Goal: Task Accomplishment & Management: Complete application form

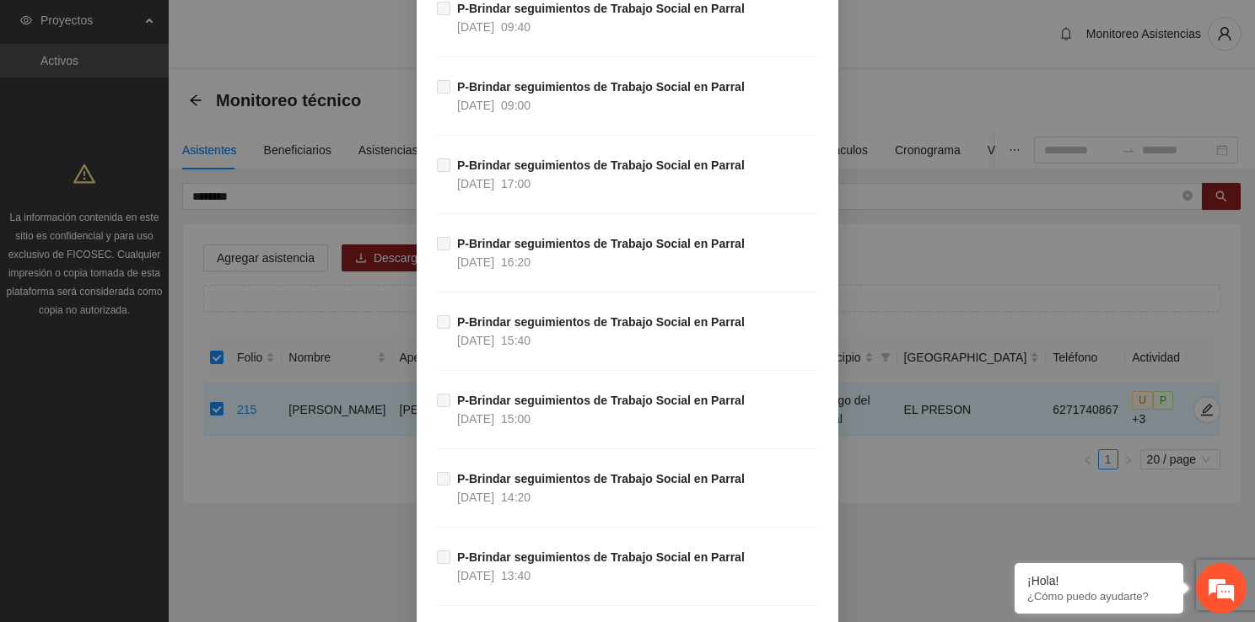
scroll to position [16564, 0]
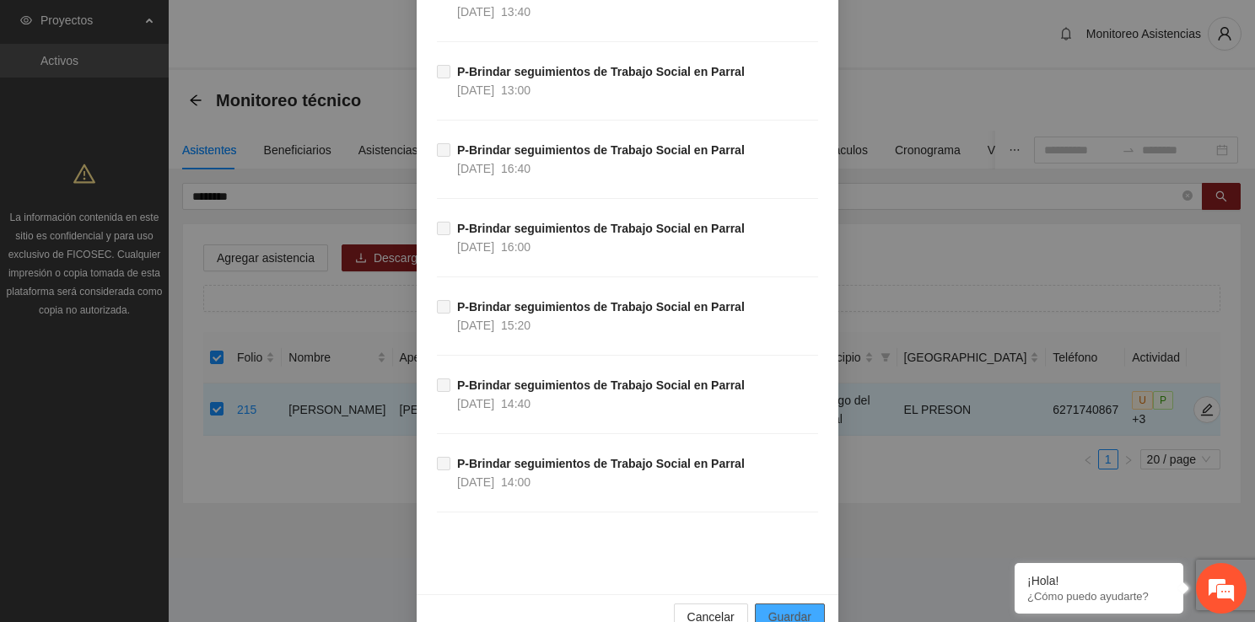
click at [813, 604] on button "Guardar" at bounding box center [790, 617] width 70 height 27
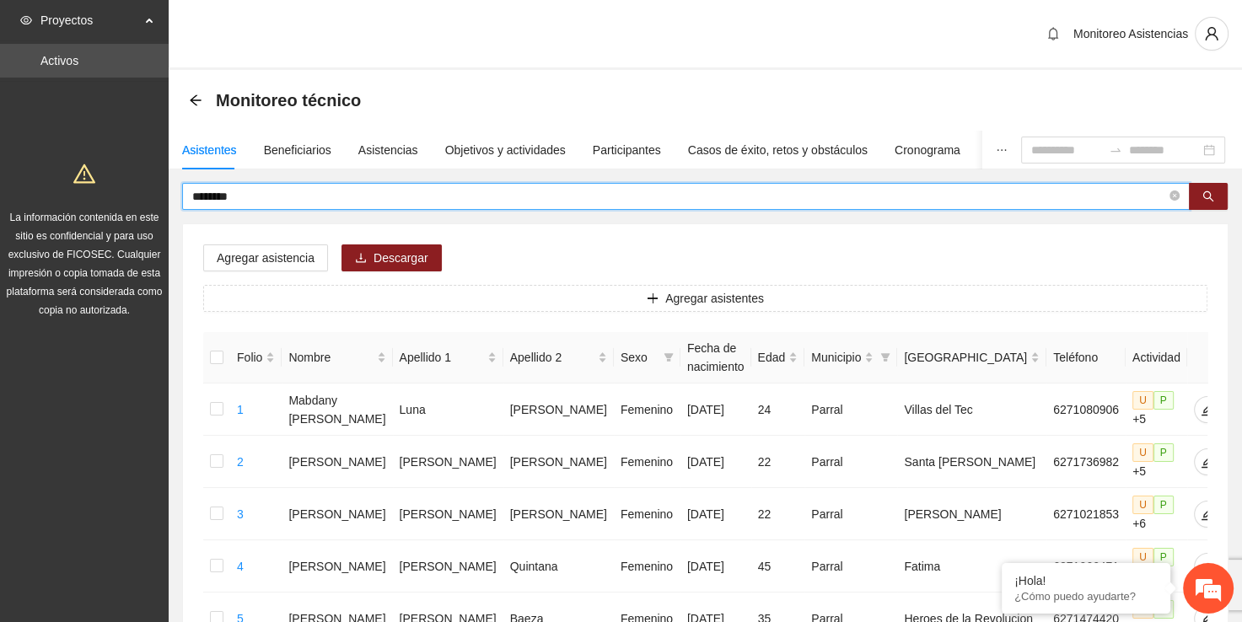
click at [715, 195] on input "********" at bounding box center [679, 196] width 974 height 19
type input "*"
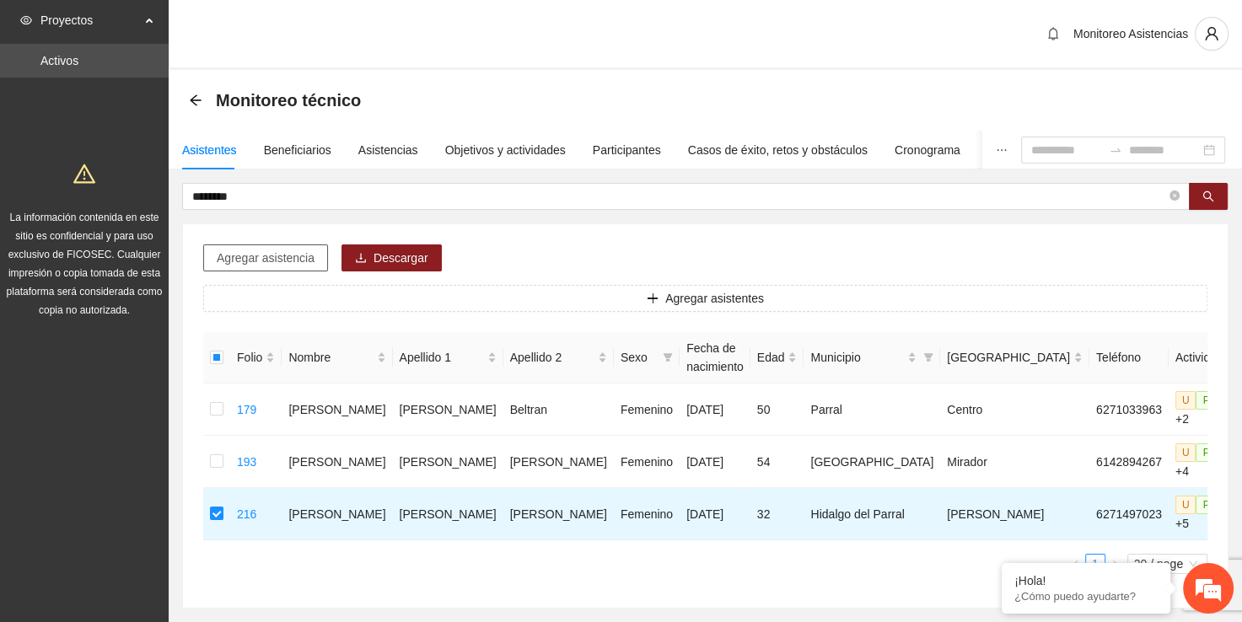
click at [299, 263] on span "Agregar asistencia" at bounding box center [266, 258] width 98 height 19
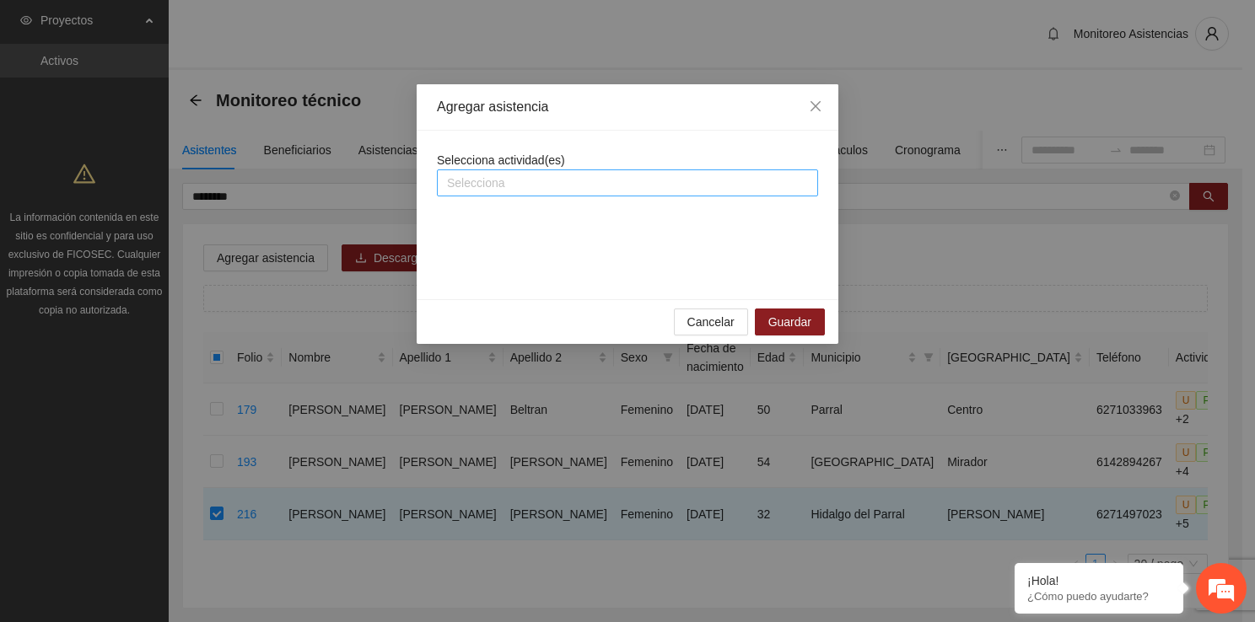
click at [621, 186] on div at bounding box center [627, 183] width 373 height 20
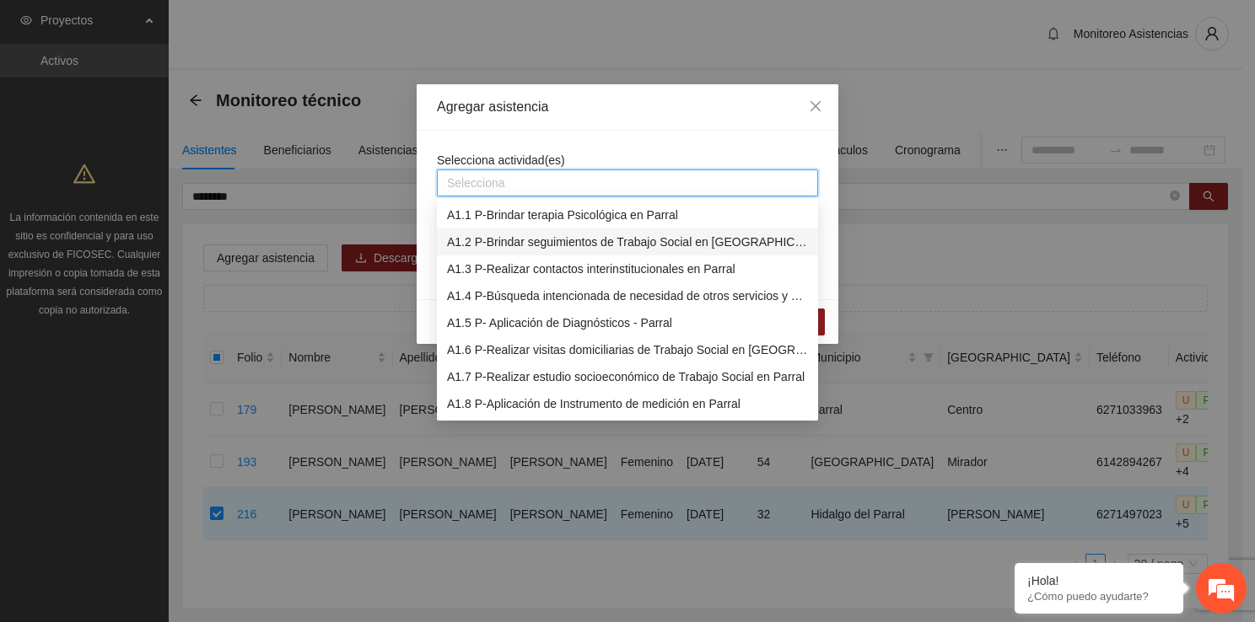
click at [632, 247] on div "A1.2 P-Brindar seguimientos de Trabajo Social en [GEOGRAPHIC_DATA]" at bounding box center [627, 242] width 361 height 19
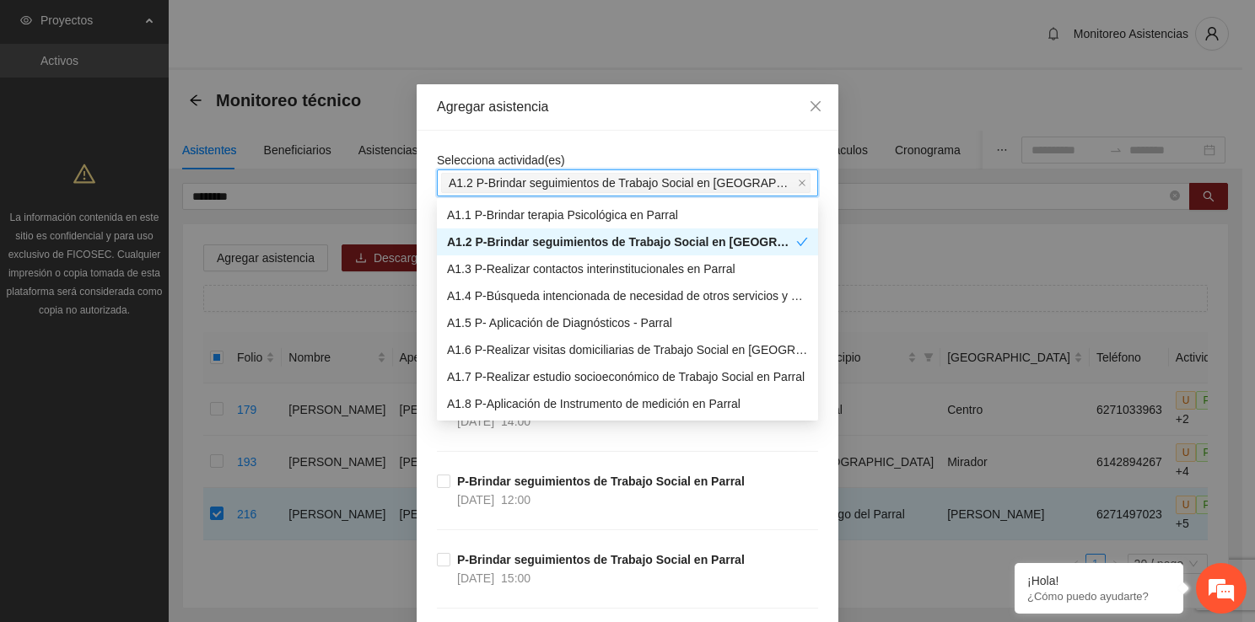
click at [631, 110] on div "Agregar asistencia" at bounding box center [627, 107] width 381 height 19
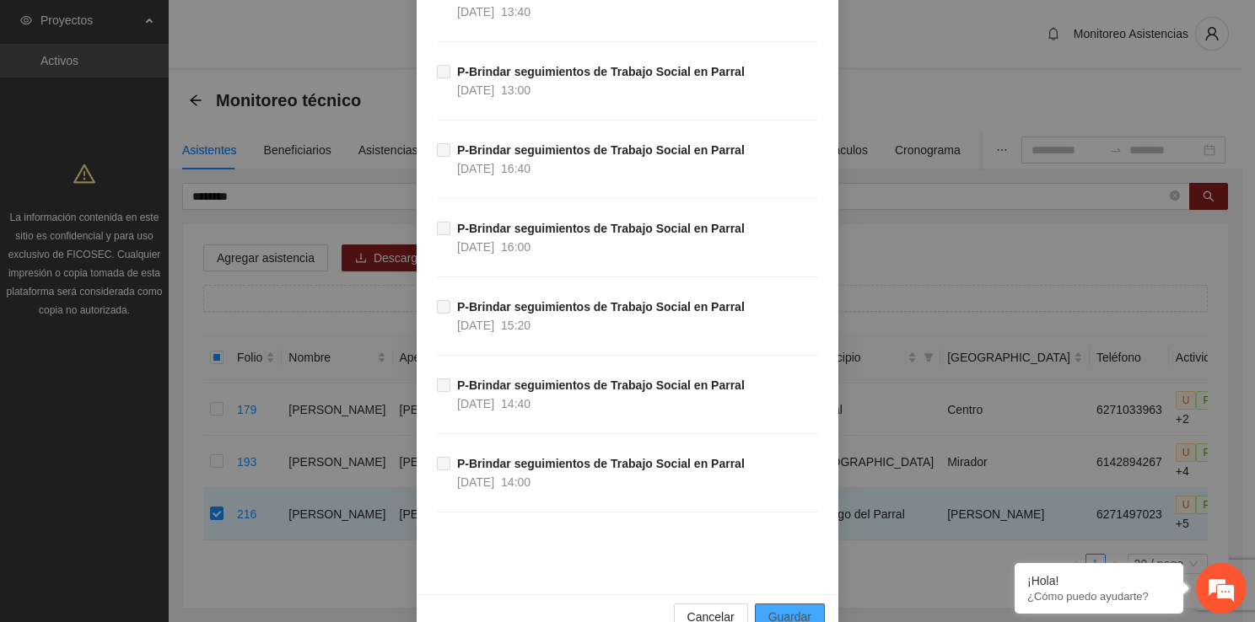
click at [786, 608] on span "Guardar" at bounding box center [789, 617] width 43 height 19
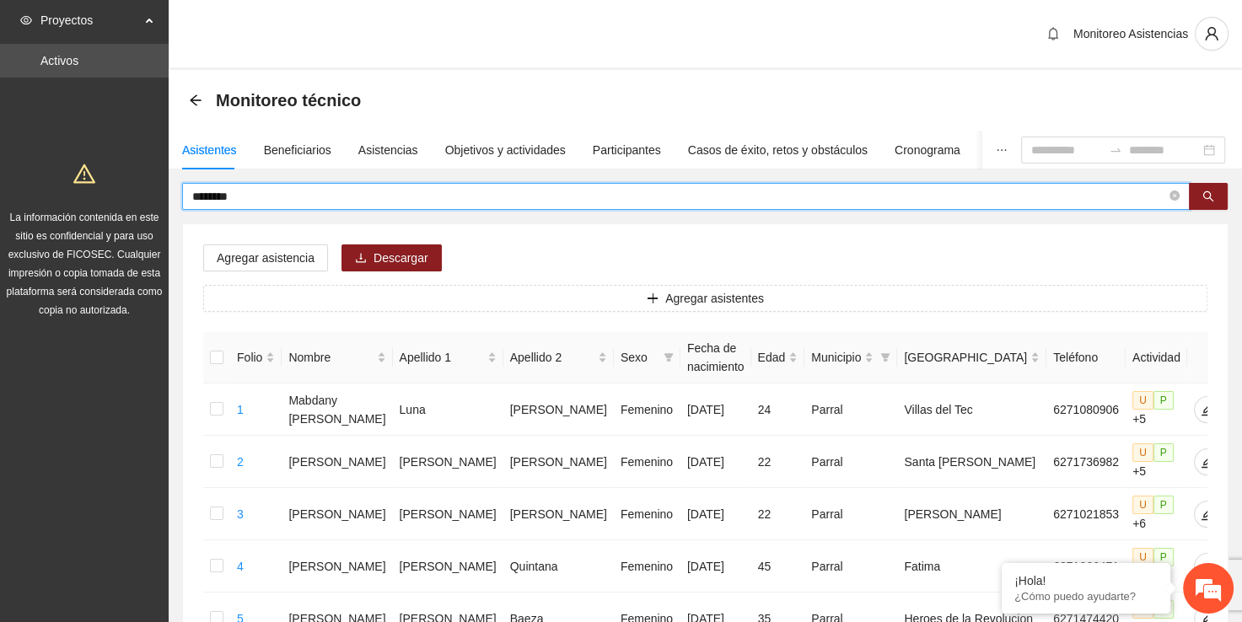
click at [355, 191] on input "********" at bounding box center [679, 196] width 974 height 19
type input "*"
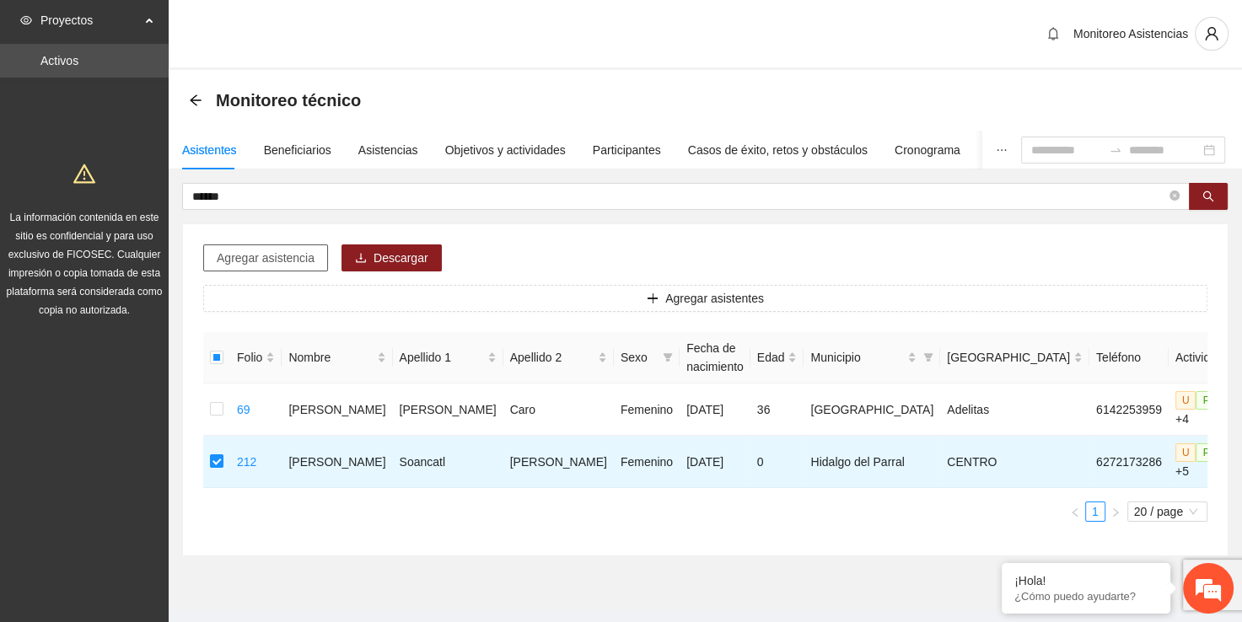
click at [282, 264] on span "Agregar asistencia" at bounding box center [266, 258] width 98 height 19
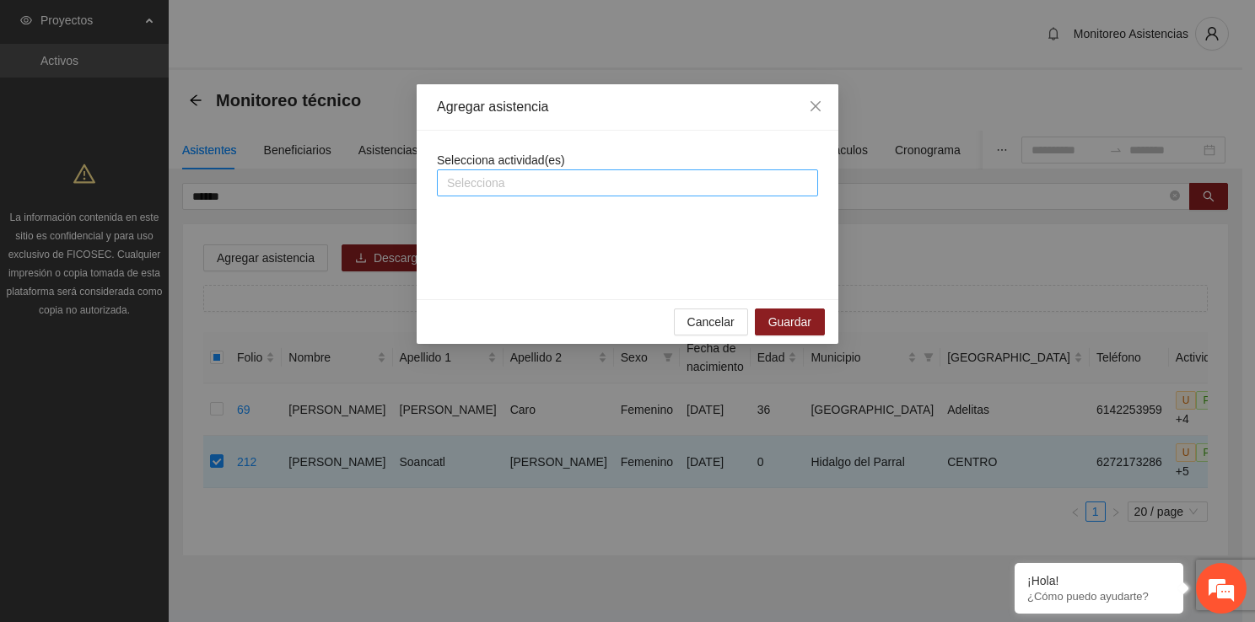
click at [545, 183] on div at bounding box center [627, 183] width 373 height 20
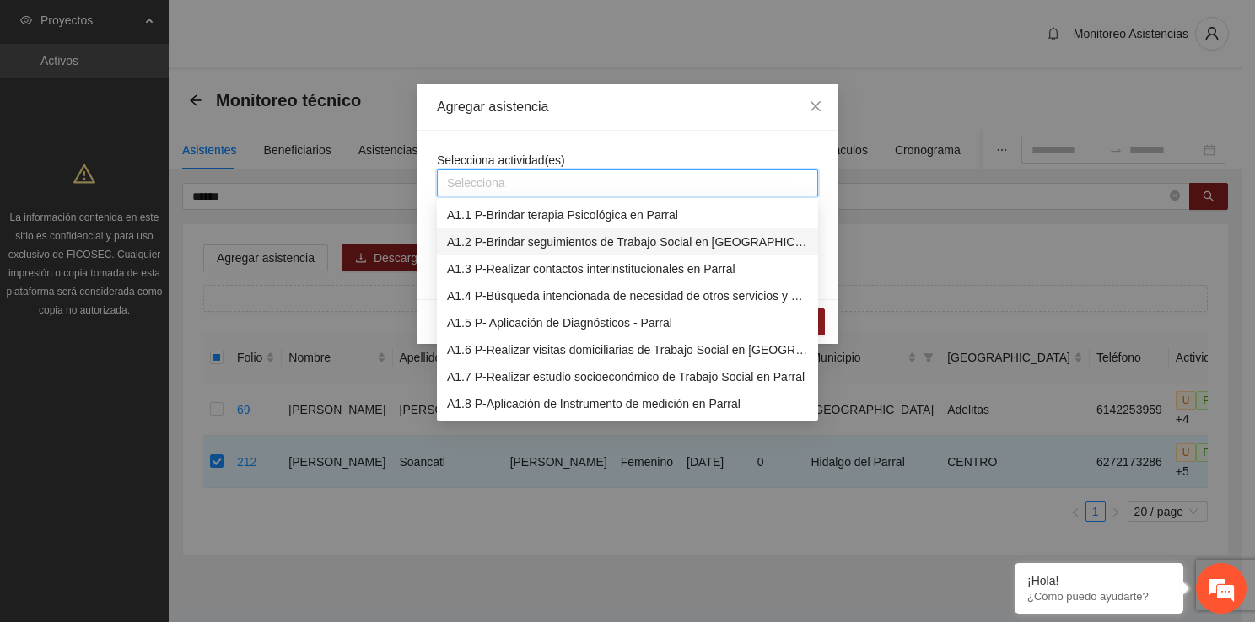
click at [560, 240] on div "A1.2 P-Brindar seguimientos de Trabajo Social en [GEOGRAPHIC_DATA]" at bounding box center [627, 242] width 361 height 19
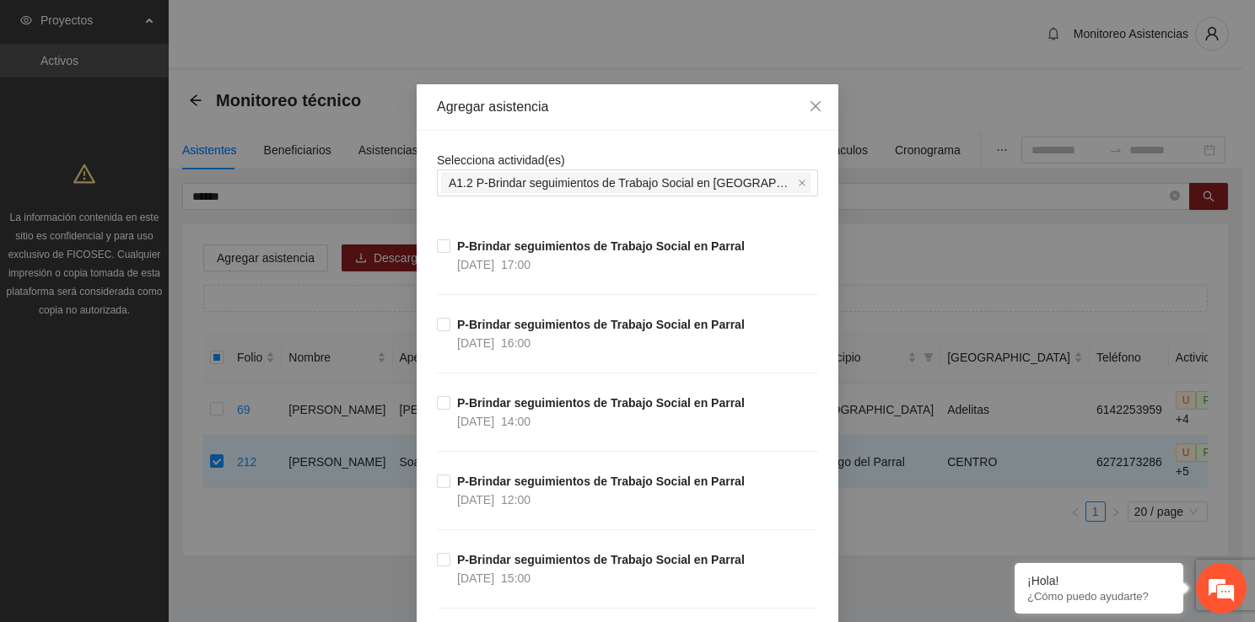
click at [594, 121] on div "Agregar asistencia" at bounding box center [628, 107] width 422 height 46
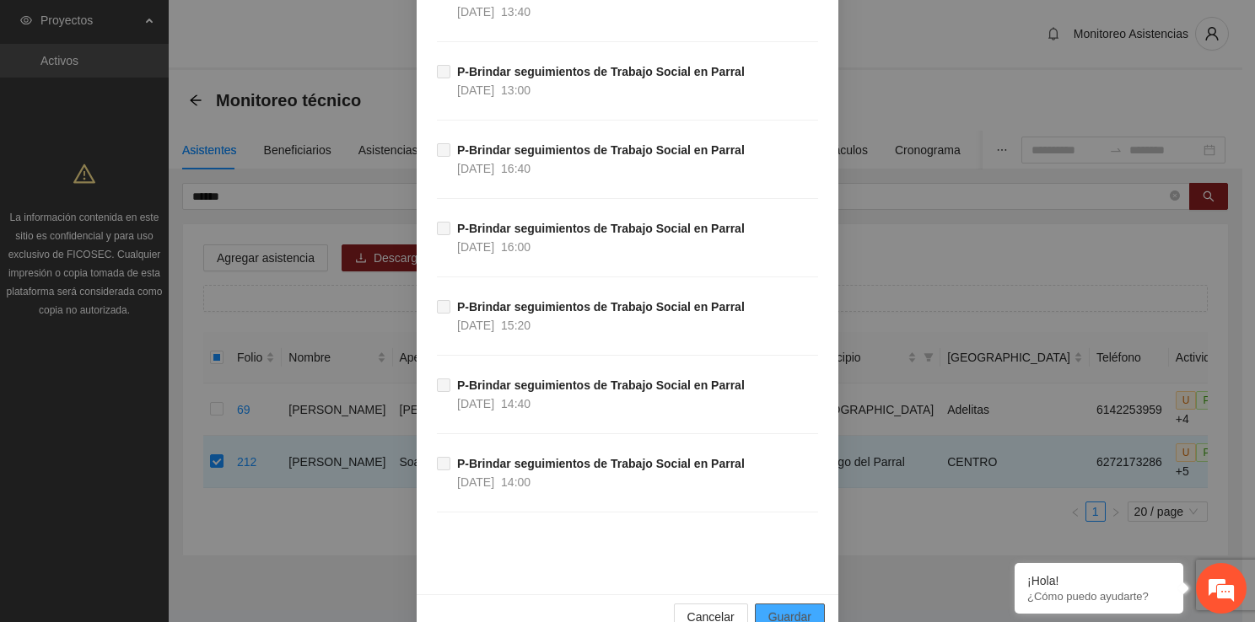
click at [786, 608] on span "Guardar" at bounding box center [789, 617] width 43 height 19
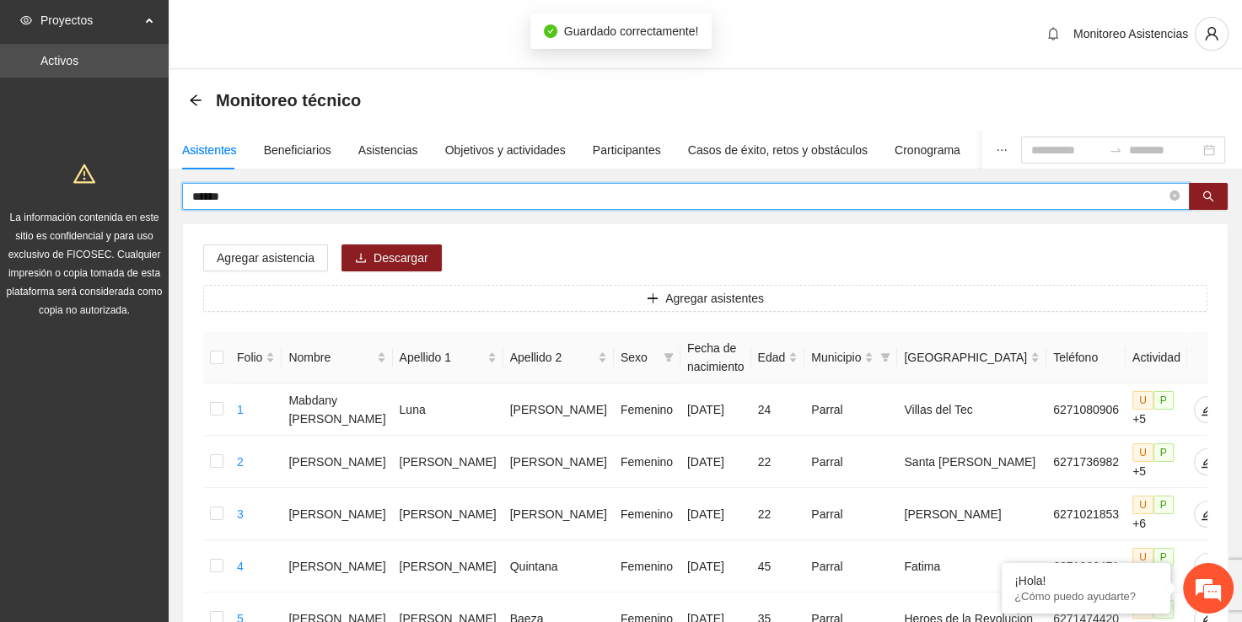
click at [572, 202] on input "******" at bounding box center [679, 196] width 974 height 19
type input "*"
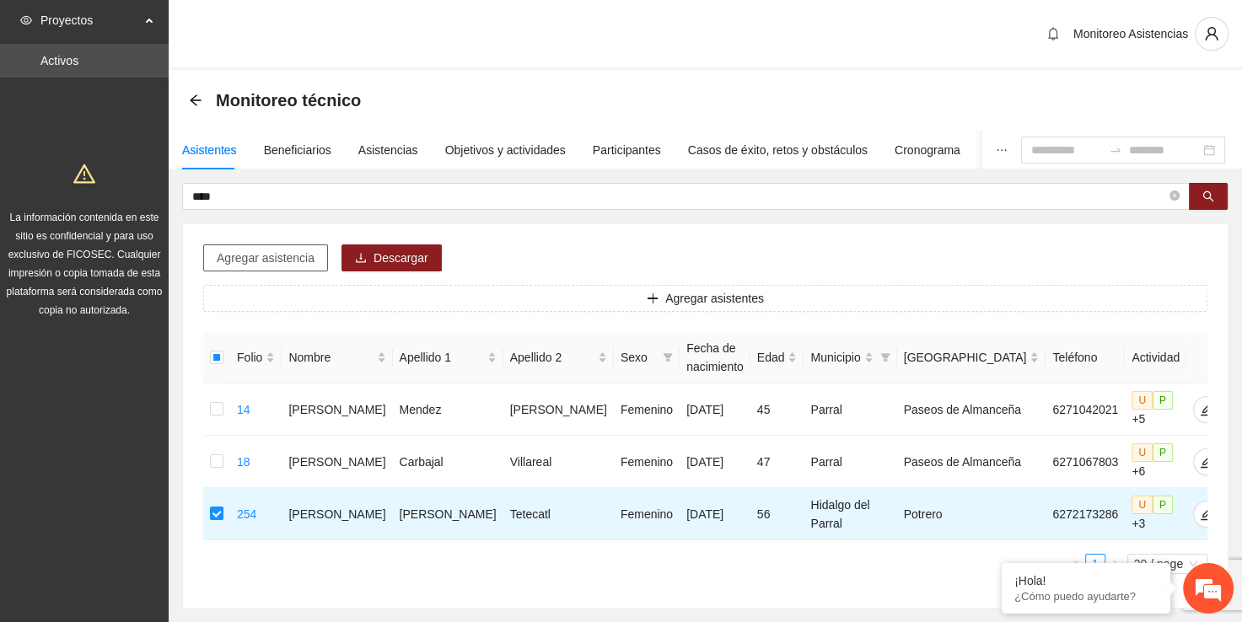
click at [265, 250] on span "Agregar asistencia" at bounding box center [266, 258] width 98 height 19
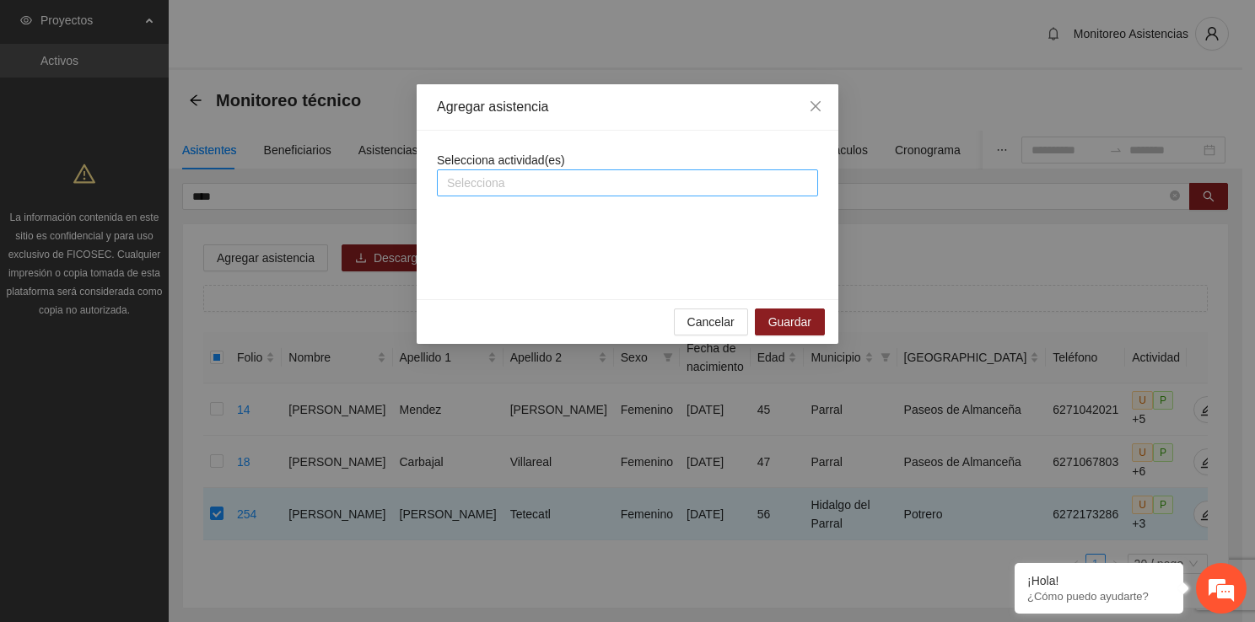
click at [666, 186] on div at bounding box center [627, 183] width 373 height 20
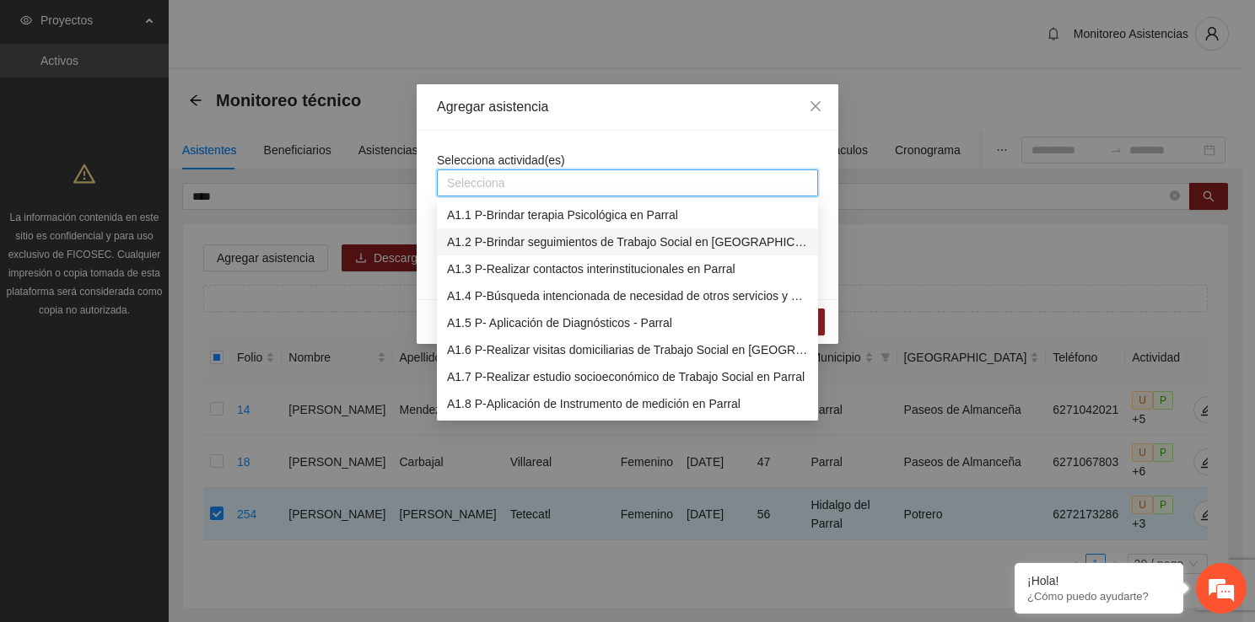
click at [654, 234] on div "A1.2 P-Brindar seguimientos de Trabajo Social en [GEOGRAPHIC_DATA]" at bounding box center [627, 242] width 361 height 19
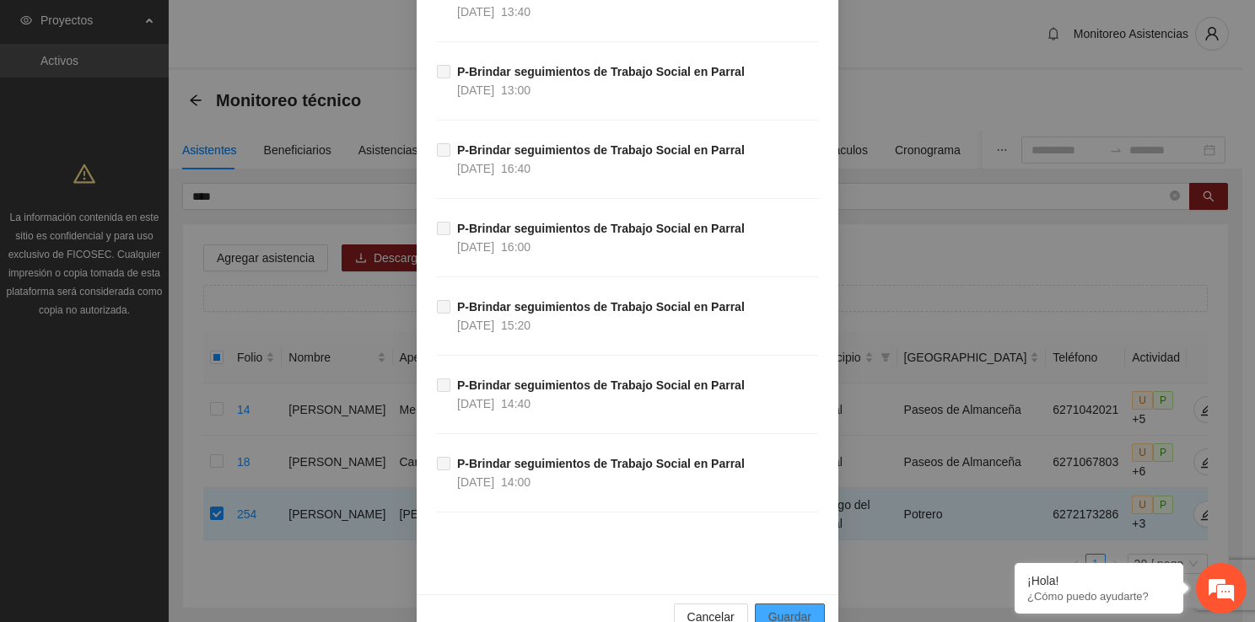
click at [762, 604] on button "Guardar" at bounding box center [790, 617] width 70 height 27
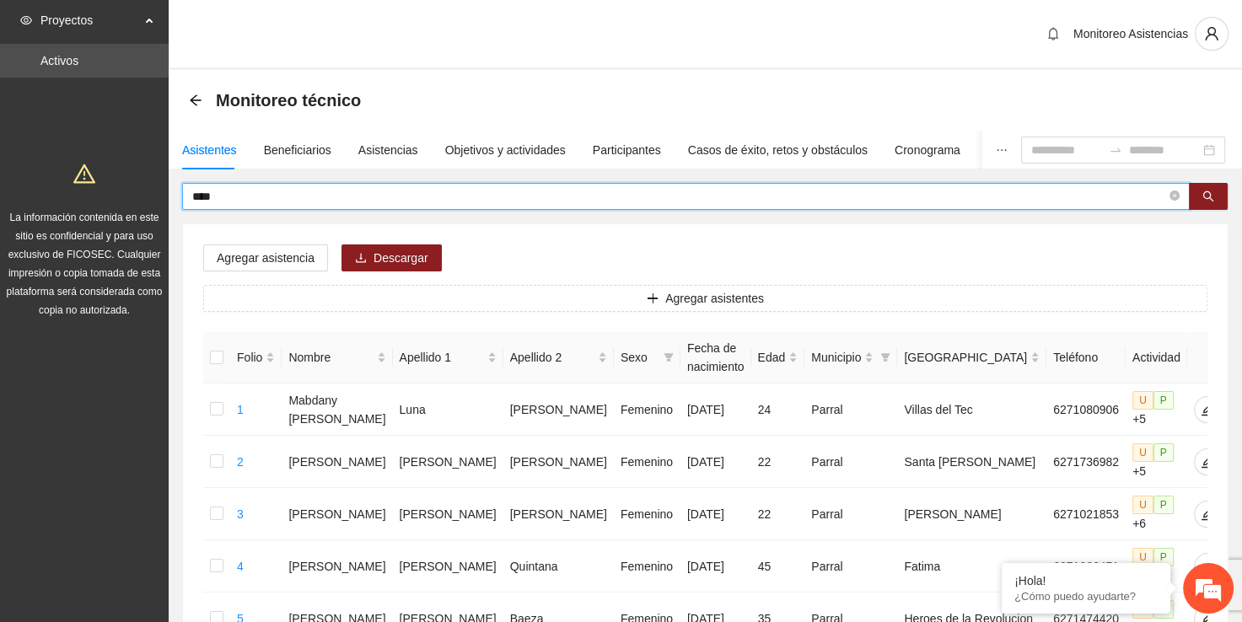
click at [489, 201] on input "****" at bounding box center [679, 196] width 974 height 19
type input "*"
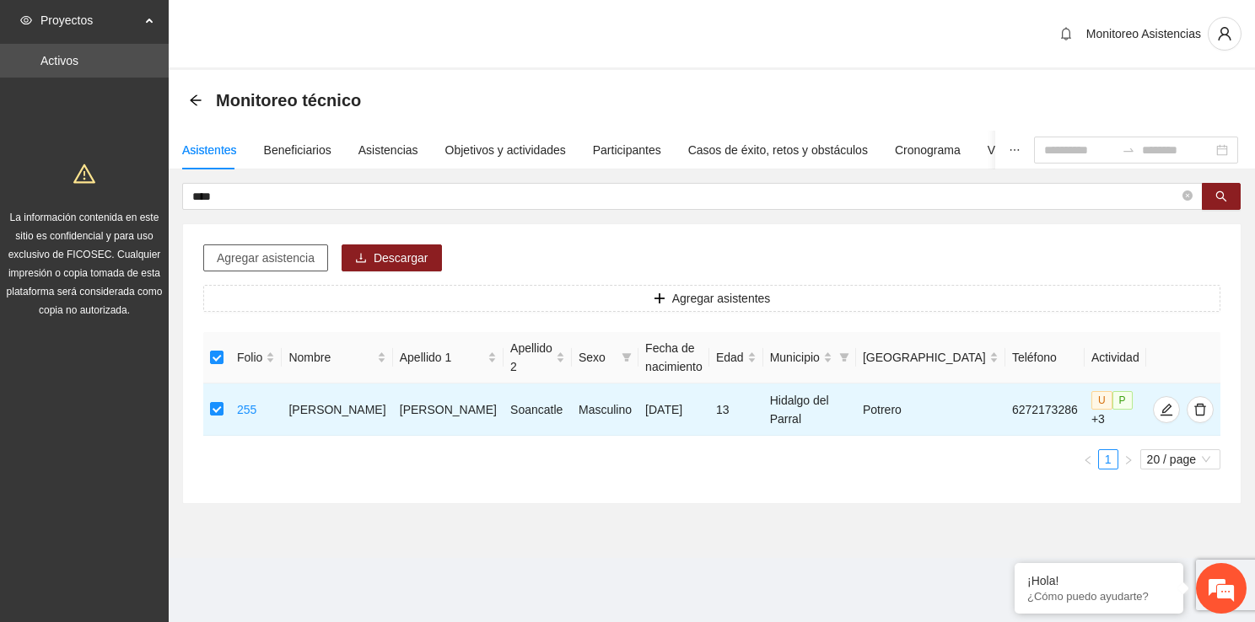
click at [294, 258] on span "Agregar asistencia" at bounding box center [266, 258] width 98 height 19
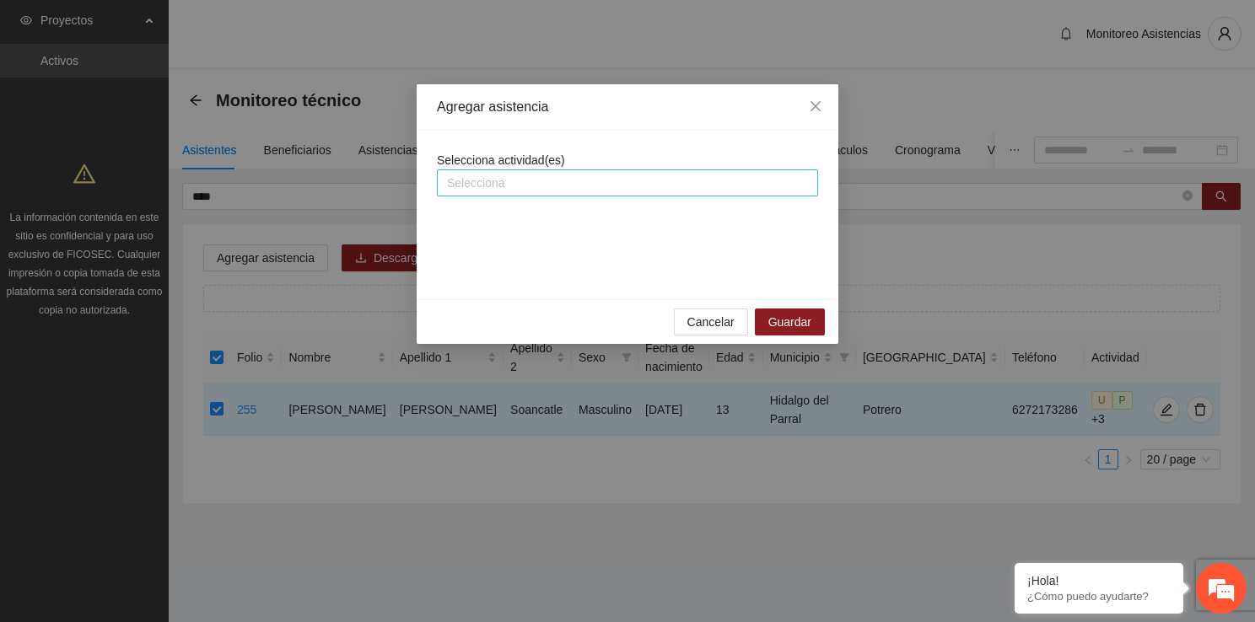
click at [628, 189] on div at bounding box center [627, 183] width 373 height 20
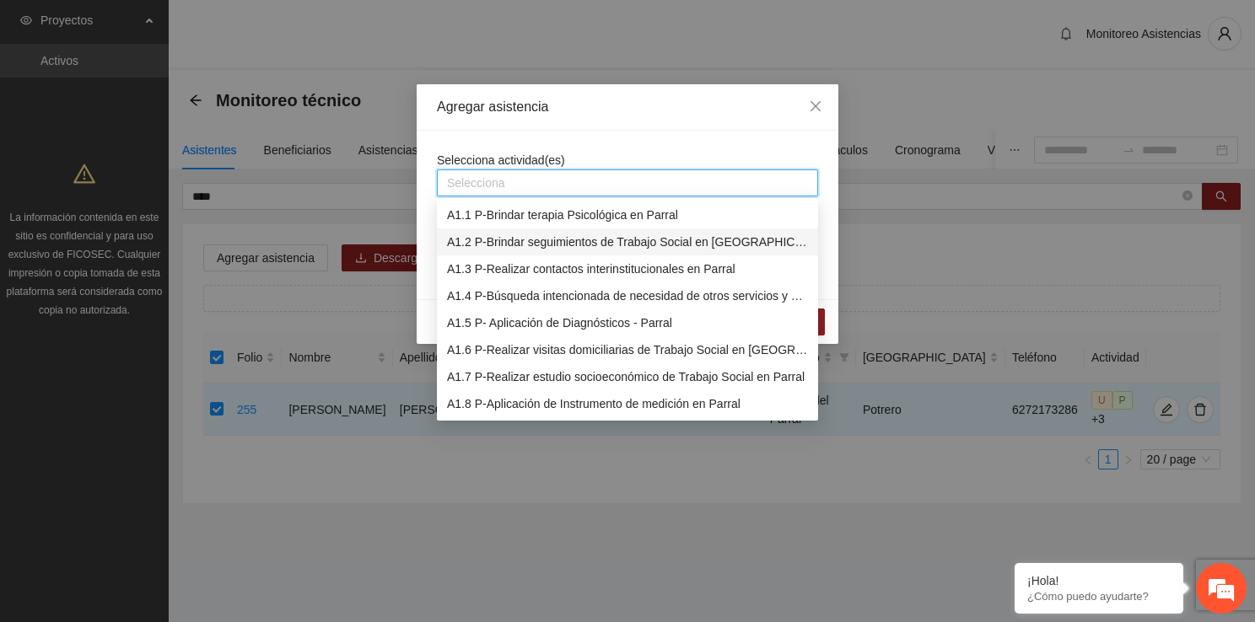
click at [644, 241] on div "A1.2 P-Brindar seguimientos de Trabajo Social en [GEOGRAPHIC_DATA]" at bounding box center [627, 242] width 361 height 19
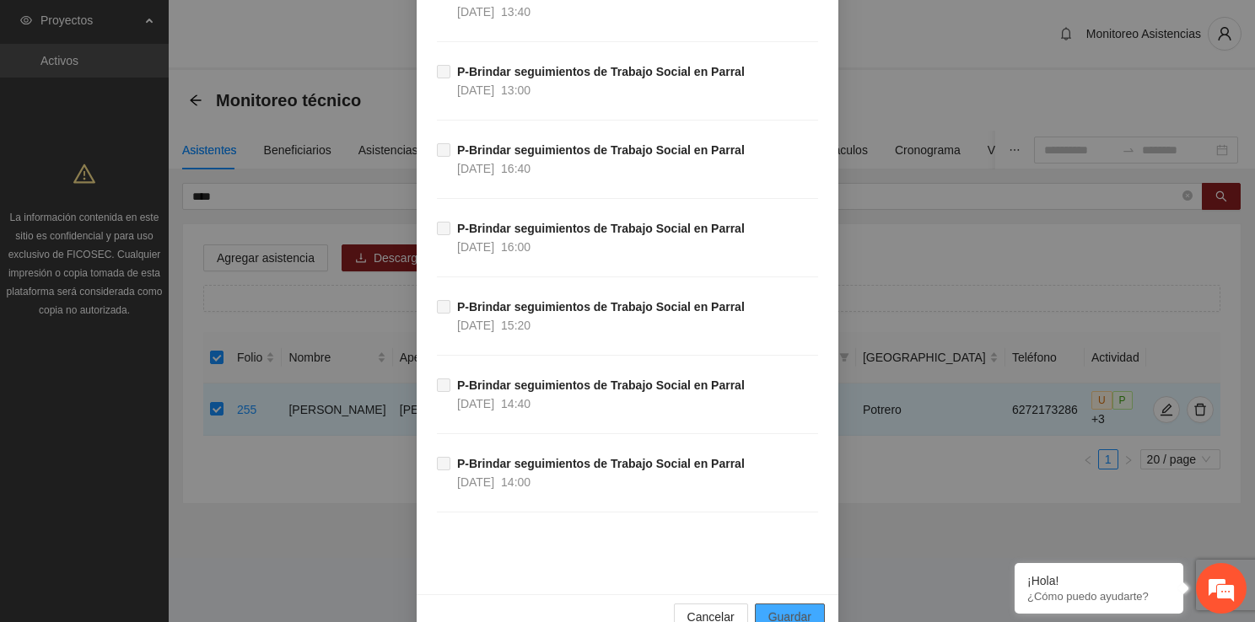
click at [798, 608] on span "Guardar" at bounding box center [789, 617] width 43 height 19
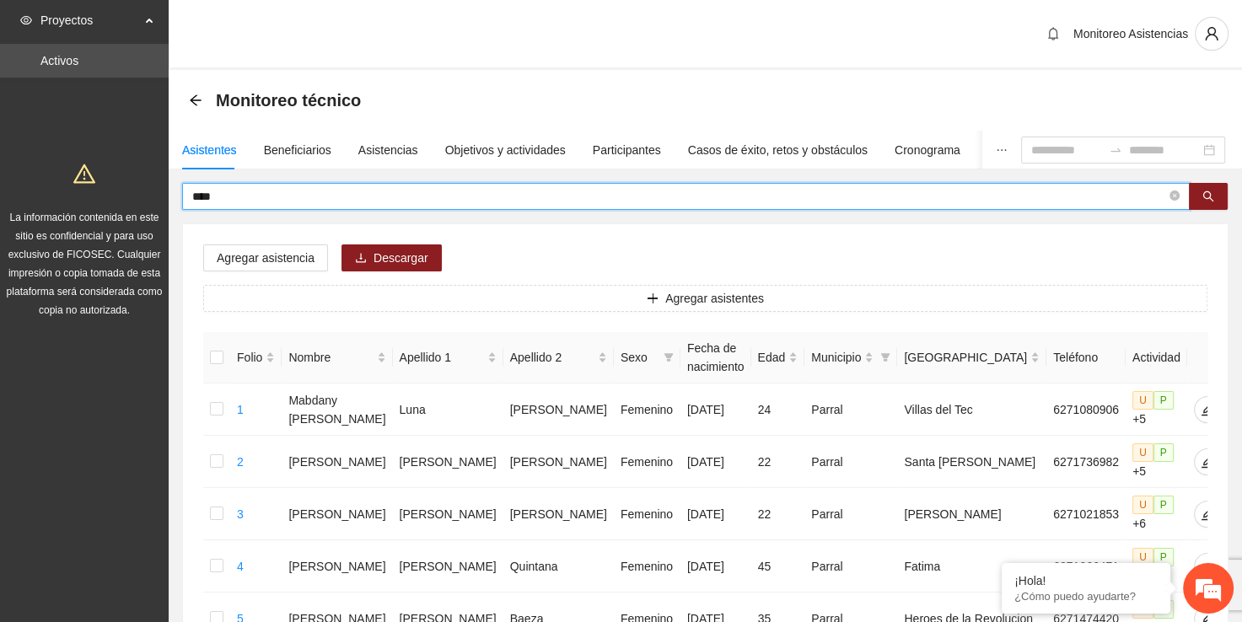
click at [425, 198] on input "****" at bounding box center [679, 196] width 974 height 19
type input "*"
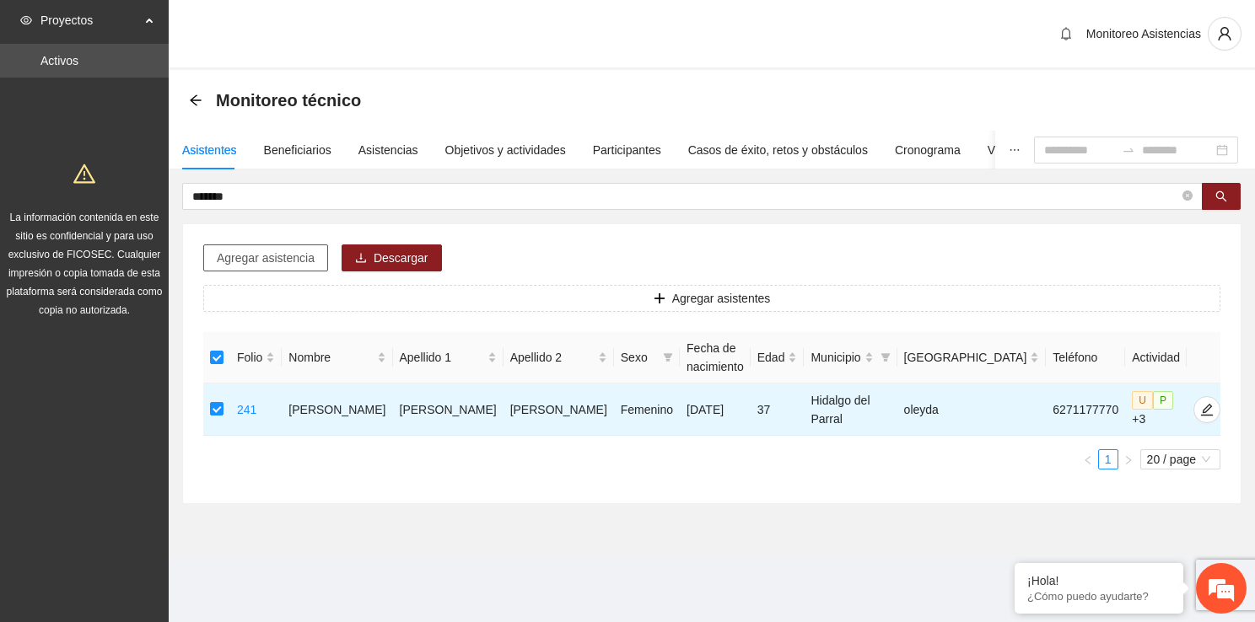
click at [272, 257] on span "Agregar asistencia" at bounding box center [266, 258] width 98 height 19
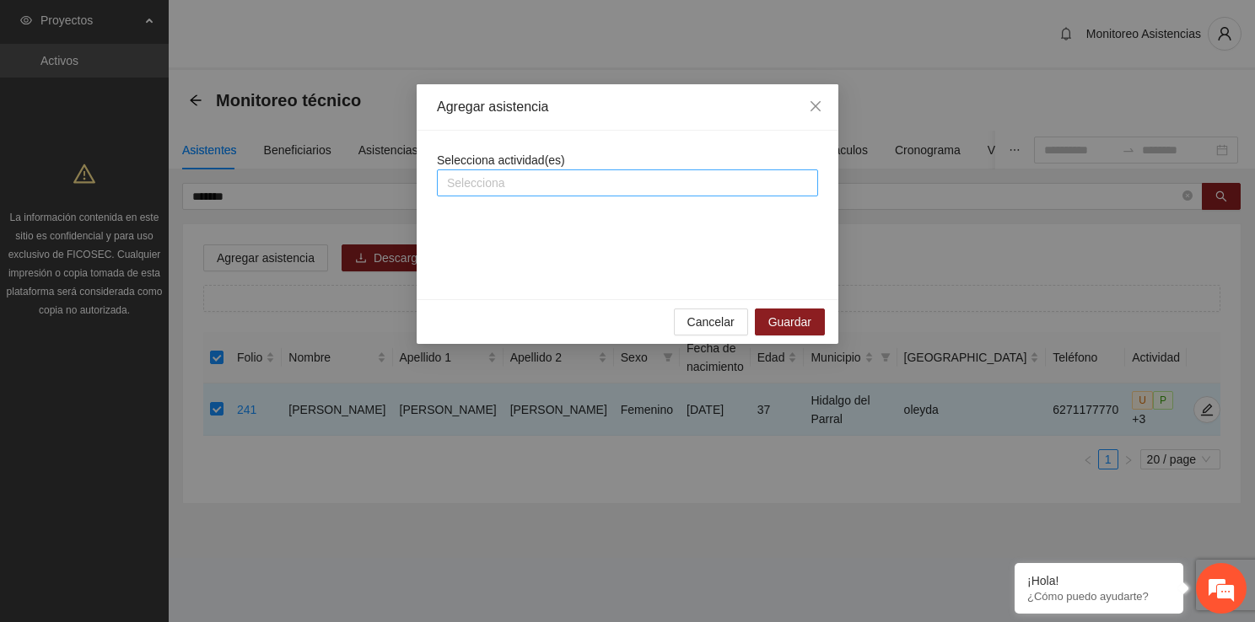
click at [594, 185] on div at bounding box center [627, 183] width 373 height 20
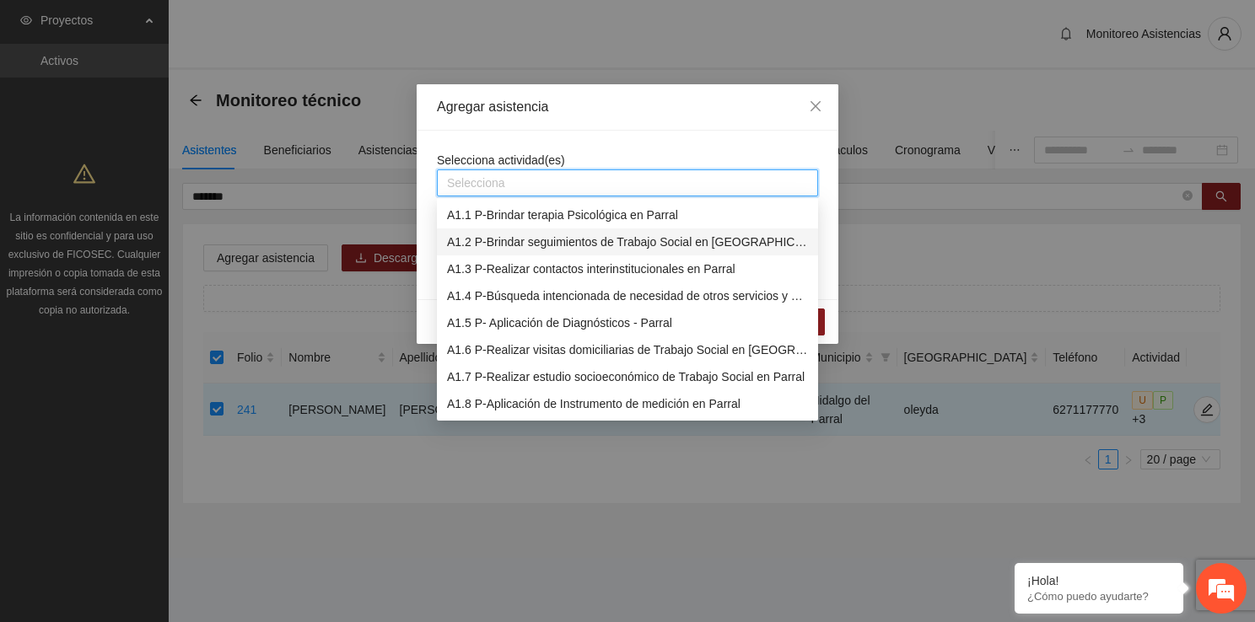
click at [611, 237] on div "A1.2 P-Brindar seguimientos de Trabajo Social en [GEOGRAPHIC_DATA]" at bounding box center [627, 242] width 361 height 19
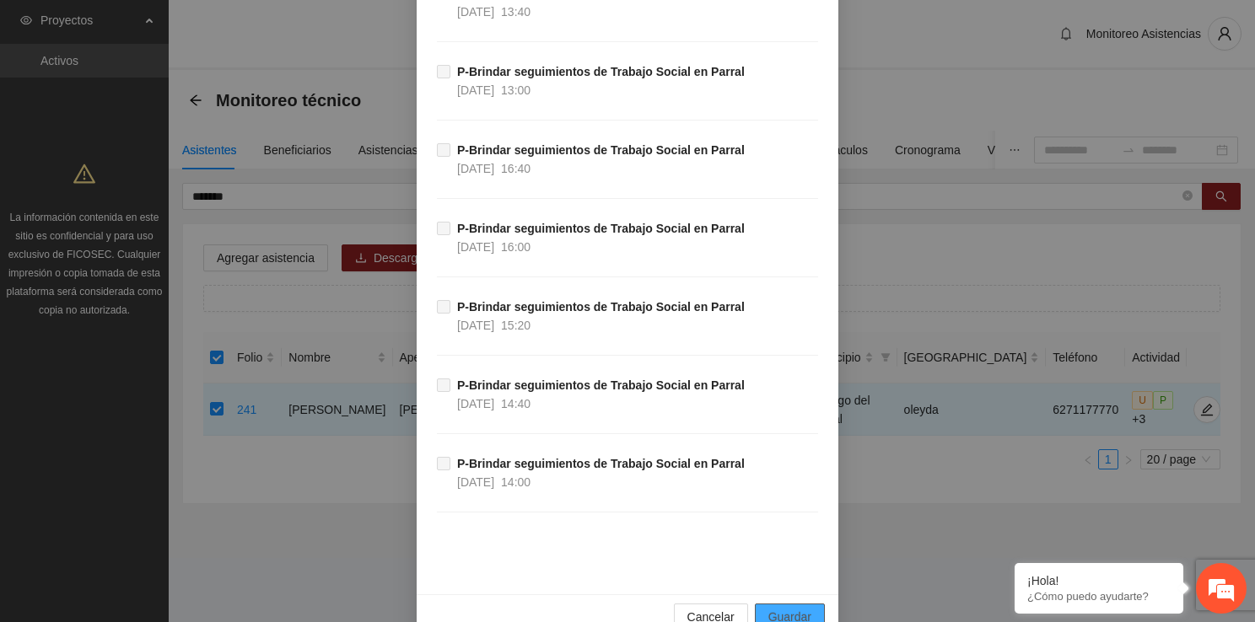
click at [812, 604] on button "Guardar" at bounding box center [790, 617] width 70 height 27
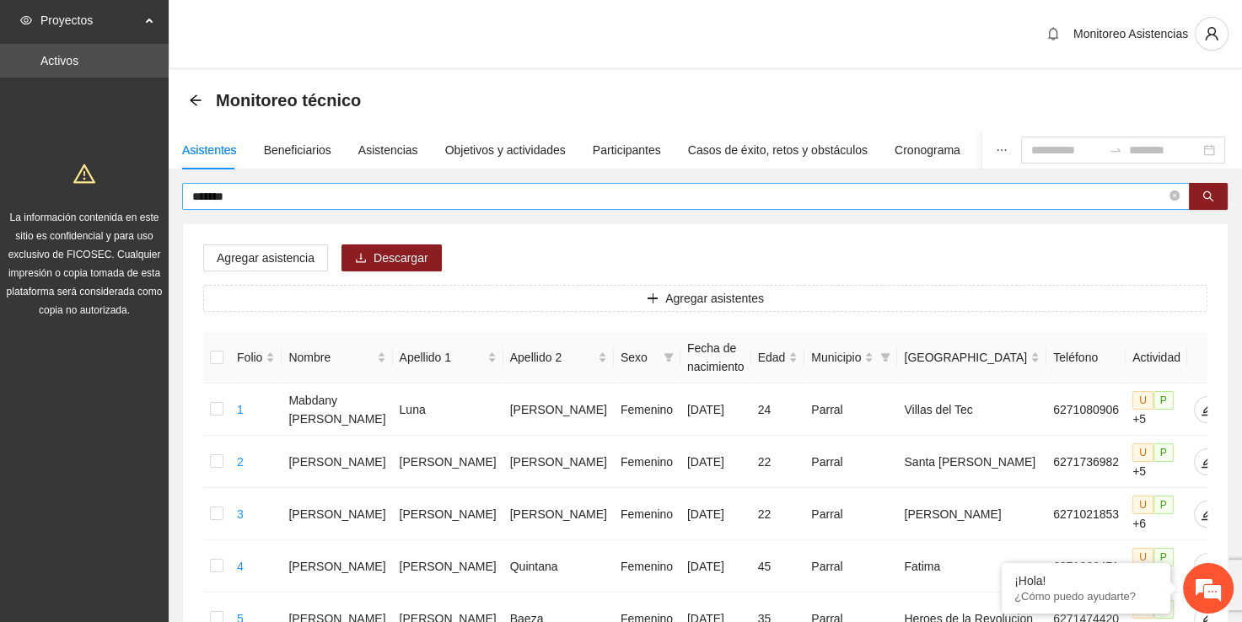
click at [557, 207] on span "*******" at bounding box center [686, 196] width 1008 height 27
type input "*"
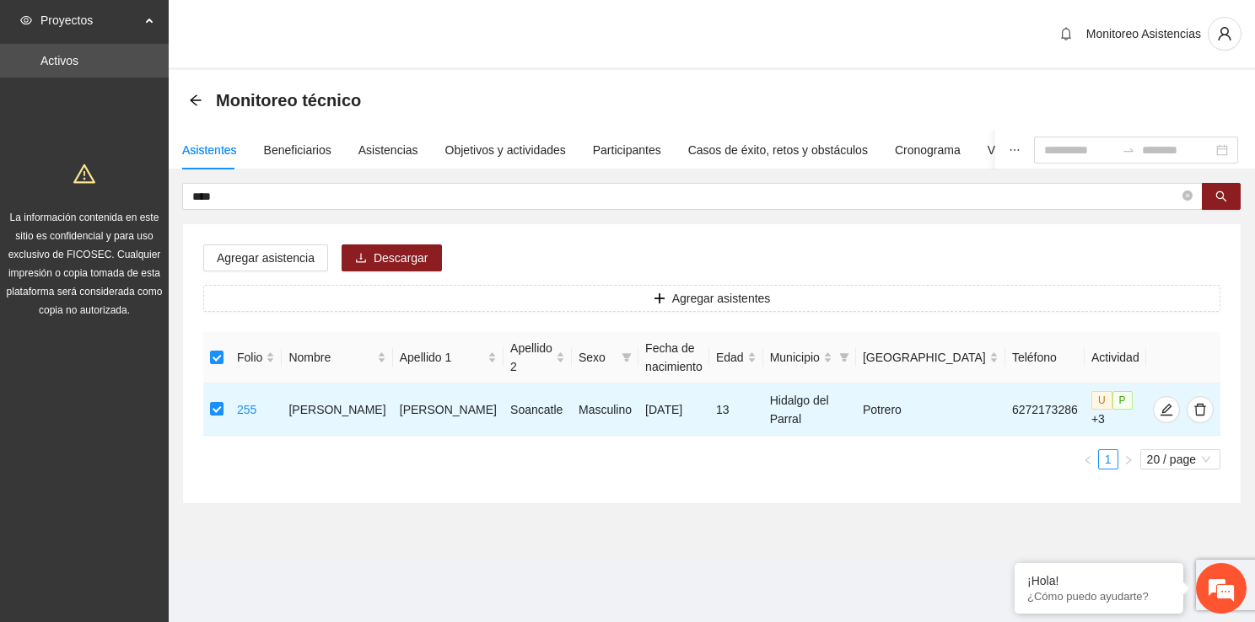
click at [271, 243] on div "Agregar asistencia Descargar Agregar asistentes Folio Nombre Apellido 1 Apellid…" at bounding box center [711, 363] width 1057 height 279
drag, startPoint x: 271, startPoint y: 243, endPoint x: 273, endPoint y: 255, distance: 12.1
click at [273, 255] on span "Agregar asistencia" at bounding box center [266, 258] width 98 height 19
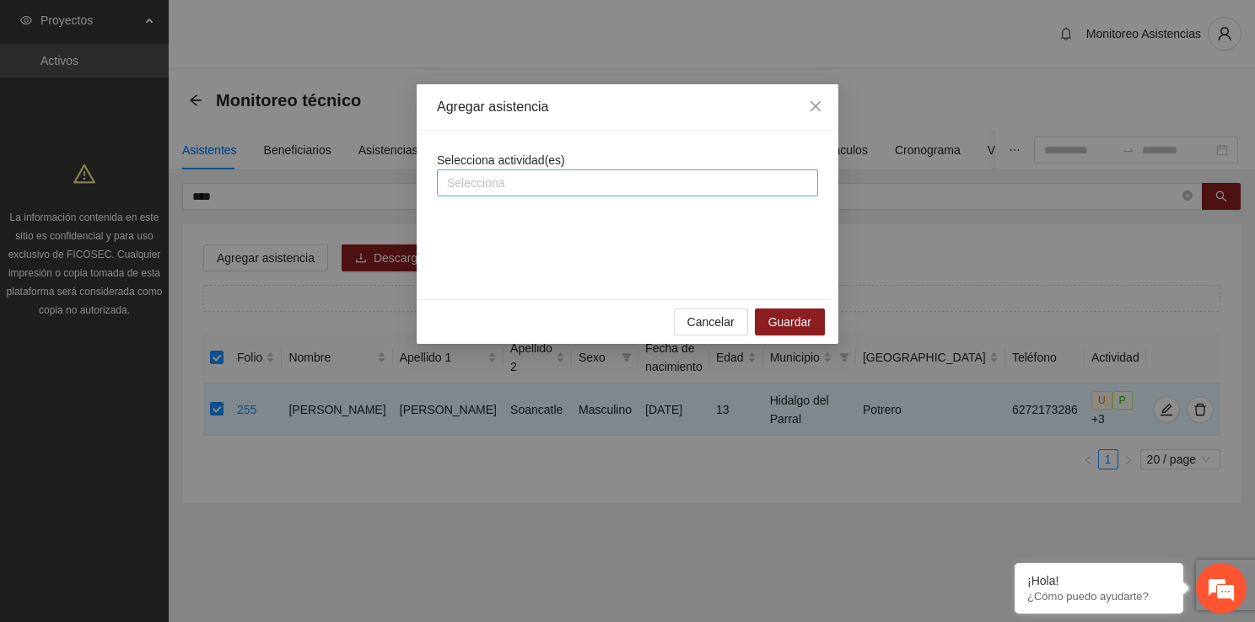
click at [551, 182] on div at bounding box center [627, 183] width 373 height 20
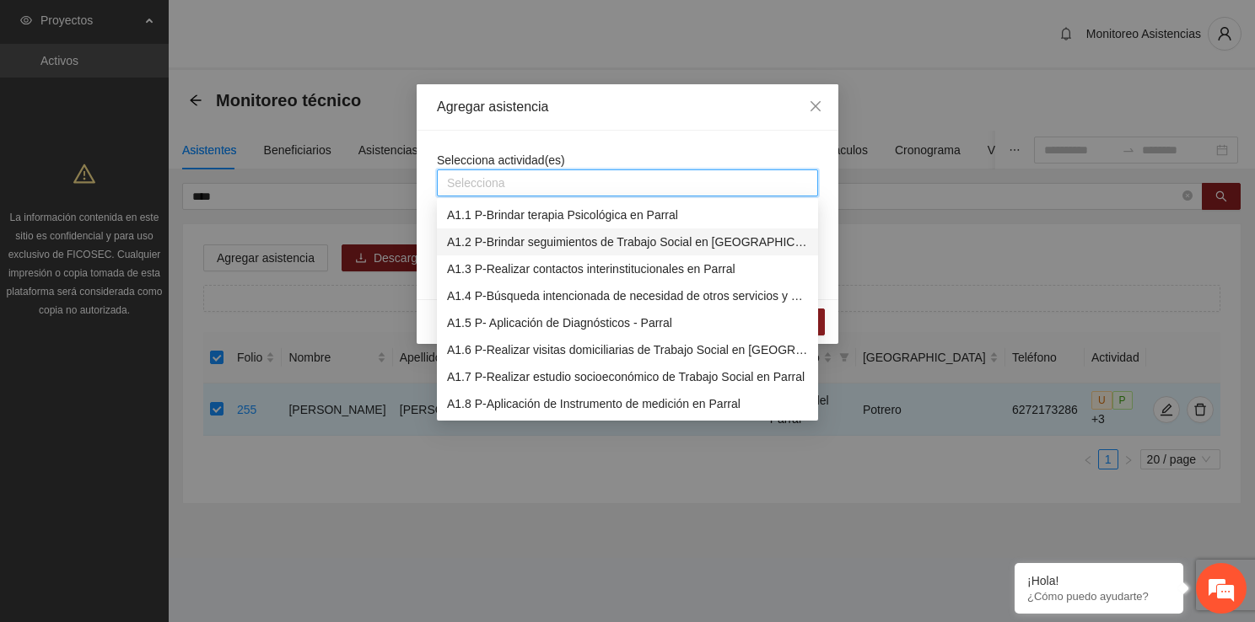
click at [588, 231] on div "A1.2 P-Brindar seguimientos de Trabajo Social en [GEOGRAPHIC_DATA]" at bounding box center [627, 242] width 381 height 27
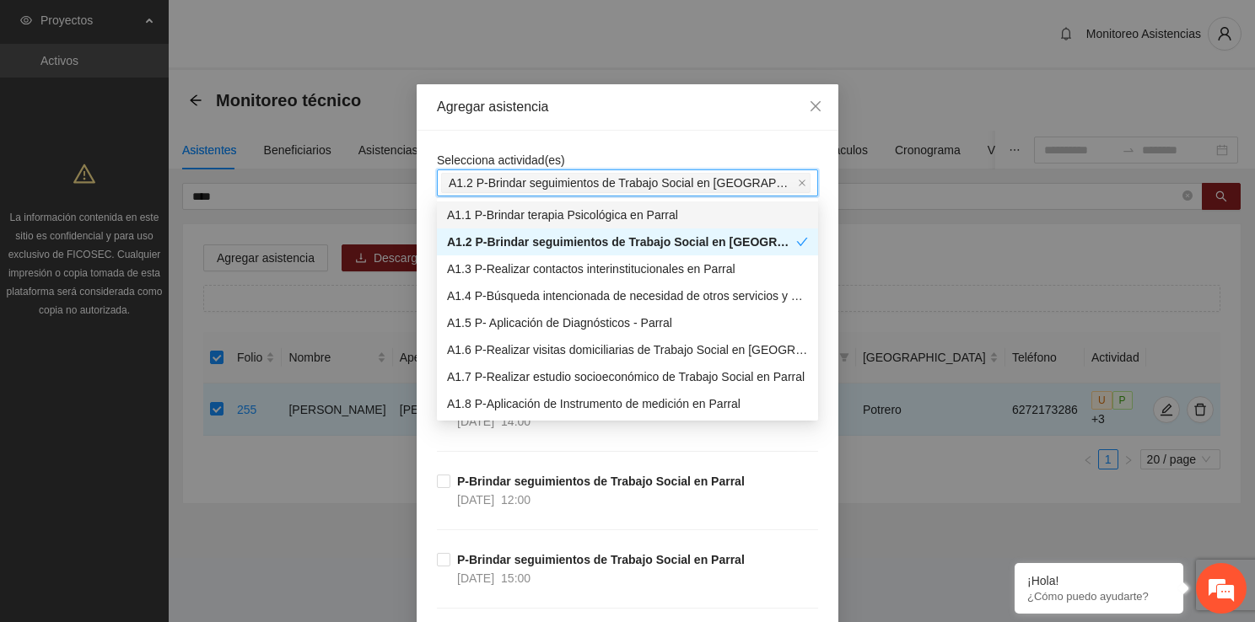
click at [594, 151] on div "Selecciona actividad(es) A1.2 P-Brindar seguimientos de Trabajo Social en Parral" at bounding box center [627, 174] width 381 height 46
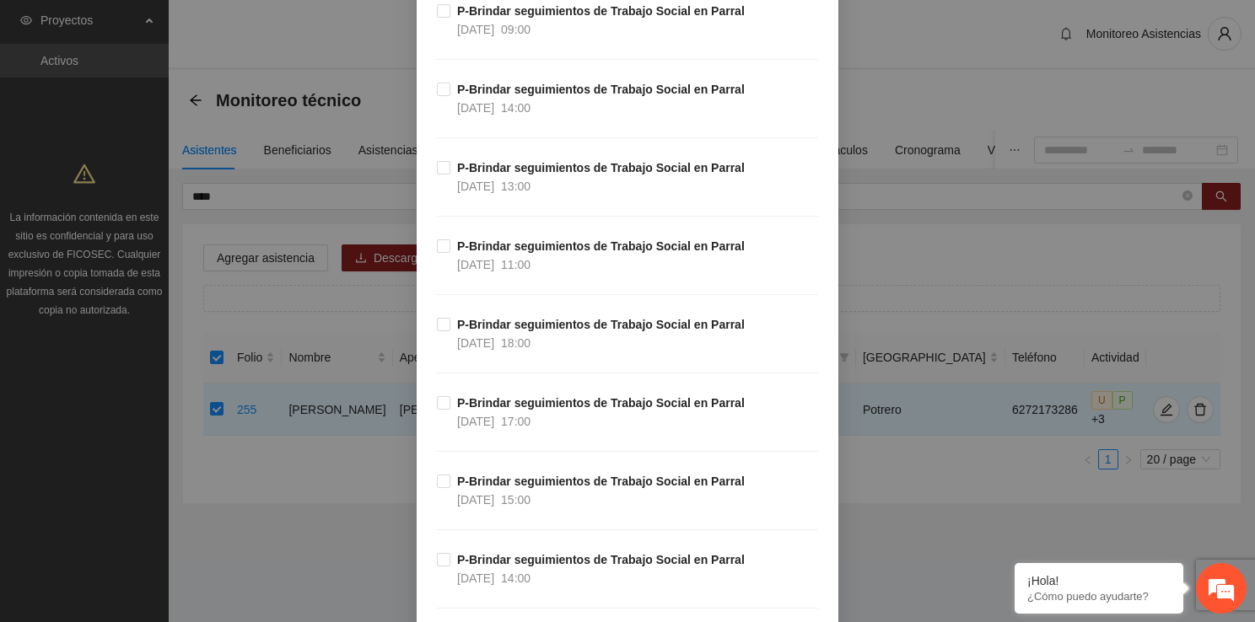
scroll to position [1147, 0]
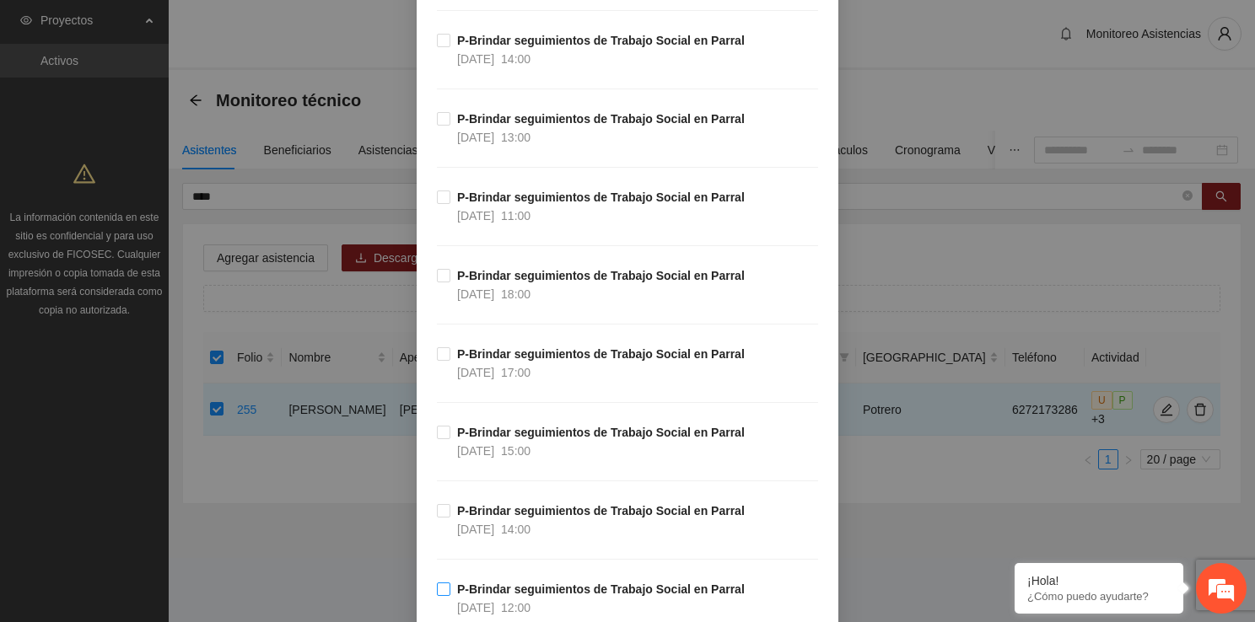
click at [450, 583] on span "P-Brindar seguimientos de Trabajo Social en Parral [DATE] 12:00" at bounding box center [600, 598] width 301 height 37
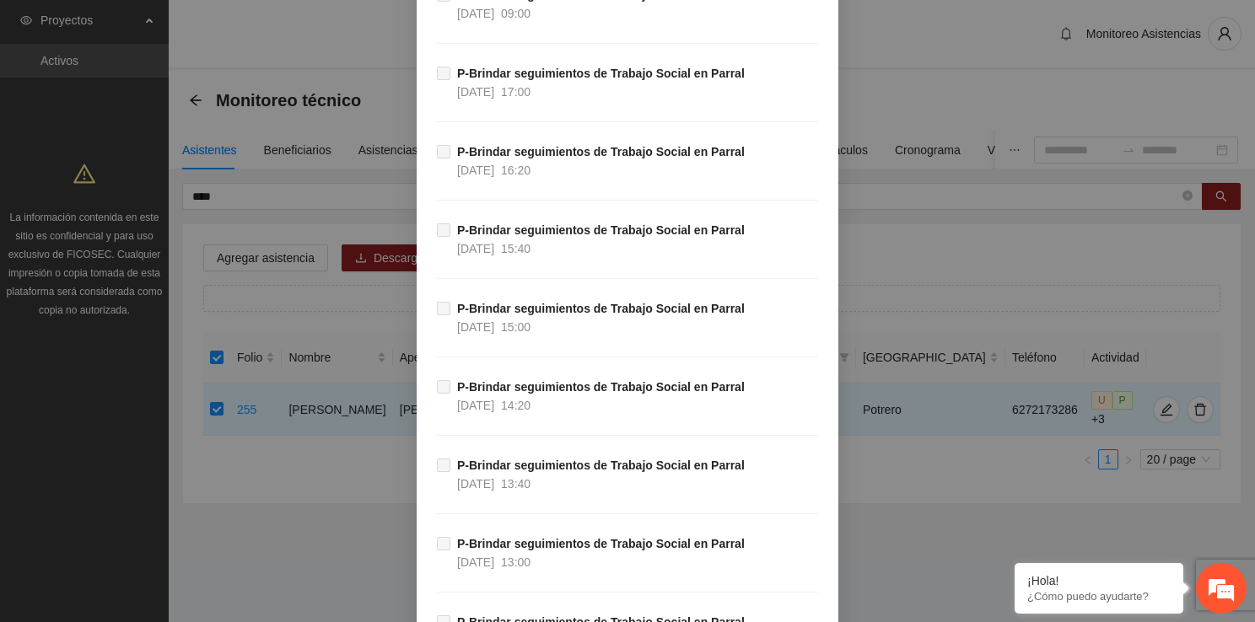
scroll to position [16564, 0]
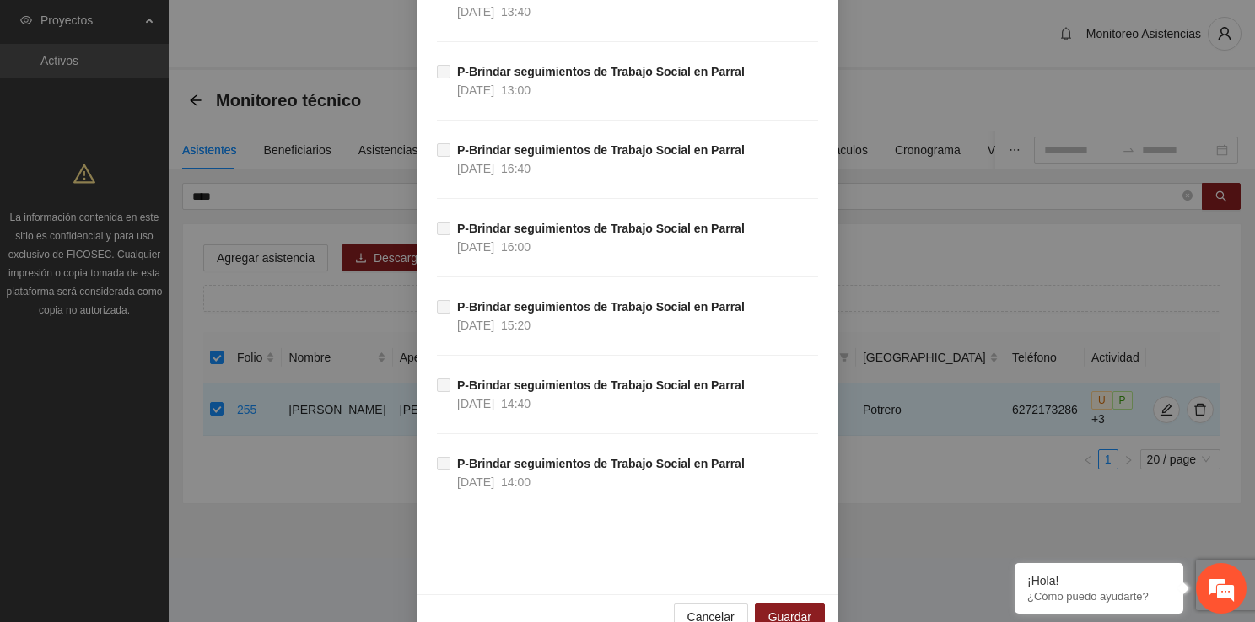
click at [772, 594] on div "Cancelar Guardar" at bounding box center [628, 616] width 422 height 45
click at [777, 608] on span "Guardar" at bounding box center [789, 617] width 43 height 19
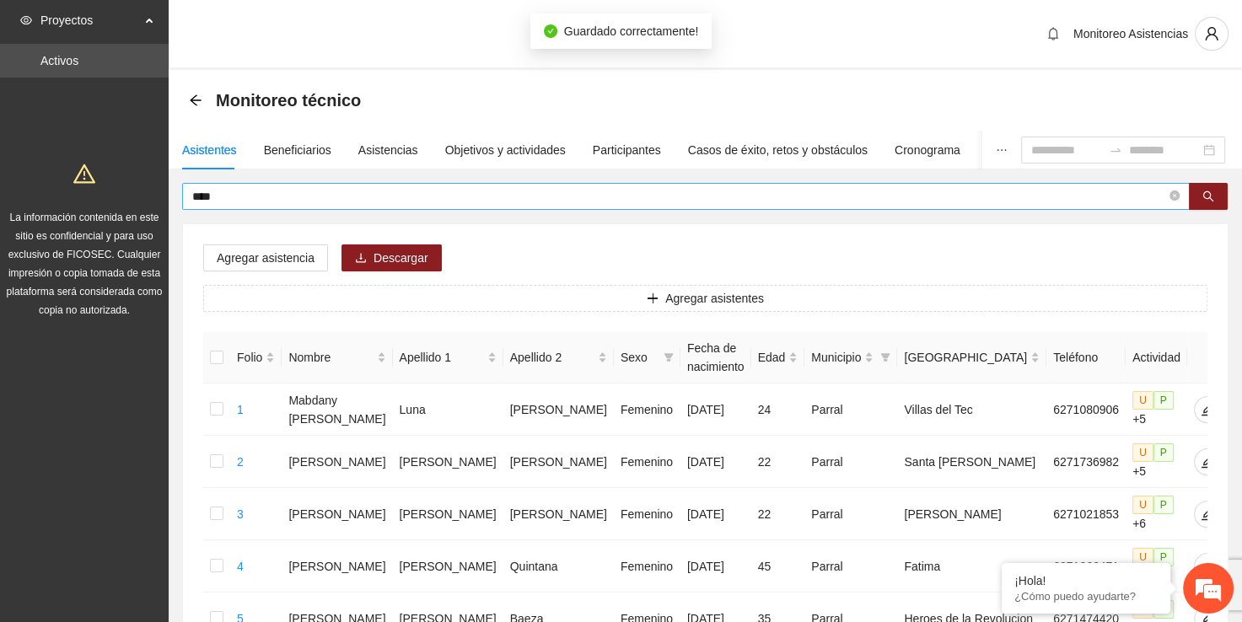
click at [449, 202] on input "****" at bounding box center [679, 196] width 974 height 19
type input "*"
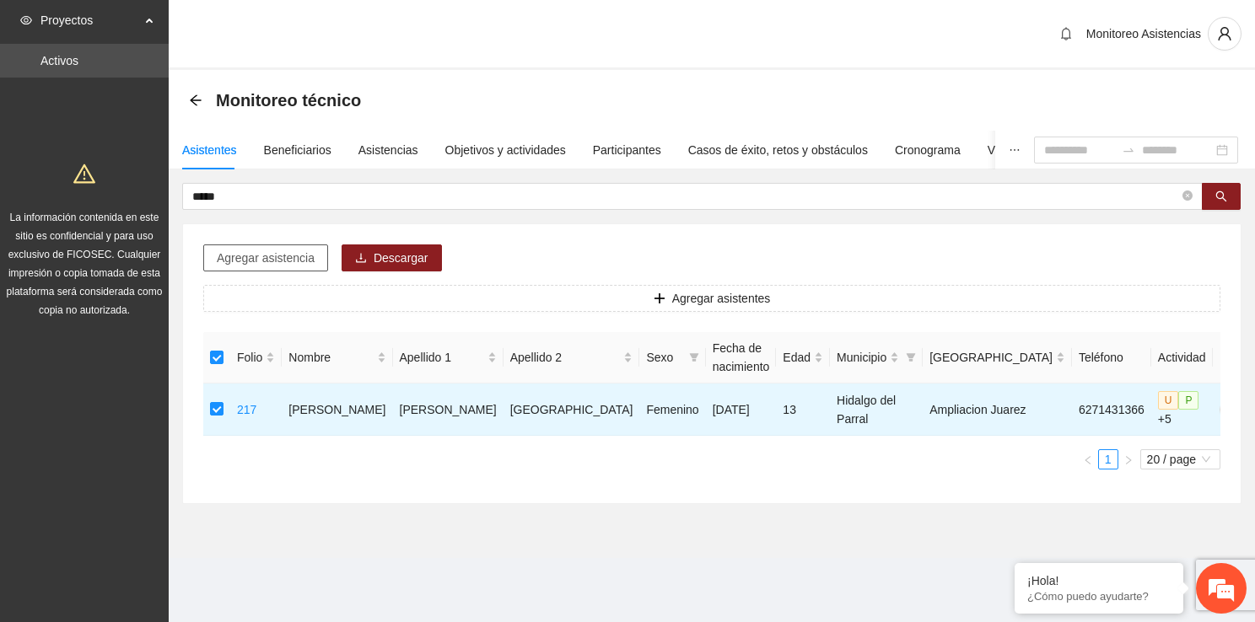
click at [261, 255] on span "Agregar asistencia" at bounding box center [266, 258] width 98 height 19
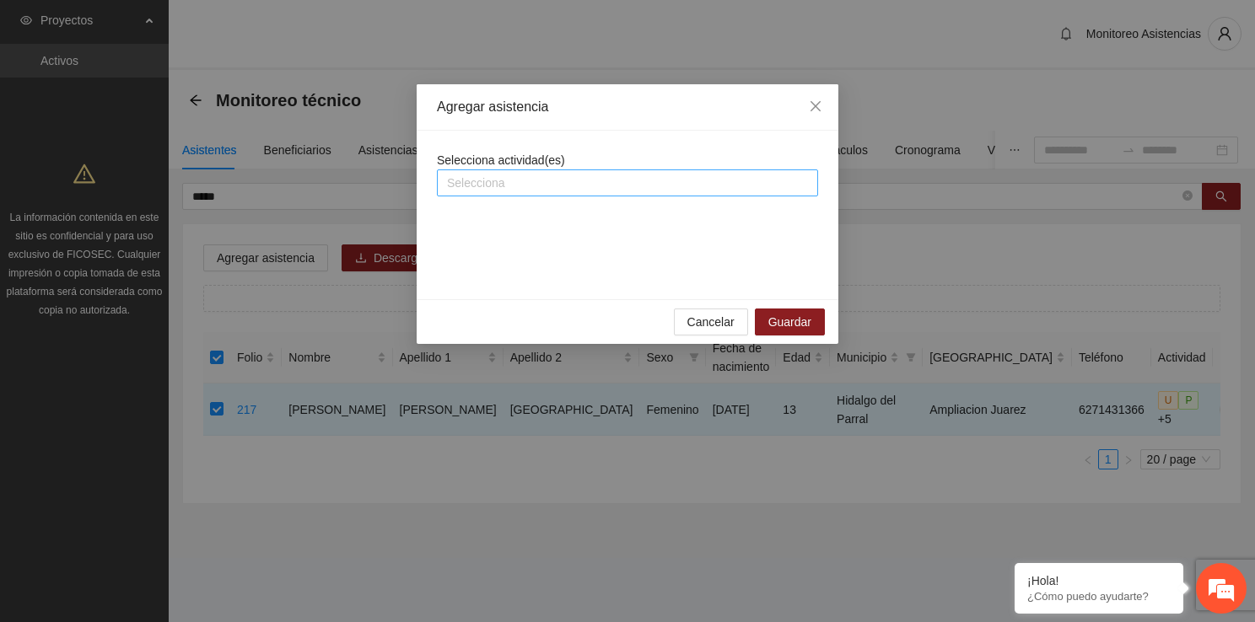
click at [546, 173] on div at bounding box center [627, 183] width 373 height 20
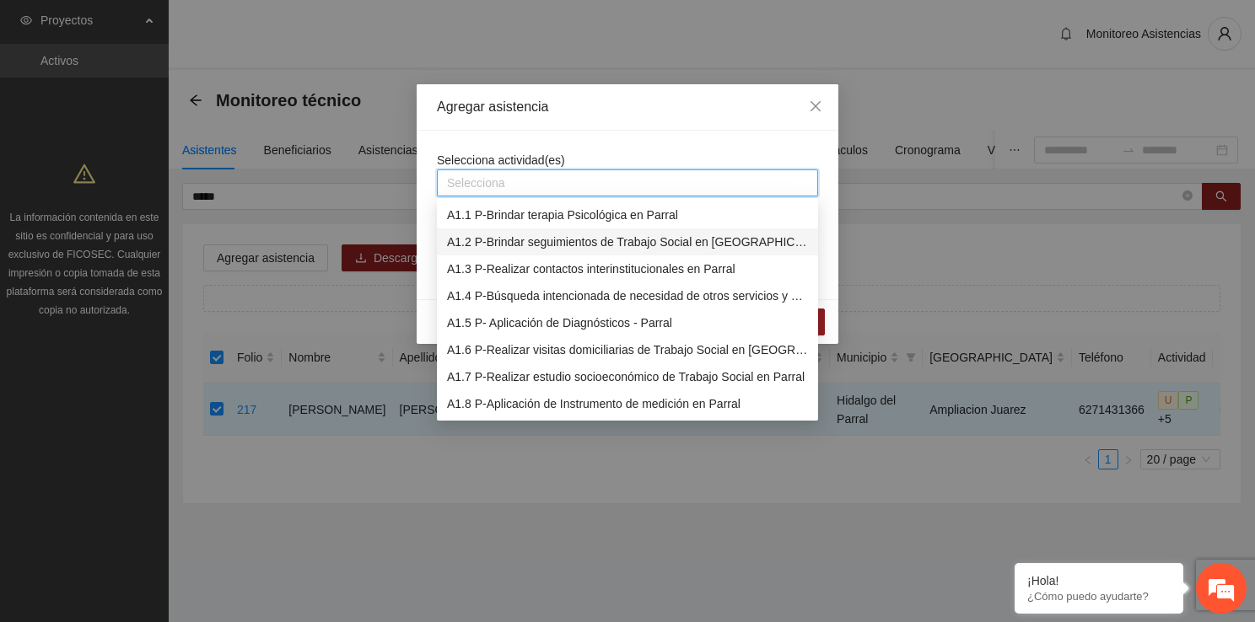
click at [567, 239] on div "A1.2 P-Brindar seguimientos de Trabajo Social en [GEOGRAPHIC_DATA]" at bounding box center [627, 242] width 361 height 19
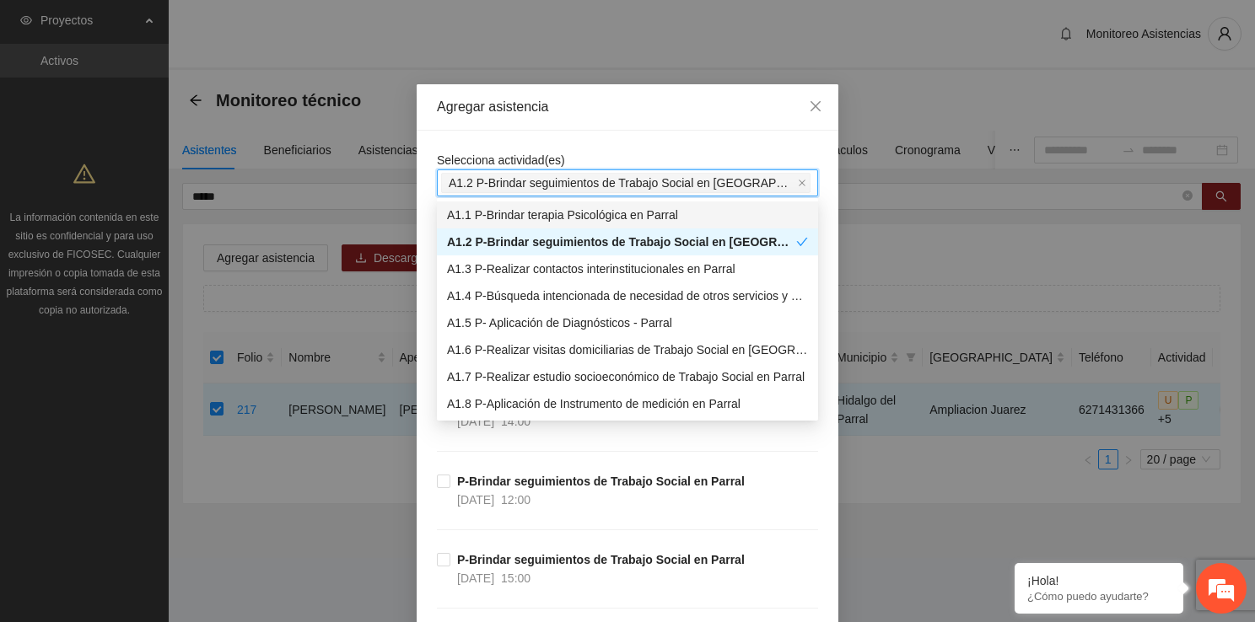
click at [644, 151] on div "Selecciona actividad(es) A1.2 P-Brindar seguimientos de Trabajo Social en Parral" at bounding box center [627, 174] width 381 height 46
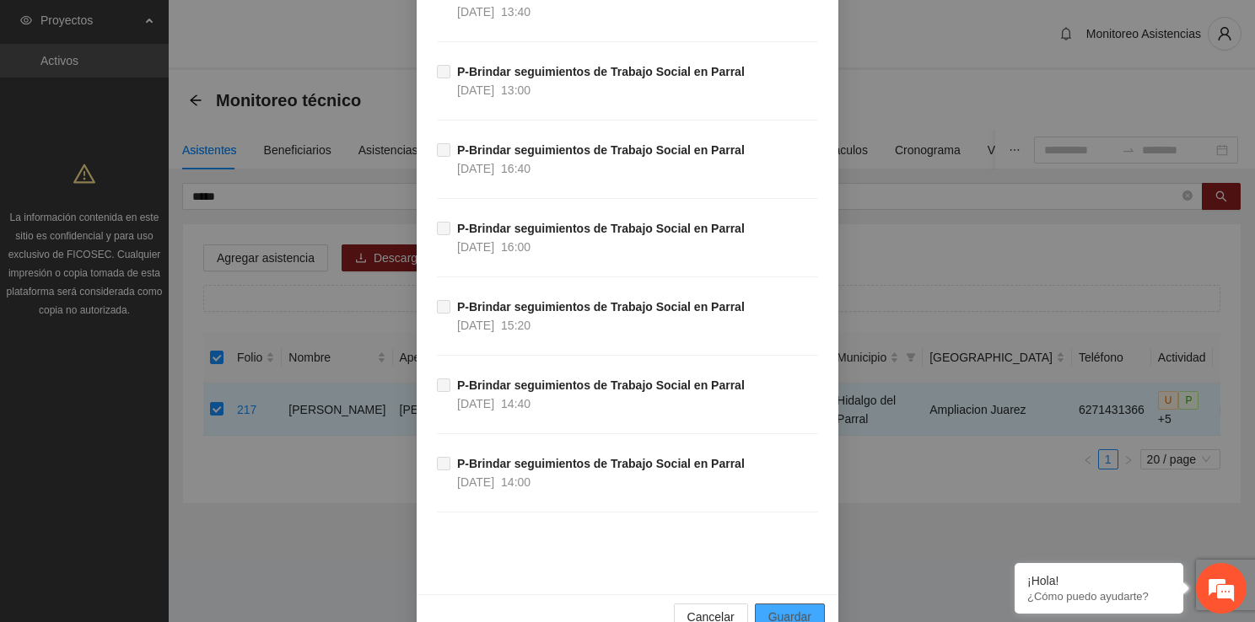
click at [800, 608] on span "Guardar" at bounding box center [789, 617] width 43 height 19
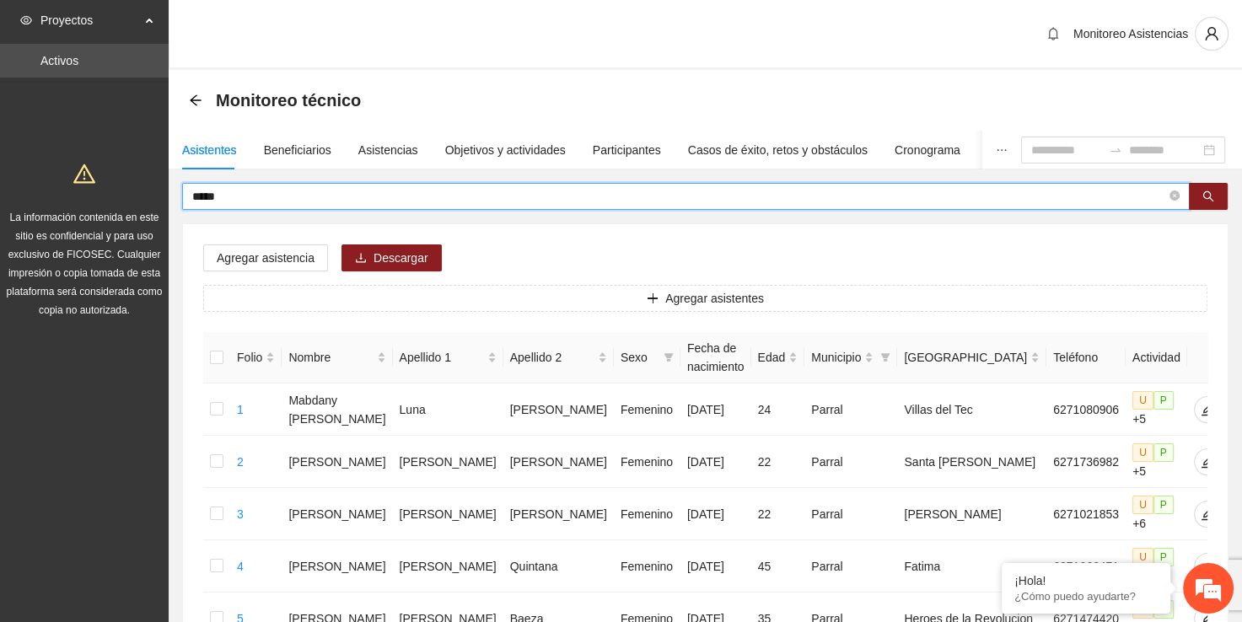
click at [323, 190] on input "*****" at bounding box center [679, 196] width 974 height 19
type input "*"
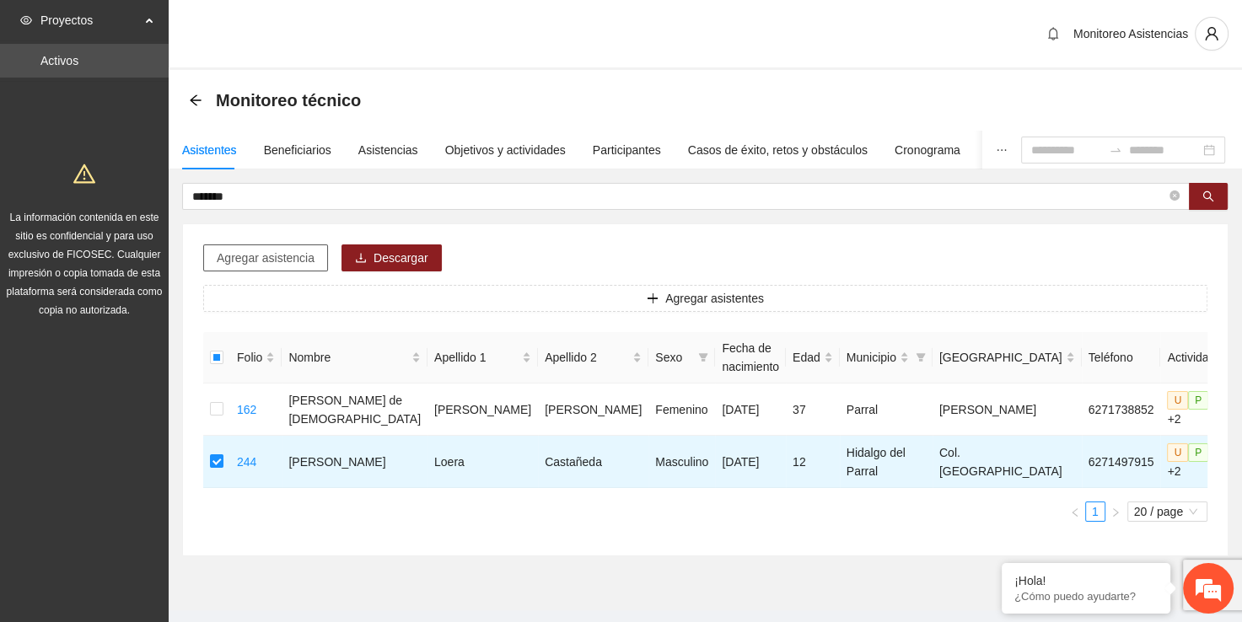
click at [276, 254] on span "Agregar asistencia" at bounding box center [266, 258] width 98 height 19
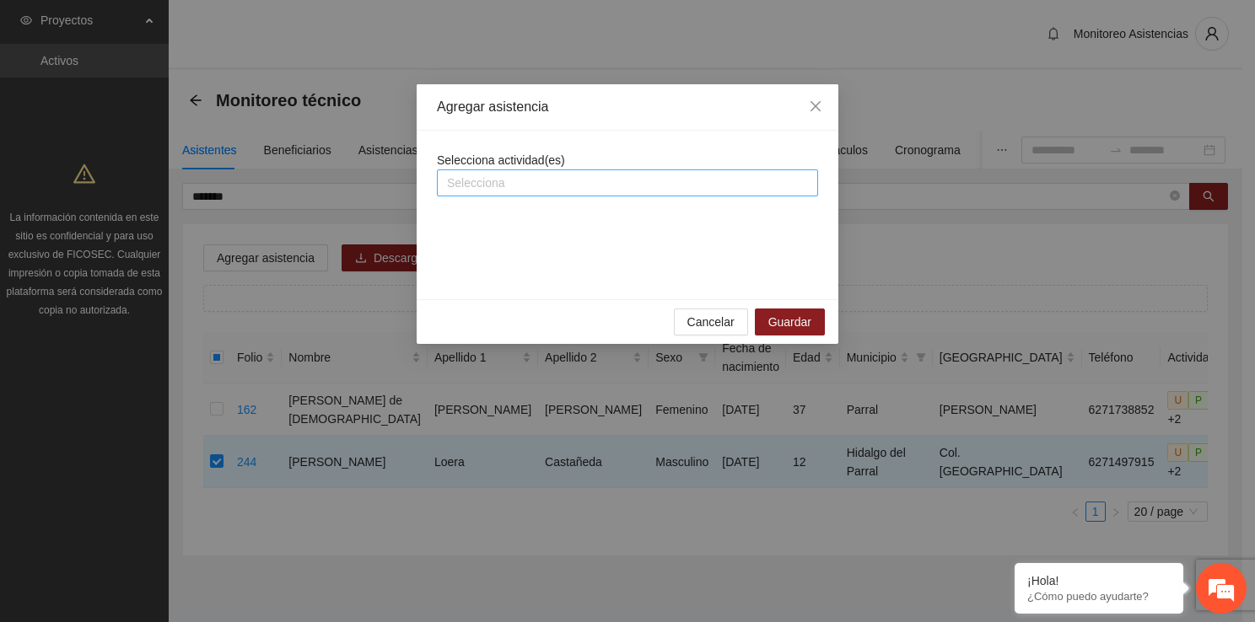
click at [549, 180] on div at bounding box center [627, 183] width 373 height 20
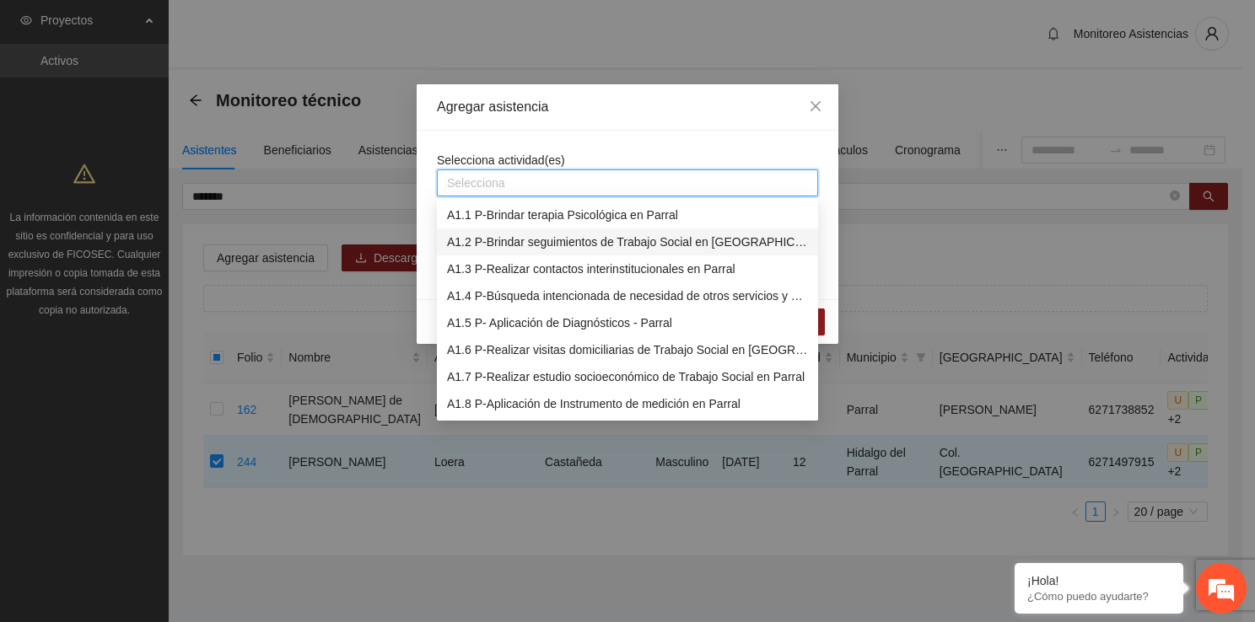
click at [577, 242] on div "A1.2 P-Brindar seguimientos de Trabajo Social en [GEOGRAPHIC_DATA]" at bounding box center [627, 242] width 361 height 19
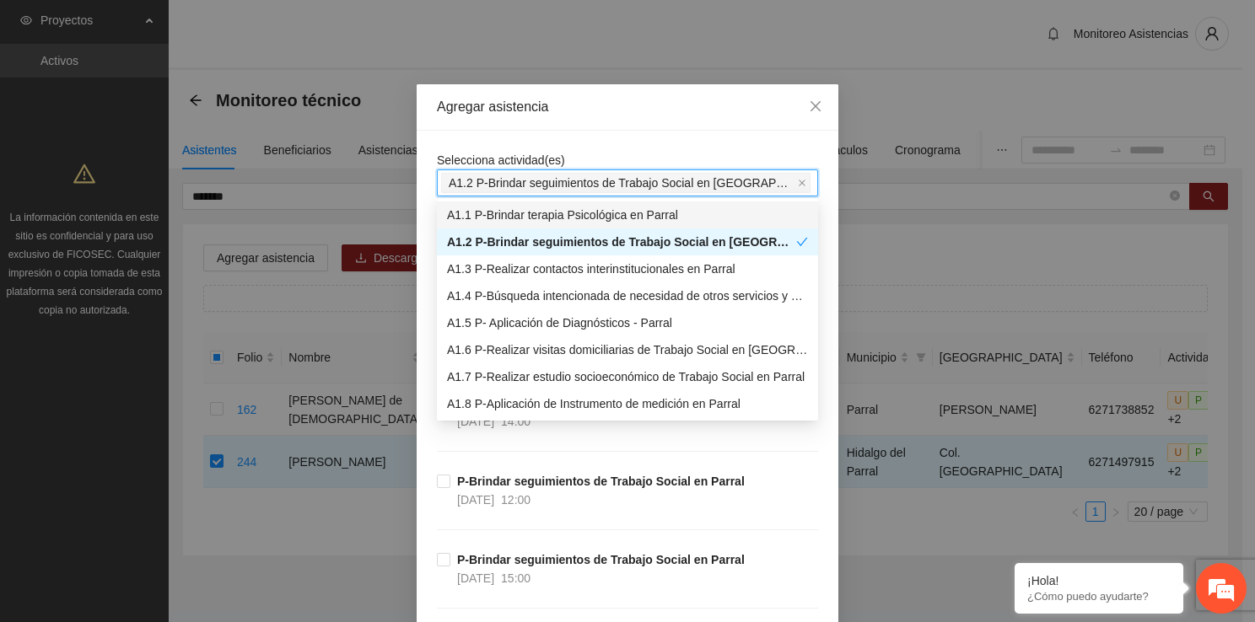
click at [656, 120] on div "Agregar asistencia" at bounding box center [628, 107] width 422 height 46
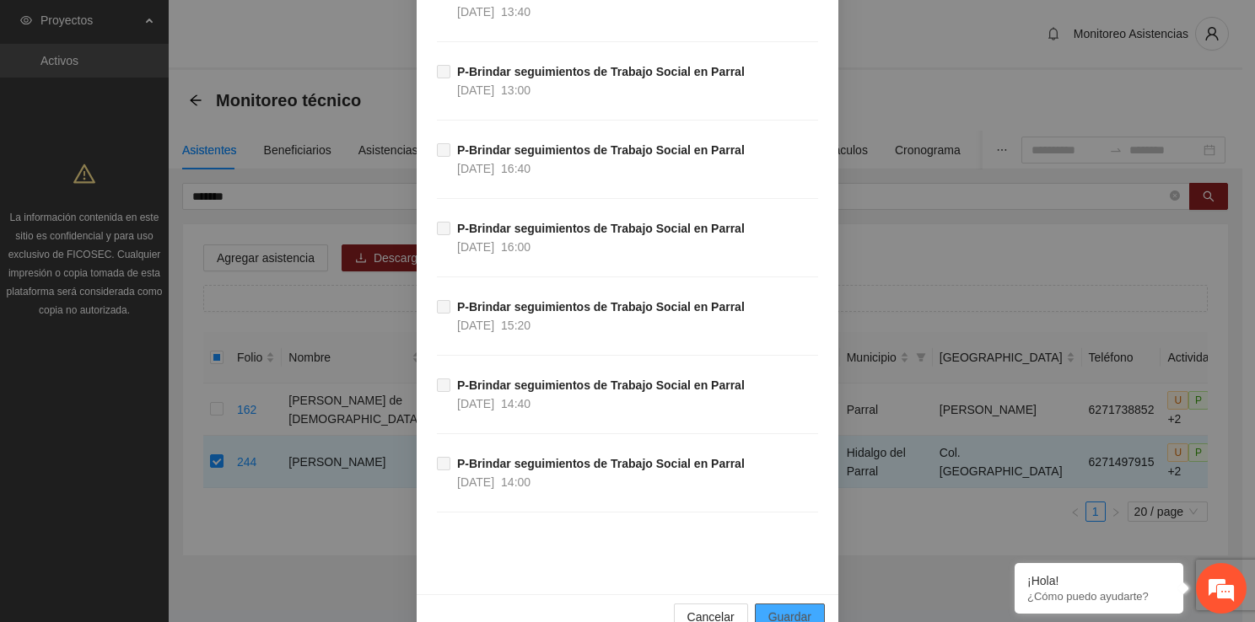
click at [766, 604] on button "Guardar" at bounding box center [790, 617] width 70 height 27
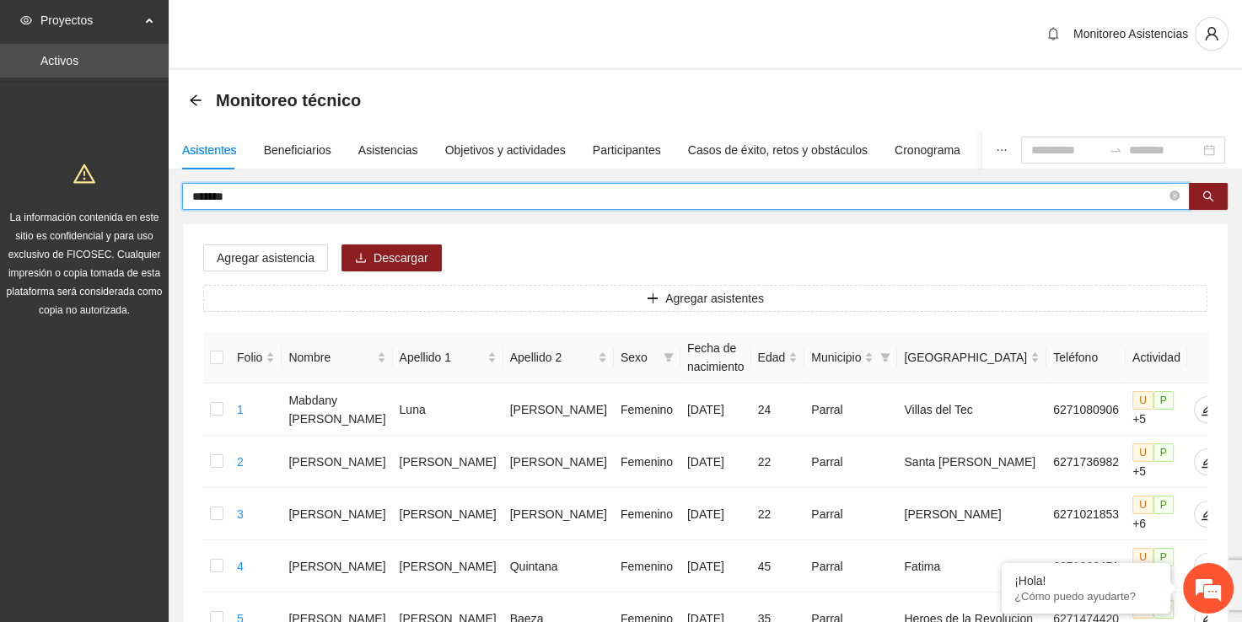
click at [485, 194] on input "*******" at bounding box center [679, 196] width 974 height 19
type input "*"
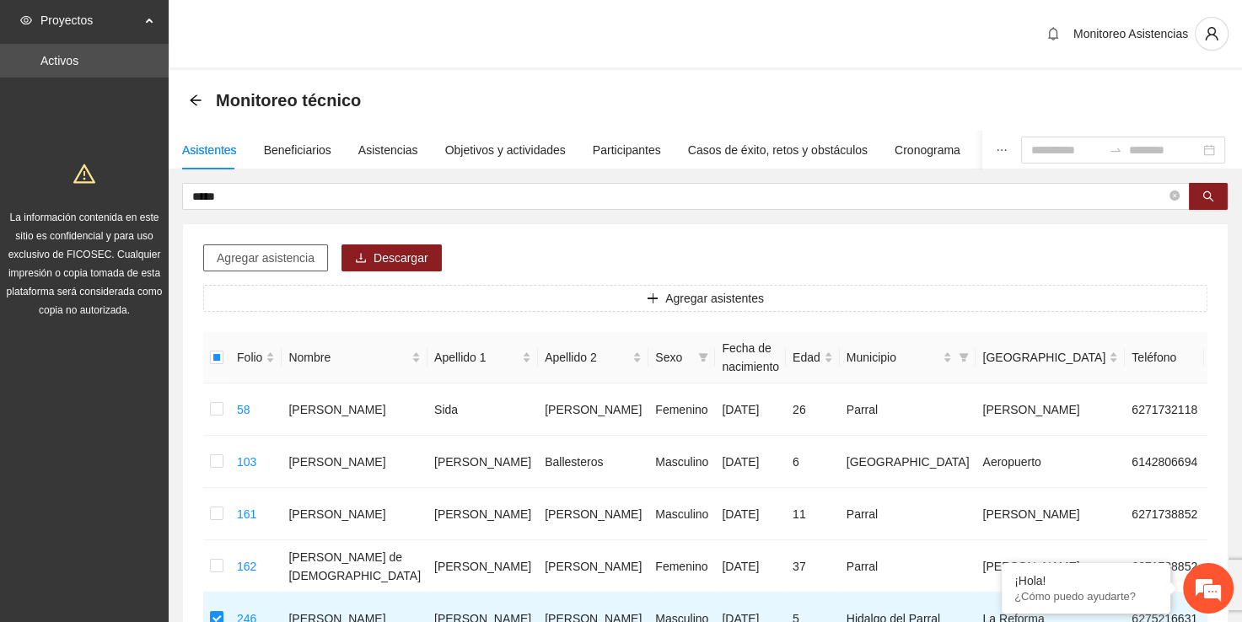
click at [257, 261] on span "Agregar asistencia" at bounding box center [266, 258] width 98 height 19
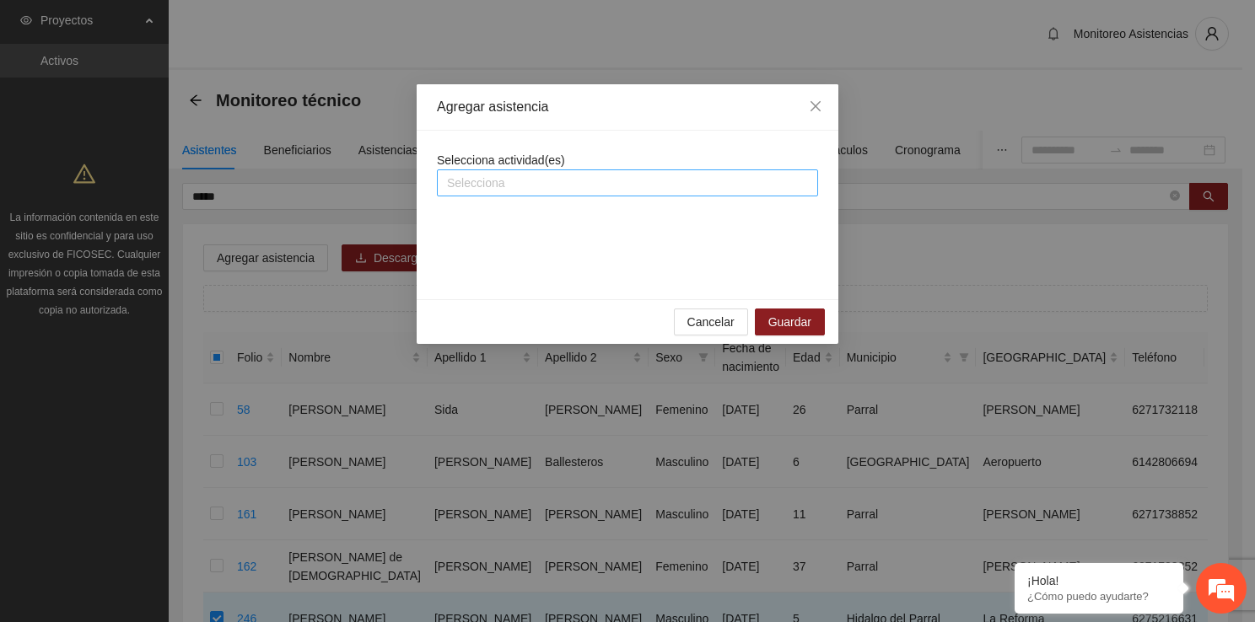
click at [570, 183] on div at bounding box center [627, 183] width 373 height 20
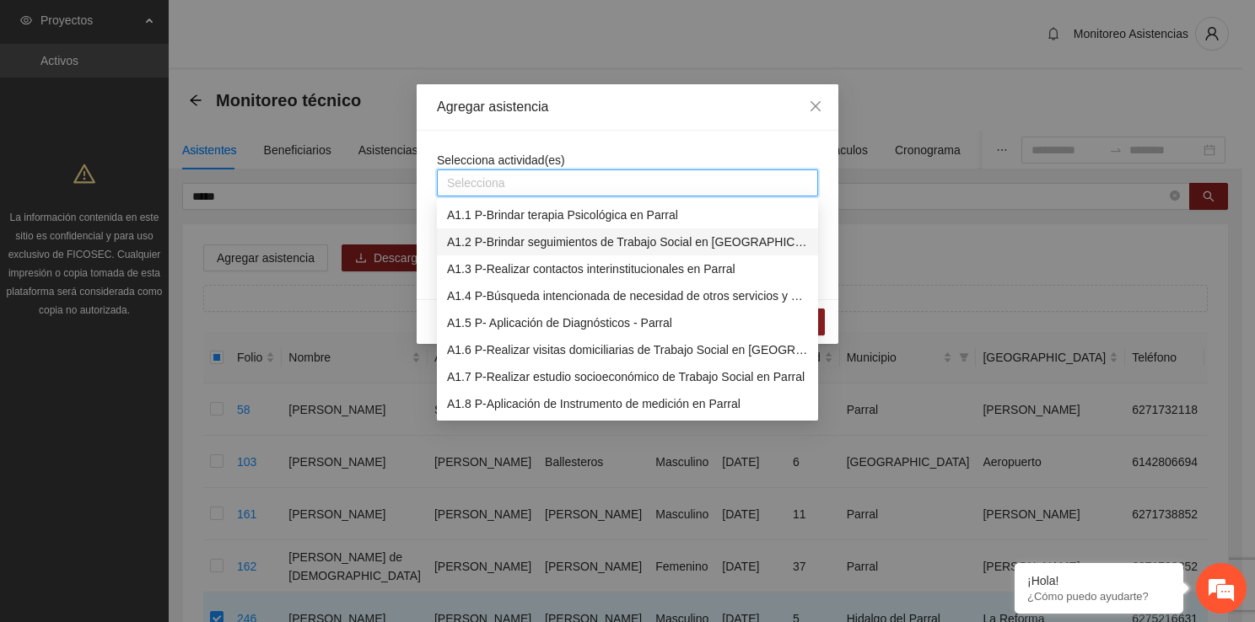
click at [600, 239] on div "A1.2 P-Brindar seguimientos de Trabajo Social en [GEOGRAPHIC_DATA]" at bounding box center [627, 242] width 361 height 19
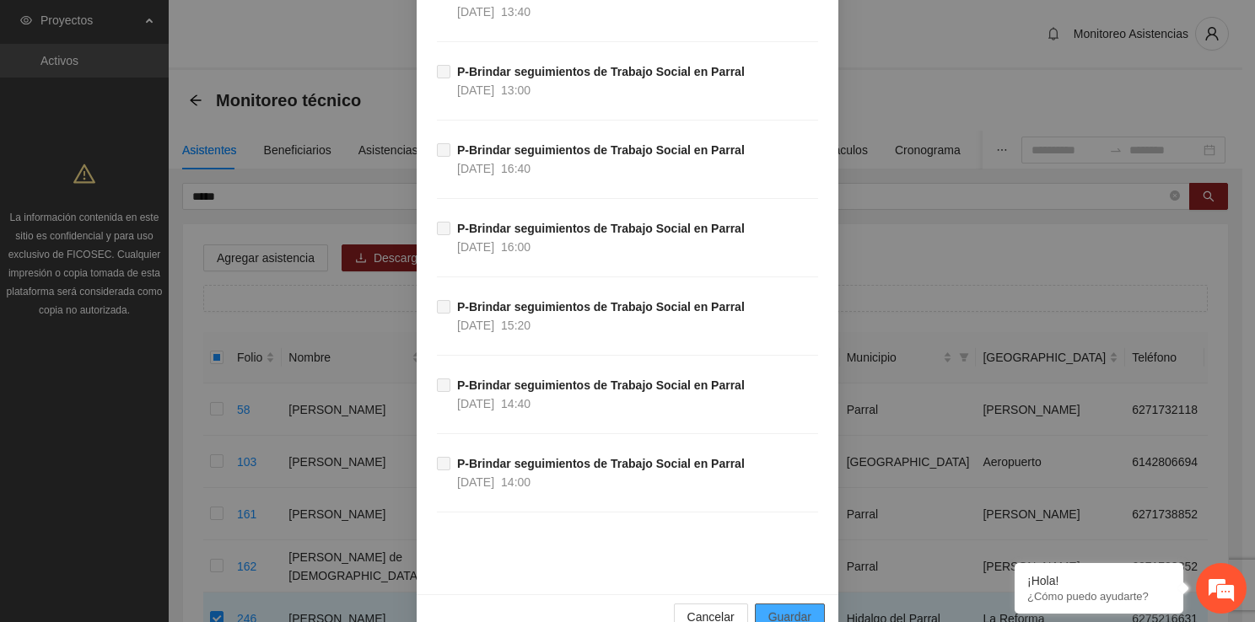
click at [774, 608] on span "Guardar" at bounding box center [789, 617] width 43 height 19
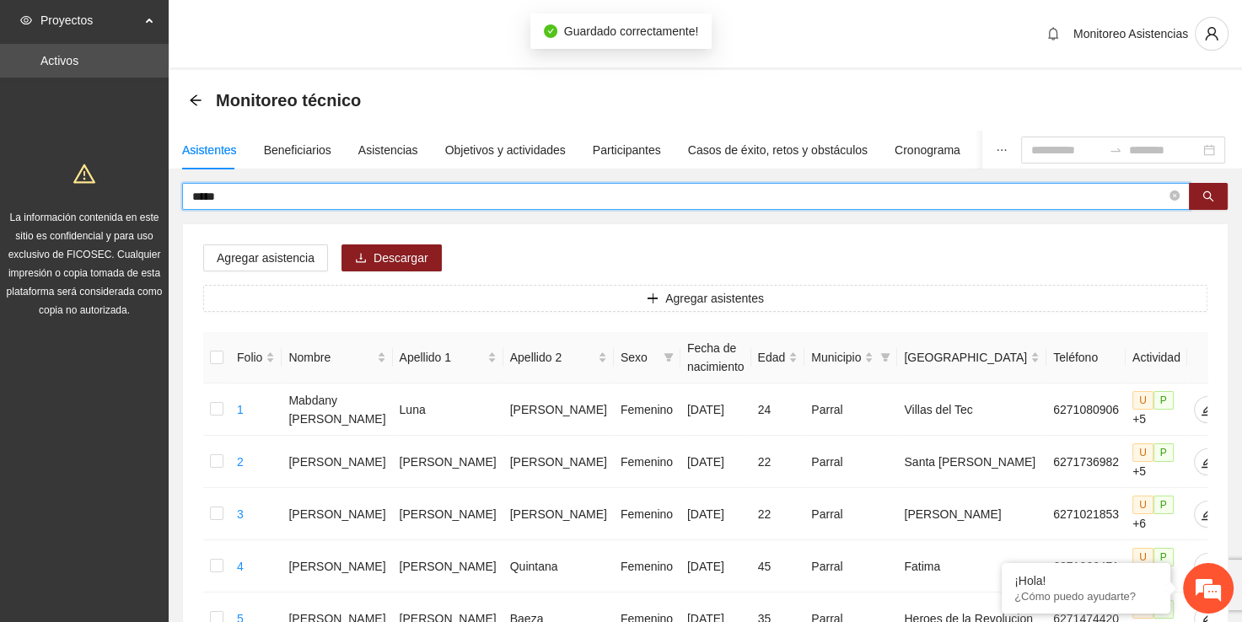
click at [409, 203] on input "*****" at bounding box center [679, 196] width 974 height 19
type input "*"
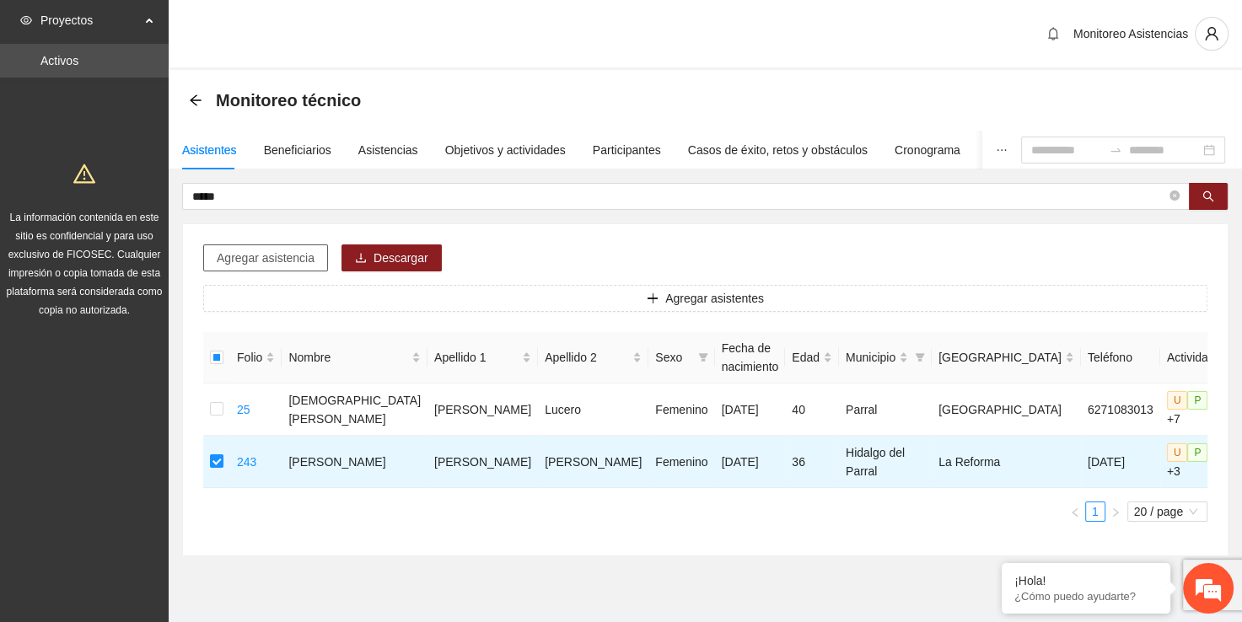
click at [271, 262] on span "Agregar asistencia" at bounding box center [266, 258] width 98 height 19
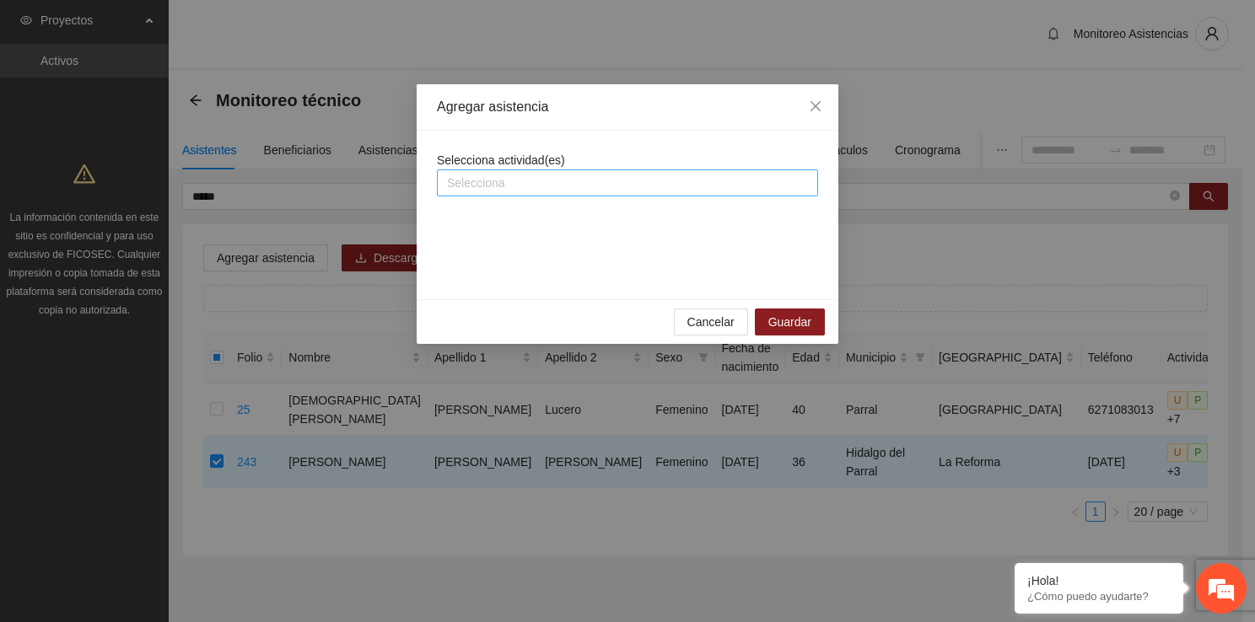
click at [644, 187] on div at bounding box center [627, 183] width 373 height 20
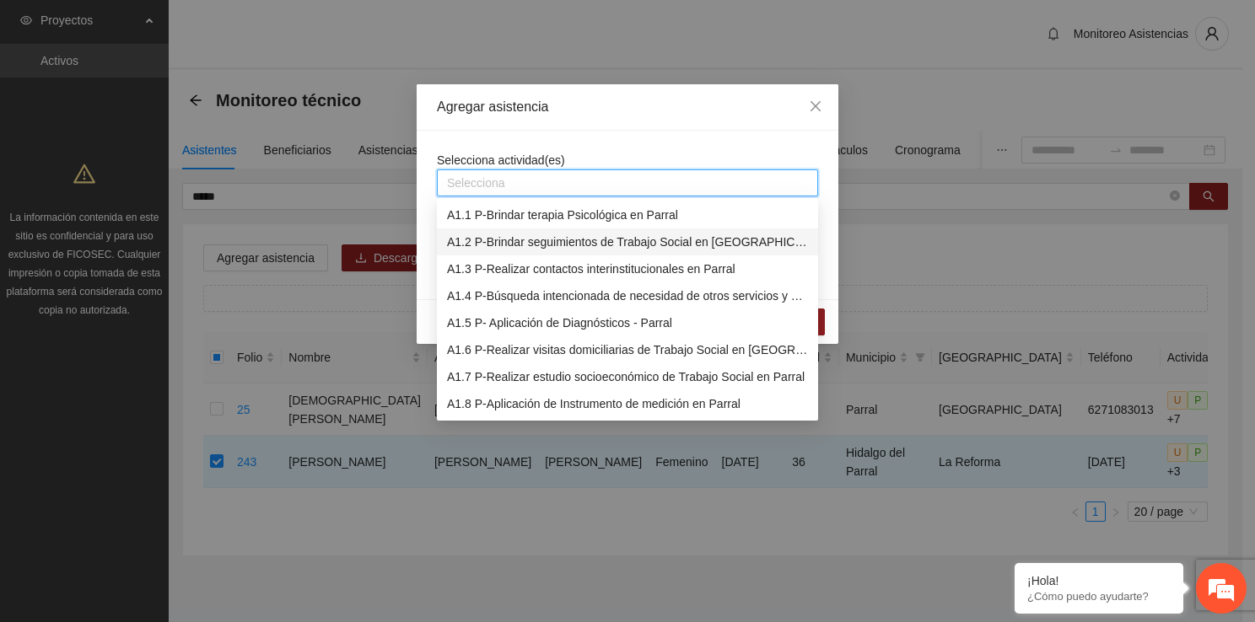
click at [653, 239] on div "A1.2 P-Brindar seguimientos de Trabajo Social en [GEOGRAPHIC_DATA]" at bounding box center [627, 242] width 361 height 19
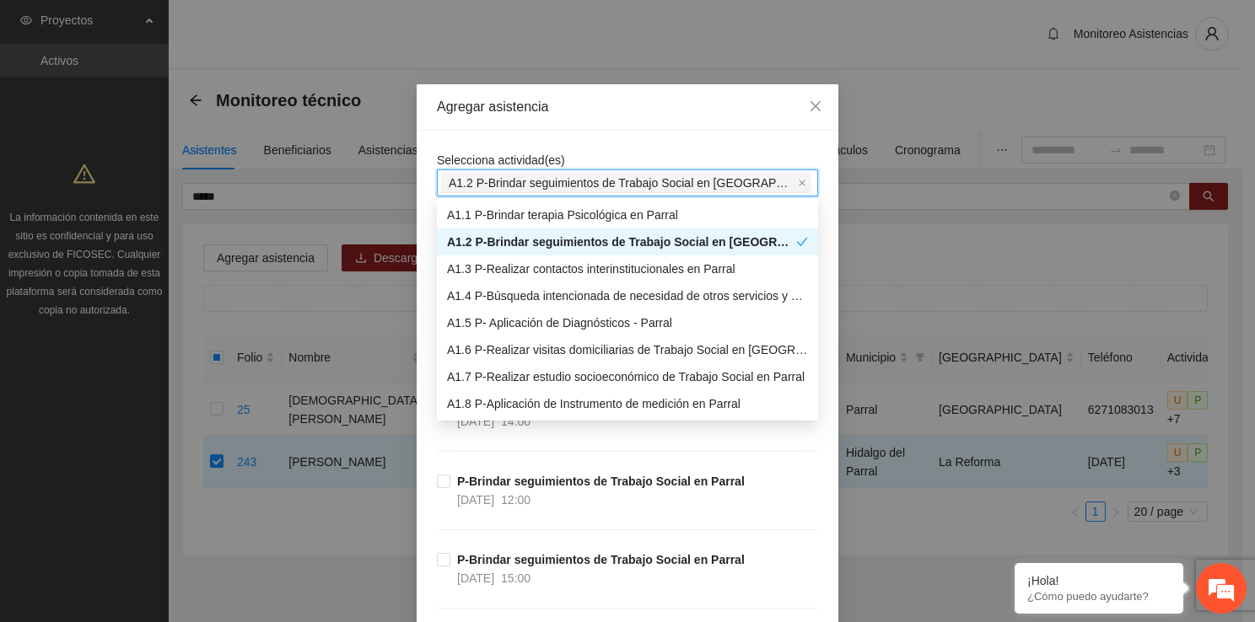
click at [664, 128] on div "Agregar asistencia" at bounding box center [628, 107] width 422 height 46
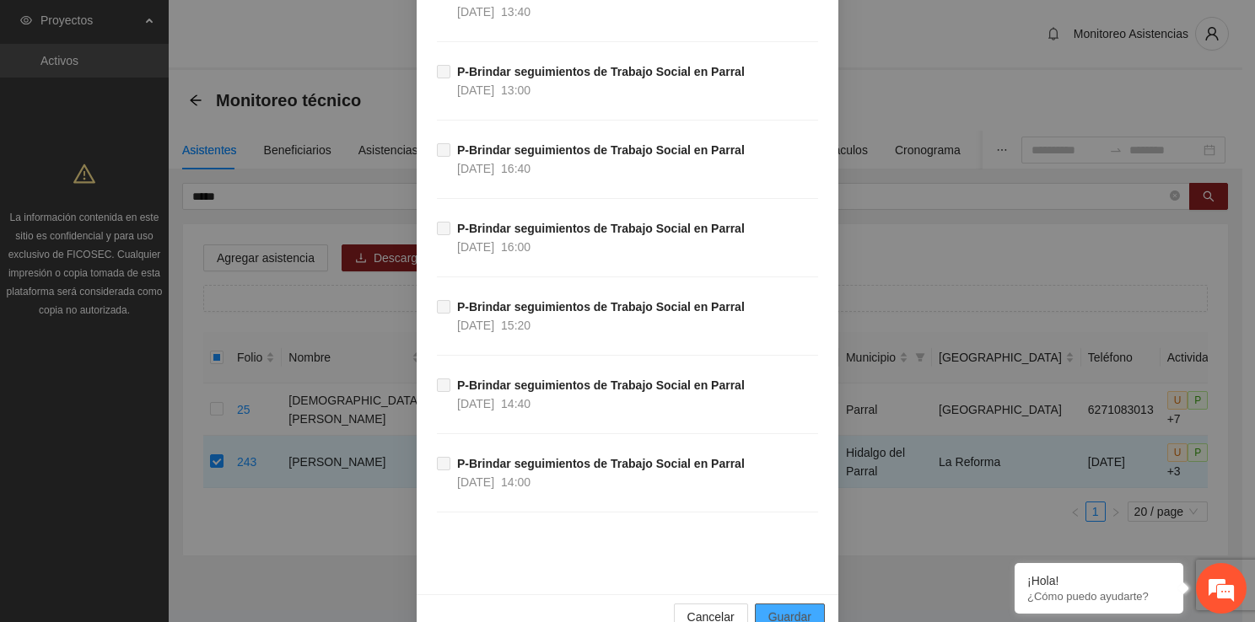
click at [777, 608] on span "Guardar" at bounding box center [789, 617] width 43 height 19
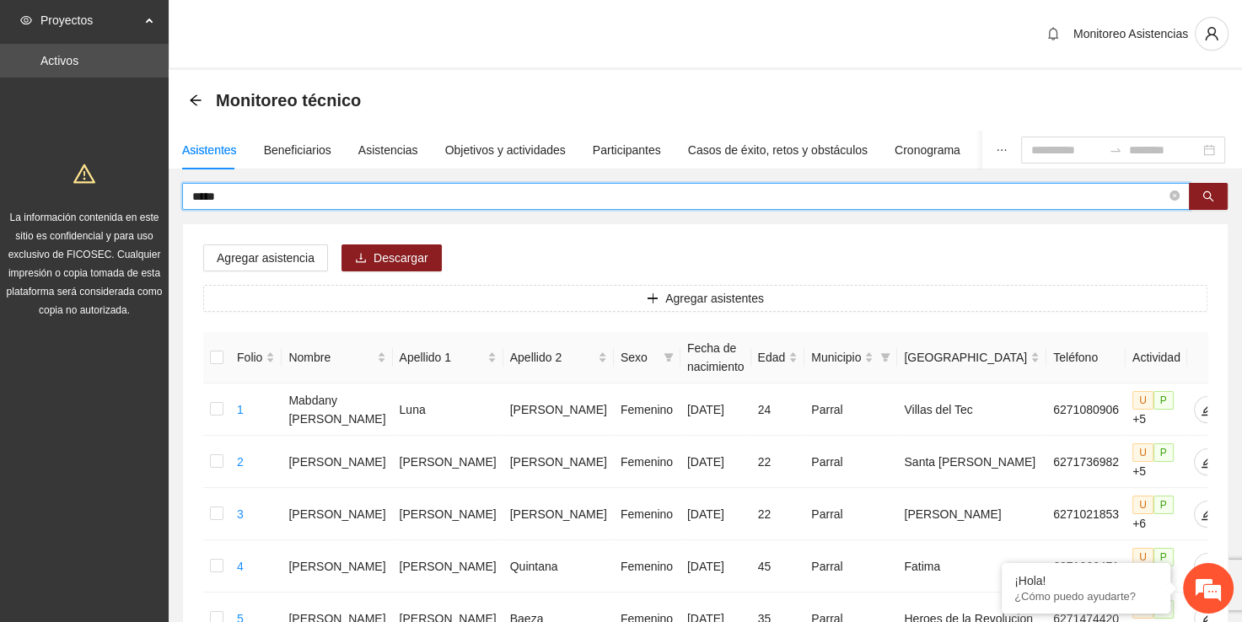
click at [450, 201] on input "*****" at bounding box center [679, 196] width 974 height 19
type input "*"
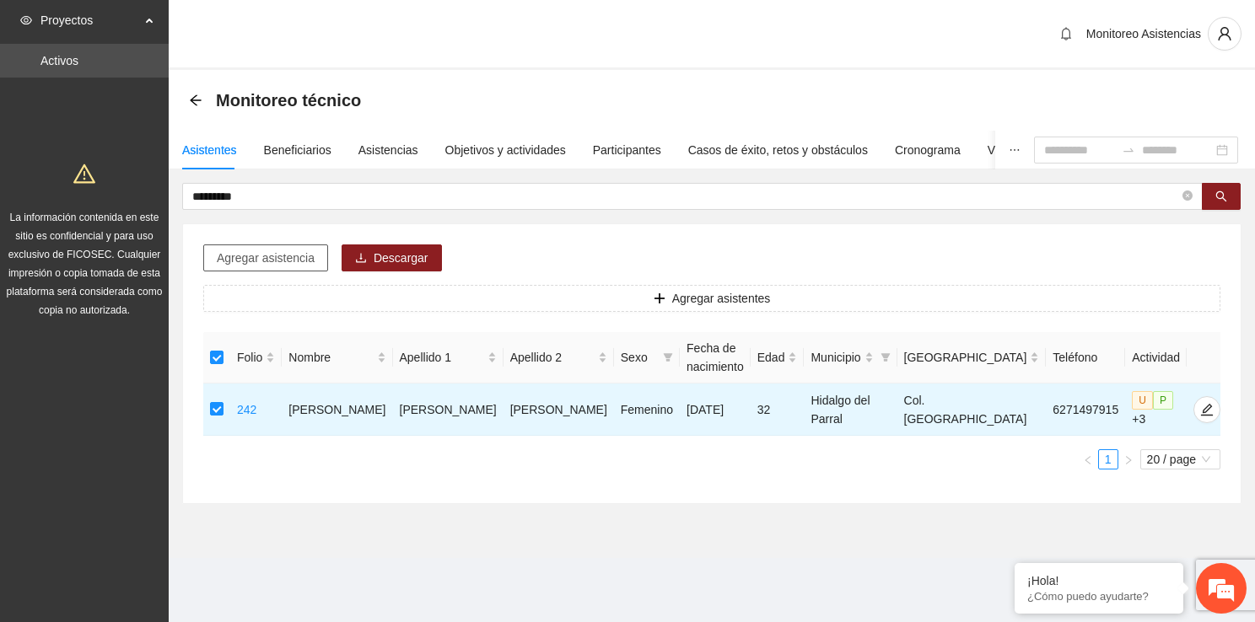
click at [264, 253] on span "Agregar asistencia" at bounding box center [266, 258] width 98 height 19
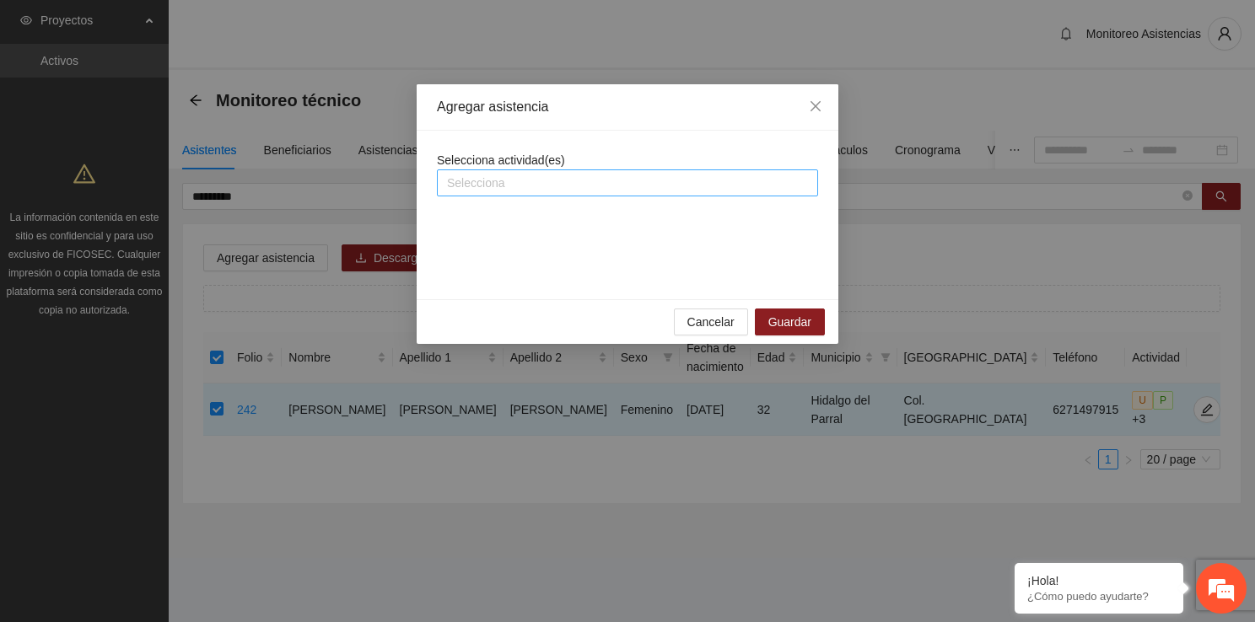
click at [519, 182] on div at bounding box center [627, 183] width 373 height 20
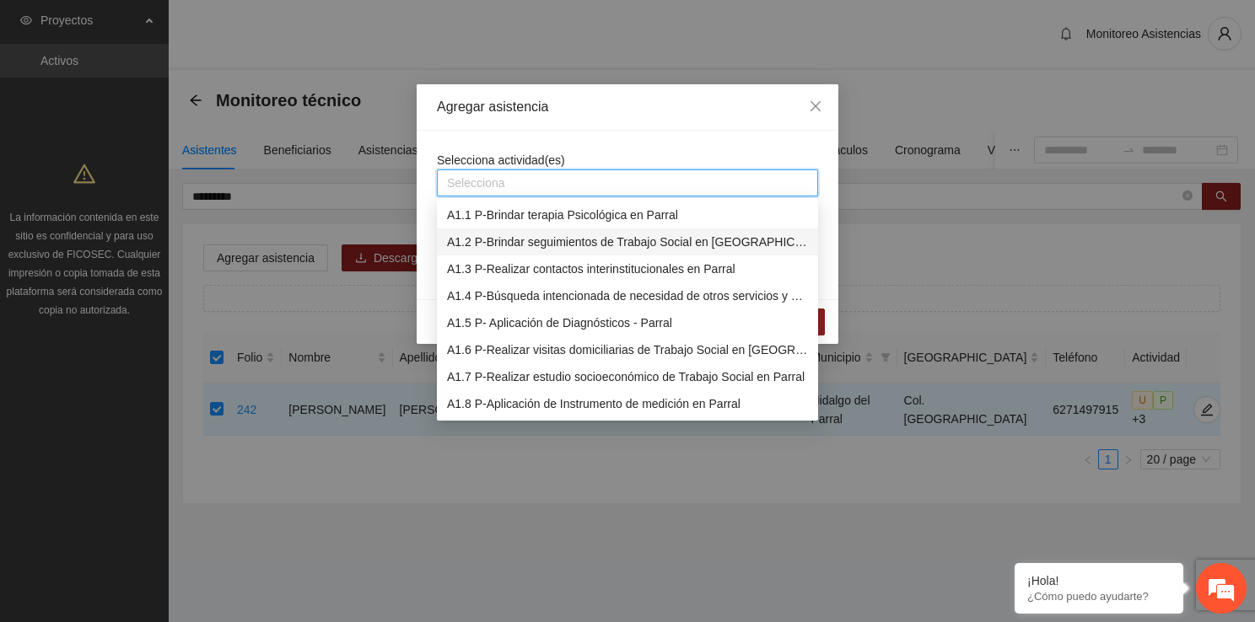
click at [551, 248] on div "A1.2 P-Brindar seguimientos de Trabajo Social en [GEOGRAPHIC_DATA]" at bounding box center [627, 242] width 361 height 19
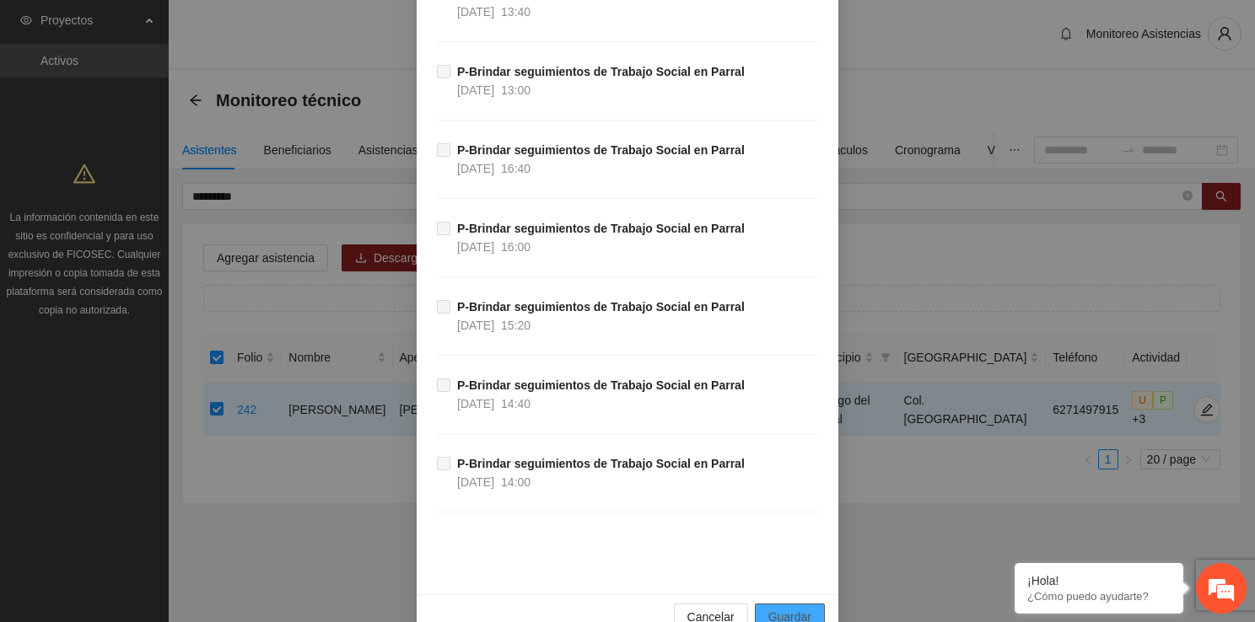
click at [797, 608] on span "Guardar" at bounding box center [789, 617] width 43 height 19
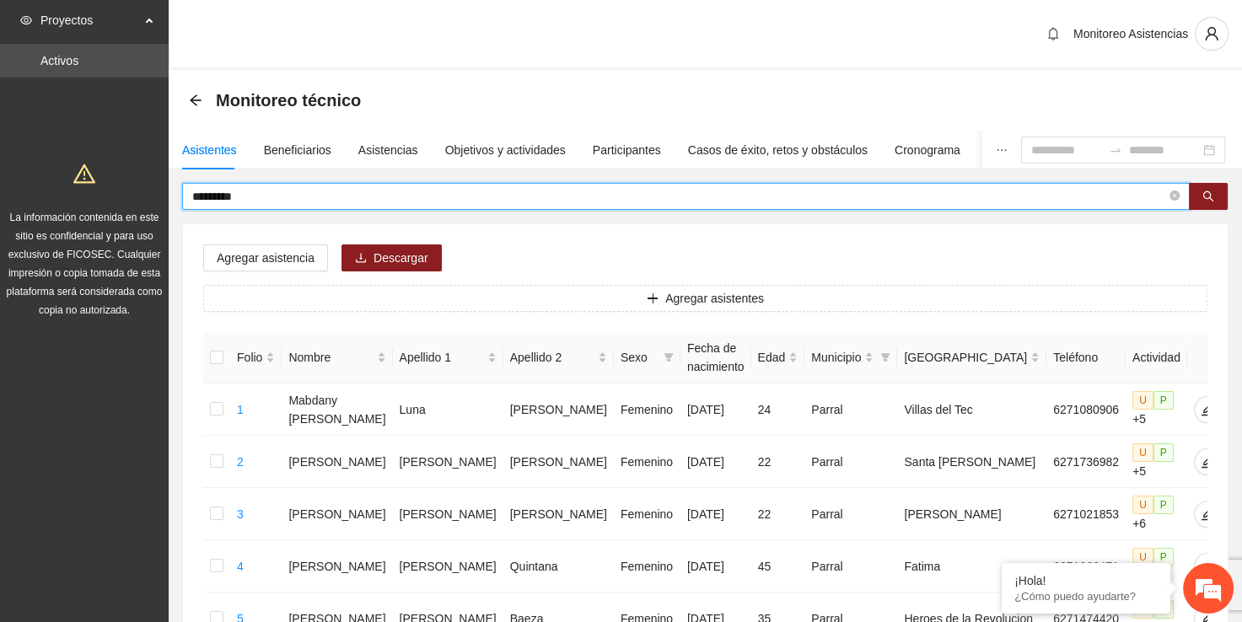
click at [565, 201] on input "*********" at bounding box center [679, 196] width 974 height 19
type input "*"
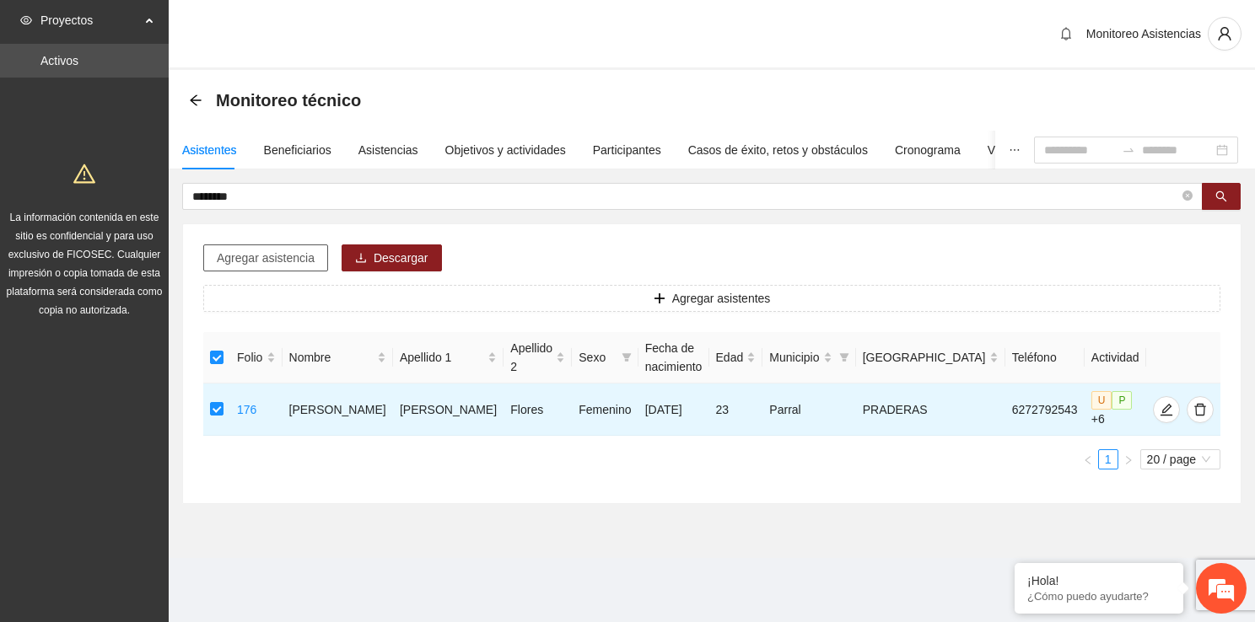
click at [282, 251] on span "Agregar asistencia" at bounding box center [266, 258] width 98 height 19
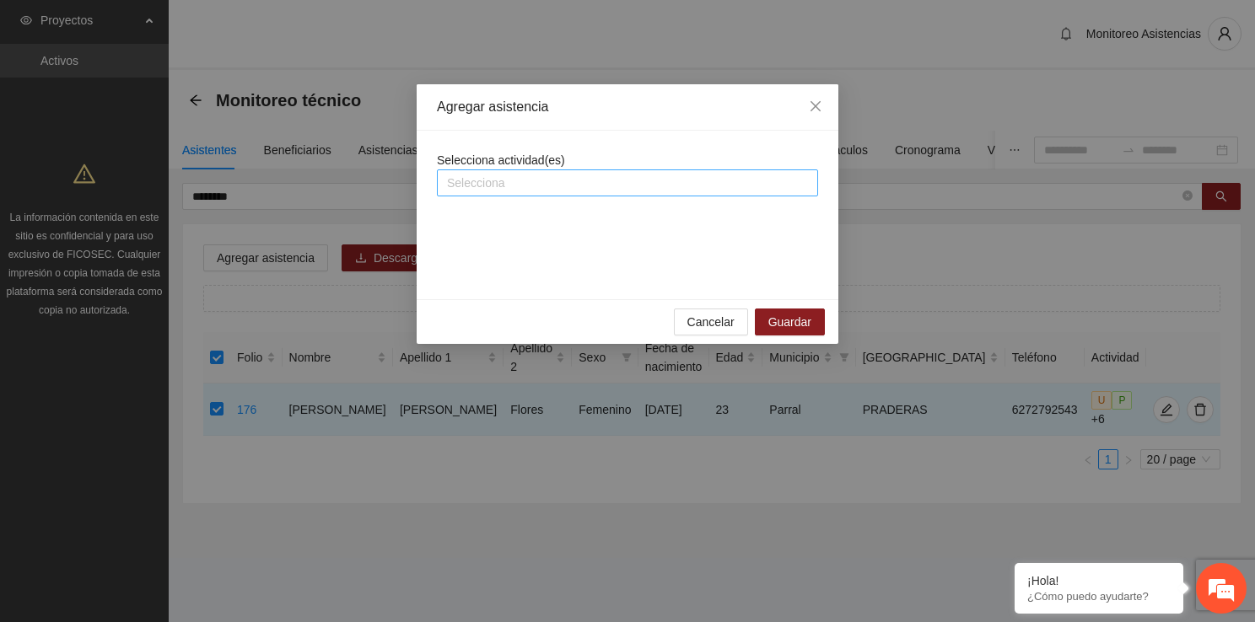
click at [574, 194] on div "Selecciona" at bounding box center [627, 182] width 381 height 27
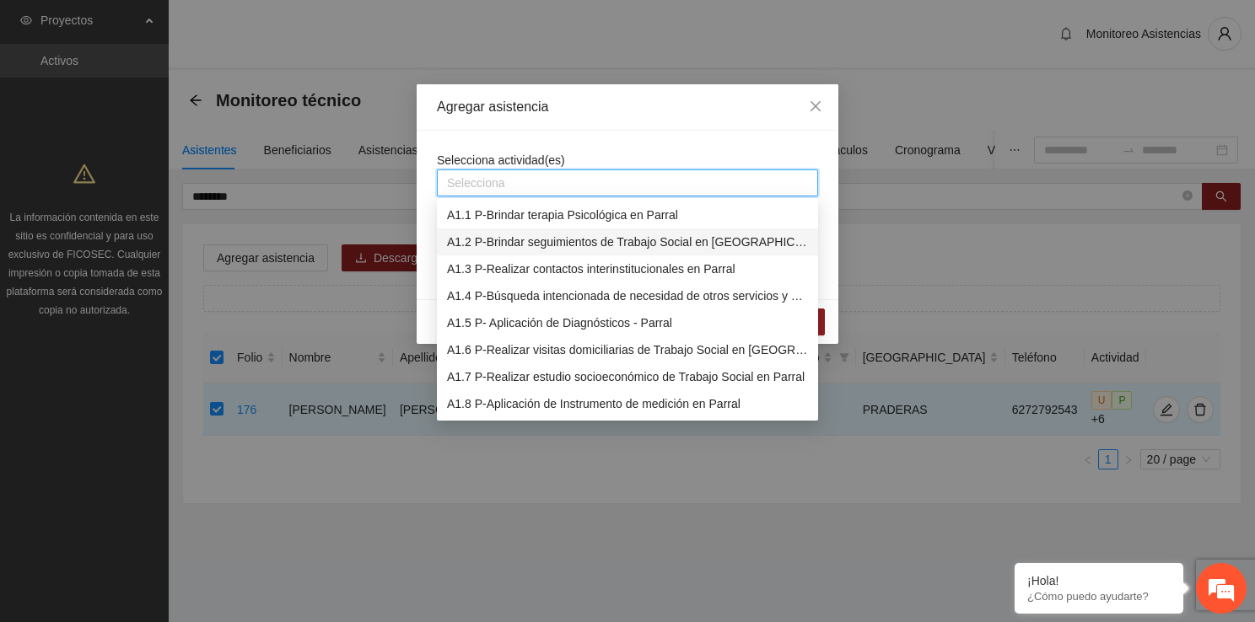
click at [578, 247] on div "A1.2 P-Brindar seguimientos de Trabajo Social en [GEOGRAPHIC_DATA]" at bounding box center [627, 242] width 361 height 19
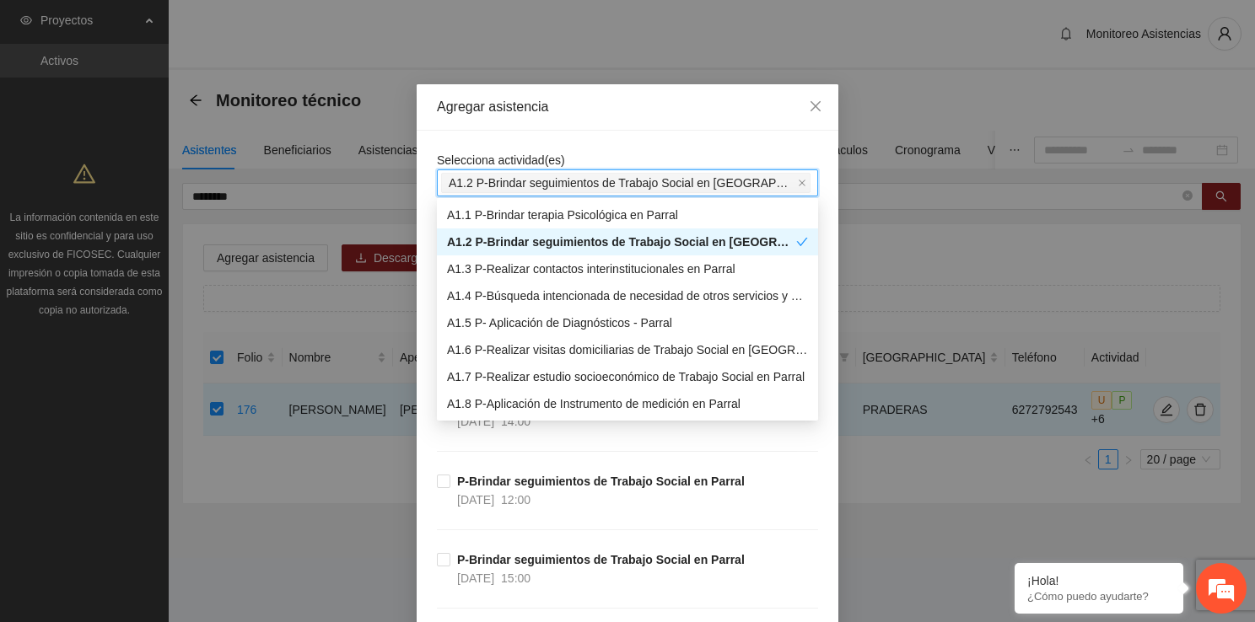
click at [578, 247] on div "A1.2 P-Brindar seguimientos de Trabajo Social en [GEOGRAPHIC_DATA]" at bounding box center [621, 242] width 349 height 19
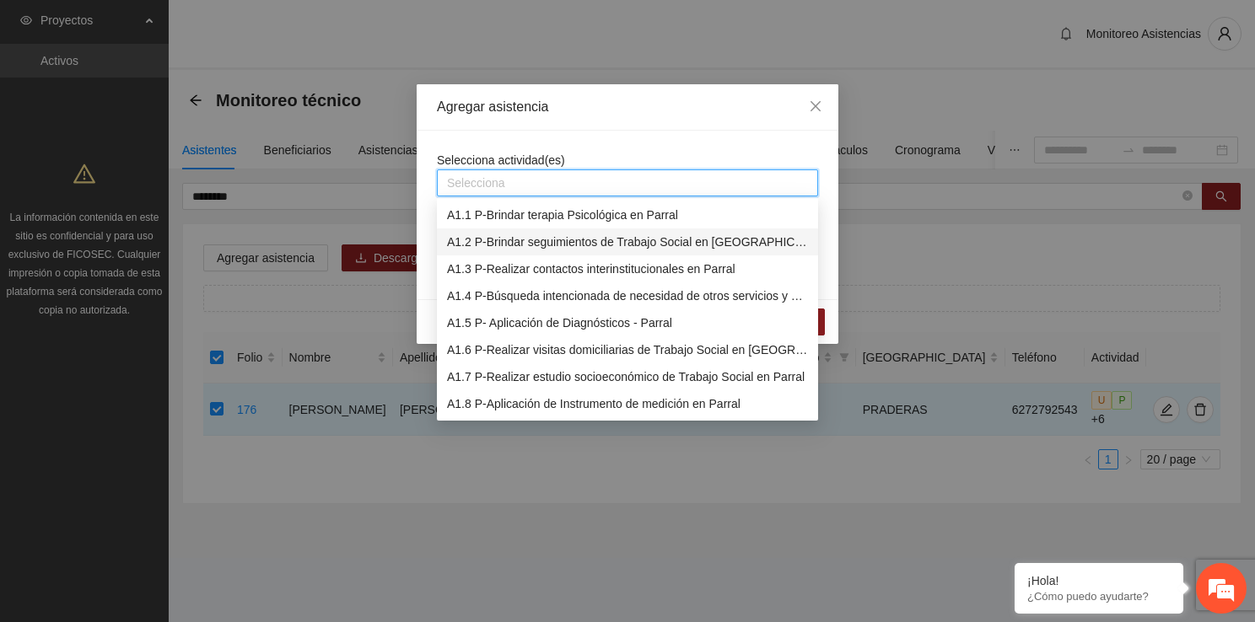
click at [610, 238] on div "A1.2 P-Brindar seguimientos de Trabajo Social en [GEOGRAPHIC_DATA]" at bounding box center [627, 242] width 361 height 19
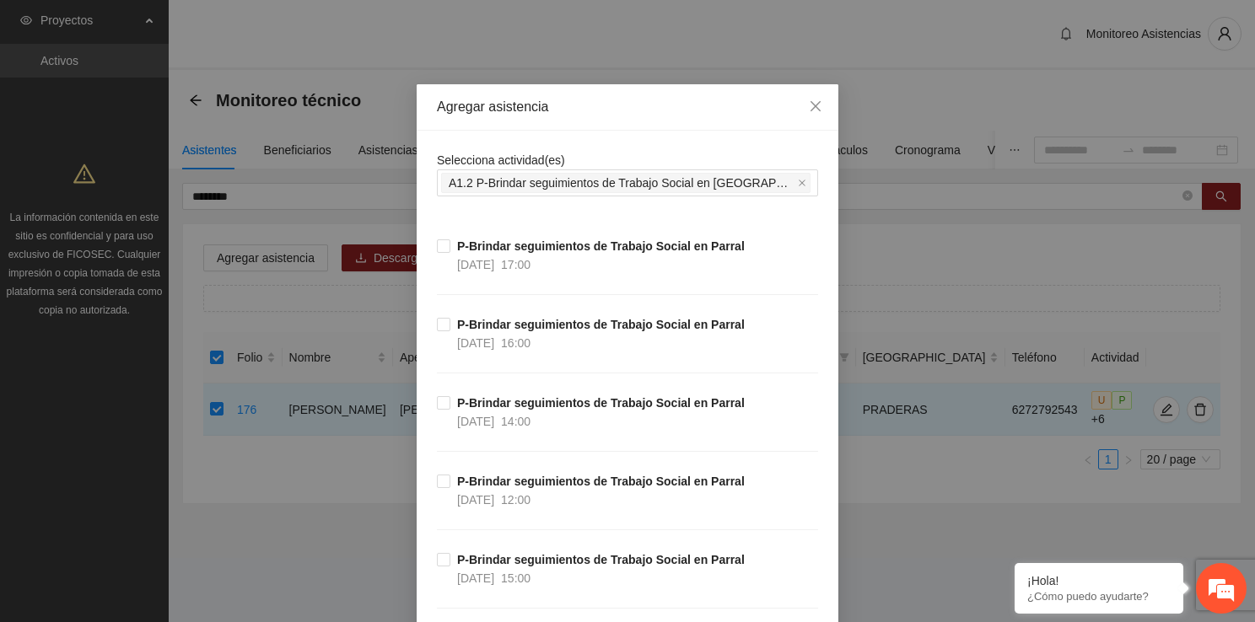
click at [634, 153] on div "Selecciona actividad(es) A1.2 P-Brindar seguimientos de Trabajo Social en Parral" at bounding box center [627, 174] width 381 height 46
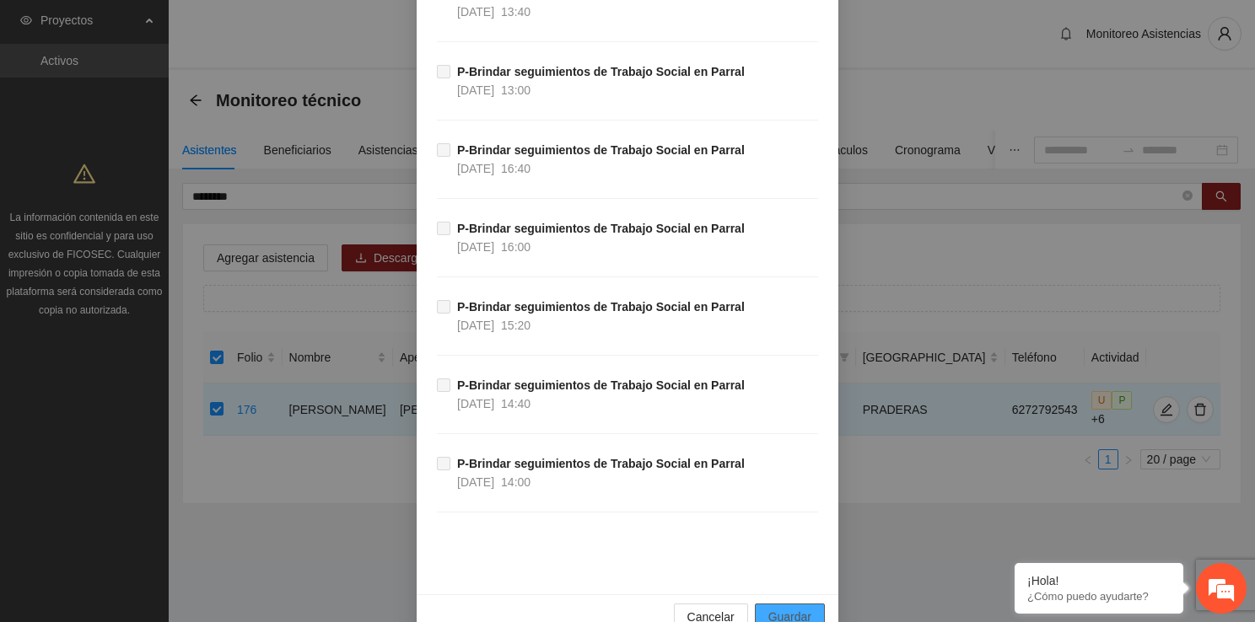
click at [775, 604] on button "Guardar" at bounding box center [790, 617] width 70 height 27
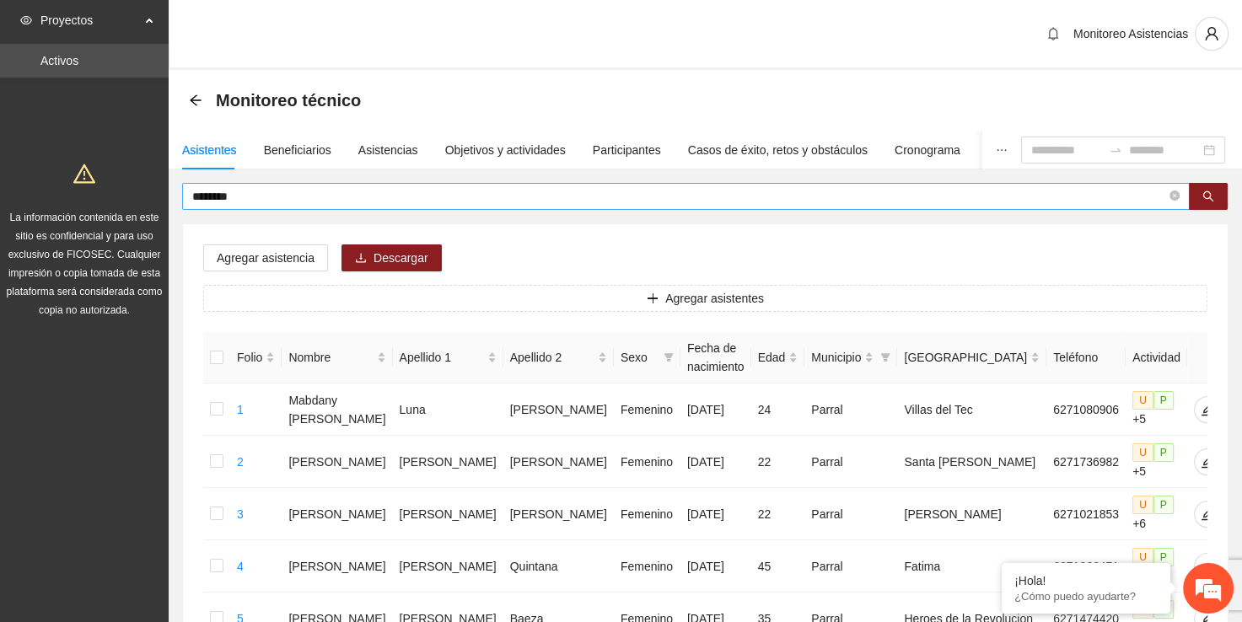
click at [506, 188] on input "********" at bounding box center [679, 196] width 974 height 19
type input "*"
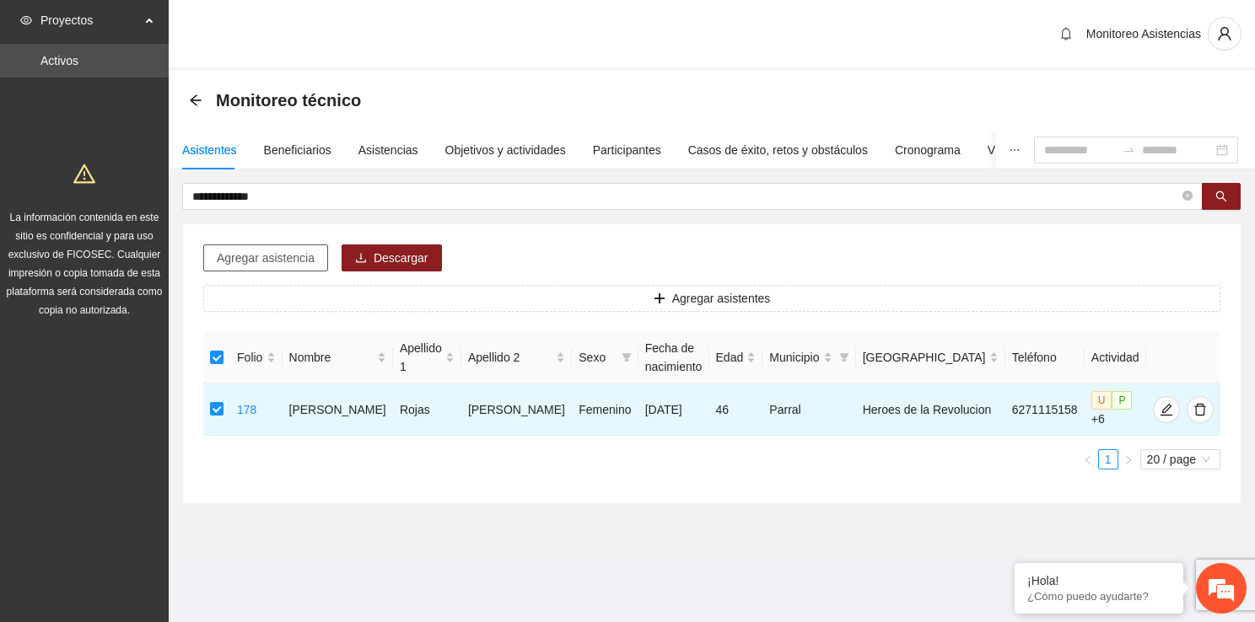
click at [259, 261] on span "Agregar asistencia" at bounding box center [266, 258] width 98 height 19
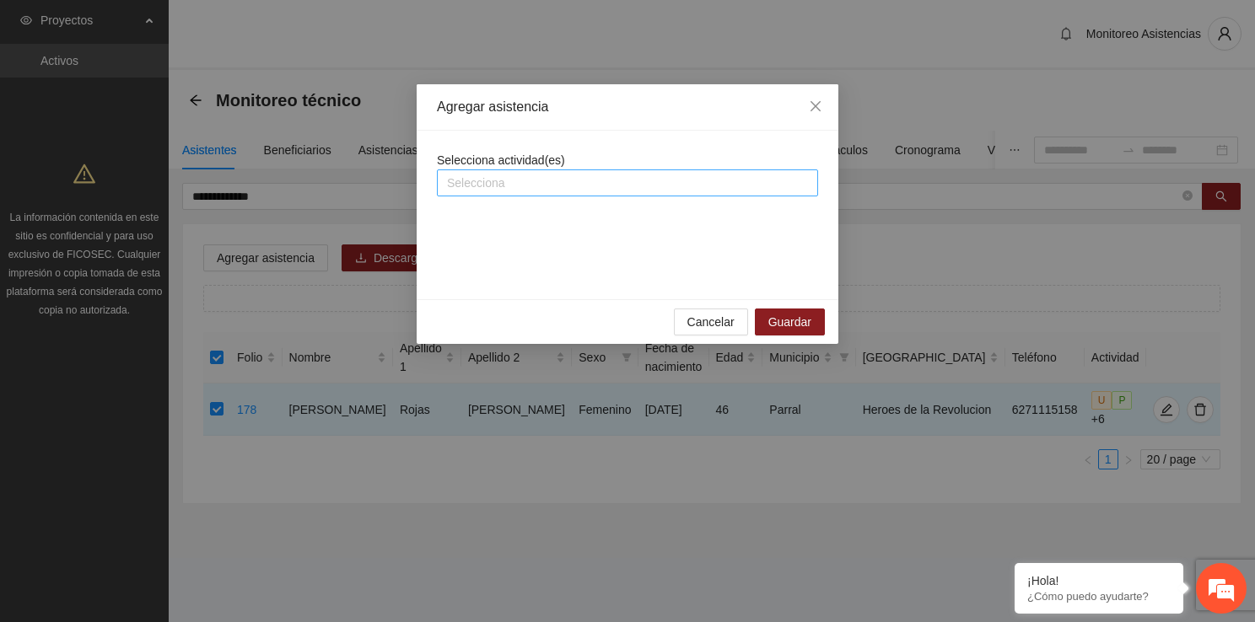
click at [545, 190] on div at bounding box center [627, 183] width 373 height 20
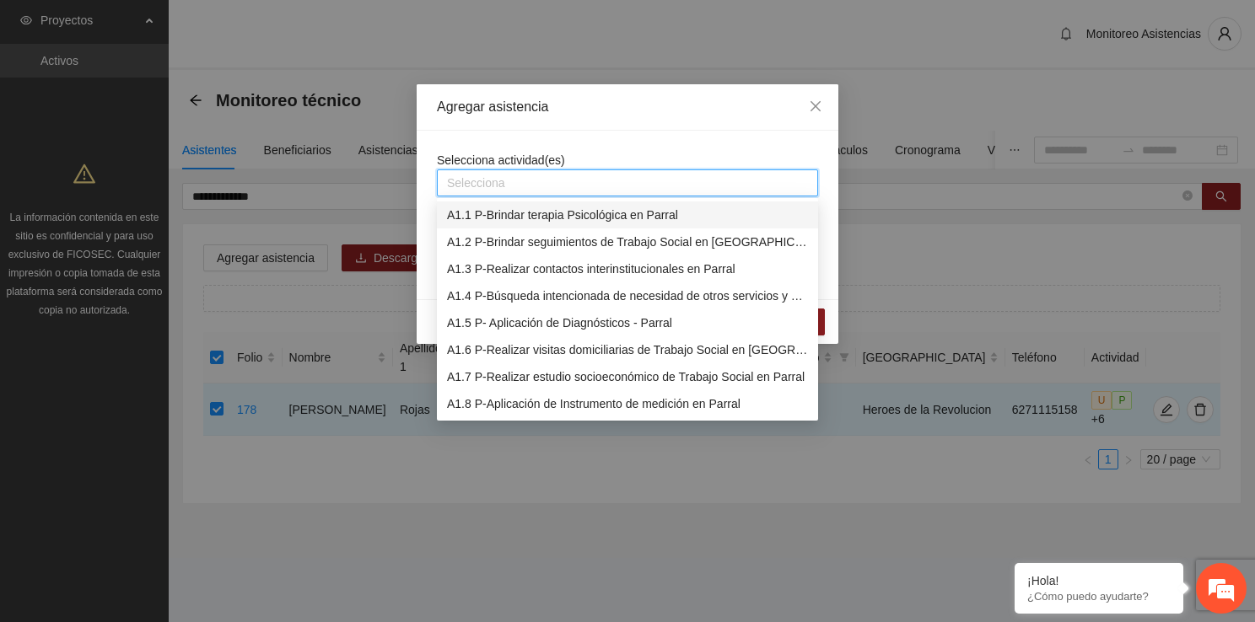
click at [581, 228] on div "A1.1 P-Brindar terapia Psicológica en Parral" at bounding box center [627, 215] width 381 height 27
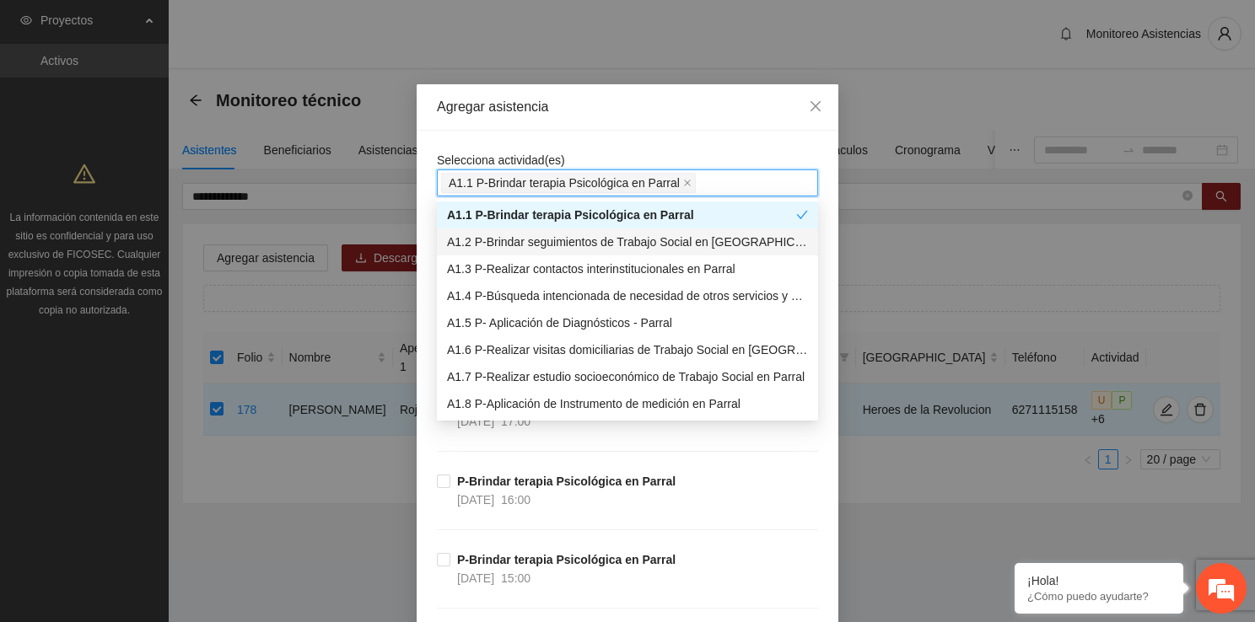
click at [587, 238] on div "A1.2 P-Brindar seguimientos de Trabajo Social en [GEOGRAPHIC_DATA]" at bounding box center [627, 242] width 361 height 19
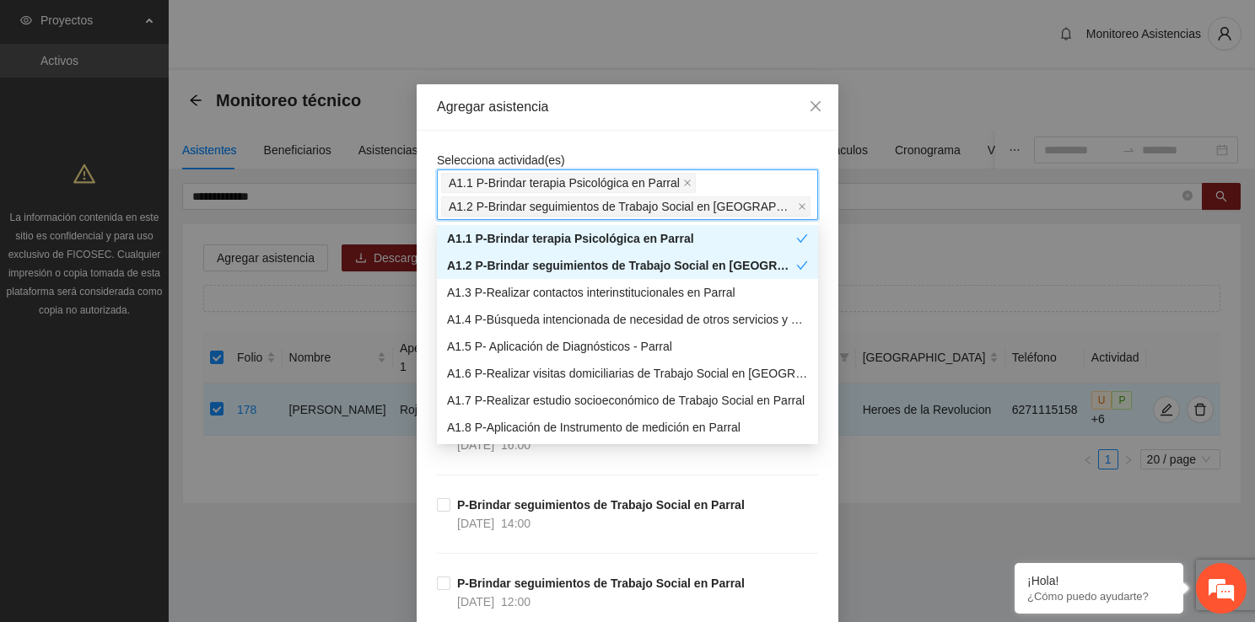
click at [639, 243] on div "A1.1 P-Brindar terapia Psicológica en Parral" at bounding box center [621, 238] width 349 height 19
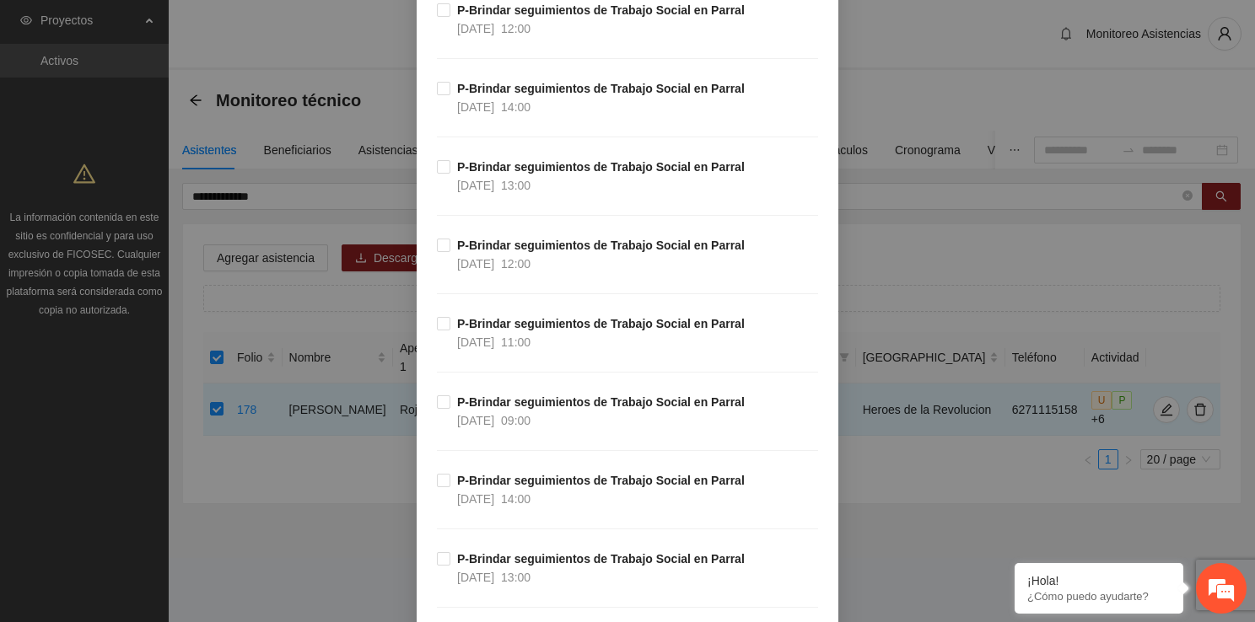
scroll to position [708, 0]
click at [438, 484] on label "P-Brindar seguimientos de Trabajo Social en Parral [DATE] 14:00" at bounding box center [594, 488] width 315 height 37
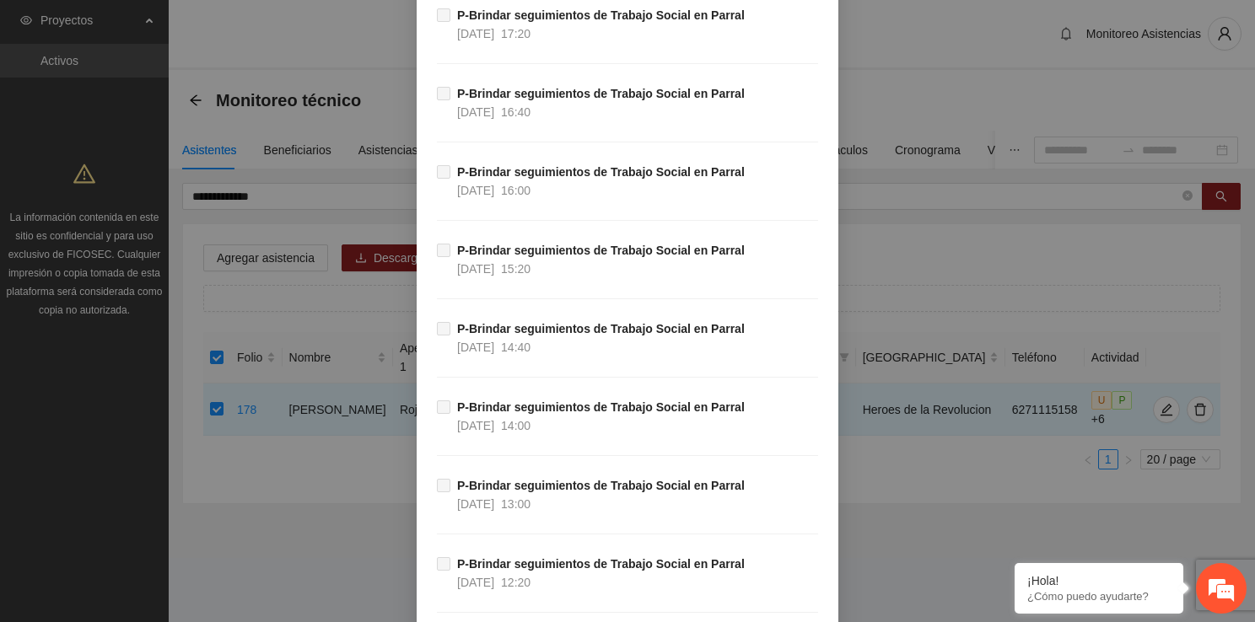
scroll to position [16564, 0]
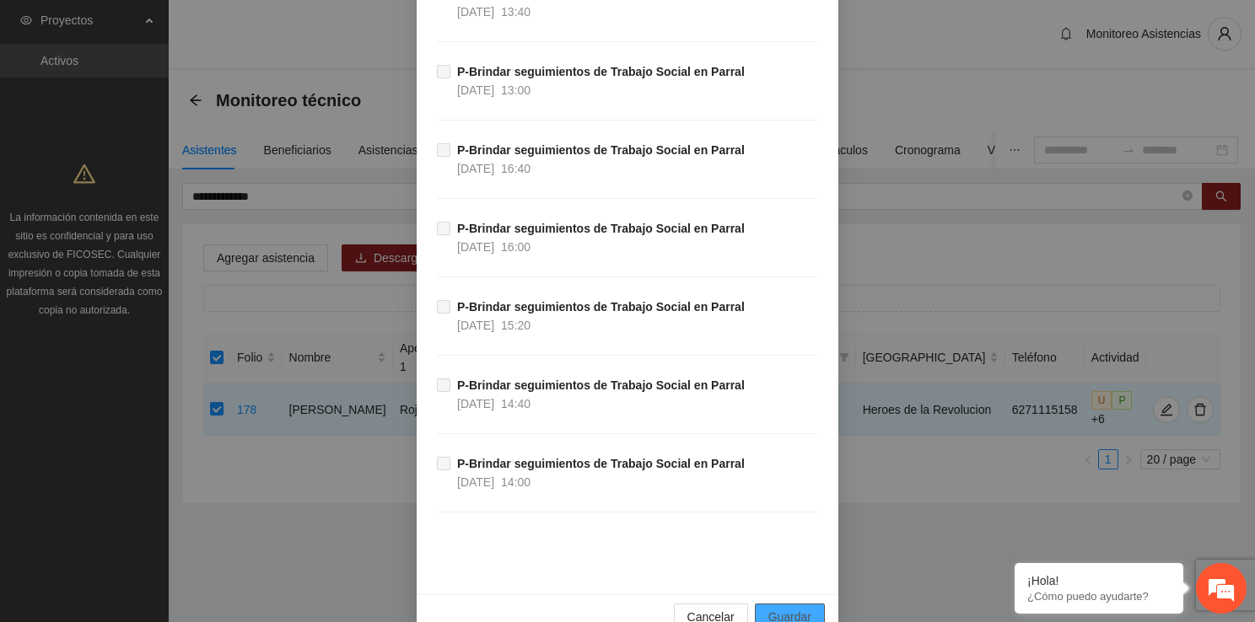
click at [789, 608] on span "Guardar" at bounding box center [789, 617] width 43 height 19
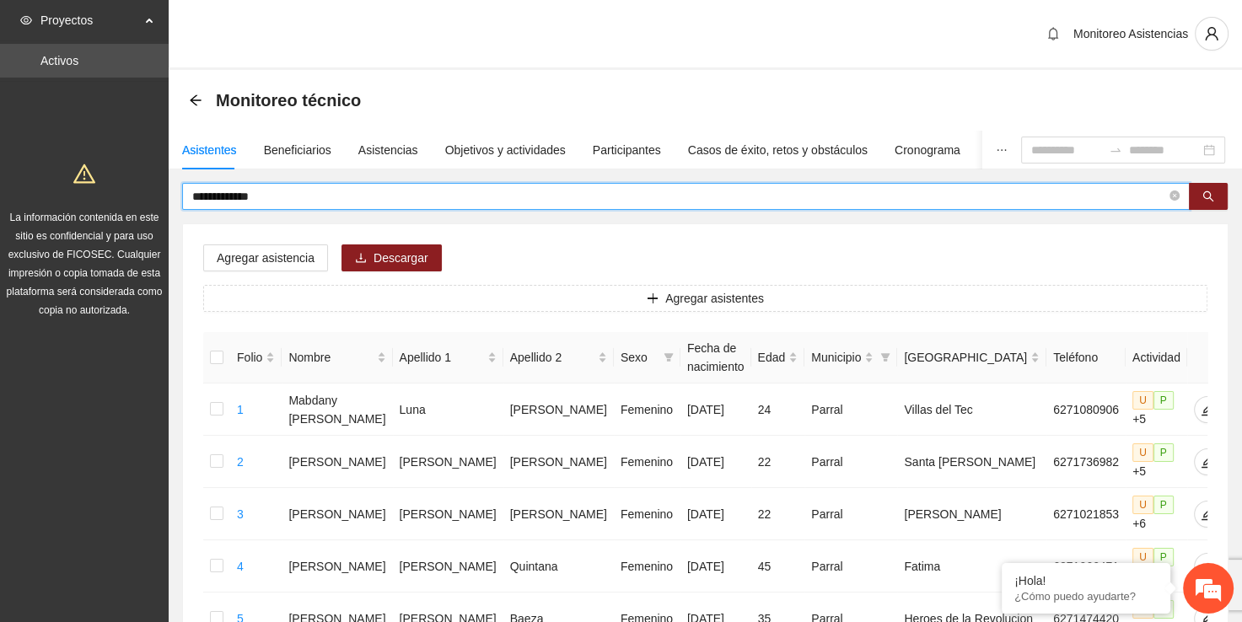
click at [442, 191] on input "**********" at bounding box center [679, 196] width 974 height 19
type input "*"
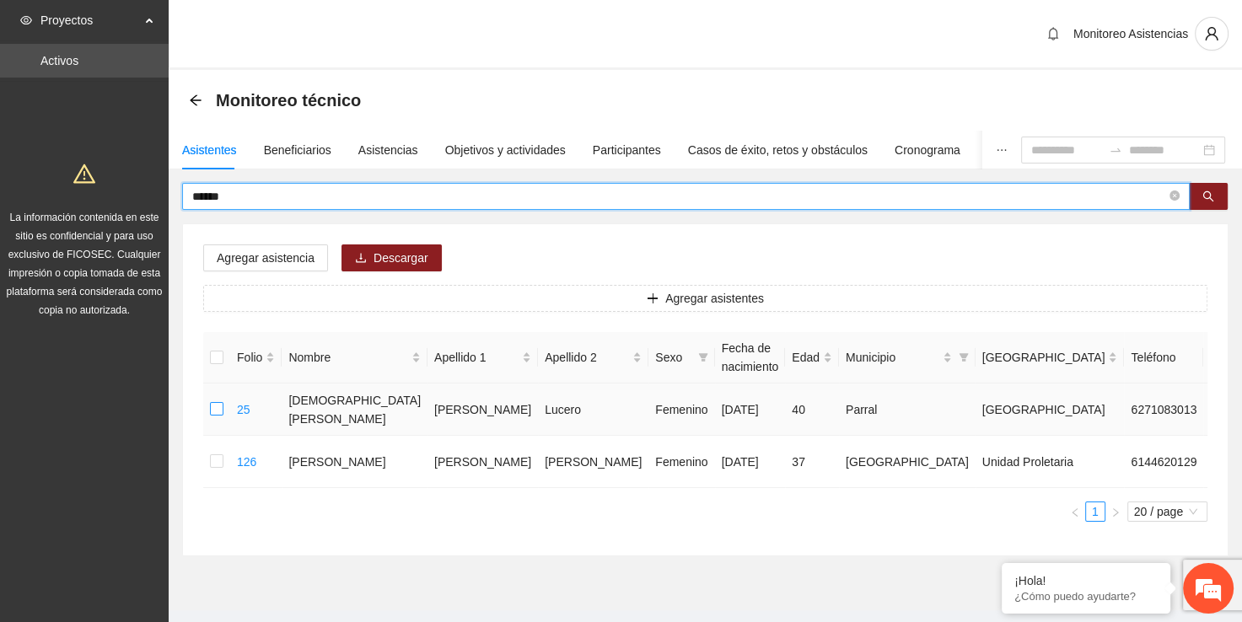
click at [219, 417] on label at bounding box center [216, 410] width 13 height 19
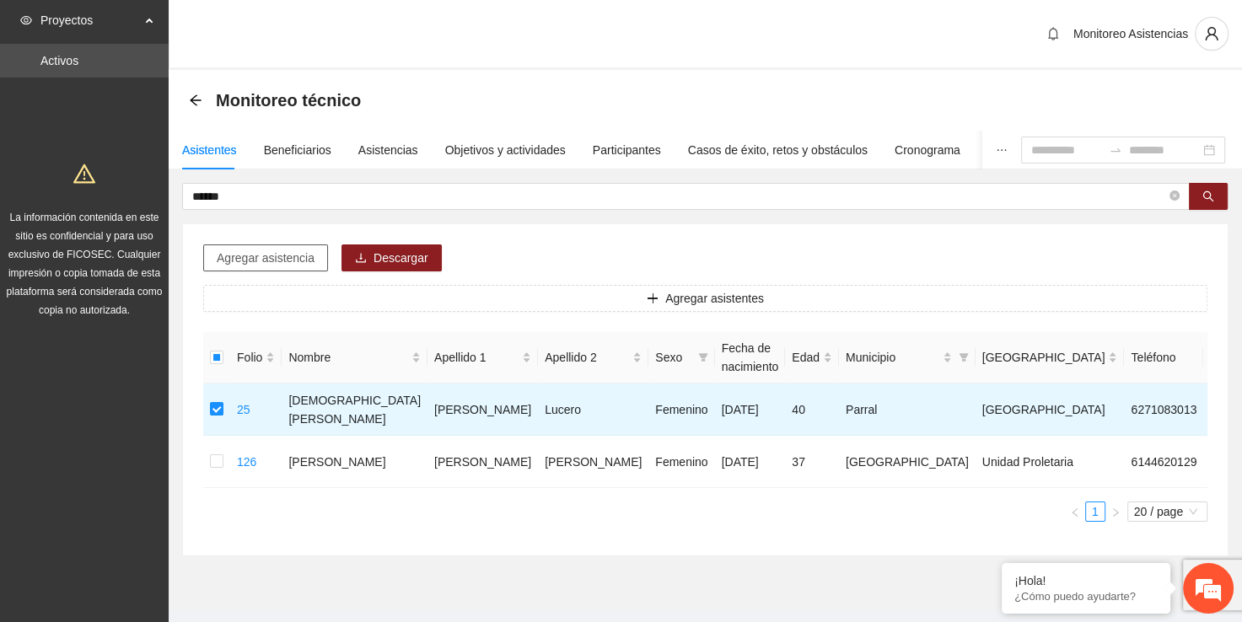
click at [282, 259] on span "Agregar asistencia" at bounding box center [266, 258] width 98 height 19
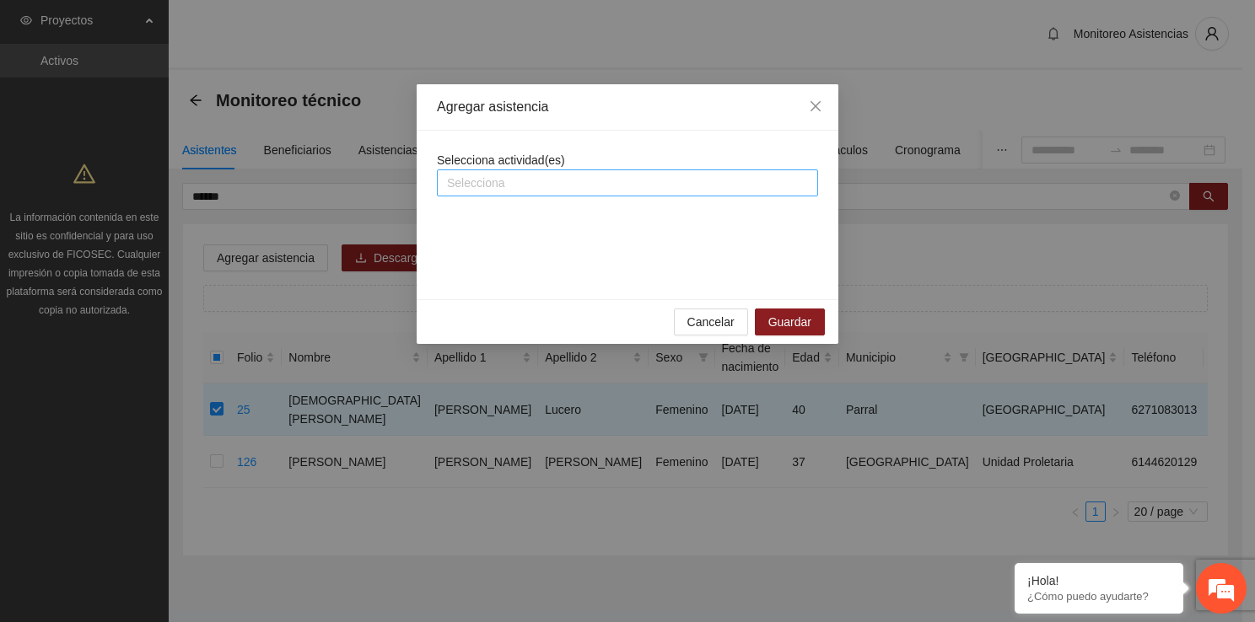
click at [509, 186] on div at bounding box center [627, 183] width 373 height 20
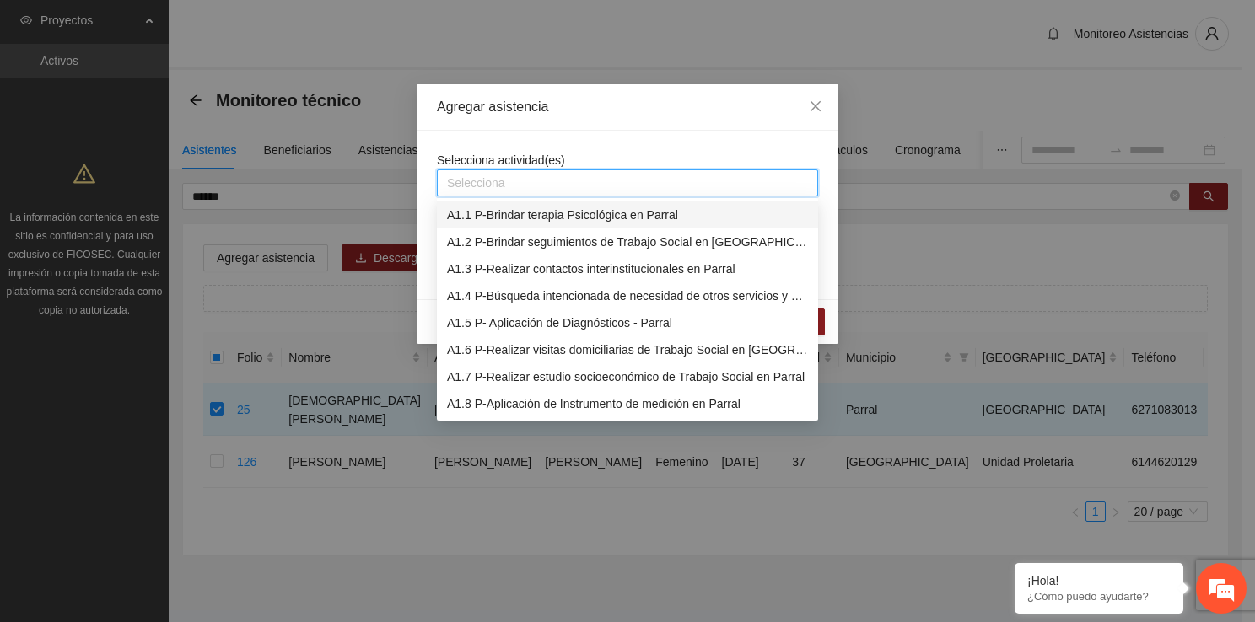
click at [536, 234] on div "A1.2 P-Brindar seguimientos de Trabajo Social en [GEOGRAPHIC_DATA]" at bounding box center [627, 242] width 361 height 19
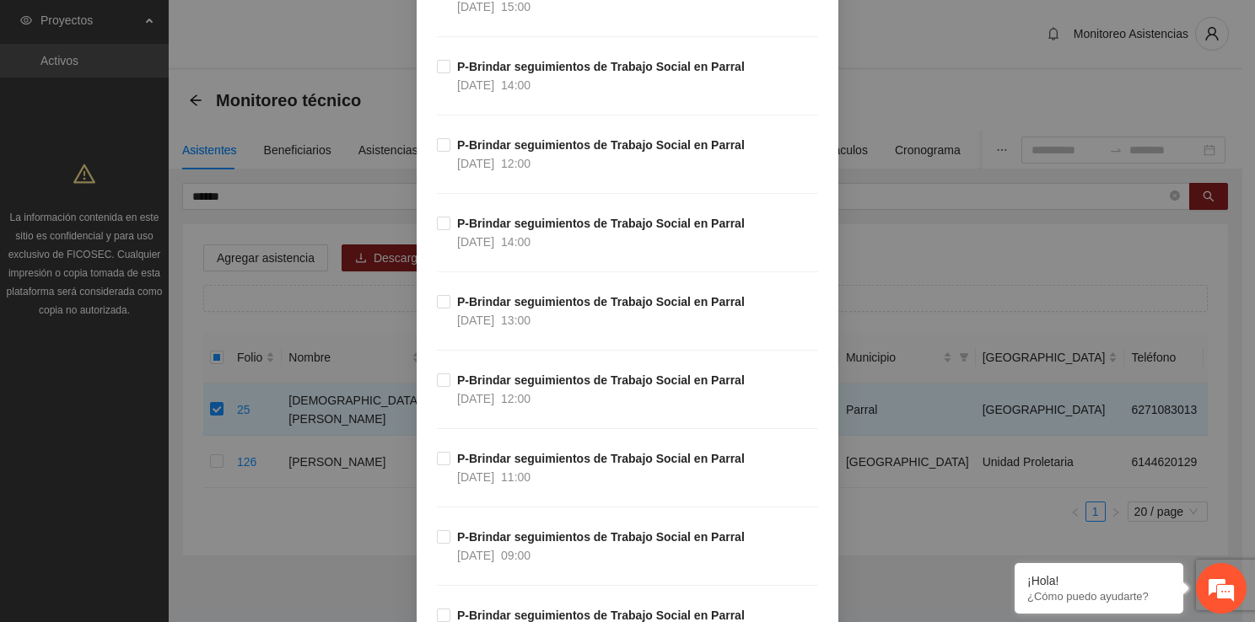
scroll to position [641, 0]
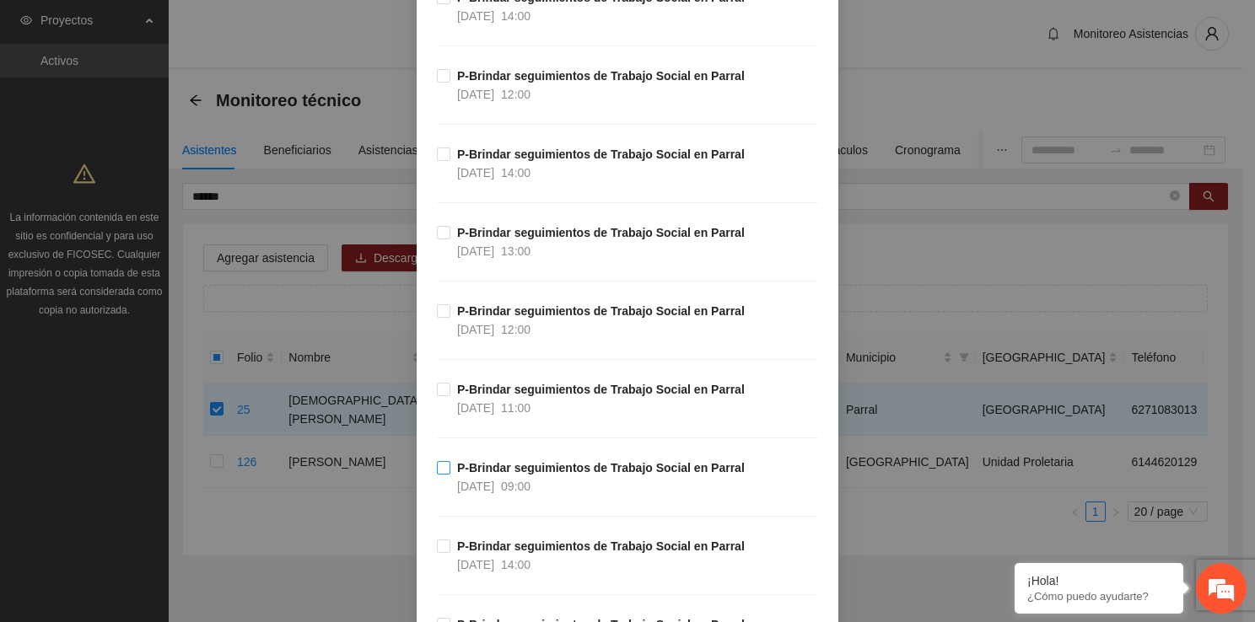
click at [440, 459] on label "P-Brindar seguimientos de Trabajo Social en Parral [DATE] 09:00" at bounding box center [594, 477] width 315 height 37
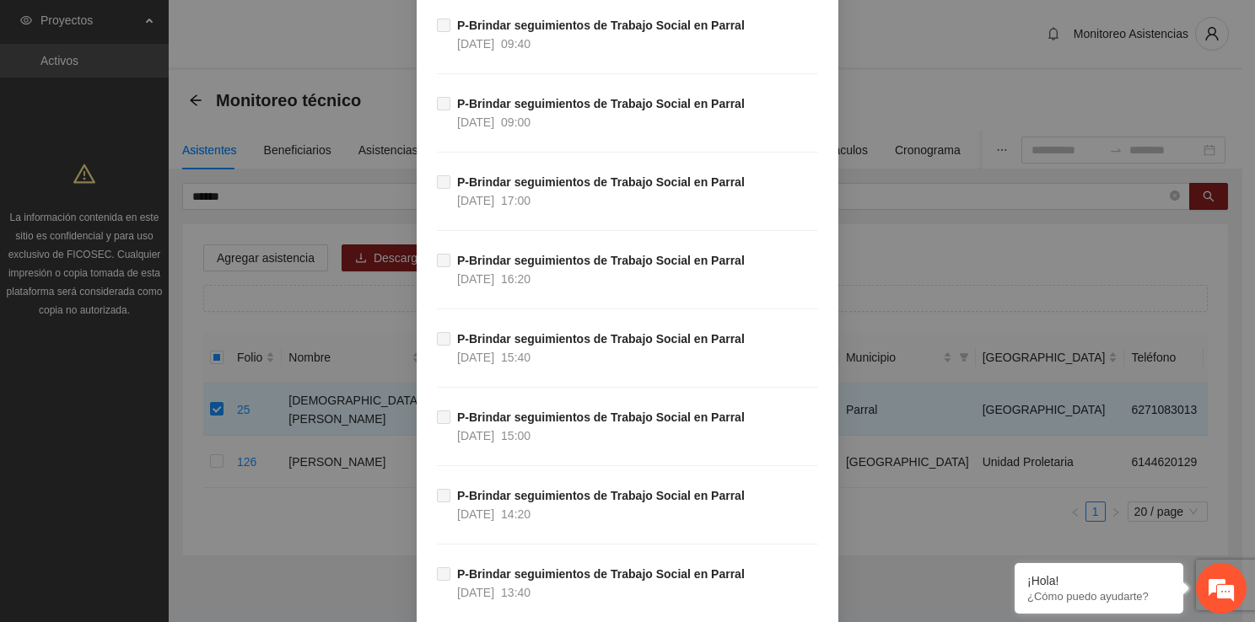
scroll to position [16564, 0]
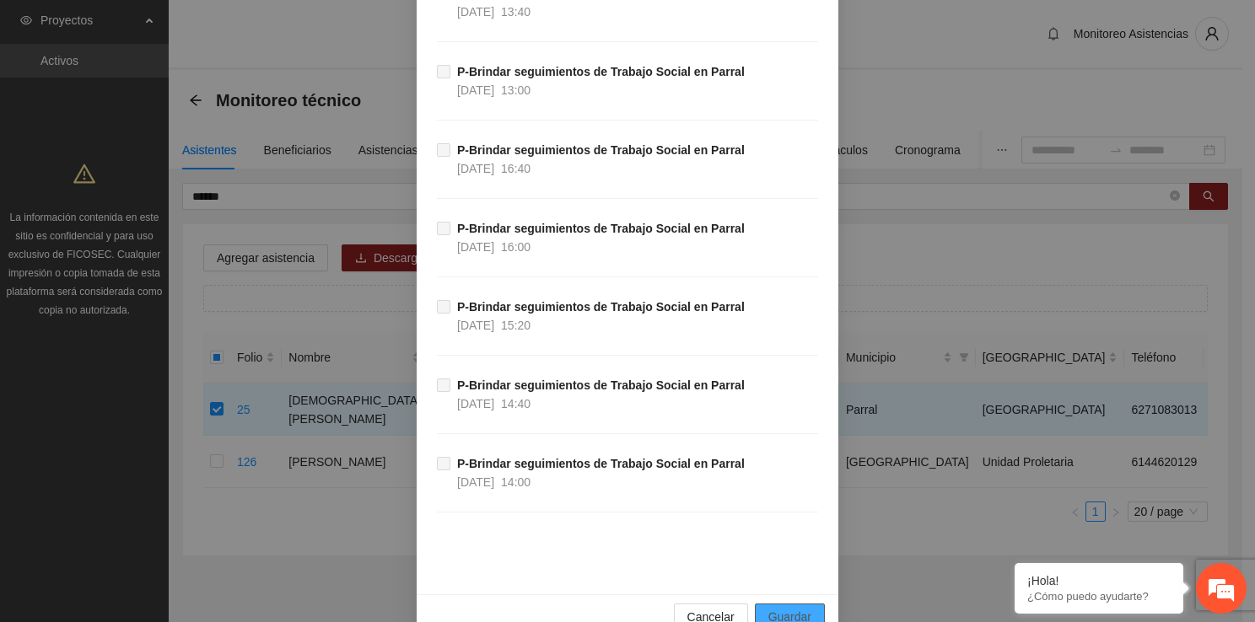
click at [813, 604] on button "Guardar" at bounding box center [790, 617] width 70 height 27
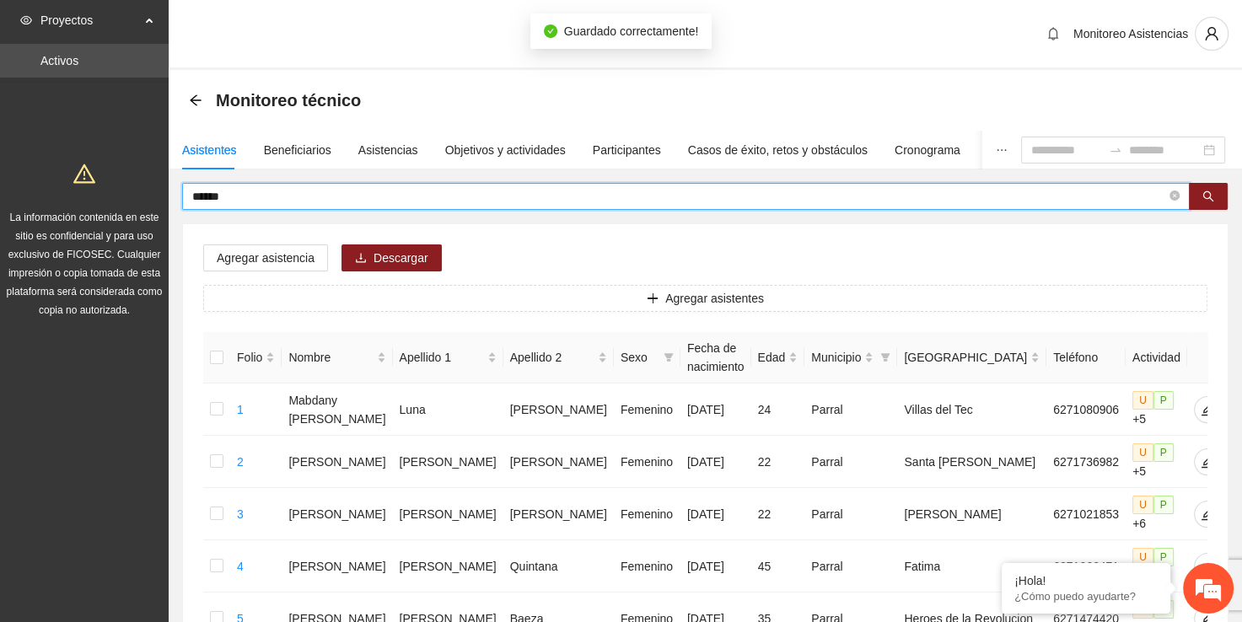
click at [543, 199] on input "******" at bounding box center [679, 196] width 974 height 19
type input "*"
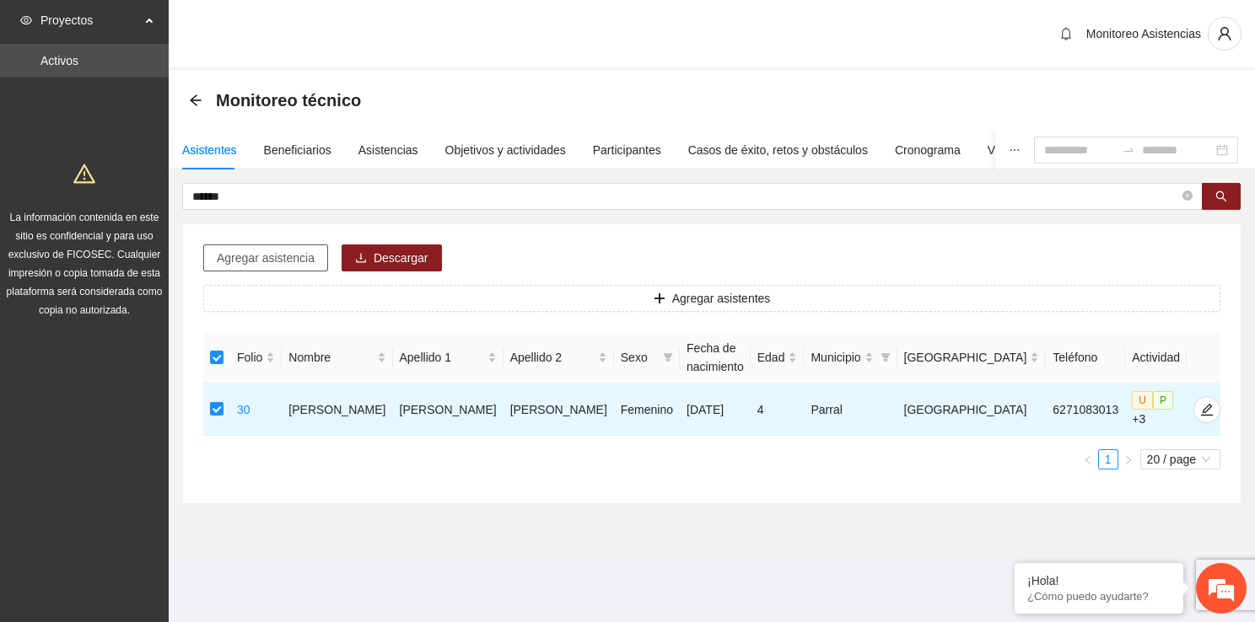
click at [262, 262] on span "Agregar asistencia" at bounding box center [266, 258] width 98 height 19
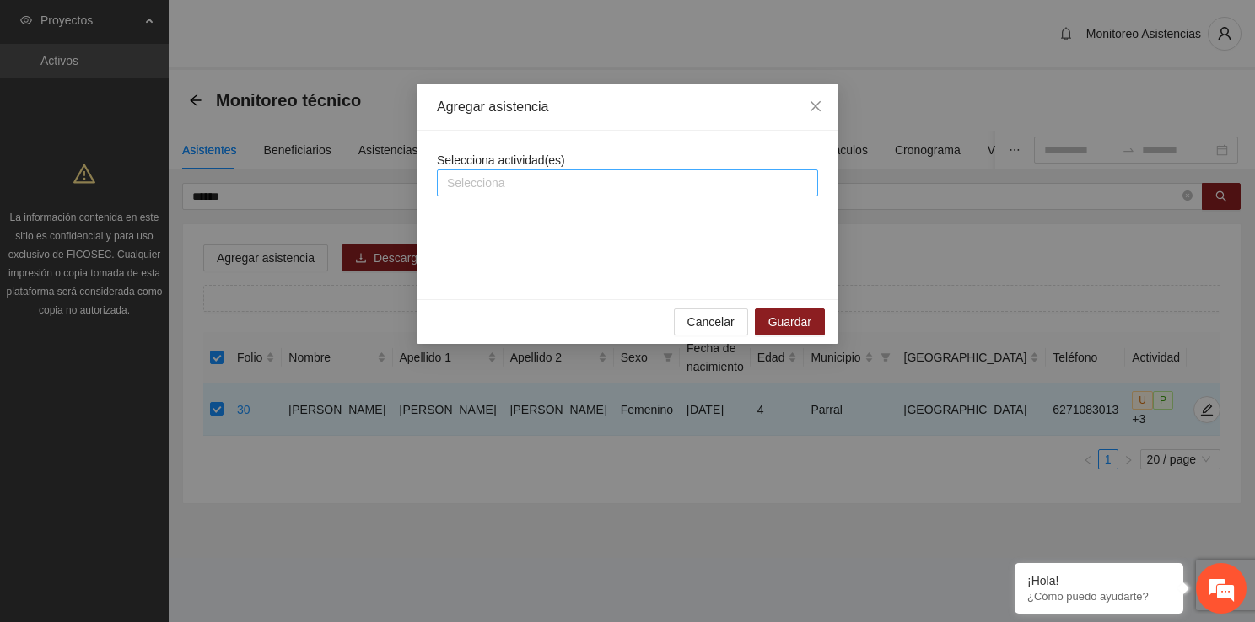
click at [562, 187] on div at bounding box center [627, 183] width 373 height 20
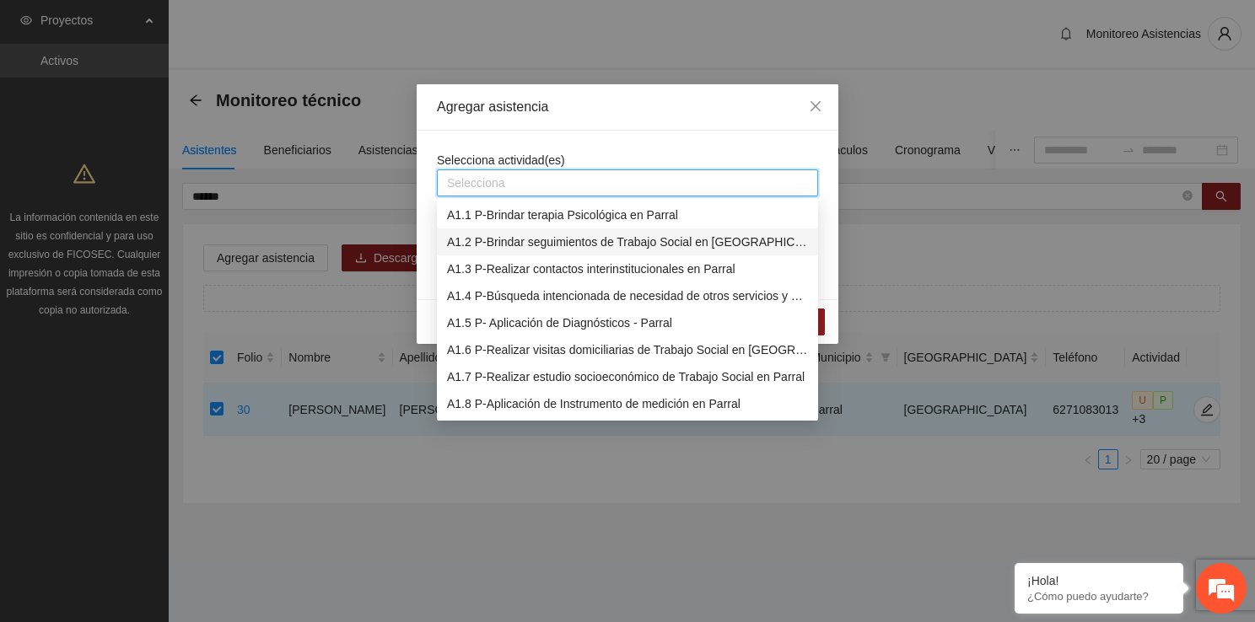
click at [570, 239] on div "A1.2 P-Brindar seguimientos de Trabajo Social en [GEOGRAPHIC_DATA]" at bounding box center [627, 242] width 361 height 19
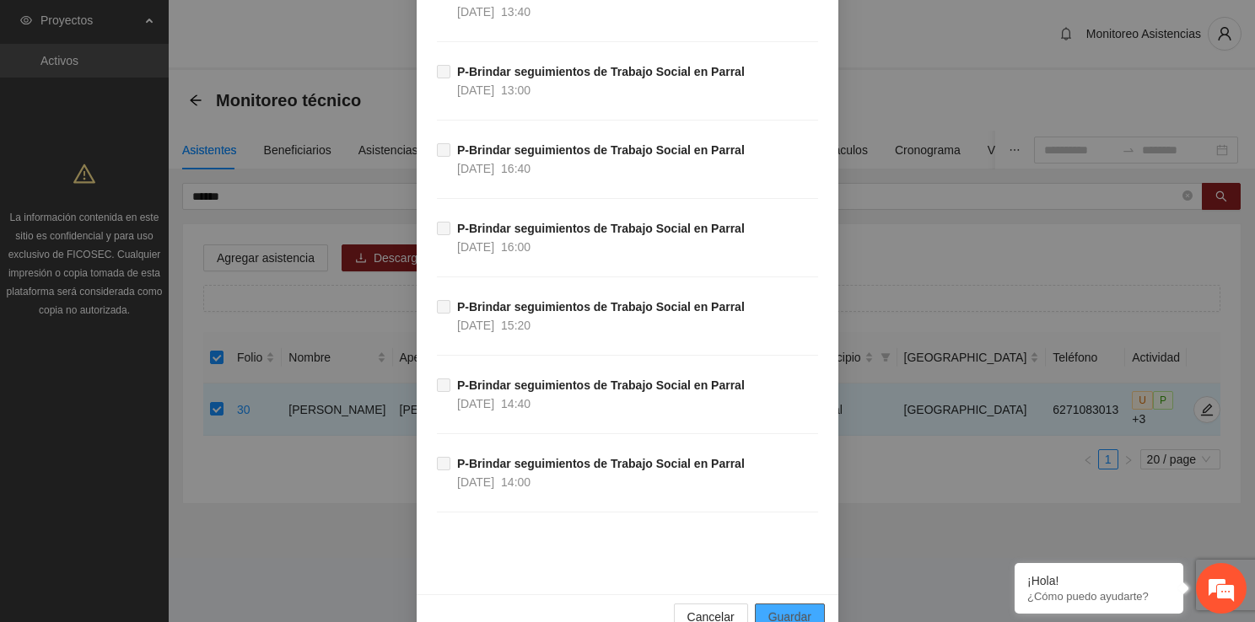
click at [782, 608] on span "Guardar" at bounding box center [789, 617] width 43 height 19
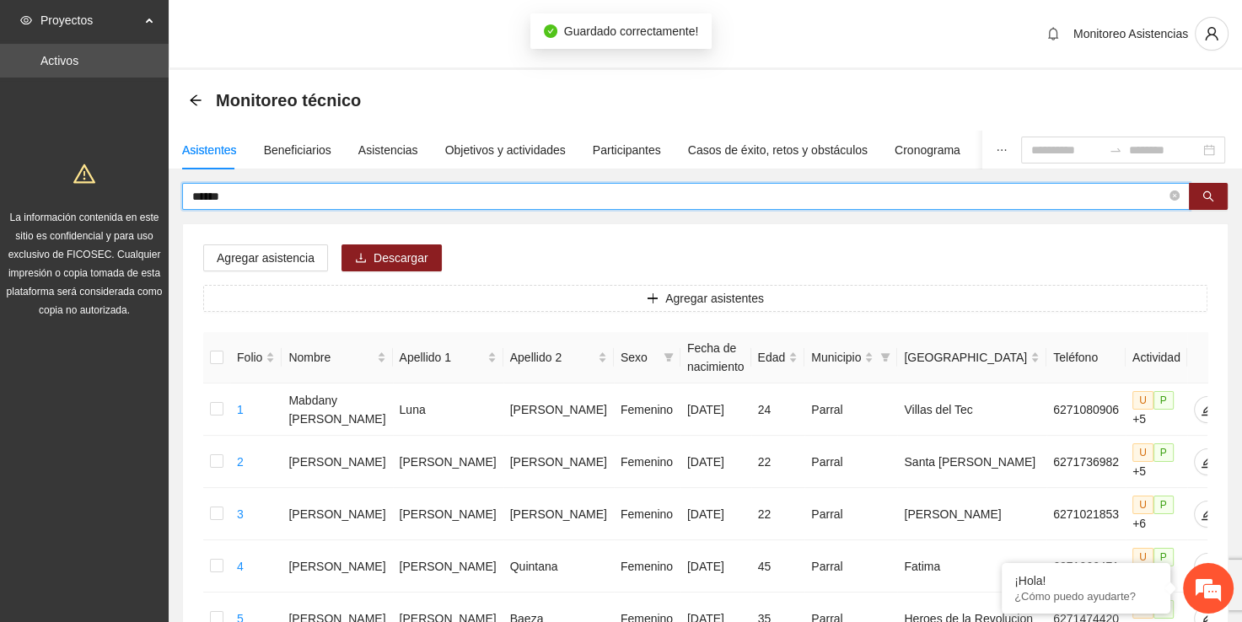
click at [462, 200] on input "******" at bounding box center [679, 196] width 974 height 19
type input "*"
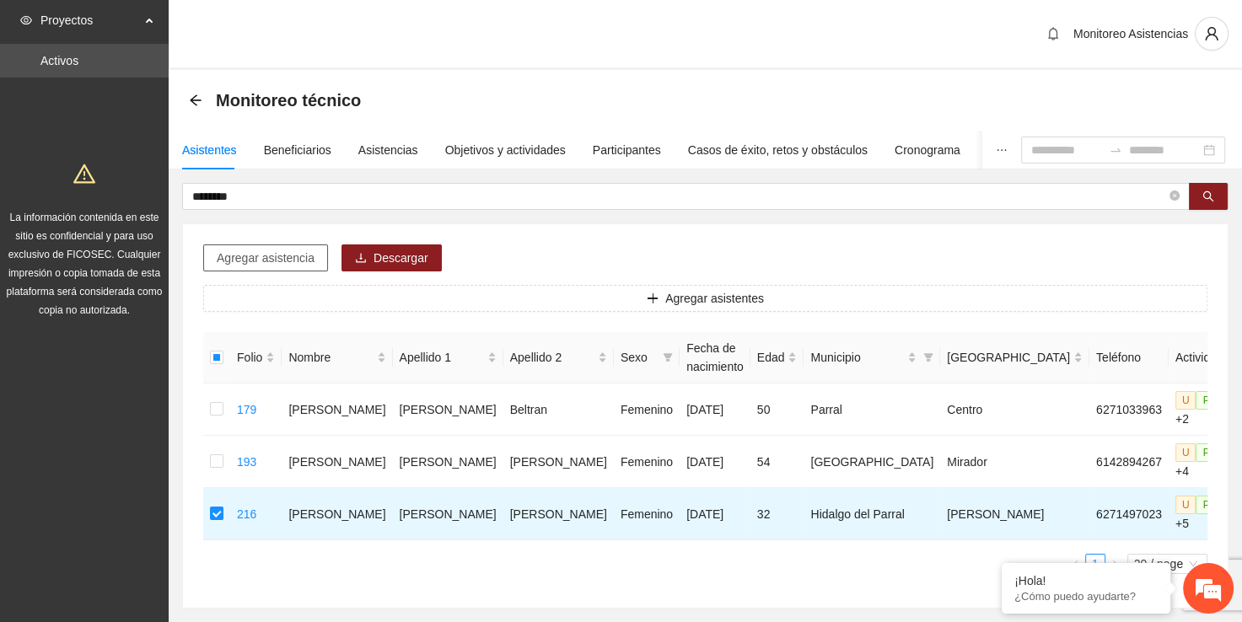
click at [267, 255] on span "Agregar asistencia" at bounding box center [266, 258] width 98 height 19
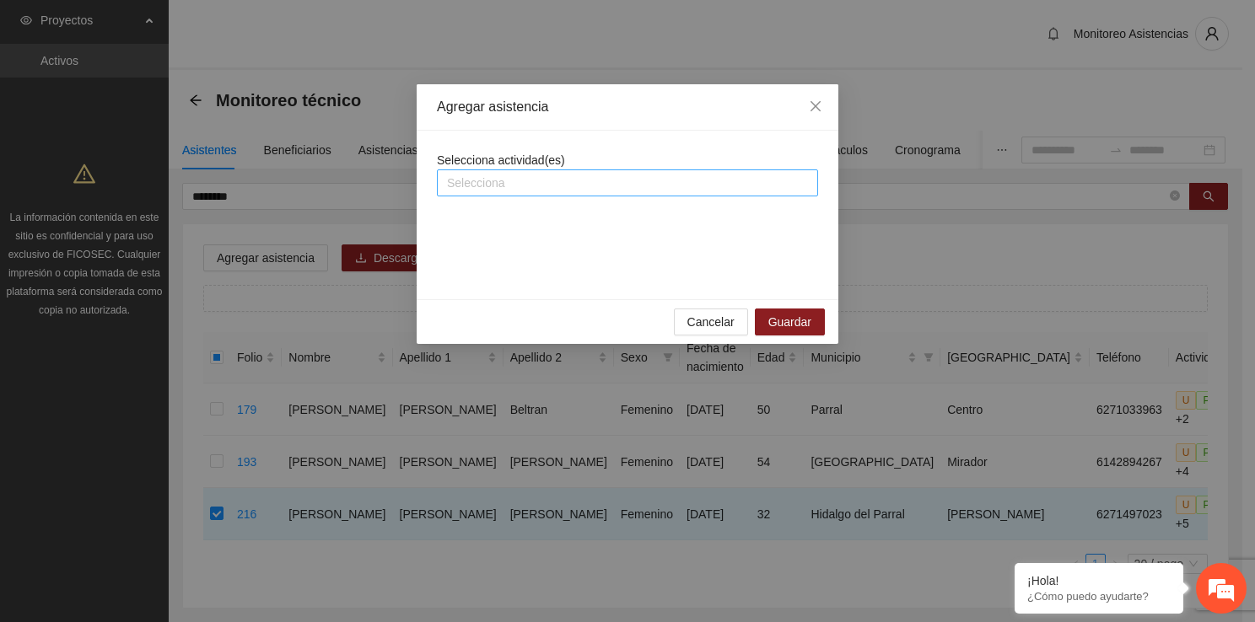
click at [500, 182] on div at bounding box center [627, 183] width 373 height 20
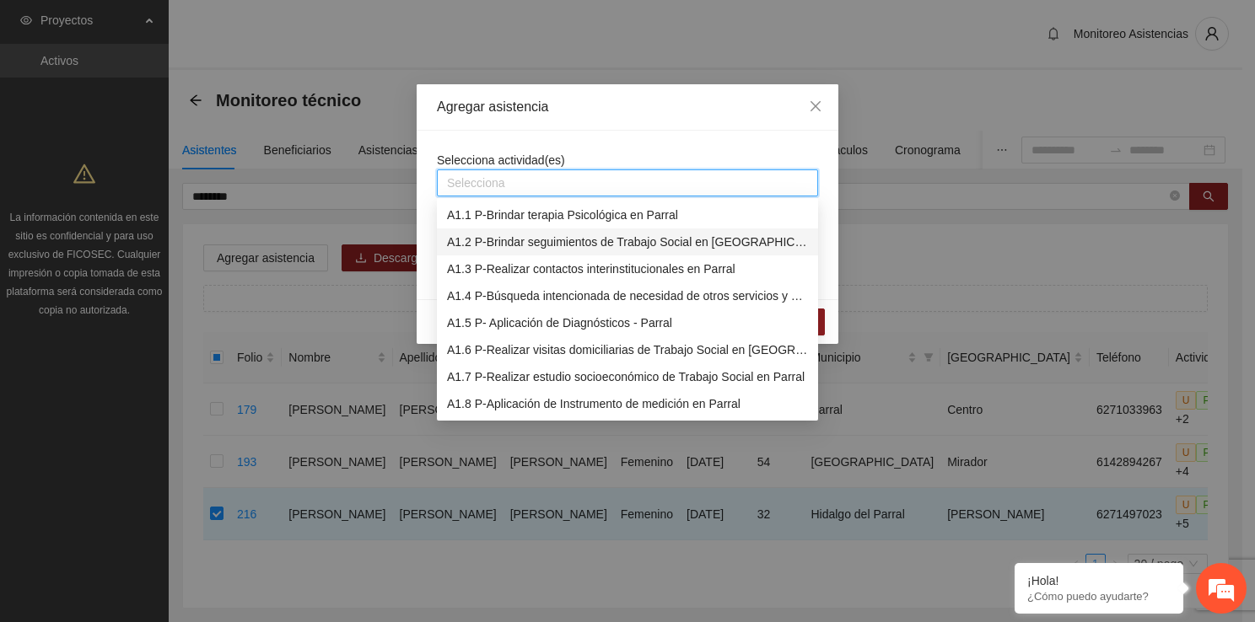
click at [546, 239] on div "A1.2 P-Brindar seguimientos de Trabajo Social en [GEOGRAPHIC_DATA]" at bounding box center [627, 242] width 361 height 19
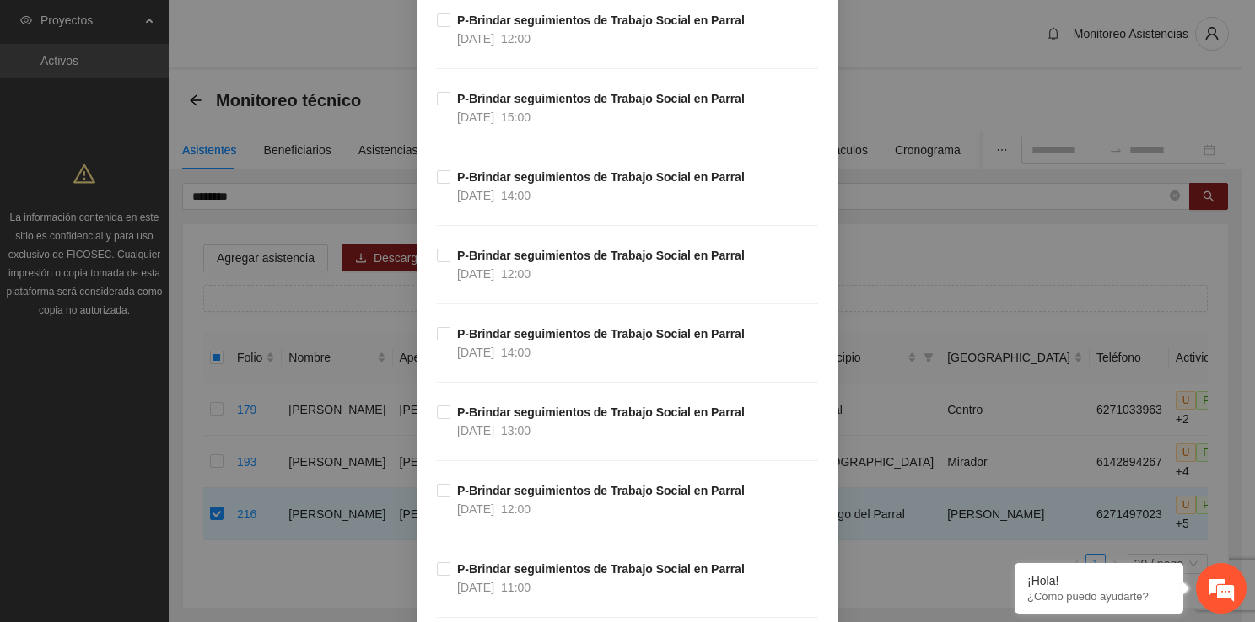
scroll to position [573, 0]
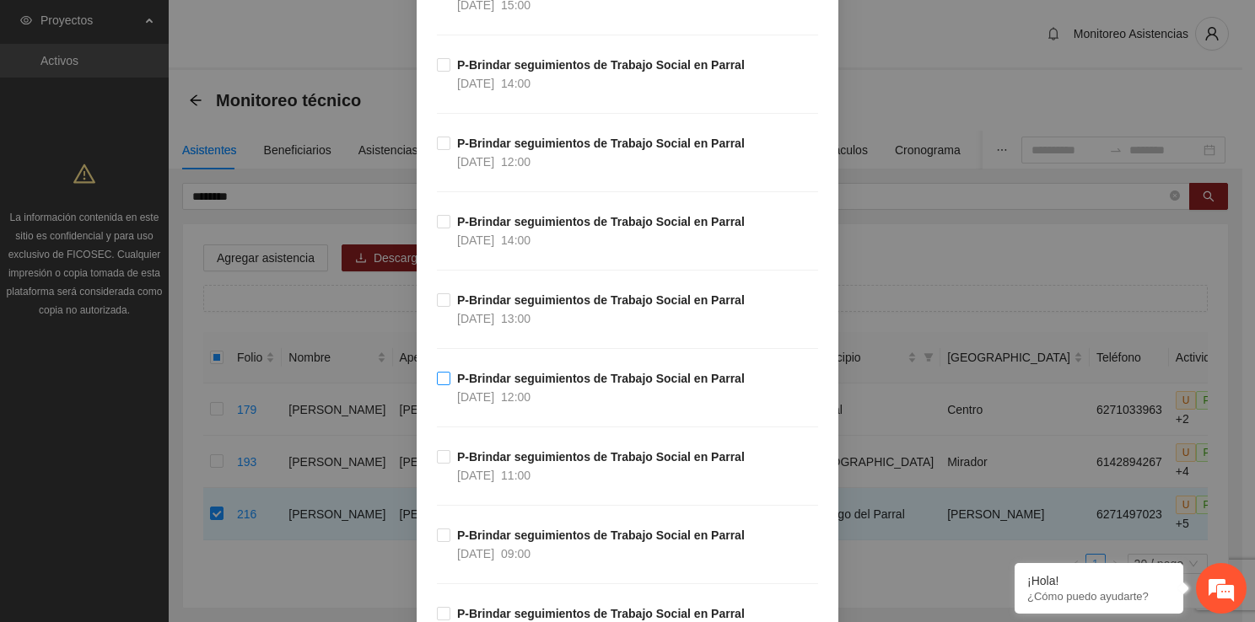
click at [450, 383] on span "P-Brindar seguimientos de Trabajo Social en Parral [DATE] 12:00" at bounding box center [600, 387] width 301 height 37
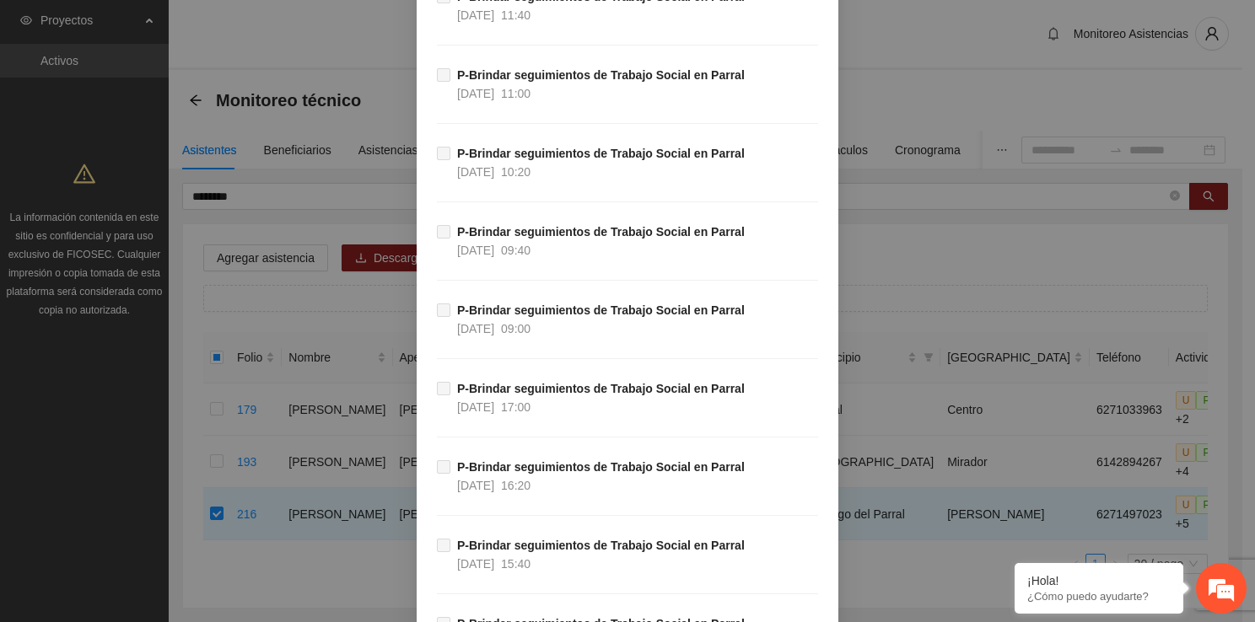
scroll to position [16564, 0]
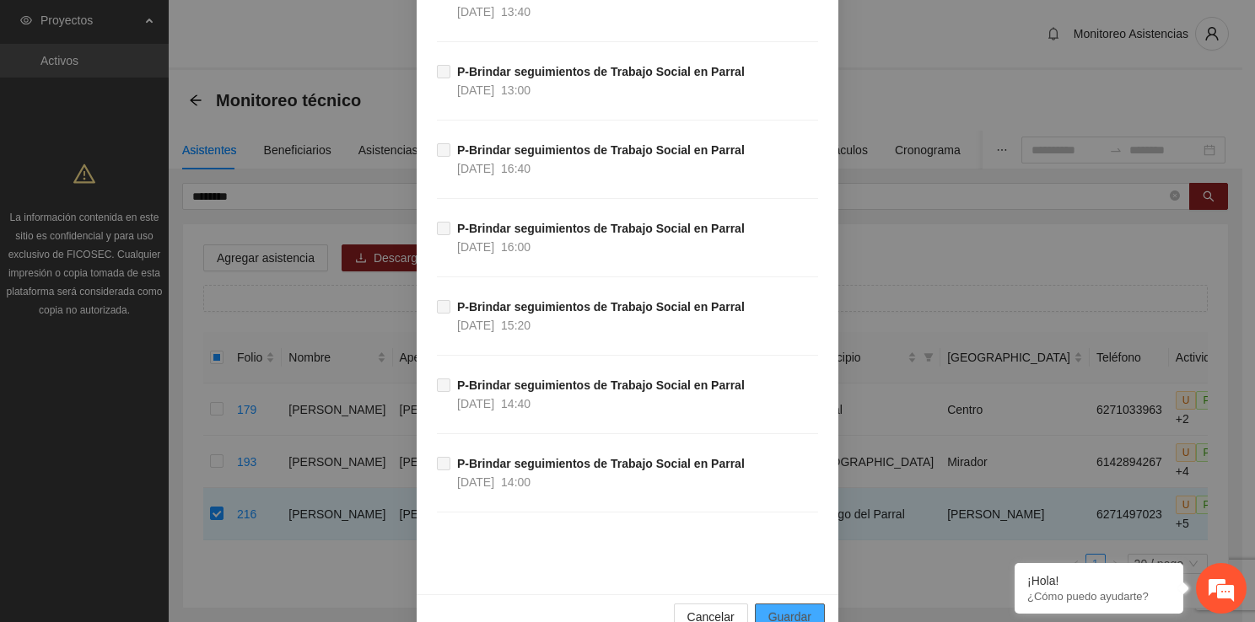
click at [788, 608] on span "Guardar" at bounding box center [789, 617] width 43 height 19
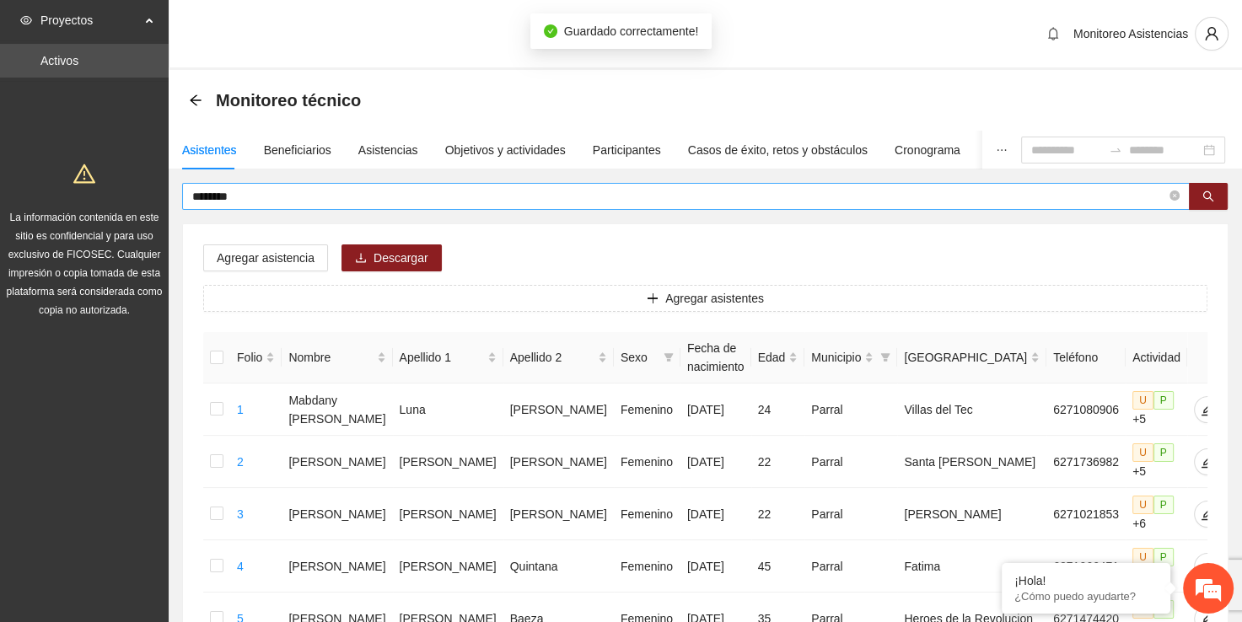
click at [466, 199] on input "********" at bounding box center [679, 196] width 974 height 19
type input "*"
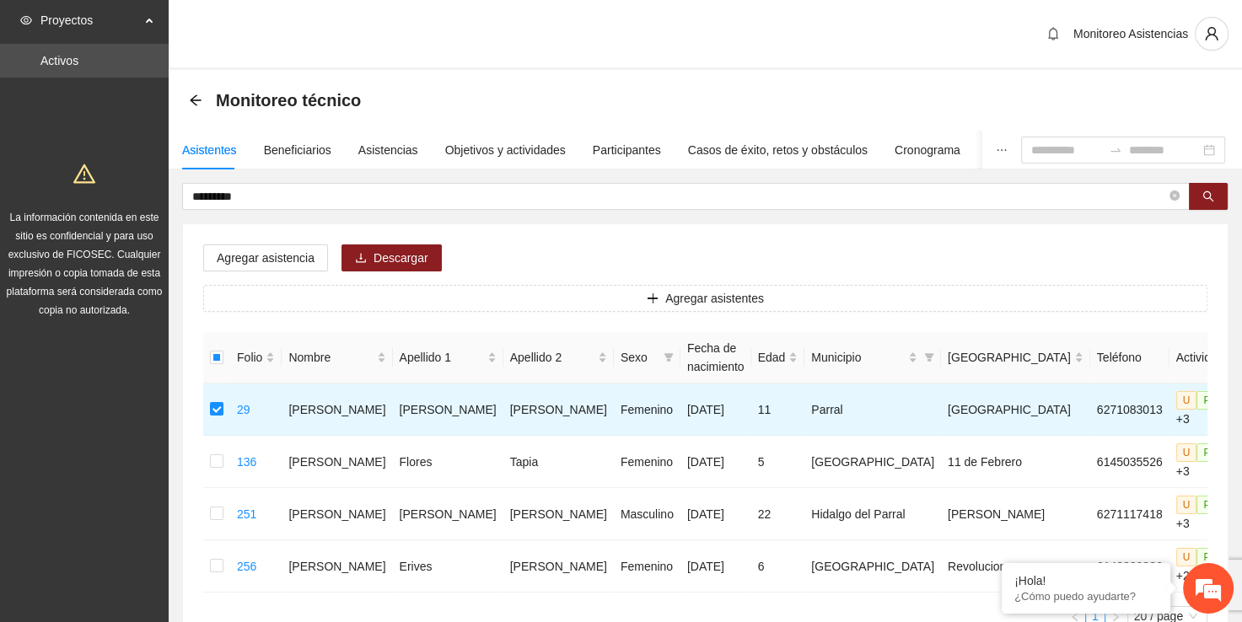
click at [272, 239] on div "Agregar asistencia Descargar Agregar asistentes Folio Nombre Apellido 1 Apellid…" at bounding box center [705, 442] width 1045 height 436
click at [284, 271] on div "Agregar asistencia Descargar Agregar asistentes Folio Nombre Apellido 1 Apellid…" at bounding box center [705, 442] width 1045 height 436
click at [283, 268] on button "Agregar asistencia" at bounding box center [265, 258] width 125 height 27
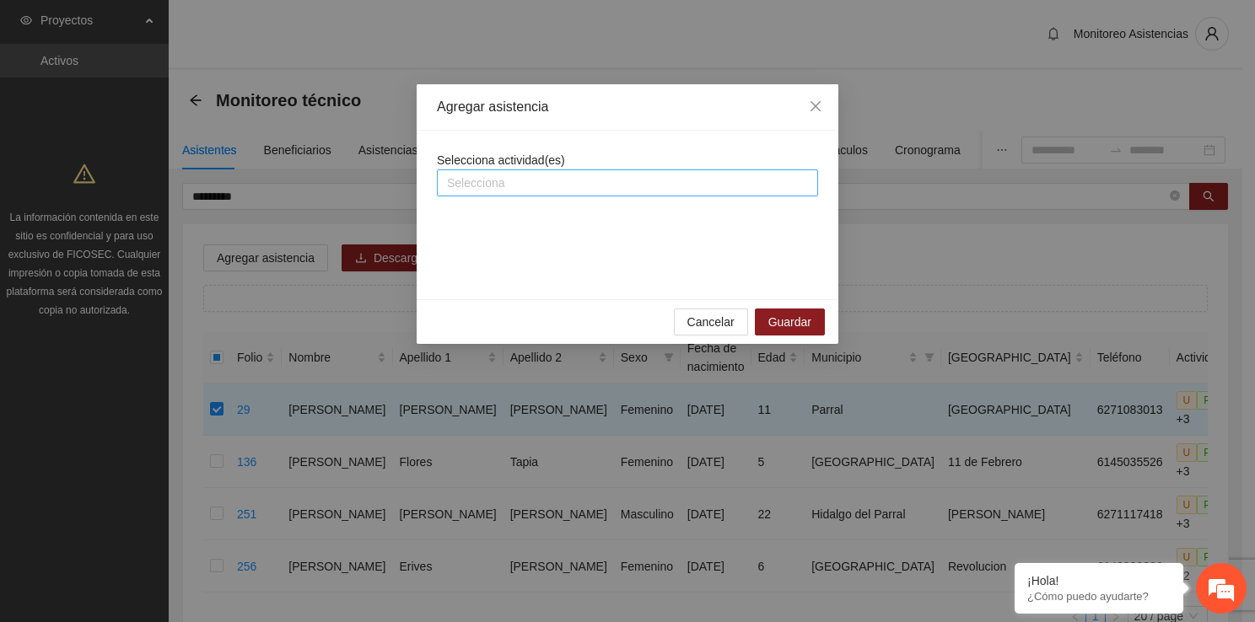
click at [500, 191] on div at bounding box center [627, 183] width 373 height 20
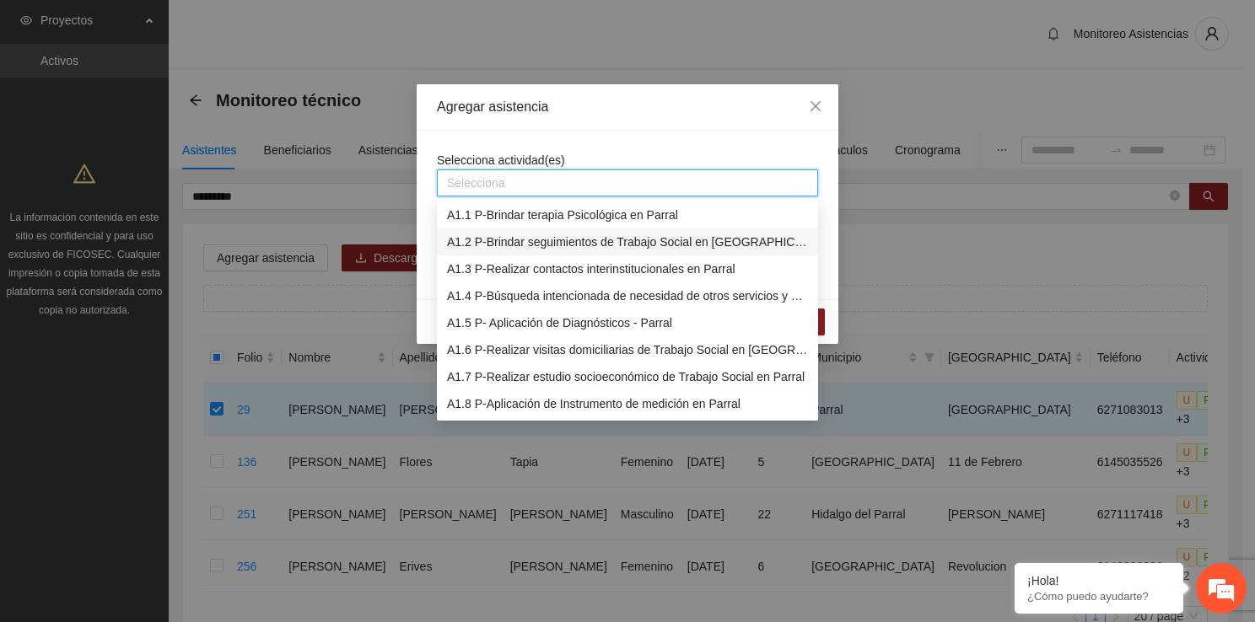
click at [524, 241] on div "A1.2 P-Brindar seguimientos de Trabajo Social en [GEOGRAPHIC_DATA]" at bounding box center [627, 242] width 361 height 19
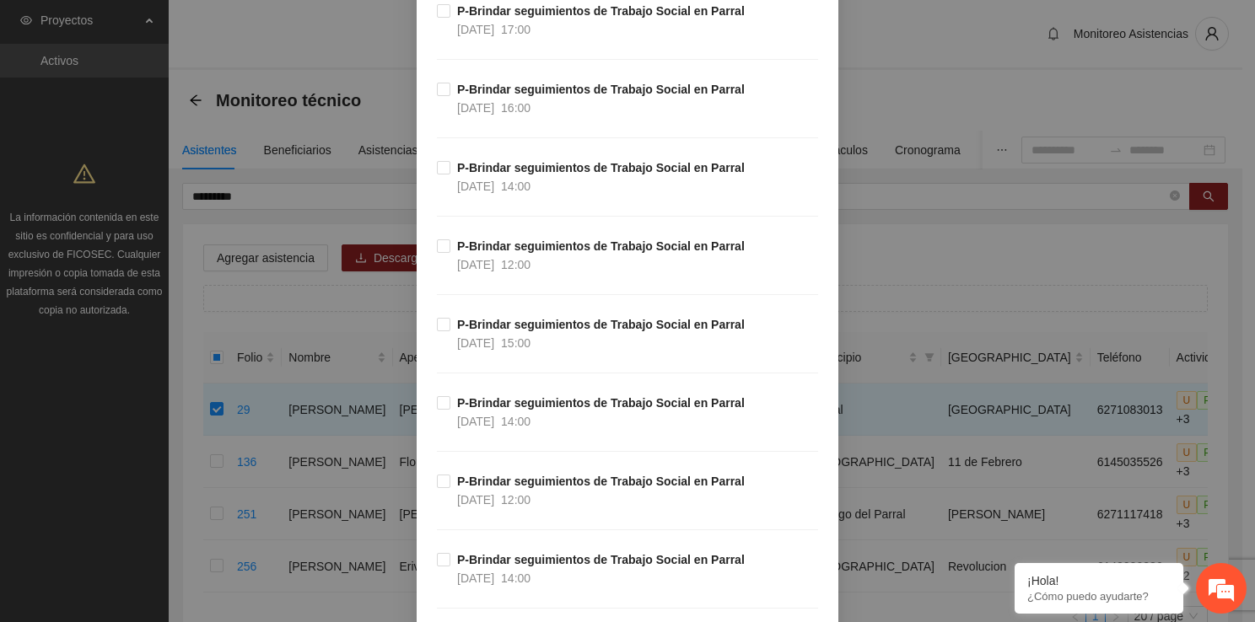
scroll to position [337, 0]
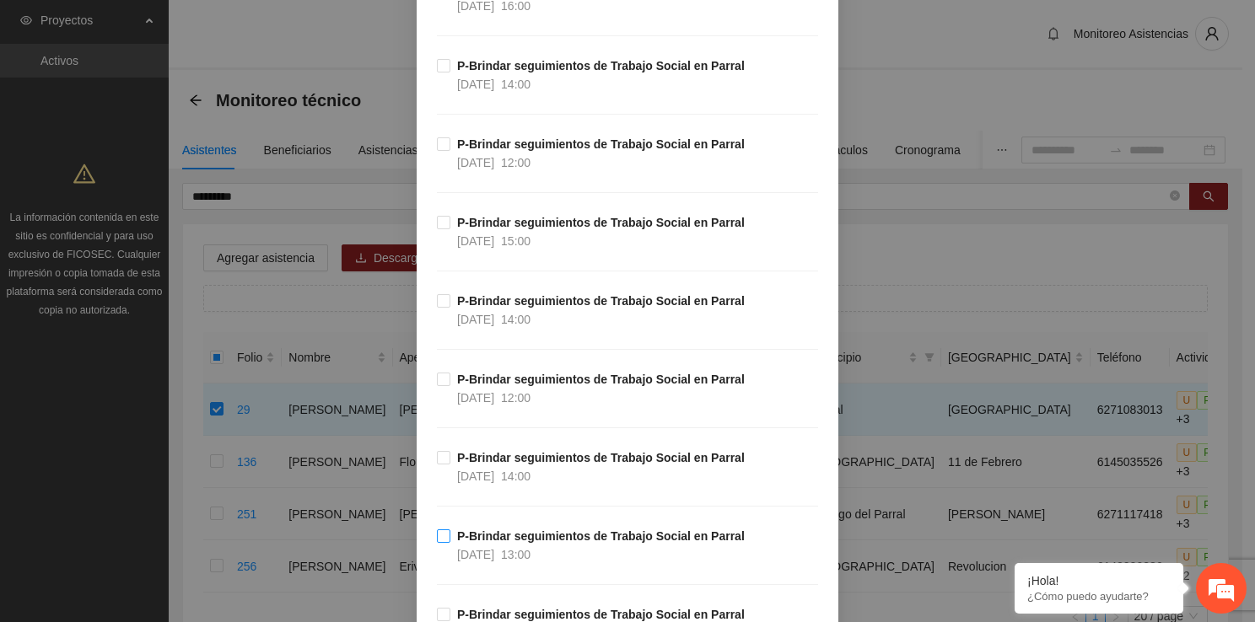
click at [437, 541] on label "P-Brindar seguimientos de Trabajo Social en Parral [DATE] 13:00" at bounding box center [594, 545] width 315 height 37
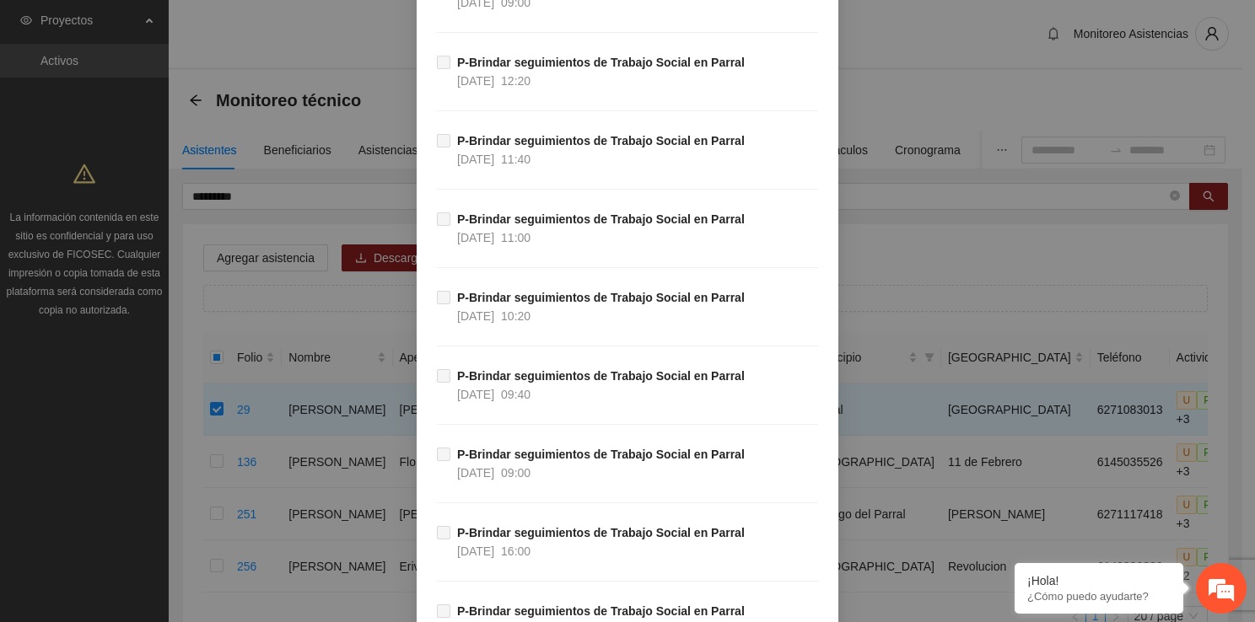
scroll to position [16564, 0]
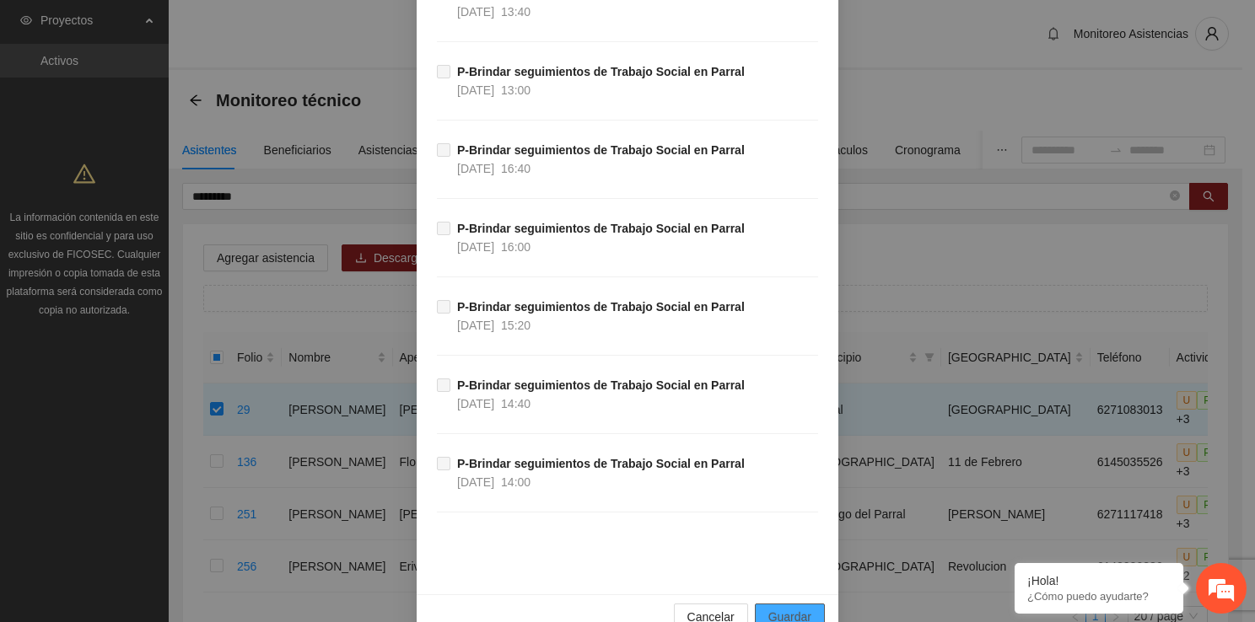
click at [779, 608] on span "Guardar" at bounding box center [789, 617] width 43 height 19
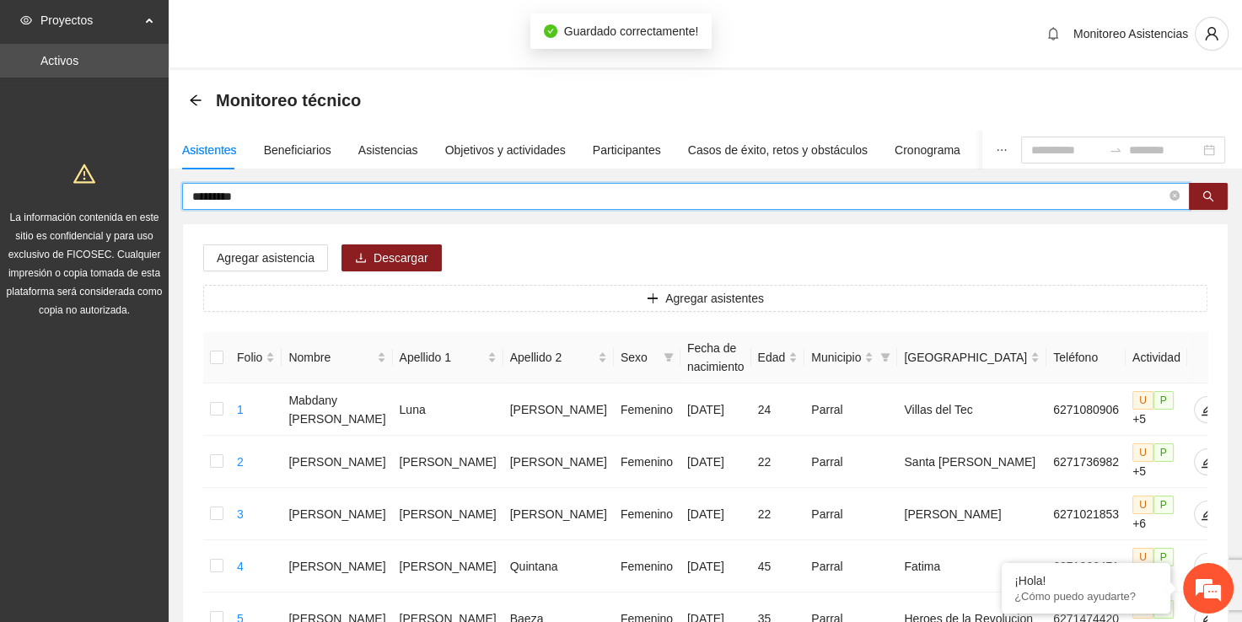
click at [417, 197] on input "*********" at bounding box center [679, 196] width 974 height 19
type input "*"
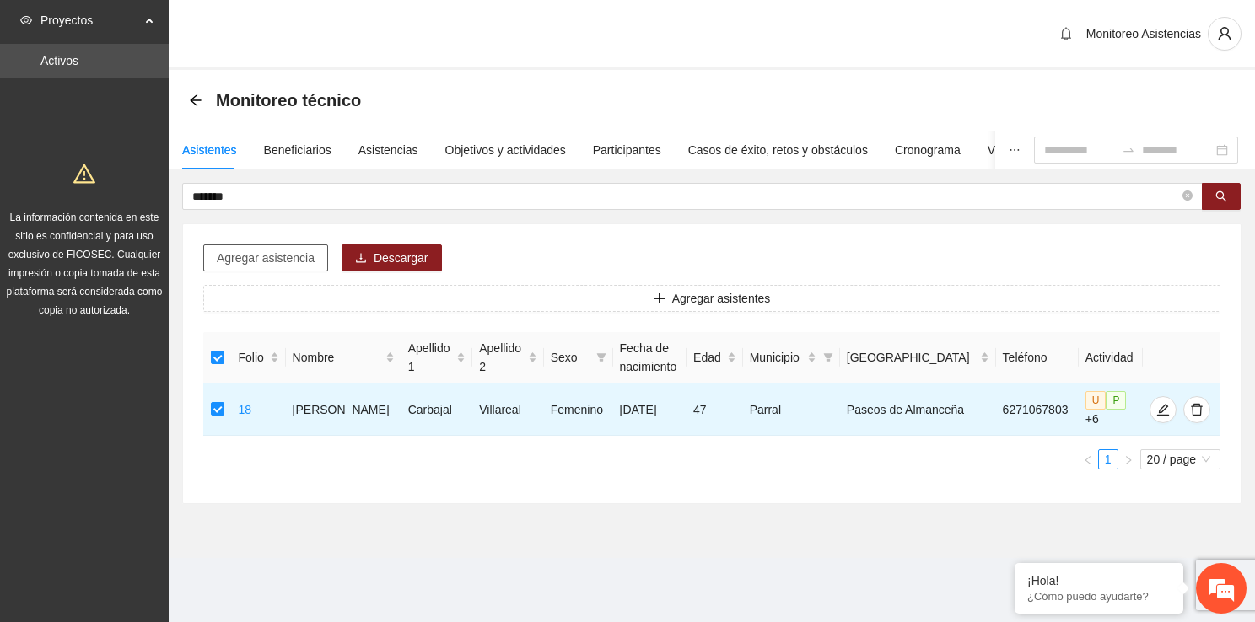
click at [284, 262] on span "Agregar asistencia" at bounding box center [266, 258] width 98 height 19
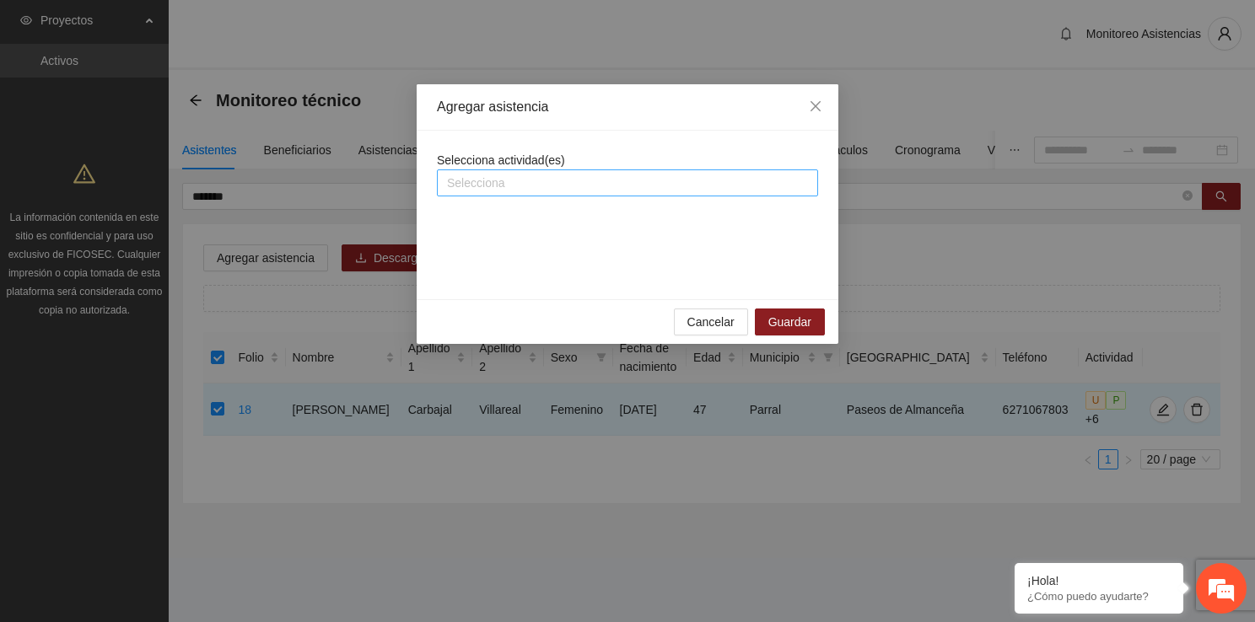
click at [540, 183] on div at bounding box center [627, 183] width 373 height 20
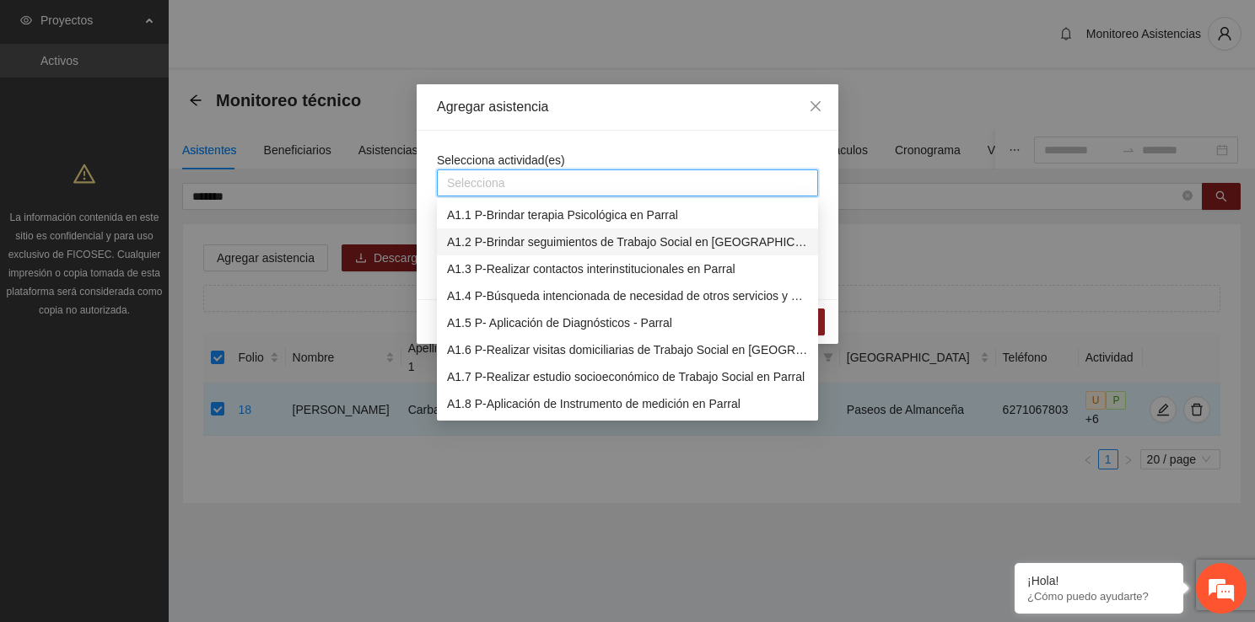
click at [569, 245] on div "A1.2 P-Brindar seguimientos de Trabajo Social en [GEOGRAPHIC_DATA]" at bounding box center [627, 242] width 361 height 19
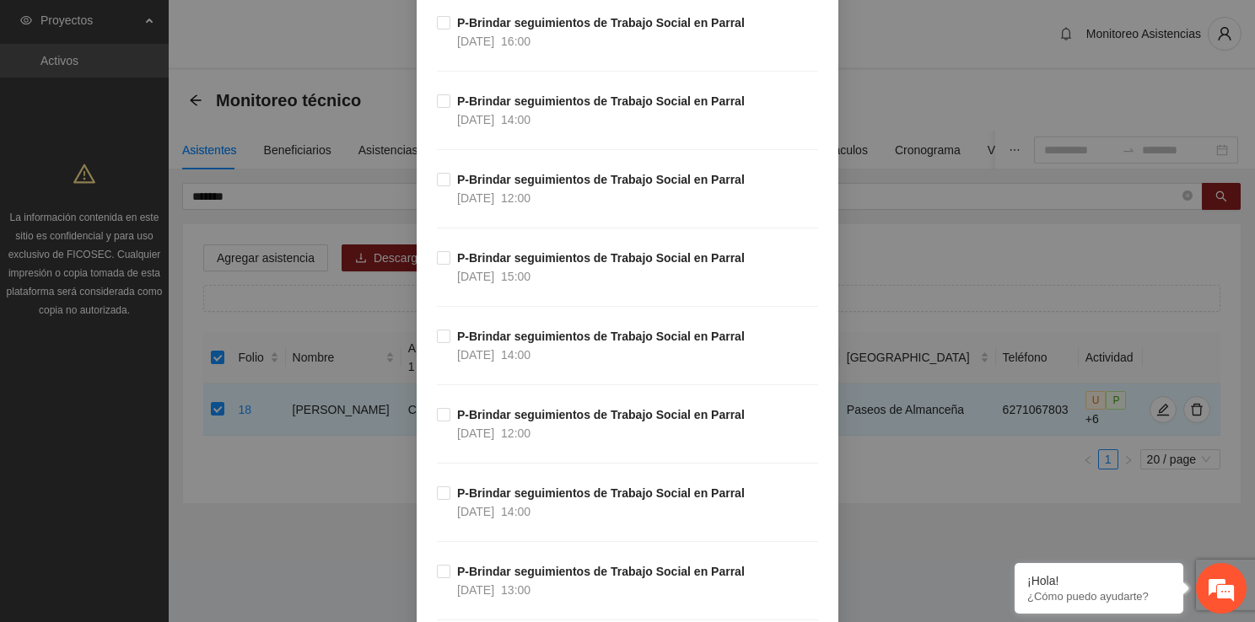
scroll to position [304, 0]
click at [567, 275] on span "P-Brindar seguimientos de Trabajo Social en Parral [DATE] 15:00" at bounding box center [600, 265] width 301 height 37
click at [437, 500] on label "P-Brindar seguimientos de Trabajo Social en Parral [DATE] 14:00" at bounding box center [594, 500] width 315 height 37
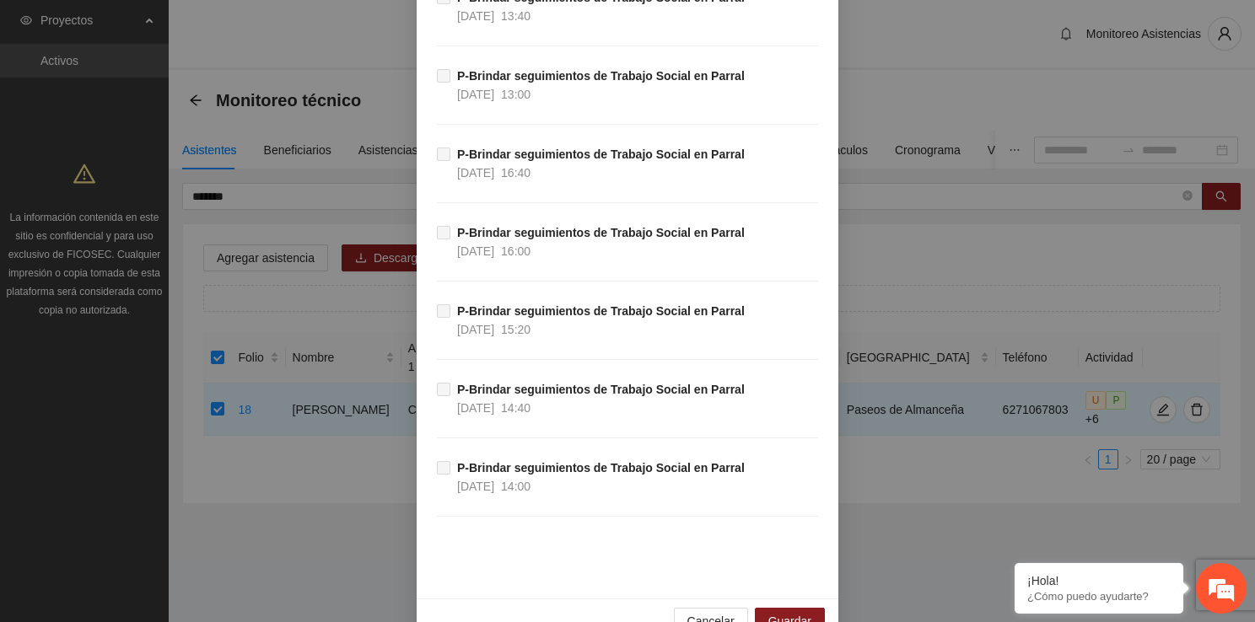
scroll to position [16564, 0]
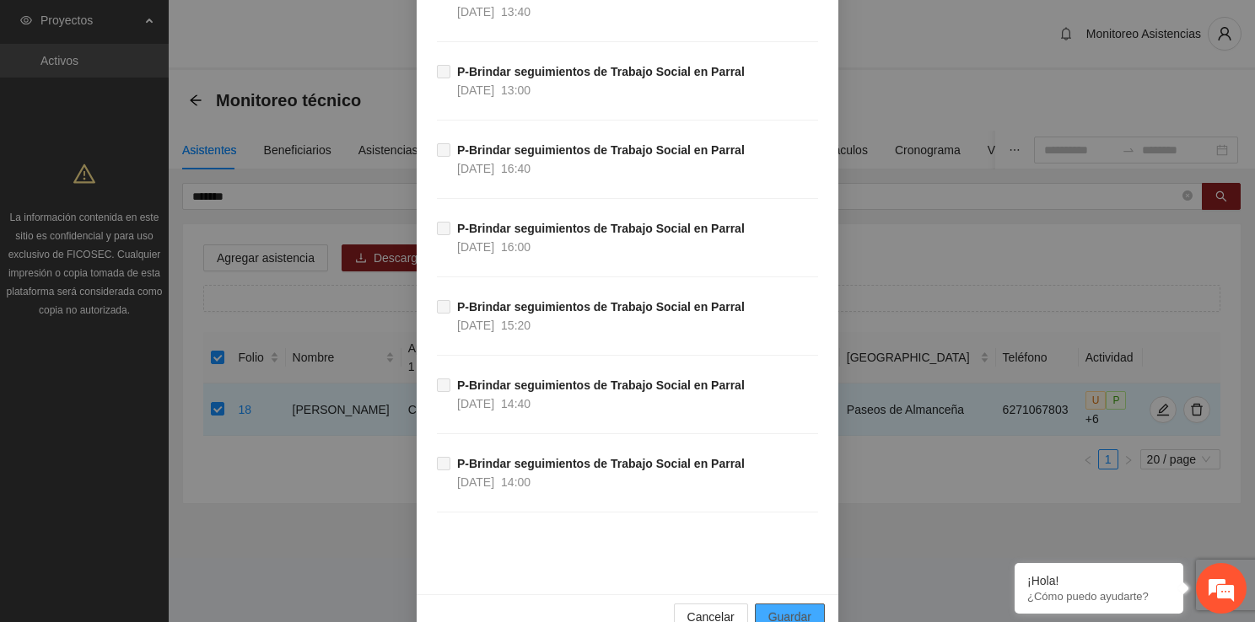
click at [793, 608] on span "Guardar" at bounding box center [789, 617] width 43 height 19
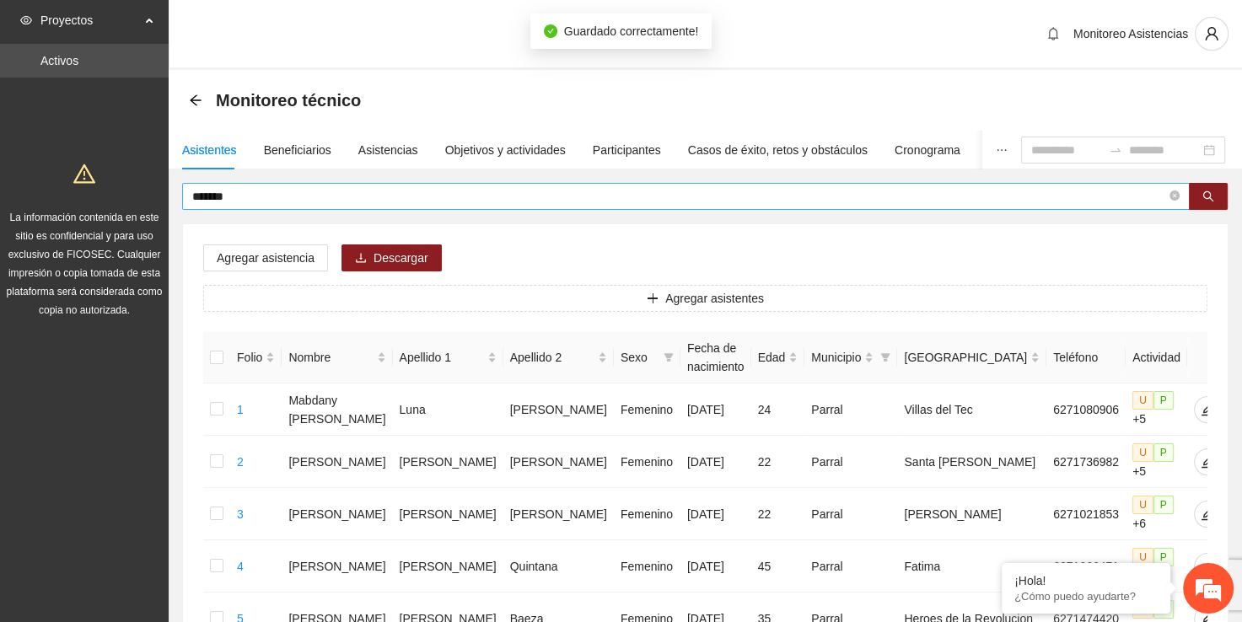
click at [438, 185] on span "*******" at bounding box center [686, 196] width 1008 height 27
type input "*"
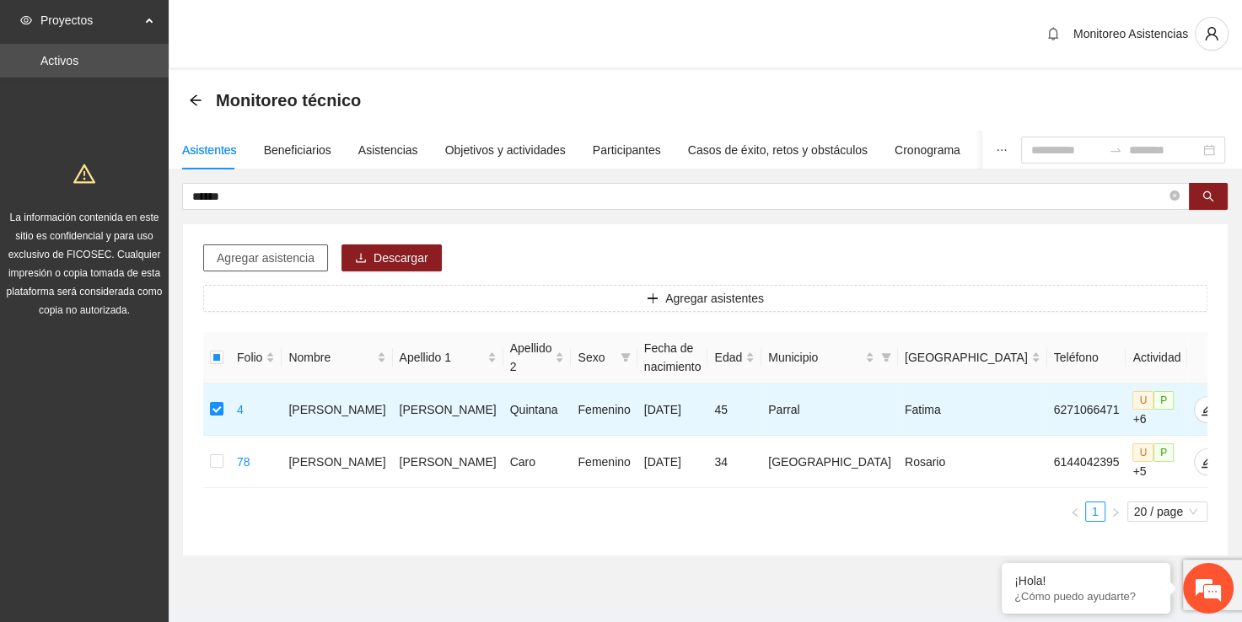
click at [294, 261] on span "Agregar asistencia" at bounding box center [266, 258] width 98 height 19
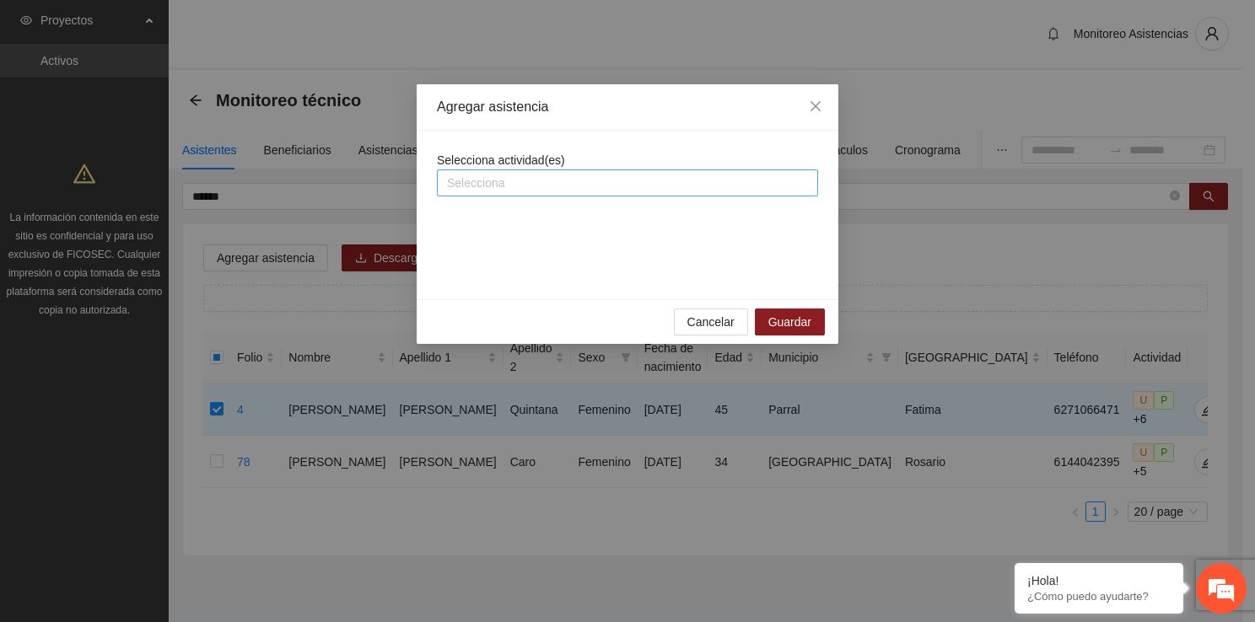
click at [519, 175] on div at bounding box center [627, 183] width 373 height 20
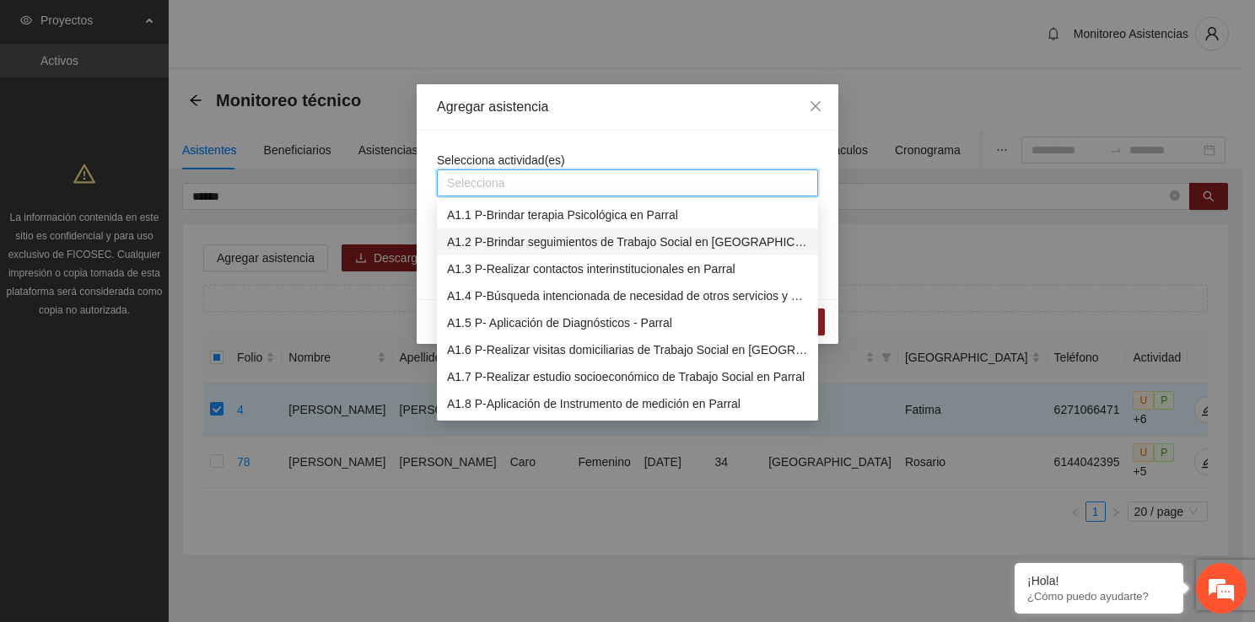
click at [540, 238] on div "A1.2 P-Brindar seguimientos de Trabajo Social en [GEOGRAPHIC_DATA]" at bounding box center [627, 242] width 361 height 19
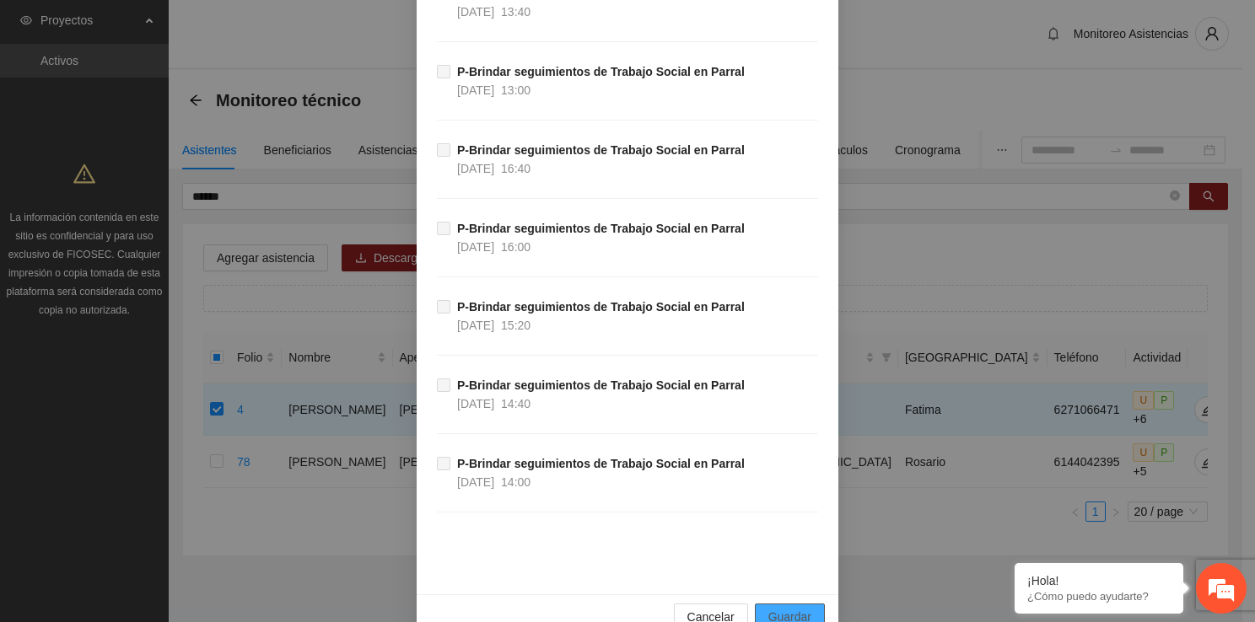
click at [790, 608] on span "Guardar" at bounding box center [789, 617] width 43 height 19
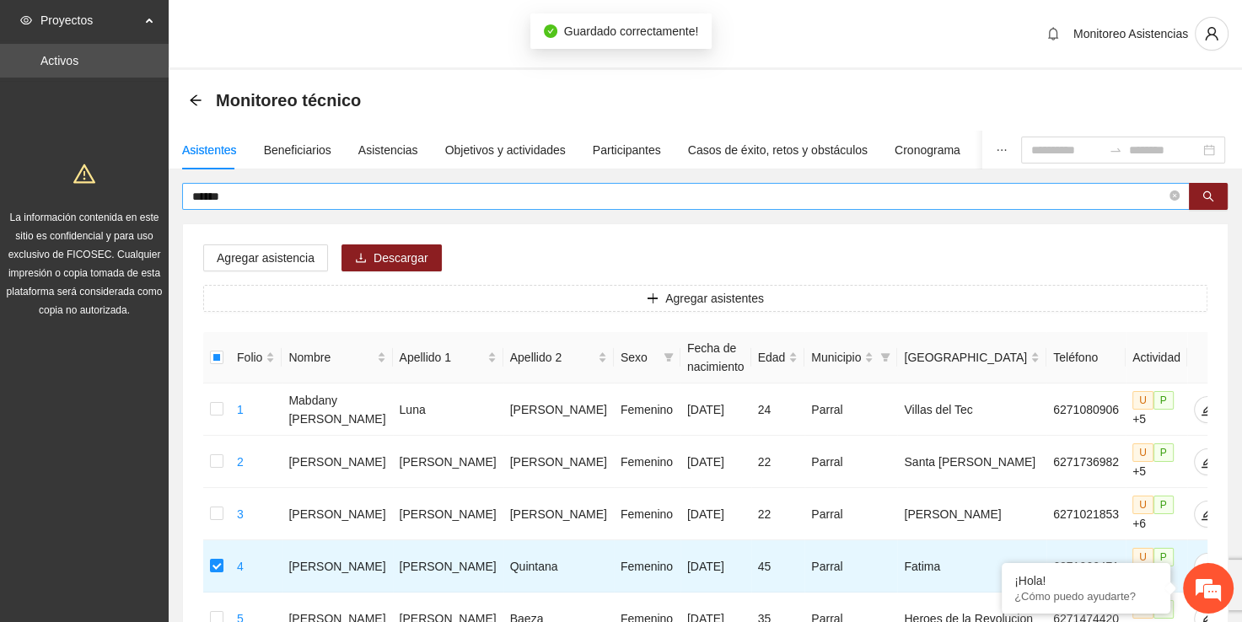
click at [472, 193] on input "******" at bounding box center [679, 196] width 974 height 19
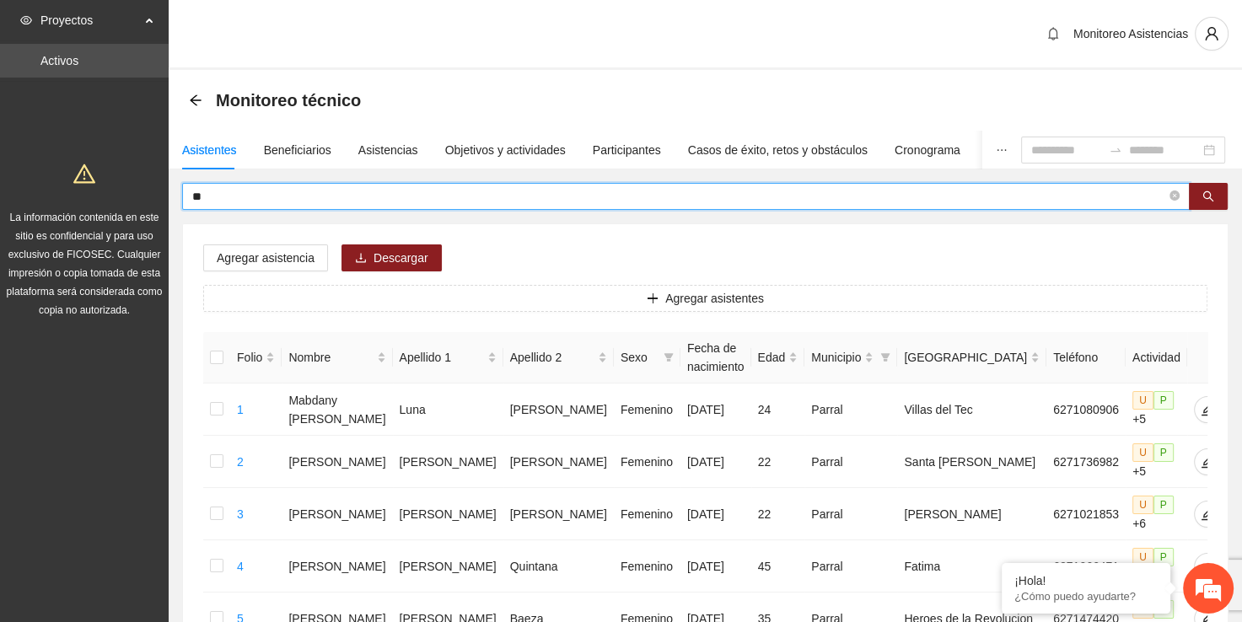
type input "*"
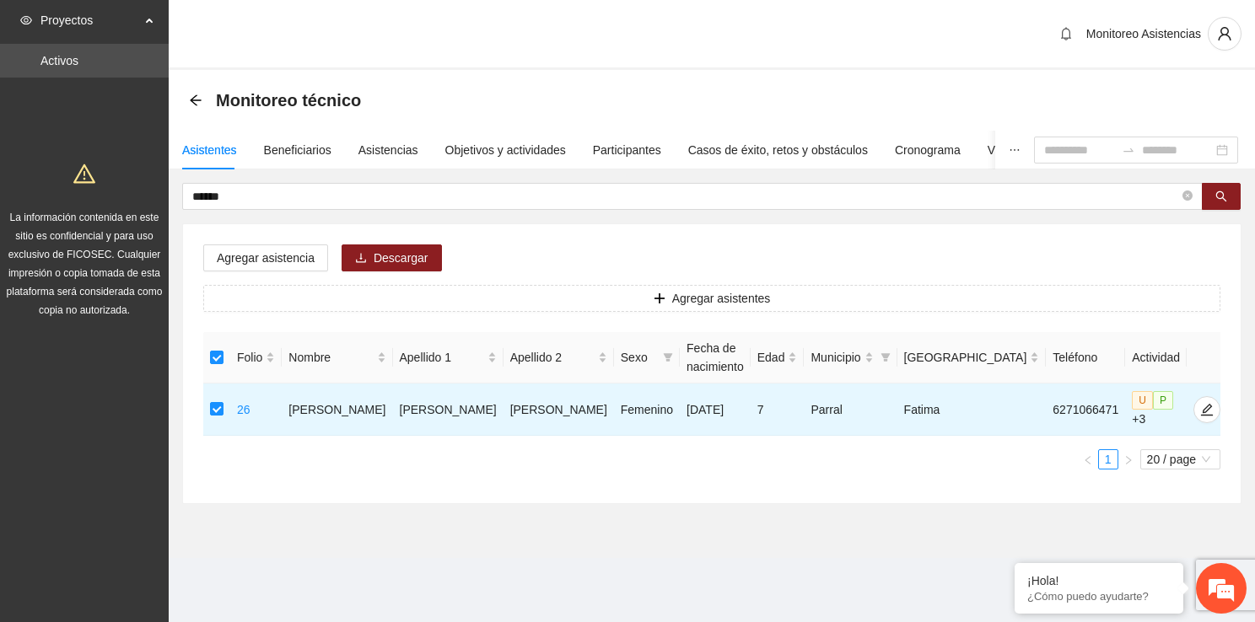
click at [292, 242] on div "Agregar asistencia Descargar Agregar asistentes Folio Nombre Apellido 1 Apellid…" at bounding box center [711, 363] width 1057 height 279
click at [294, 252] on span "Agregar asistencia" at bounding box center [266, 258] width 98 height 19
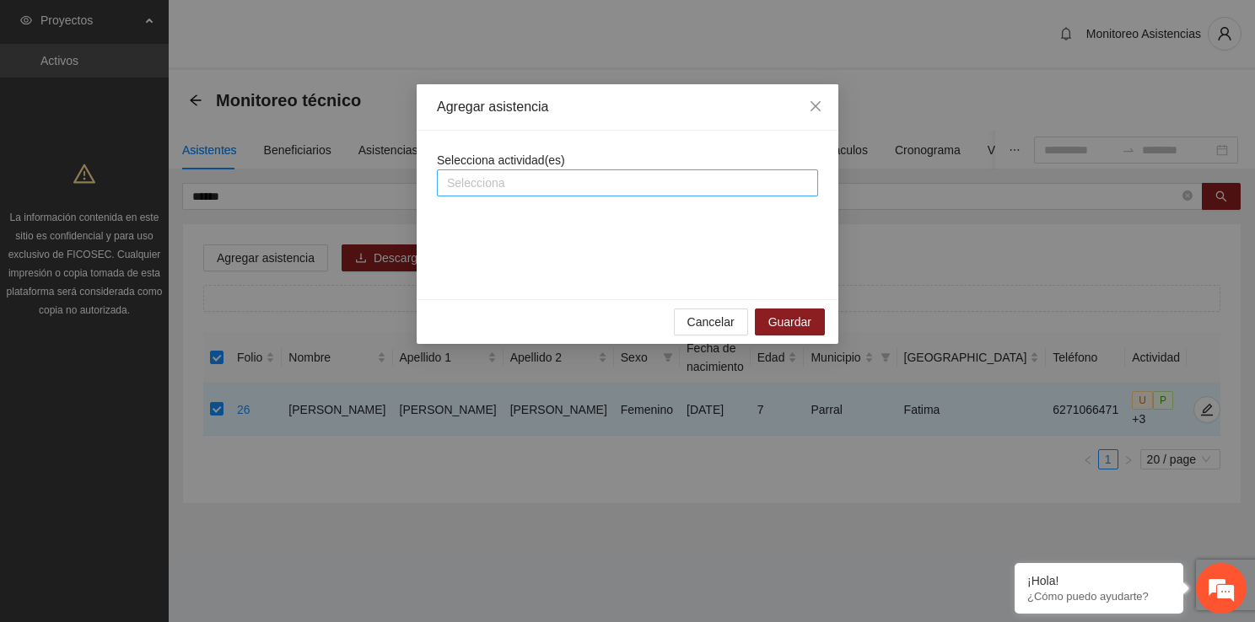
click at [534, 181] on div at bounding box center [627, 183] width 373 height 20
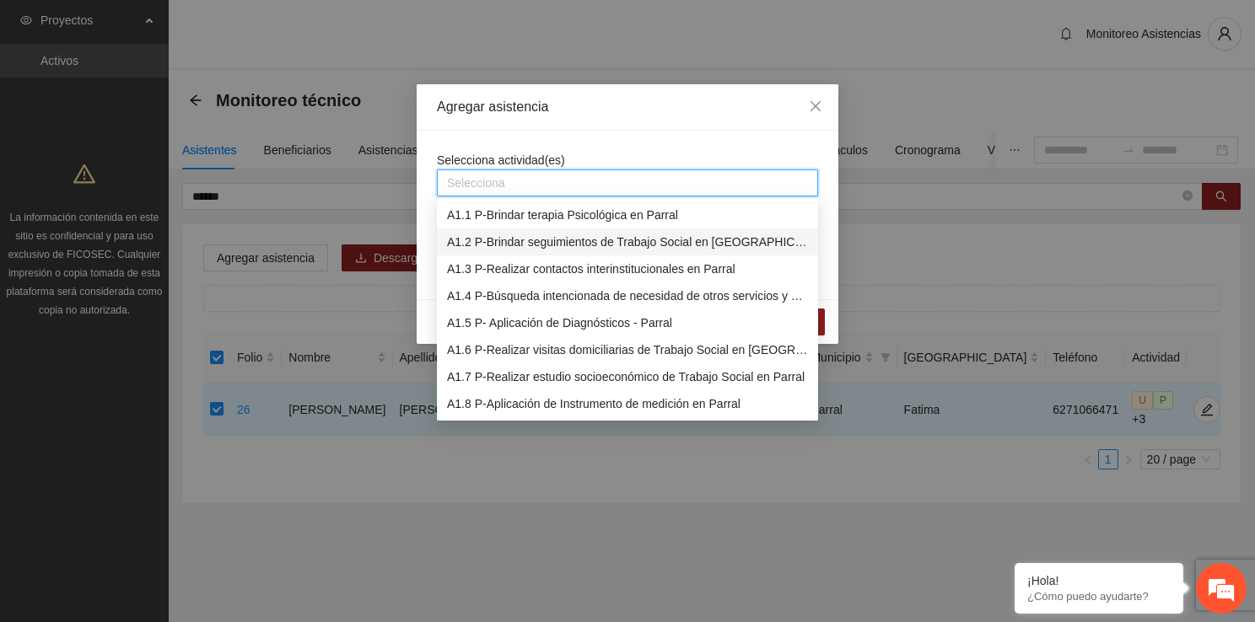
click at [545, 245] on div "A1.2 P-Brindar seguimientos de Trabajo Social en [GEOGRAPHIC_DATA]" at bounding box center [627, 242] width 361 height 19
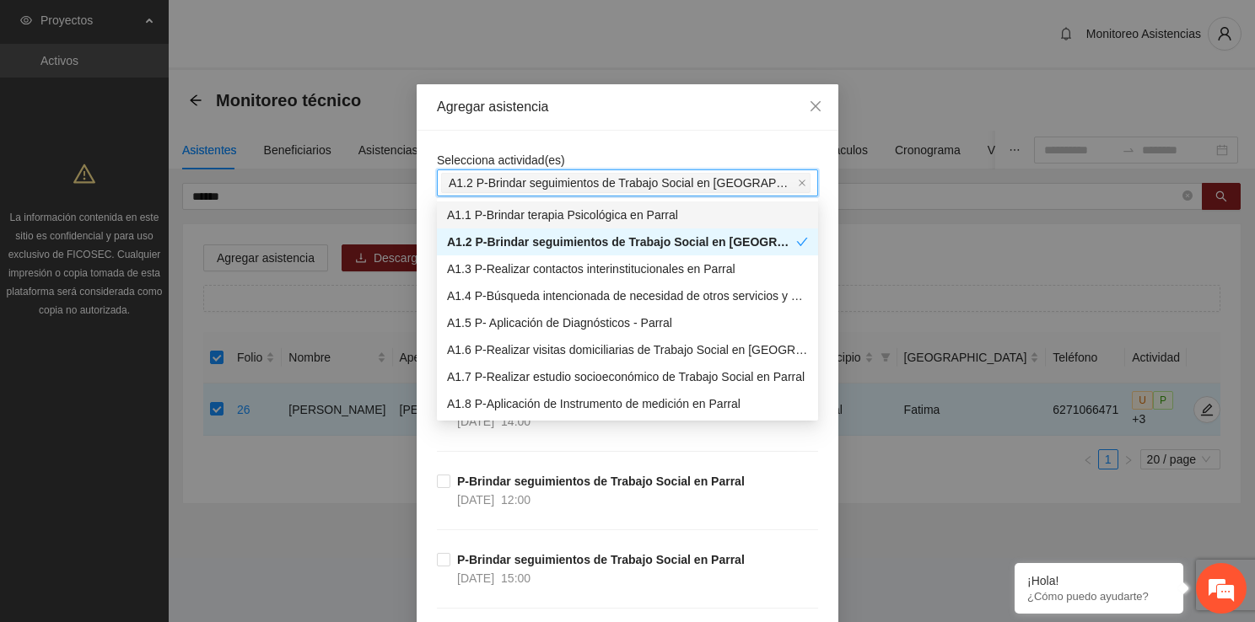
click at [597, 116] on div "Agregar asistencia" at bounding box center [627, 107] width 381 height 19
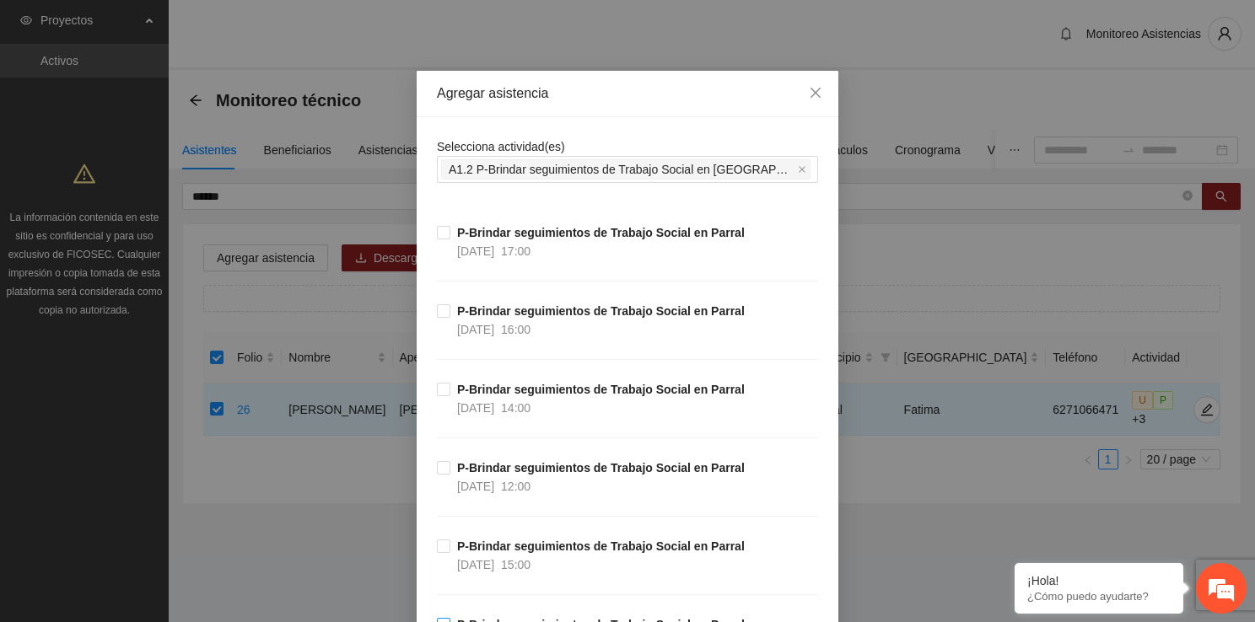
scroll to position [0, 0]
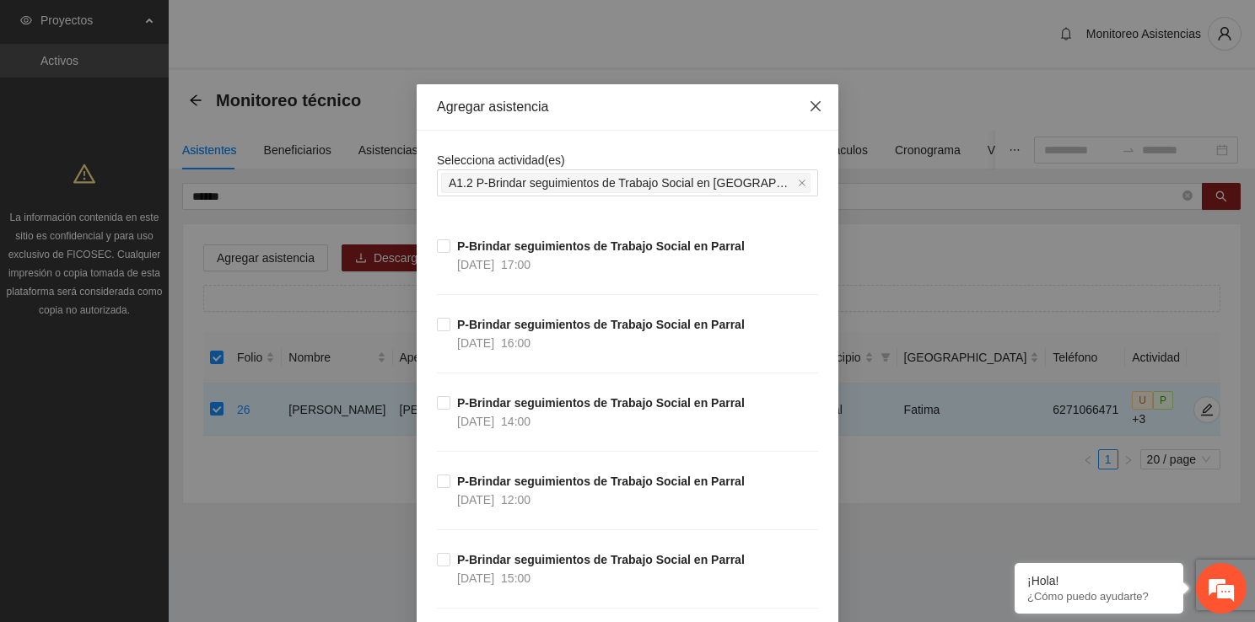
click at [809, 111] on icon "close" at bounding box center [815, 106] width 13 height 13
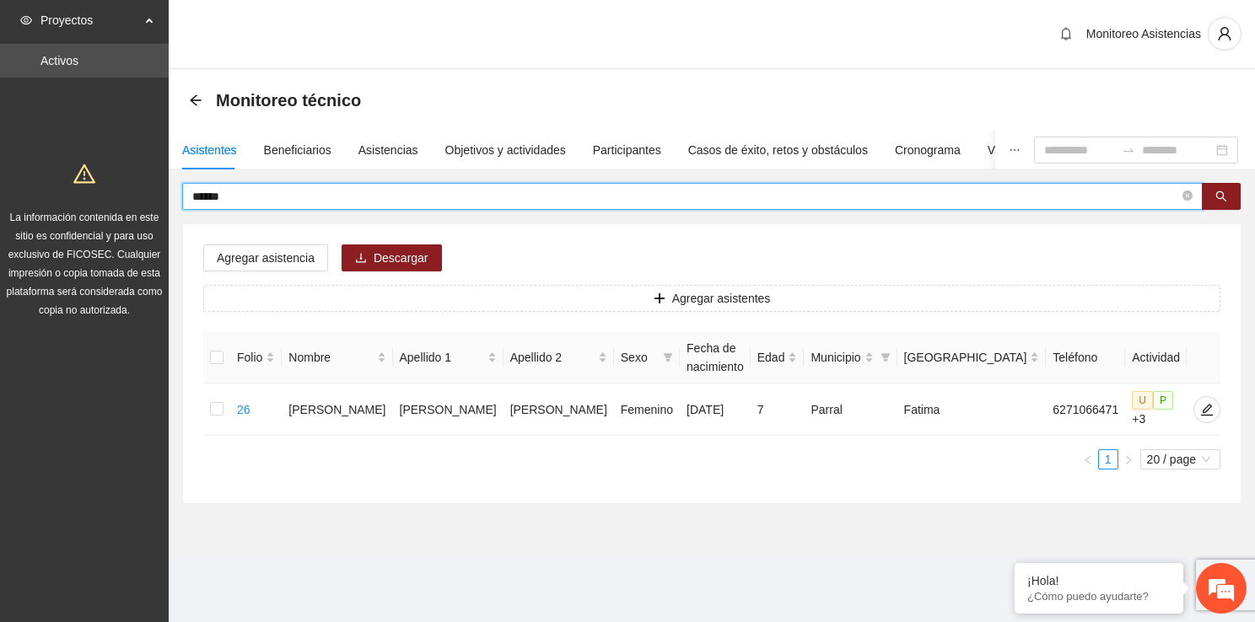
click at [416, 195] on input "******" at bounding box center [685, 196] width 987 height 19
type input "*"
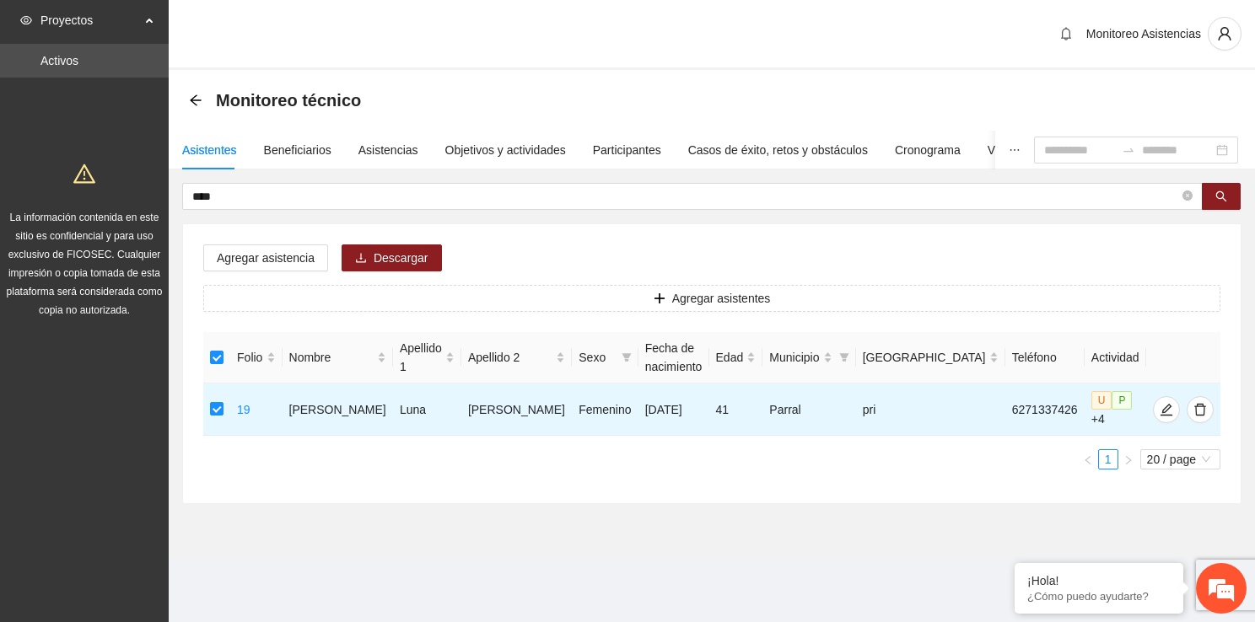
click at [280, 276] on div "Agregar asistencia Descargar Agregar asistentes Folio Nombre Apellido 1 Apellid…" at bounding box center [711, 363] width 1057 height 279
click at [283, 265] on span "Agregar asistencia" at bounding box center [266, 258] width 98 height 19
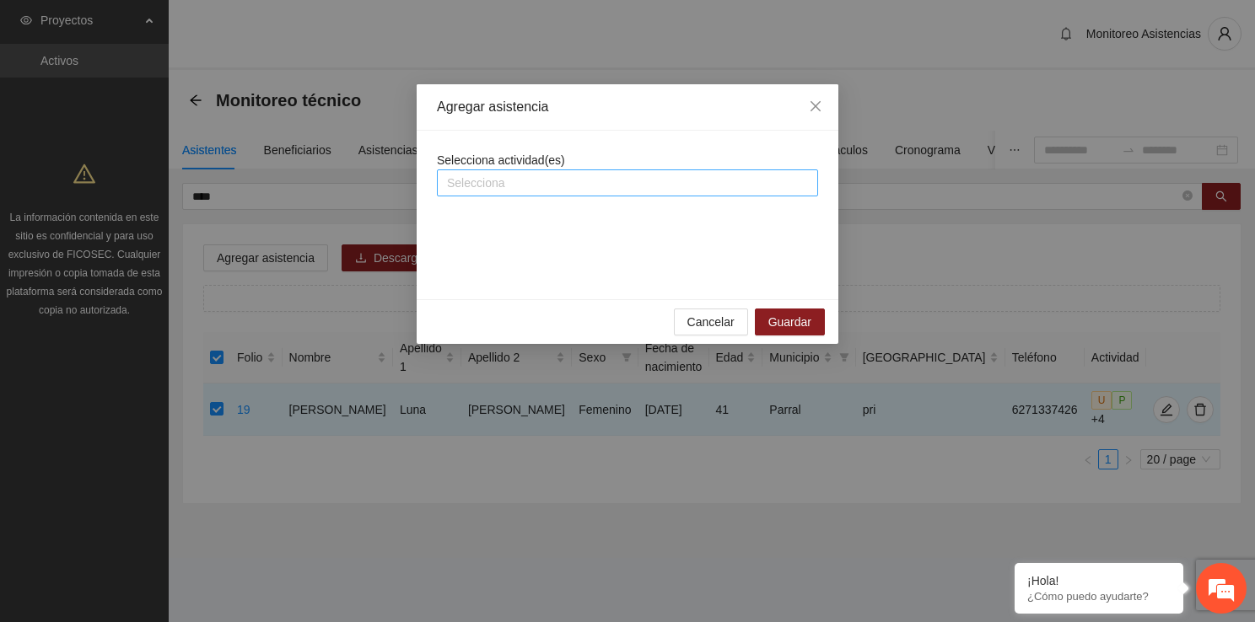
click at [540, 191] on div at bounding box center [627, 183] width 373 height 20
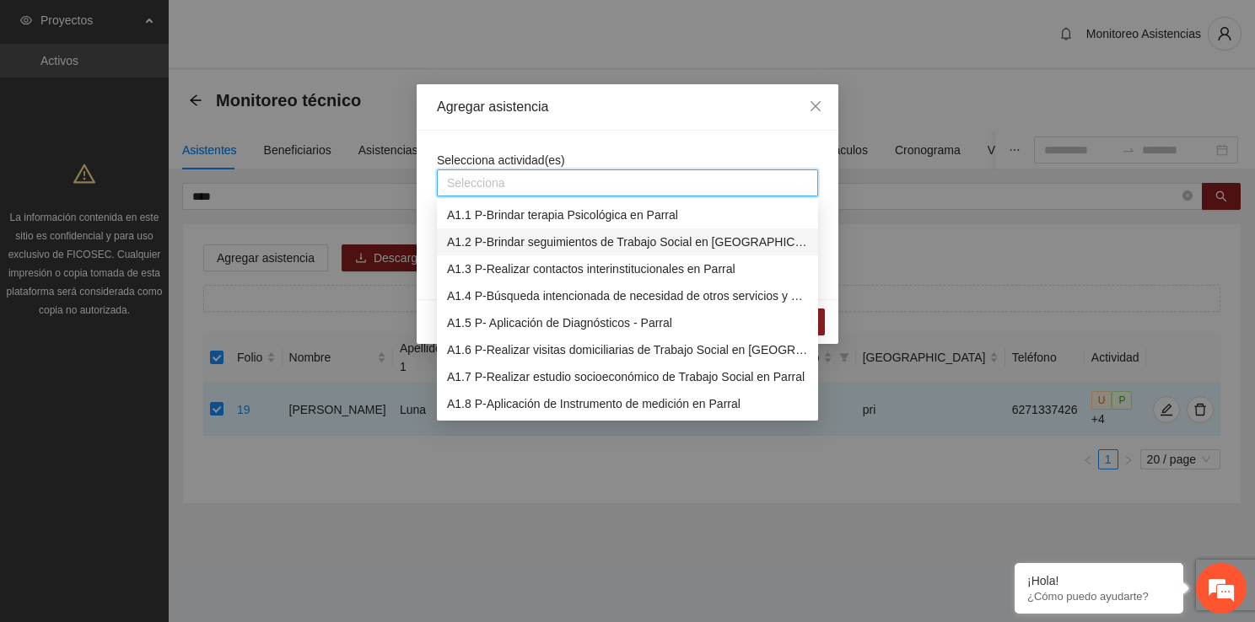
click at [557, 234] on div "A1.2 P-Brindar seguimientos de Trabajo Social en [GEOGRAPHIC_DATA]" at bounding box center [627, 242] width 361 height 19
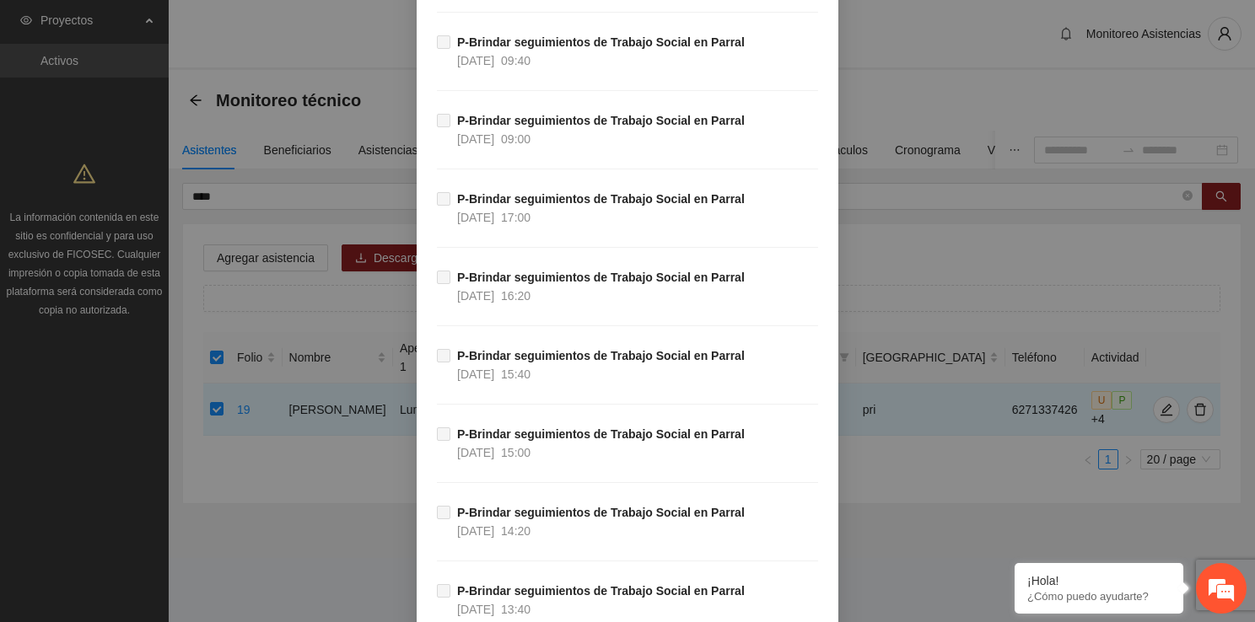
scroll to position [16564, 0]
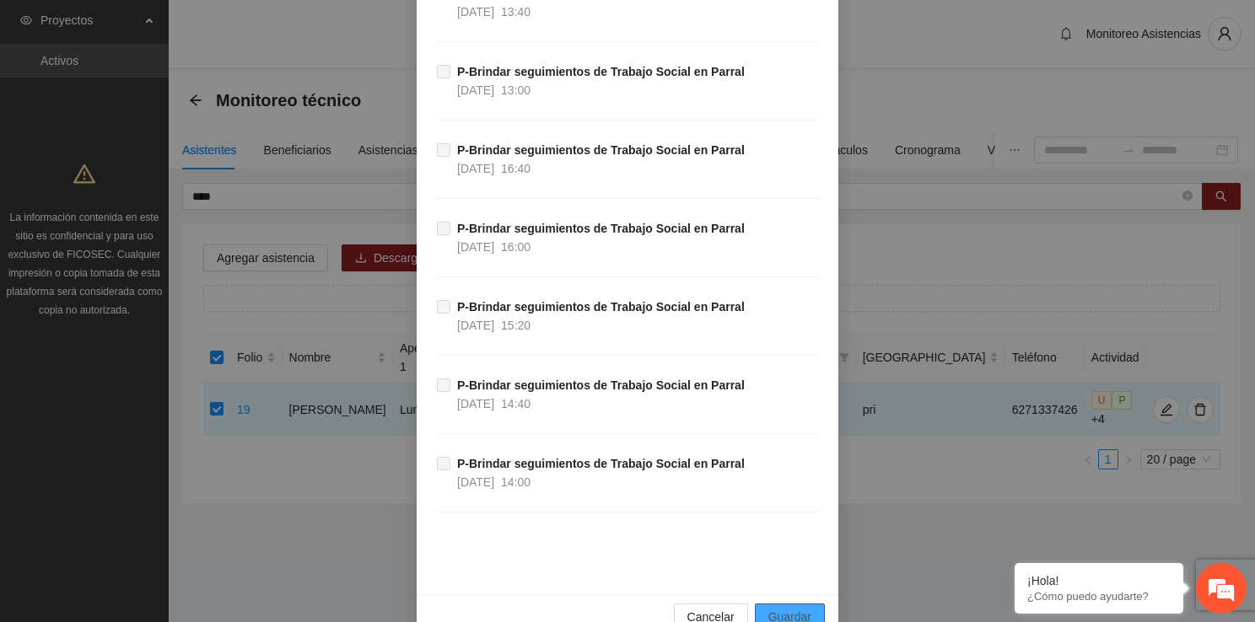
click at [789, 608] on span "Guardar" at bounding box center [789, 617] width 43 height 19
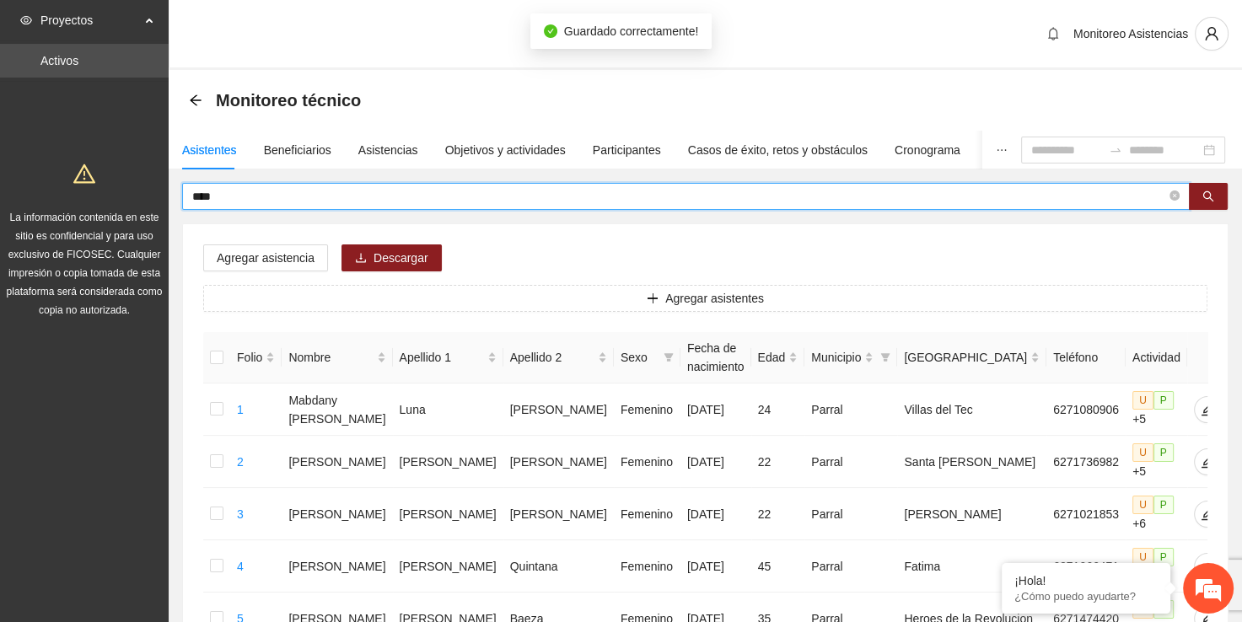
click at [452, 192] on input "****" at bounding box center [679, 196] width 974 height 19
type input "*"
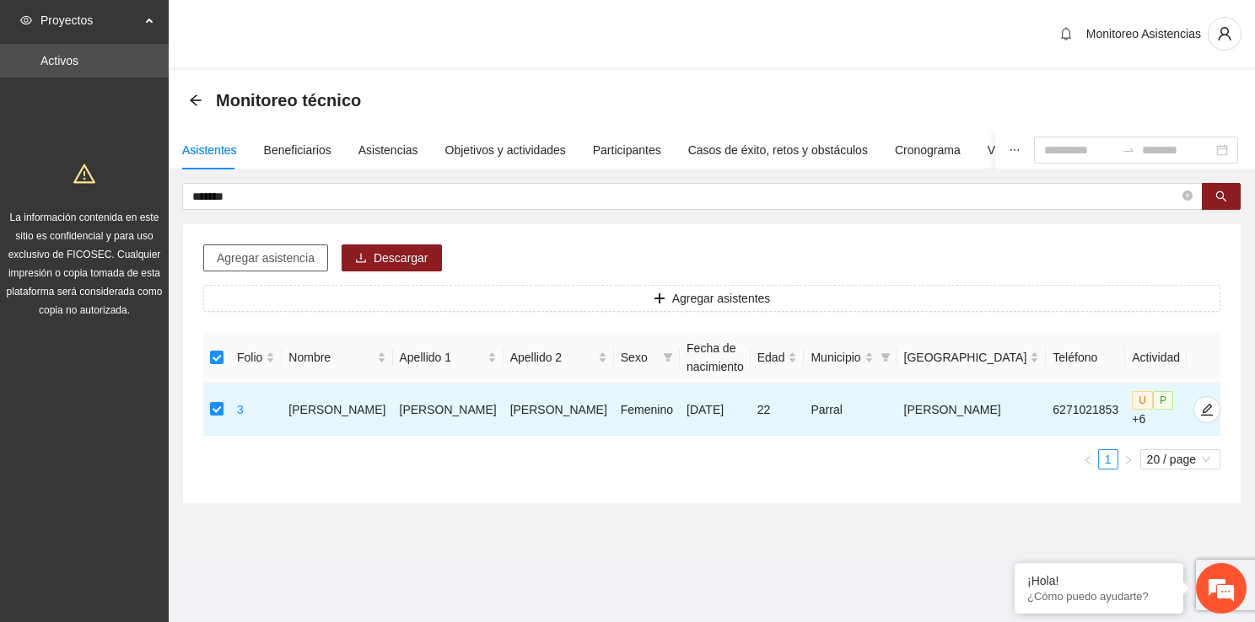
click at [295, 268] on button "Agregar asistencia" at bounding box center [265, 258] width 125 height 27
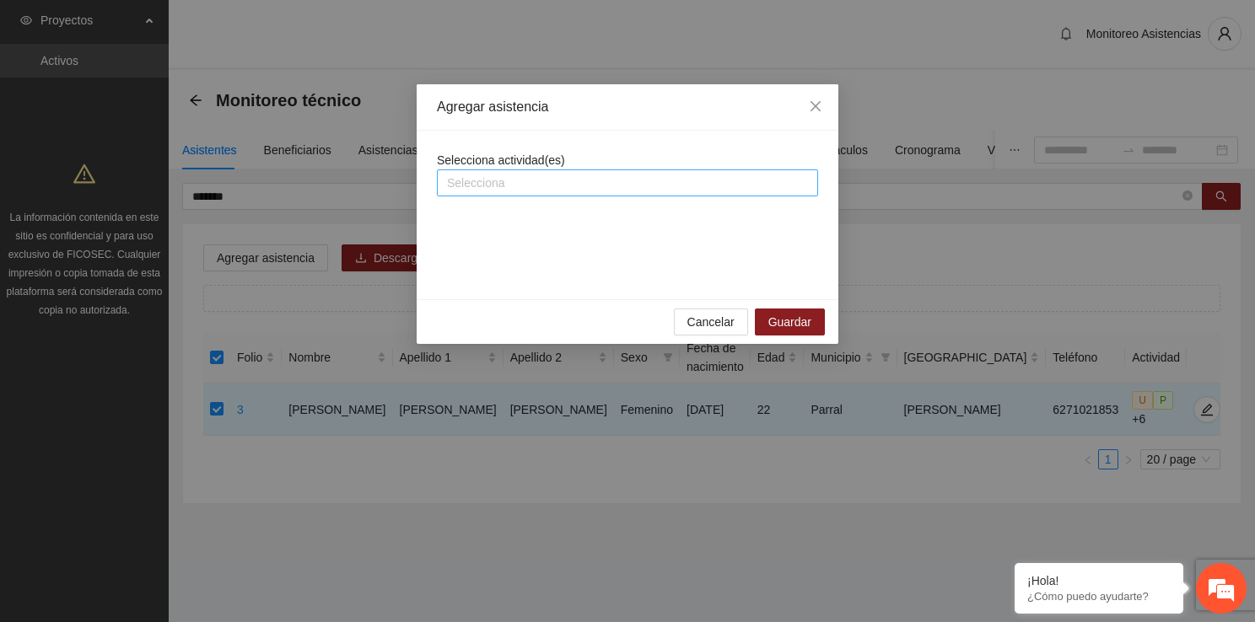
click at [534, 188] on div at bounding box center [627, 183] width 373 height 20
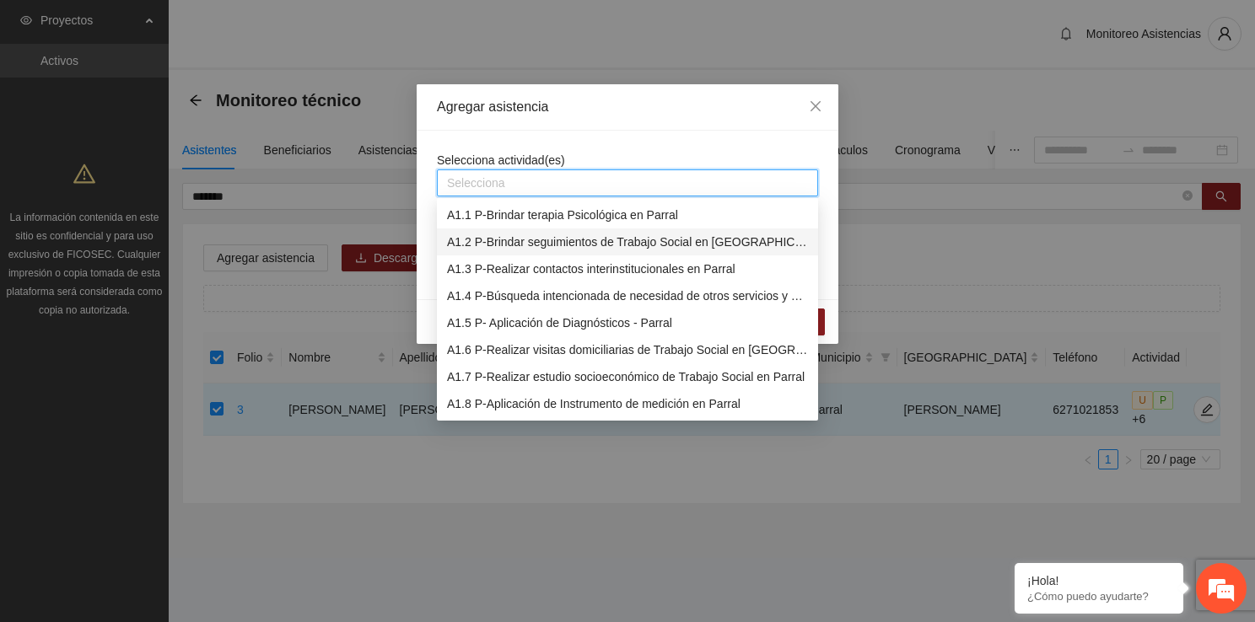
click at [553, 237] on div "A1.2 P-Brindar seguimientos de Trabajo Social en [GEOGRAPHIC_DATA]" at bounding box center [627, 242] width 361 height 19
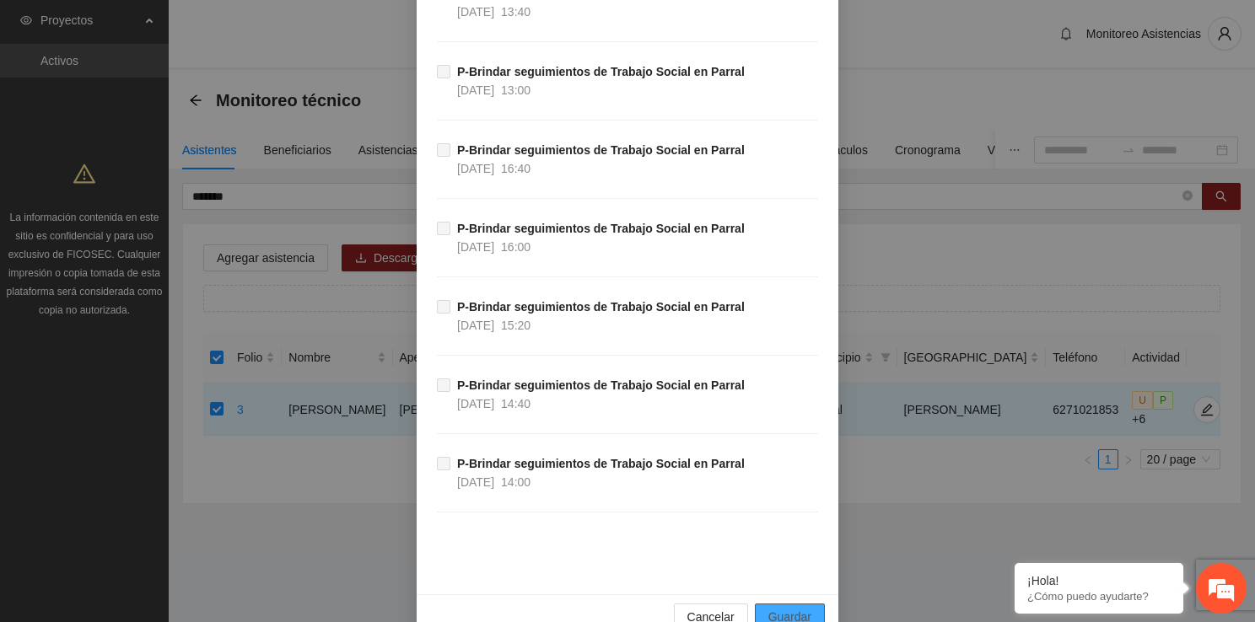
click at [768, 608] on span "Guardar" at bounding box center [789, 617] width 43 height 19
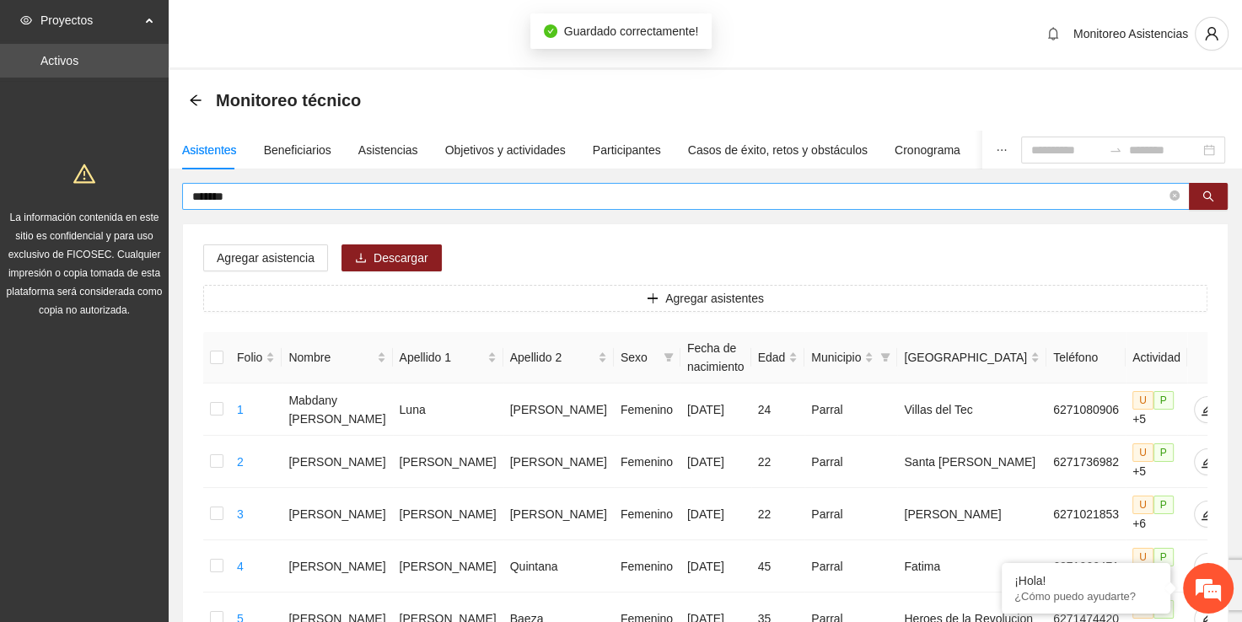
click at [499, 207] on span "*******" at bounding box center [686, 196] width 1008 height 27
type input "*"
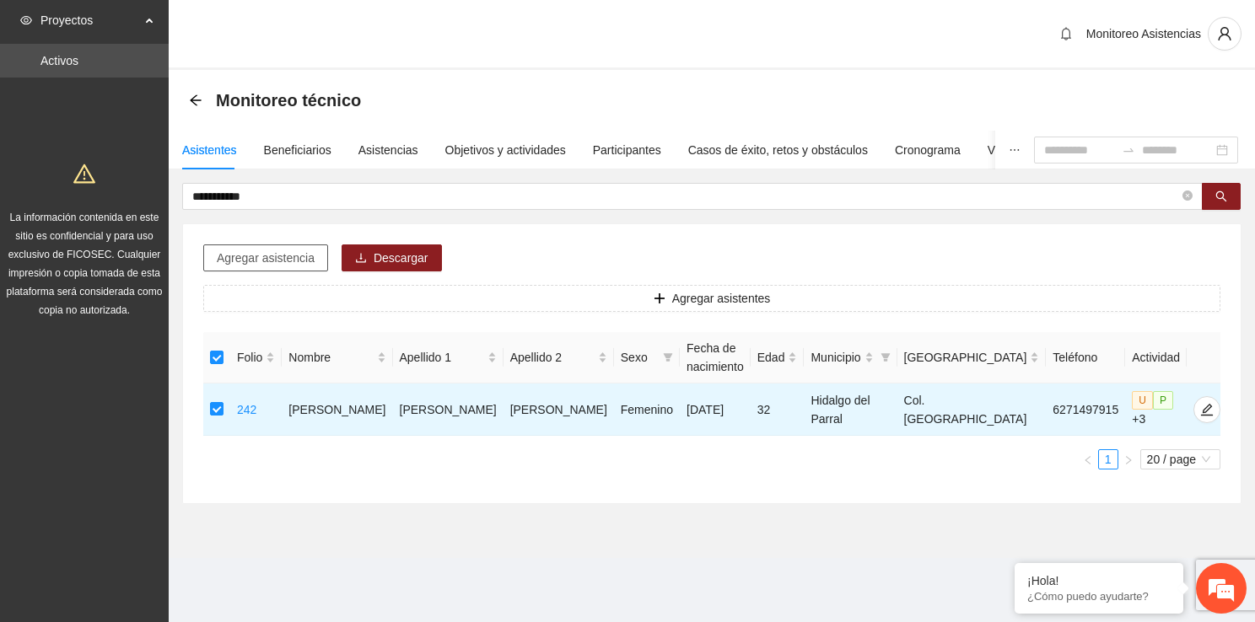
click at [291, 268] on button "Agregar asistencia" at bounding box center [265, 258] width 125 height 27
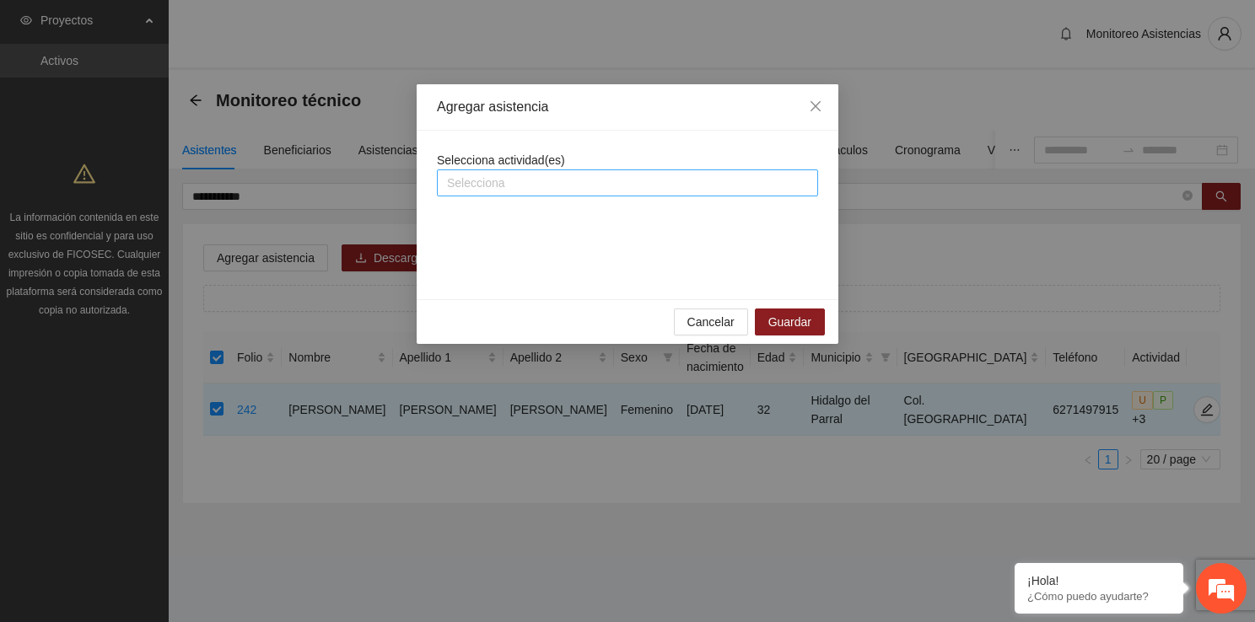
click at [584, 170] on div "Selecciona" at bounding box center [627, 182] width 381 height 27
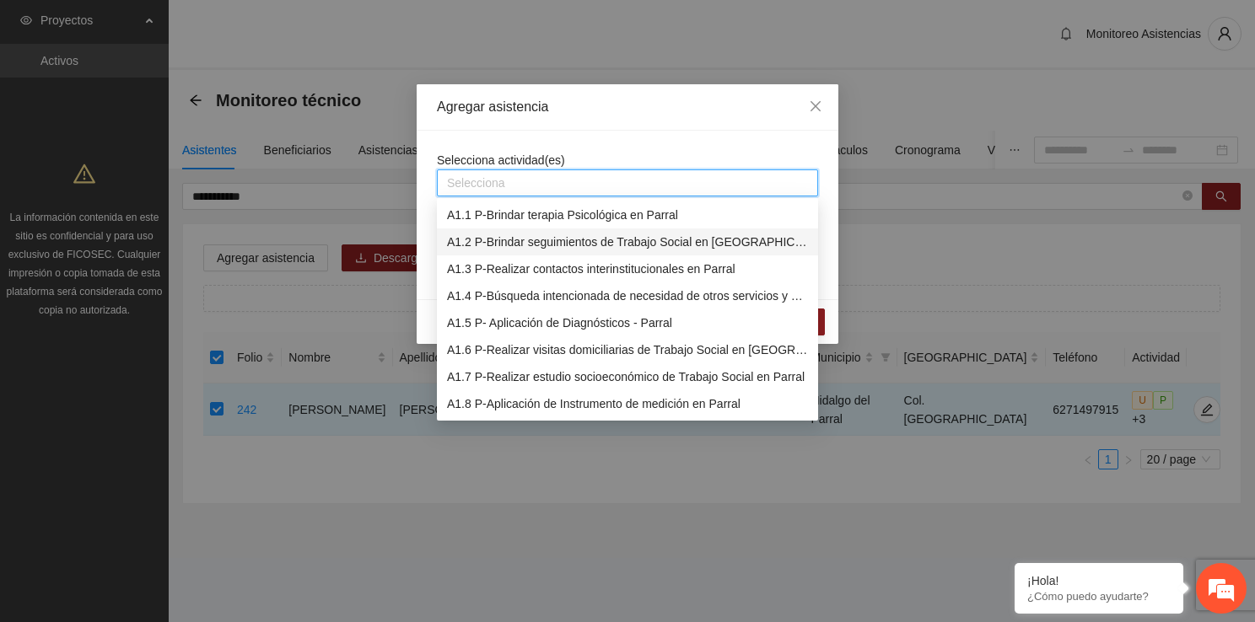
click at [603, 234] on div "A1.2 P-Brindar seguimientos de Trabajo Social en [GEOGRAPHIC_DATA]" at bounding box center [627, 242] width 361 height 19
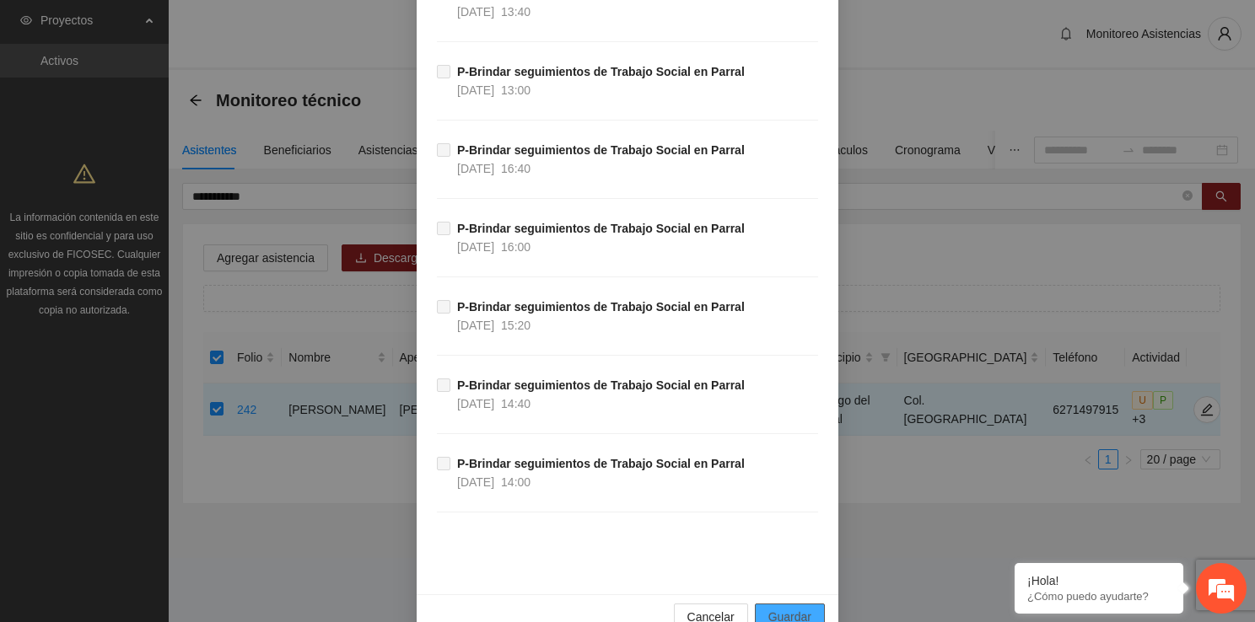
click at [812, 604] on button "Guardar" at bounding box center [790, 617] width 70 height 27
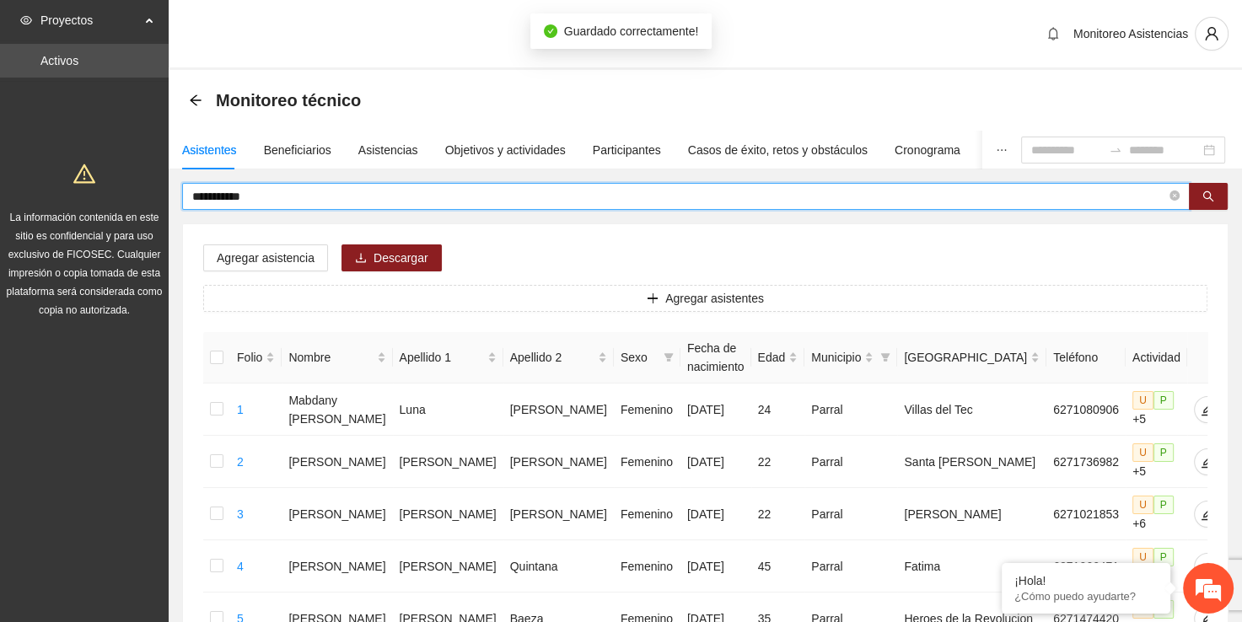
click at [393, 193] on input "**********" at bounding box center [679, 196] width 974 height 19
type input "*"
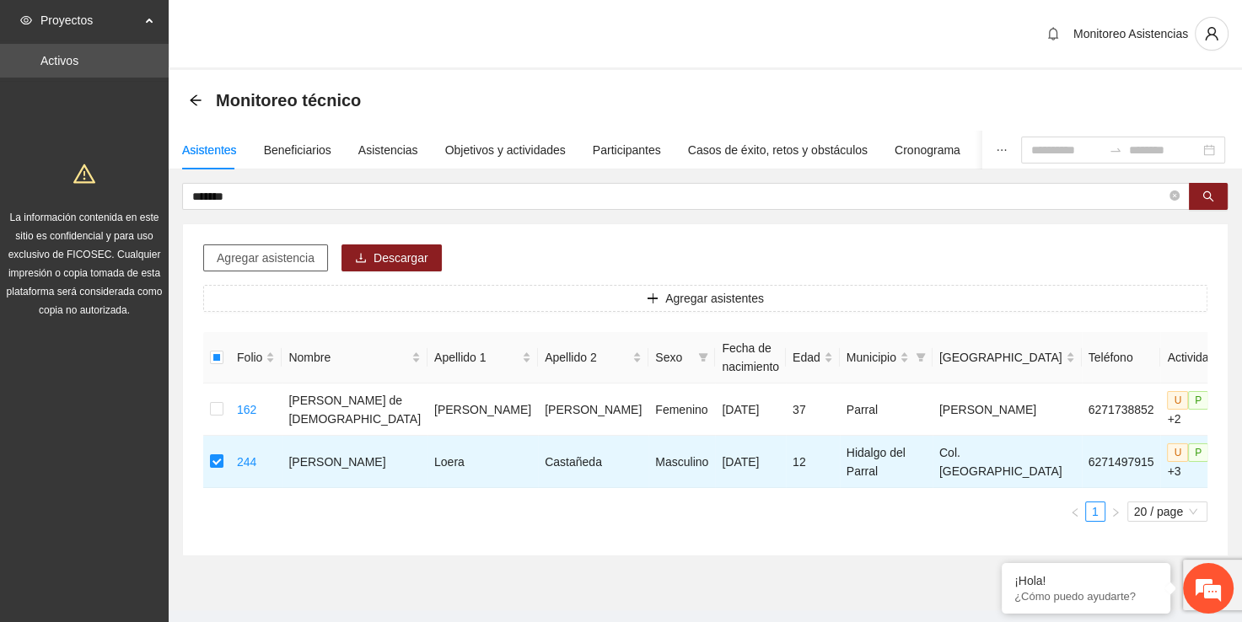
click at [246, 267] on button "Agregar asistencia" at bounding box center [265, 258] width 125 height 27
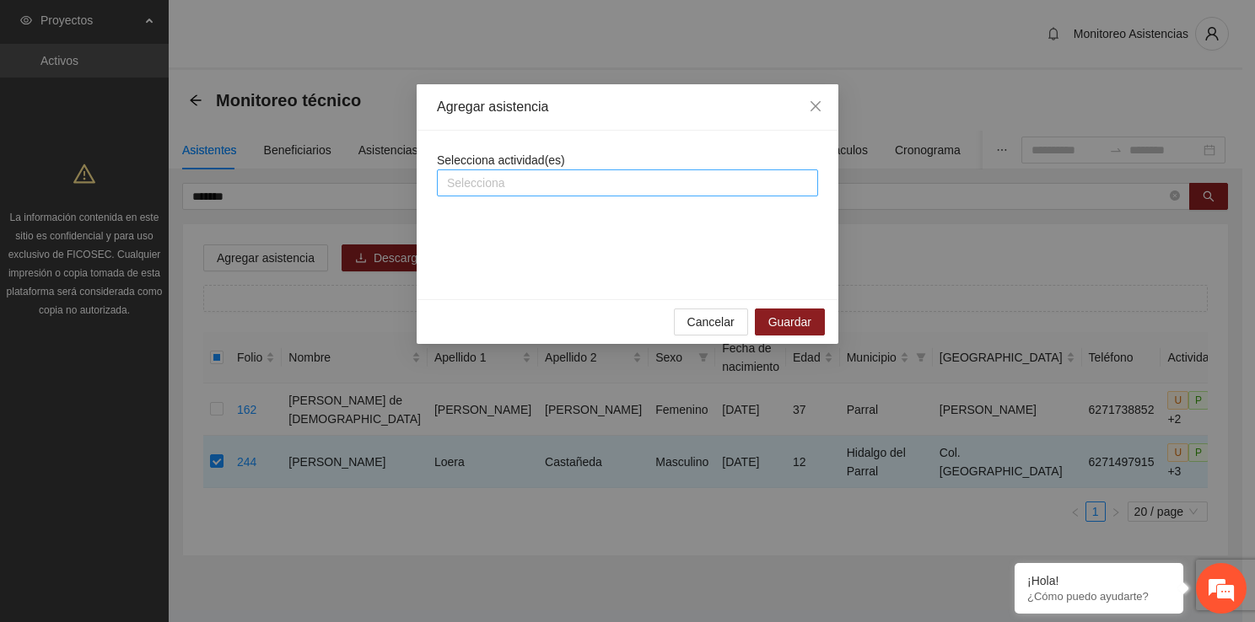
click at [516, 179] on div at bounding box center [627, 183] width 373 height 20
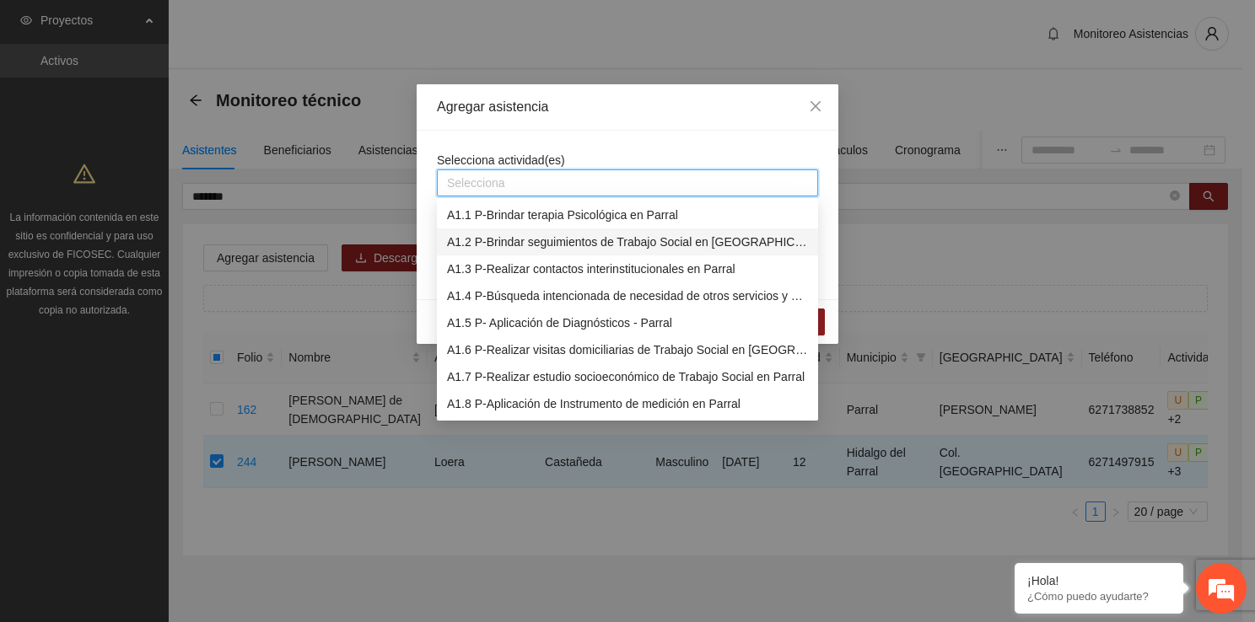
click at [537, 234] on div "A1.2 P-Brindar seguimientos de Trabajo Social en [GEOGRAPHIC_DATA]" at bounding box center [627, 242] width 361 height 19
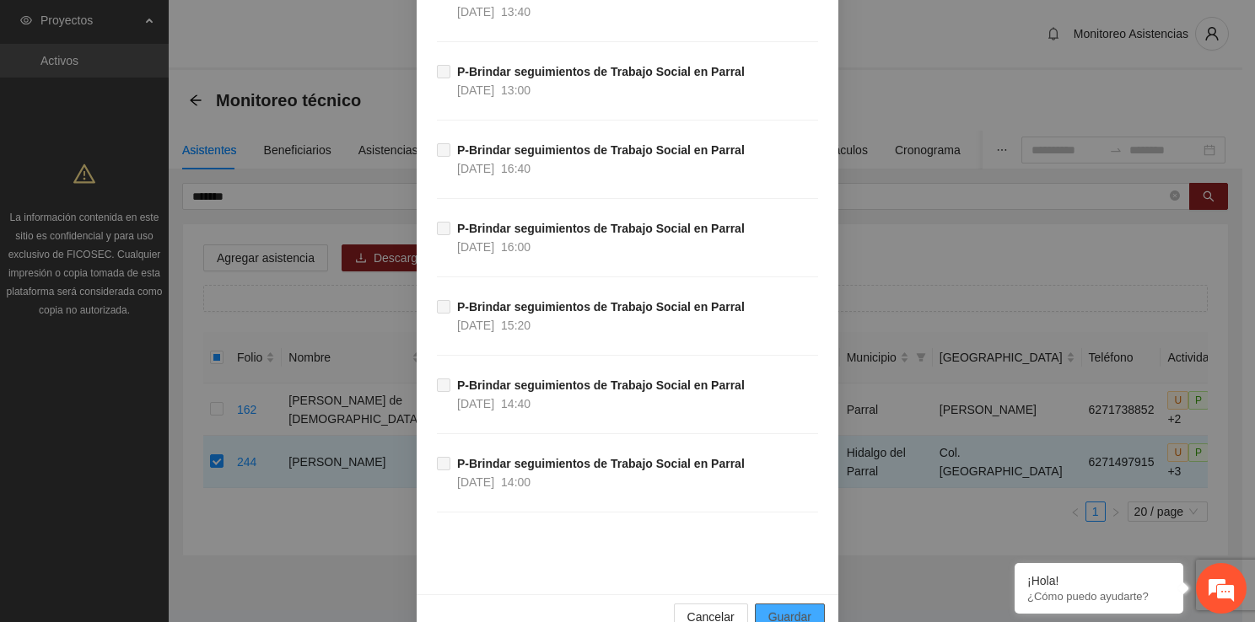
click at [786, 608] on span "Guardar" at bounding box center [789, 617] width 43 height 19
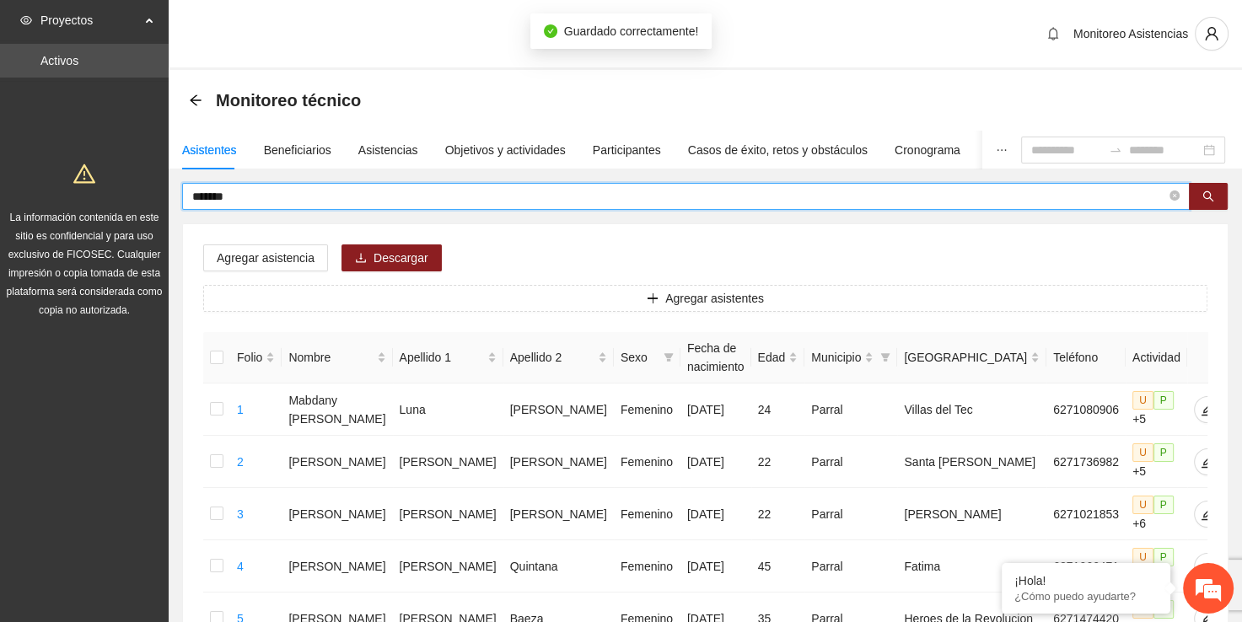
click at [445, 198] on input "*******" at bounding box center [679, 196] width 974 height 19
type input "*"
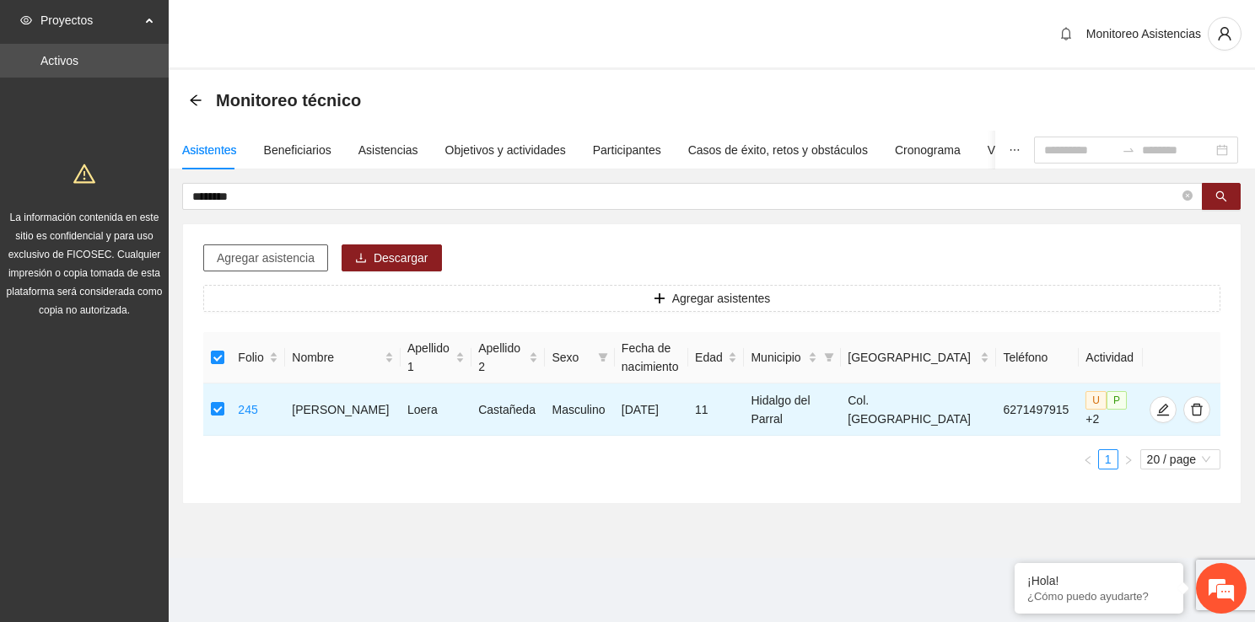
click at [307, 250] on span "Agregar asistencia" at bounding box center [266, 258] width 98 height 19
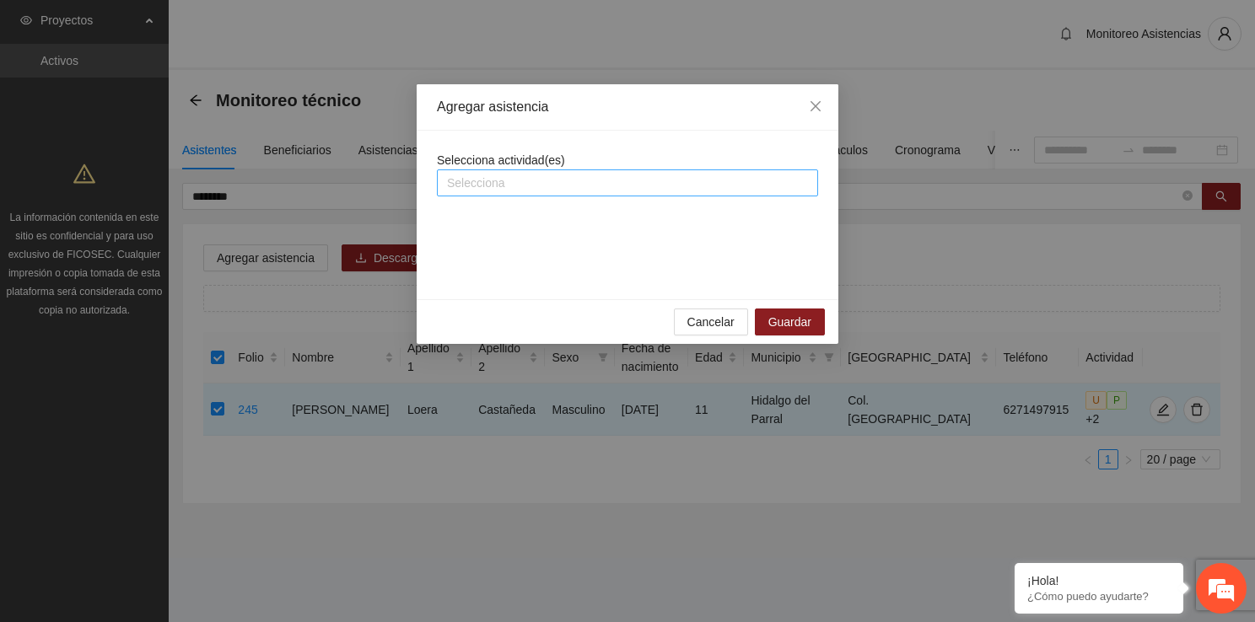
click at [509, 184] on div at bounding box center [627, 183] width 373 height 20
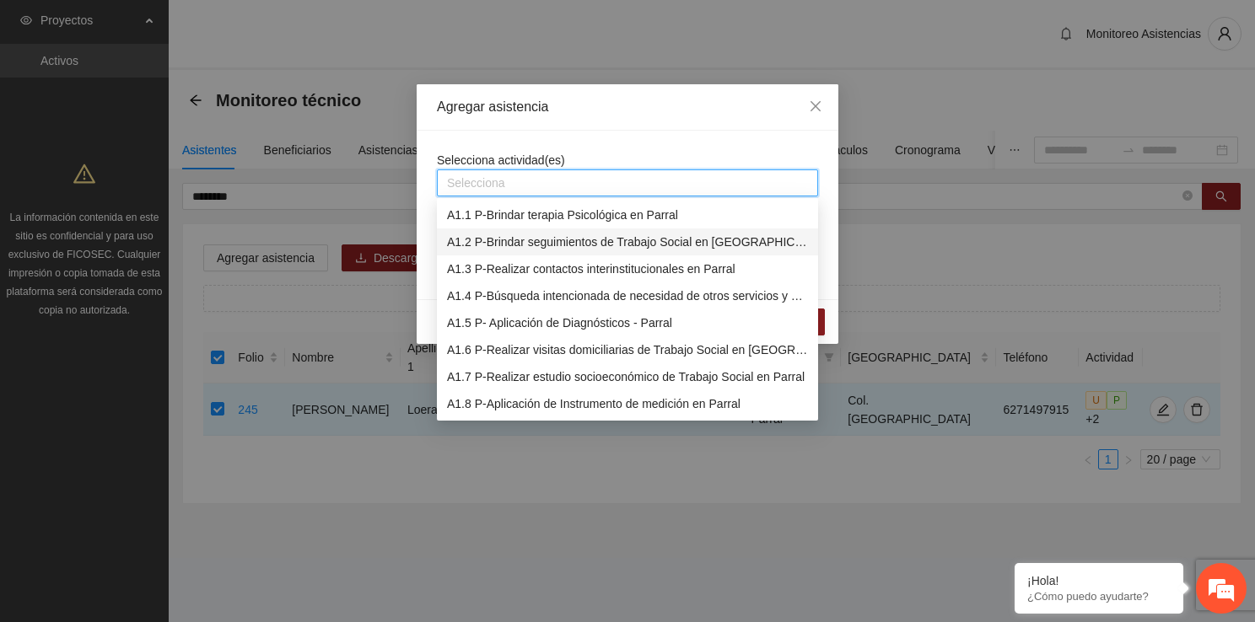
click at [533, 239] on div "A1.2 P-Brindar seguimientos de Trabajo Social en [GEOGRAPHIC_DATA]" at bounding box center [627, 242] width 361 height 19
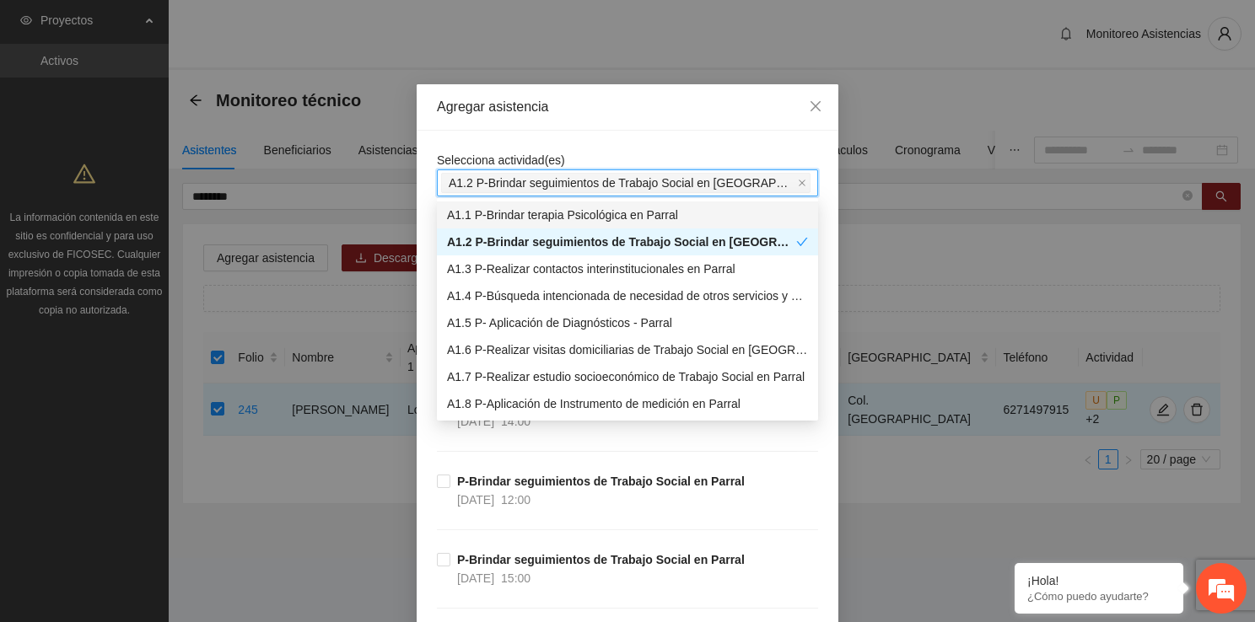
click at [671, 106] on div "Agregar asistencia" at bounding box center [627, 107] width 381 height 19
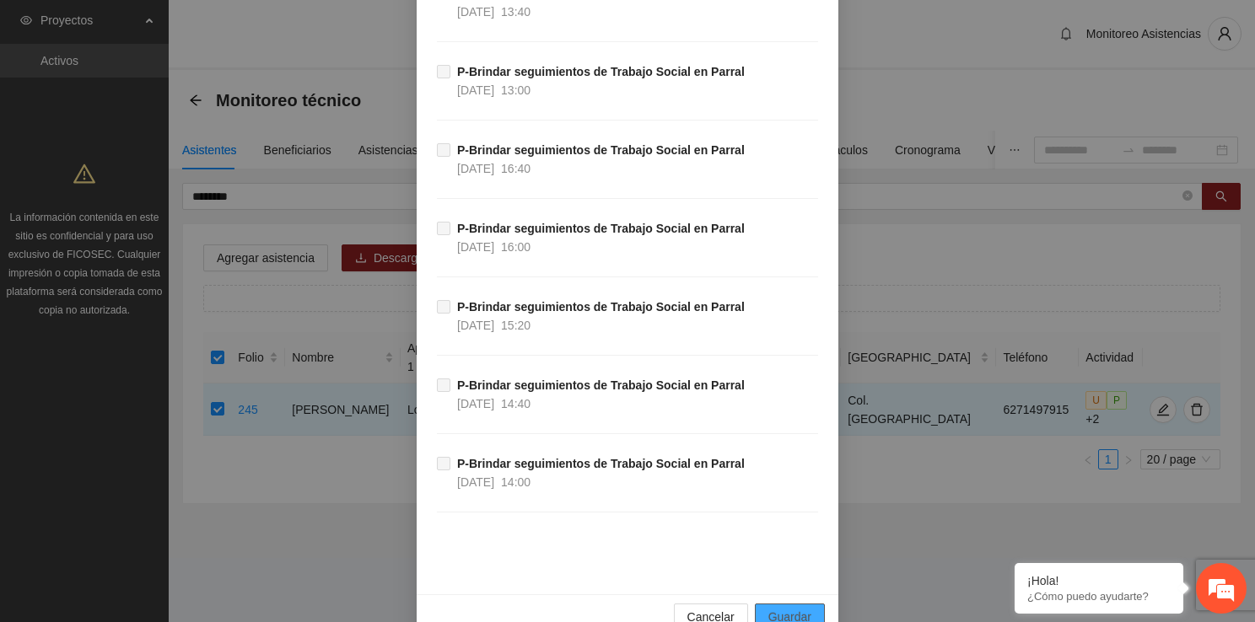
click at [802, 608] on span "Guardar" at bounding box center [789, 617] width 43 height 19
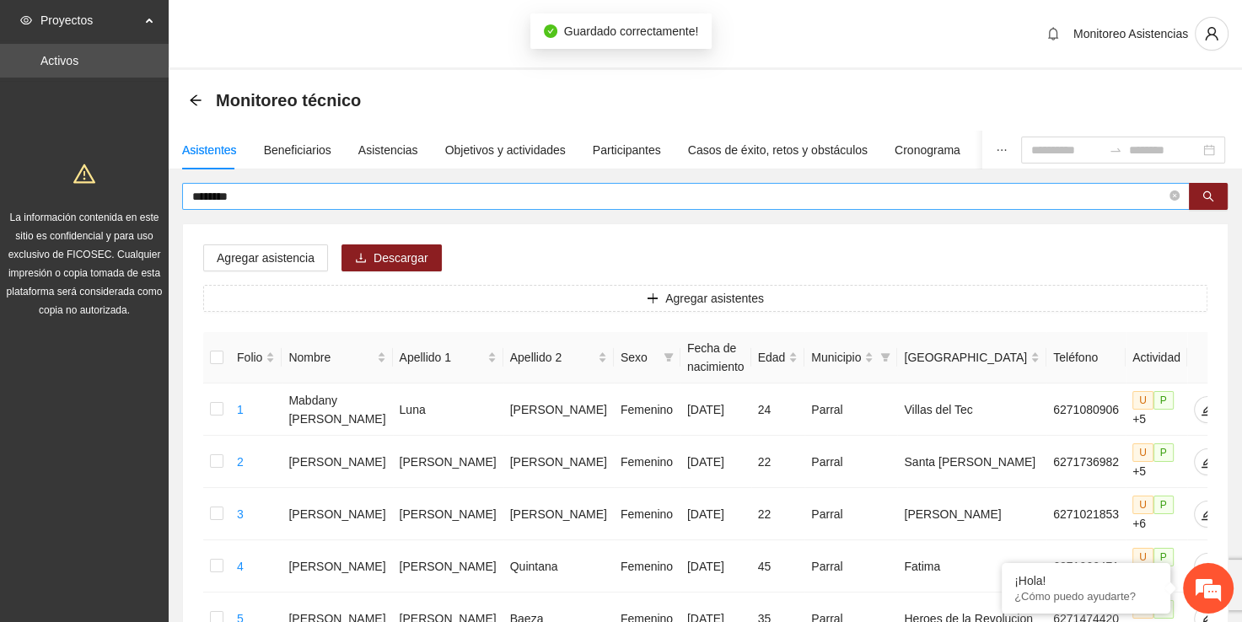
click at [460, 199] on input "********" at bounding box center [679, 196] width 974 height 19
type input "*"
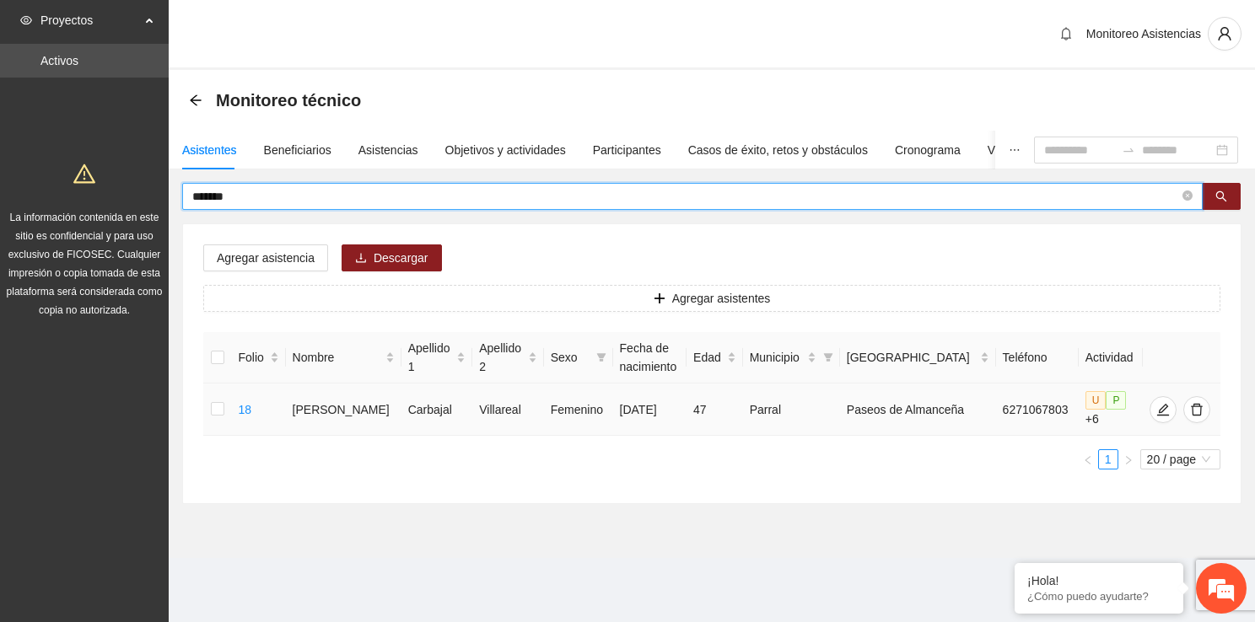
click at [226, 410] on td at bounding box center [217, 410] width 28 height 52
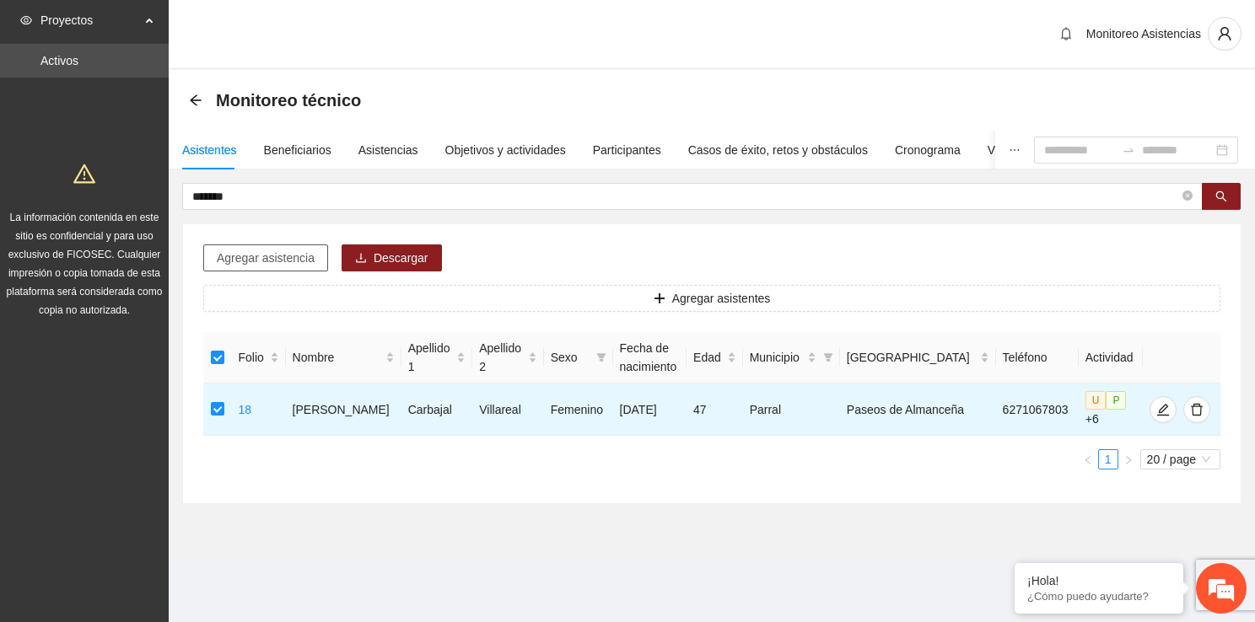
click at [264, 263] on span "Agregar asistencia" at bounding box center [266, 258] width 98 height 19
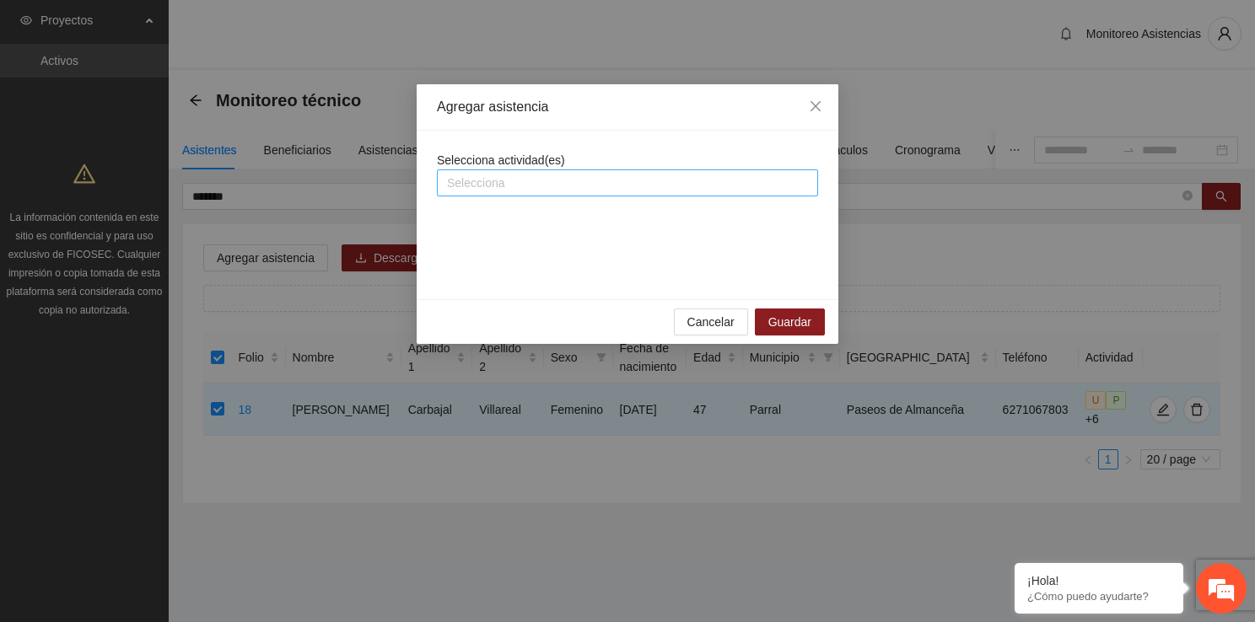
click at [610, 183] on div at bounding box center [627, 183] width 373 height 20
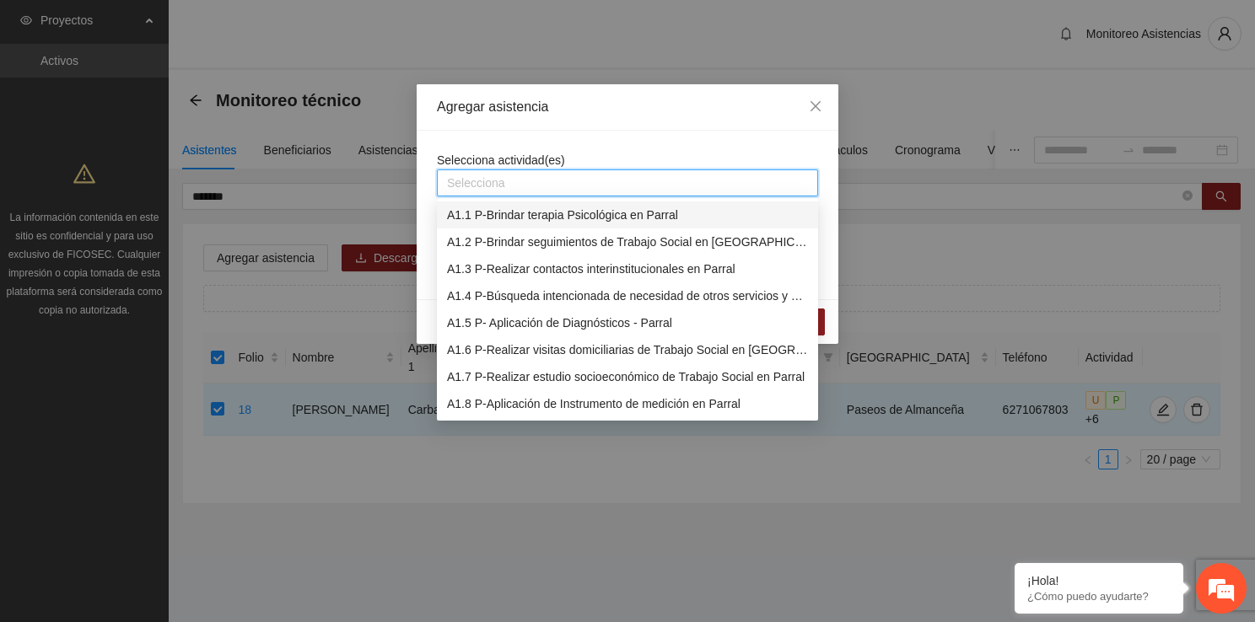
click at [617, 229] on div "A1.2 P-Brindar seguimientos de Trabajo Social en [GEOGRAPHIC_DATA]" at bounding box center [627, 242] width 381 height 27
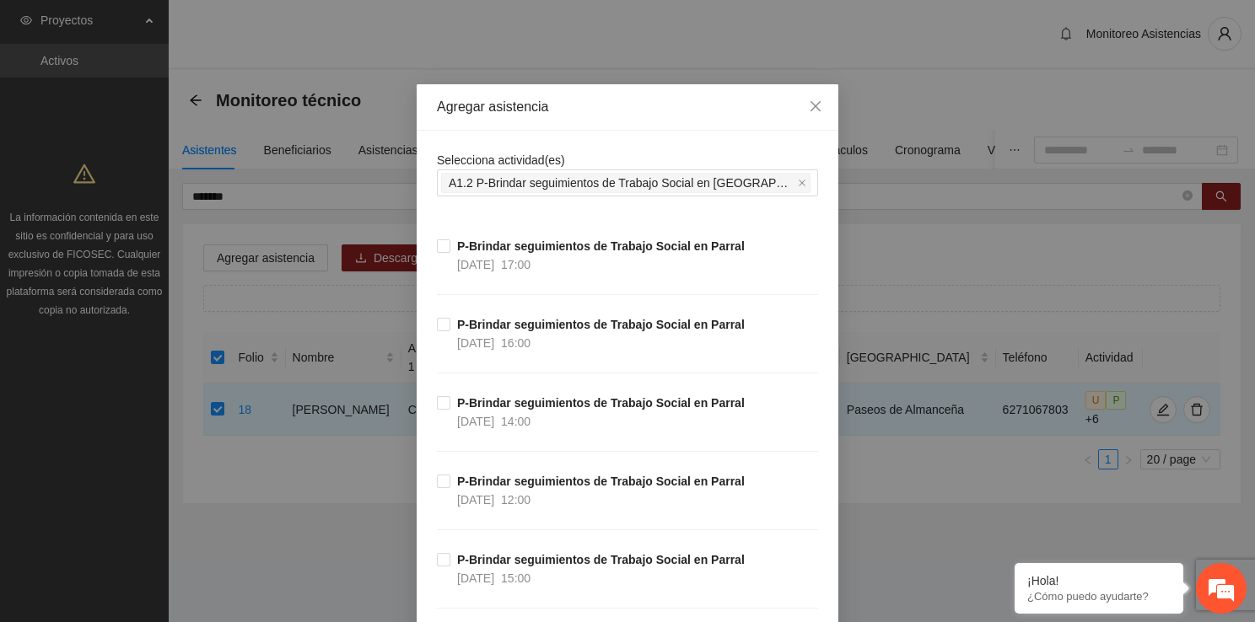
click at [632, 153] on div "Selecciona actividad(es) A1.2 P-Brindar seguimientos de Trabajo Social en Parral" at bounding box center [627, 174] width 381 height 46
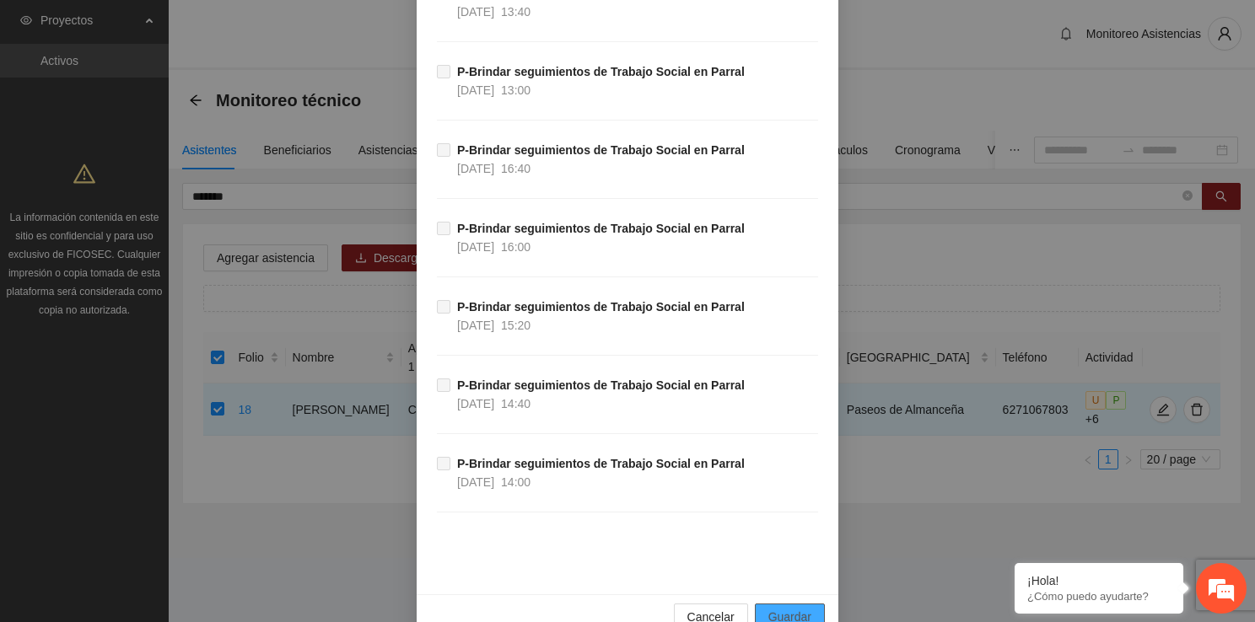
click at [800, 608] on span "Guardar" at bounding box center [789, 617] width 43 height 19
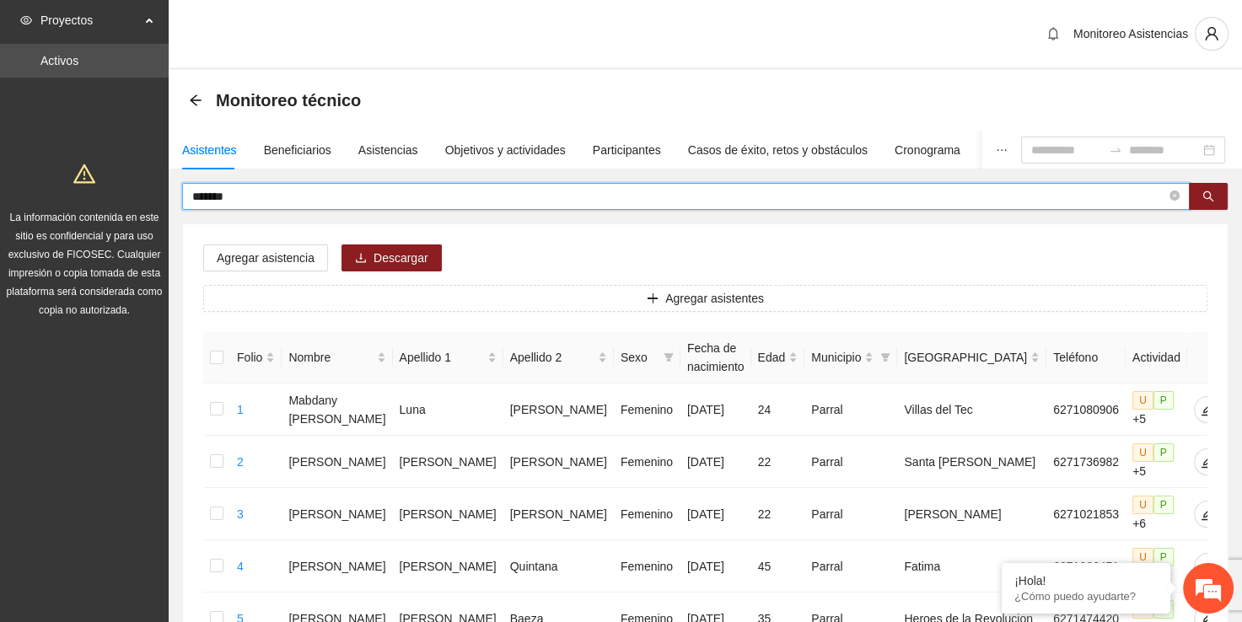
click at [438, 195] on input "*******" at bounding box center [679, 196] width 974 height 19
type input "*"
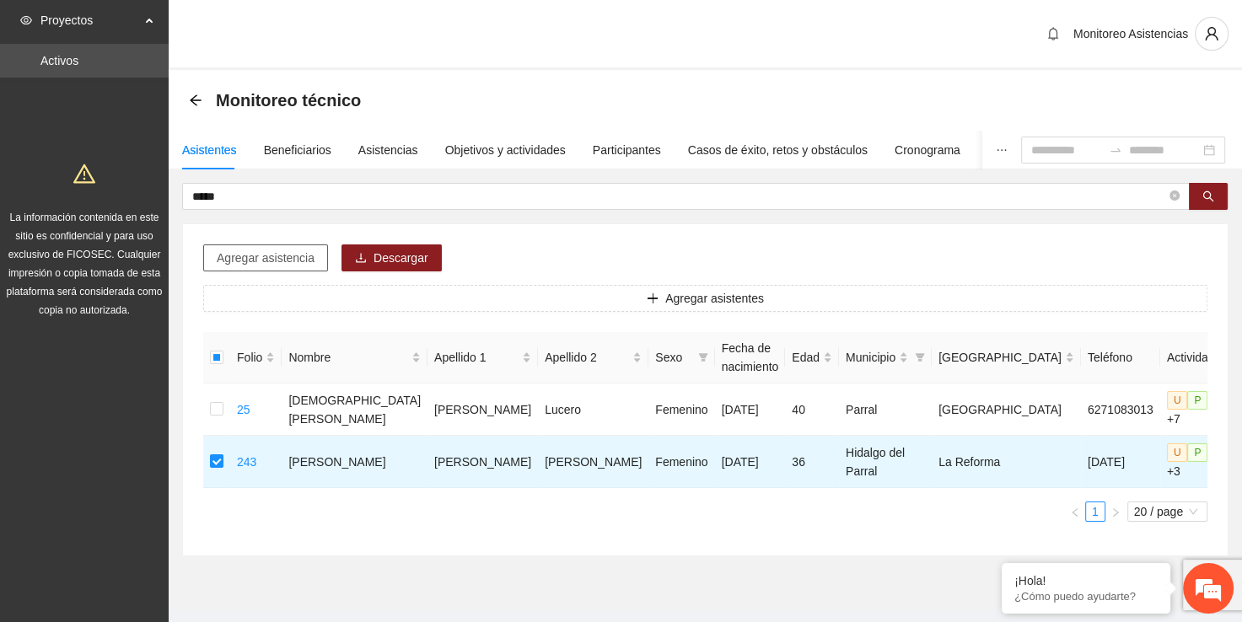
click at [271, 254] on span "Agregar asistencia" at bounding box center [266, 258] width 98 height 19
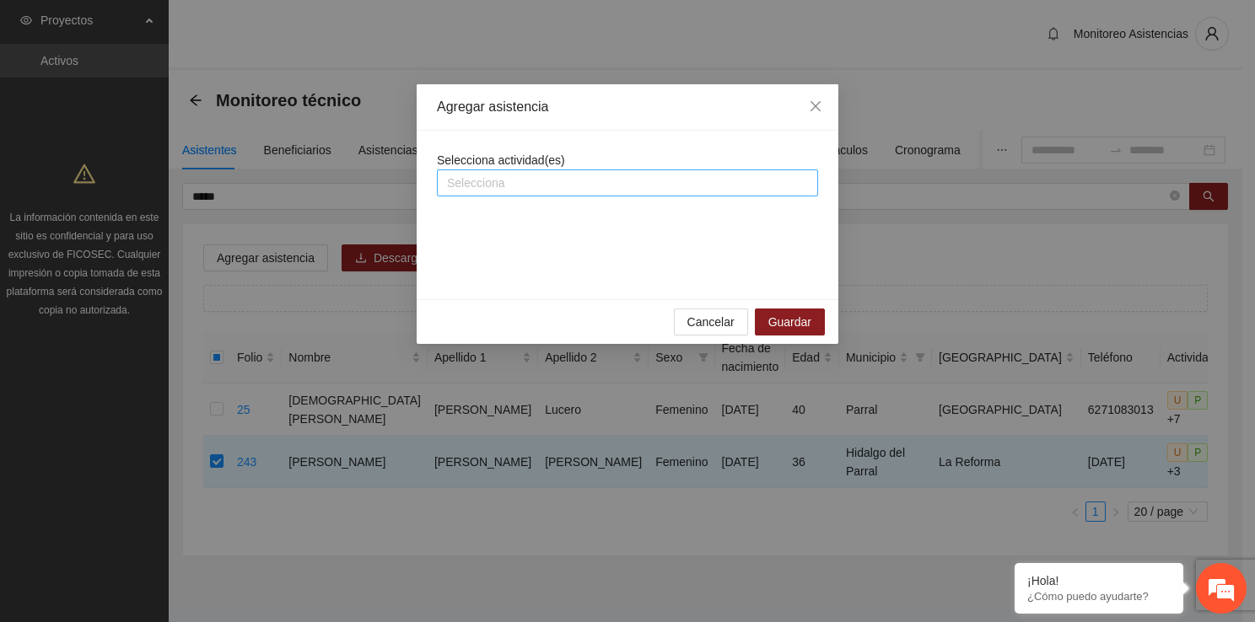
click at [472, 187] on div at bounding box center [627, 183] width 373 height 20
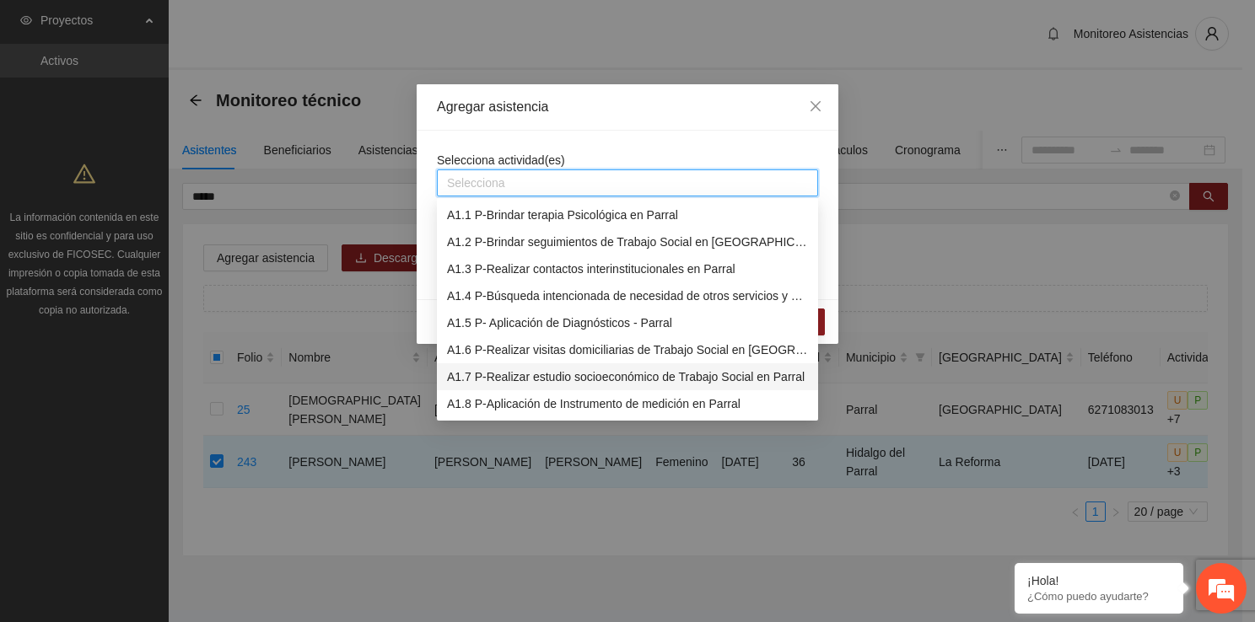
click at [532, 368] on div "A1.7 P-Realizar estudio socioeconómico de Trabajo Social en Parral" at bounding box center [627, 377] width 361 height 19
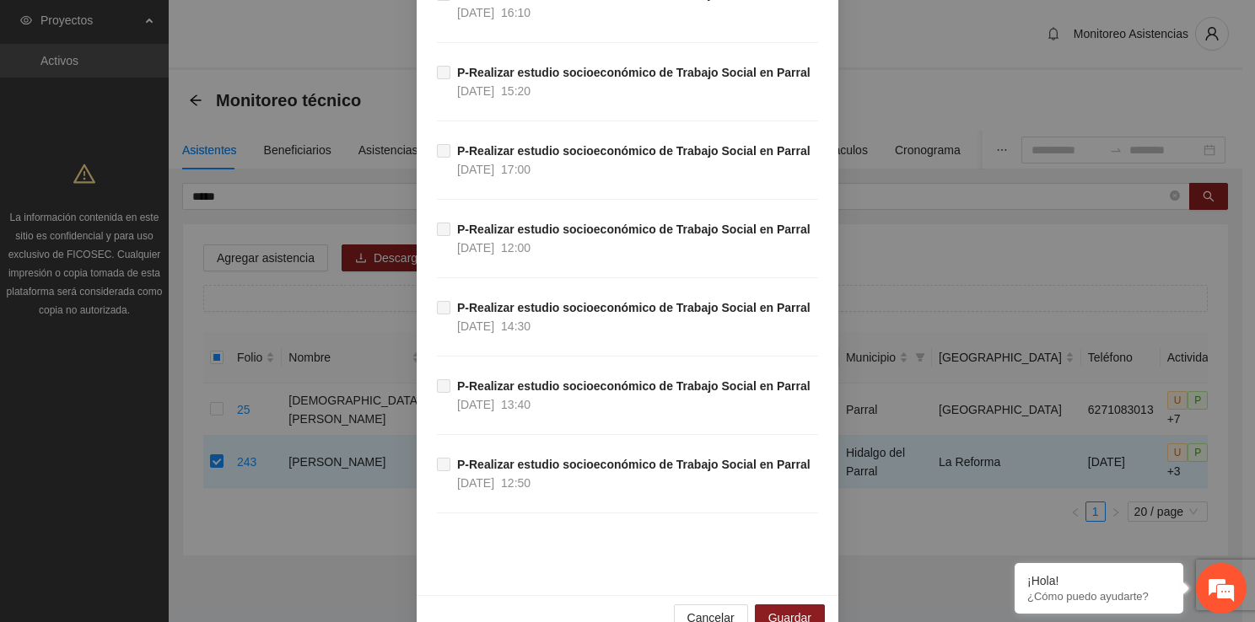
scroll to position [6783, 0]
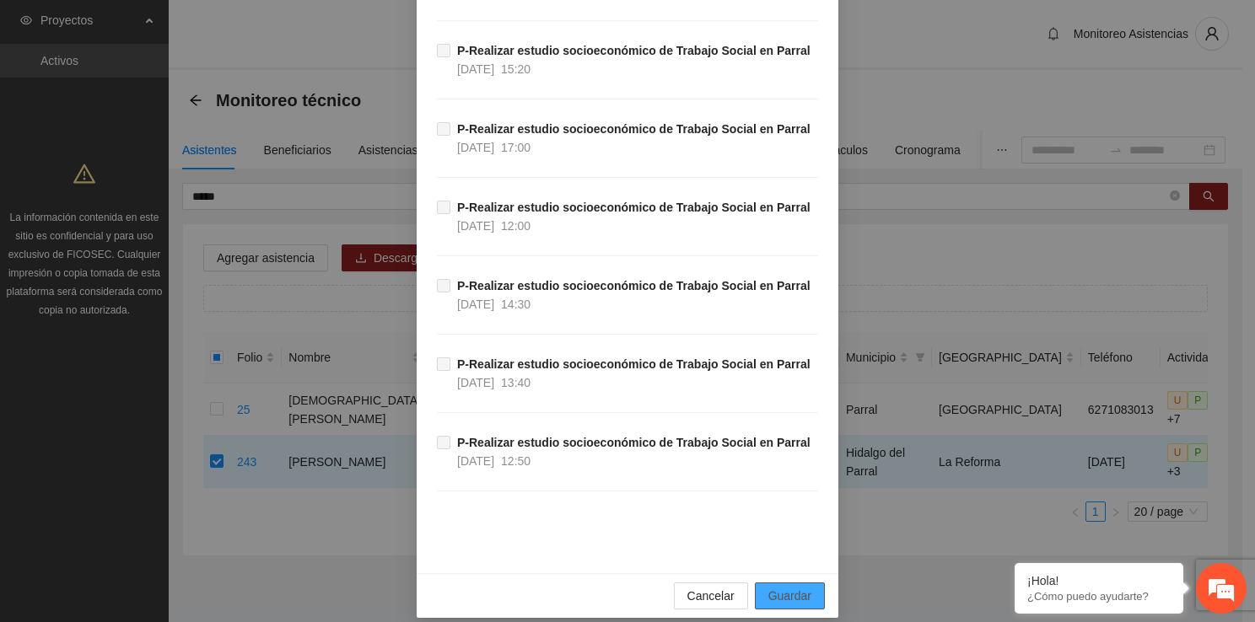
click at [789, 587] on span "Guardar" at bounding box center [789, 596] width 43 height 19
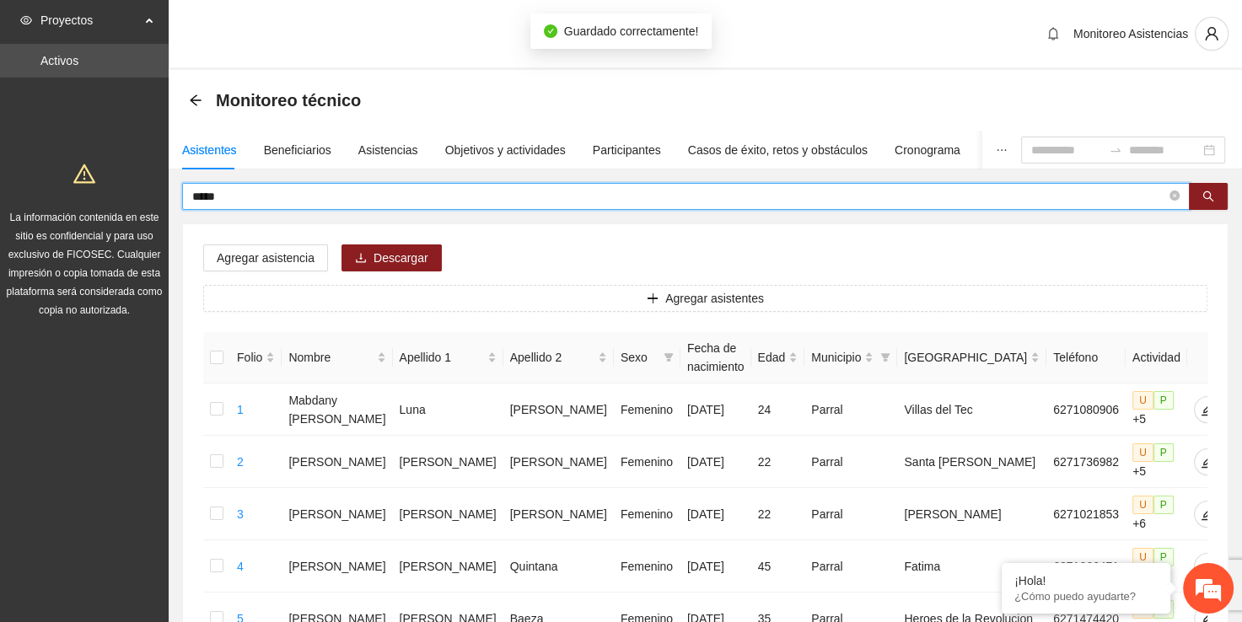
click at [514, 190] on input "*****" at bounding box center [679, 196] width 974 height 19
type input "*"
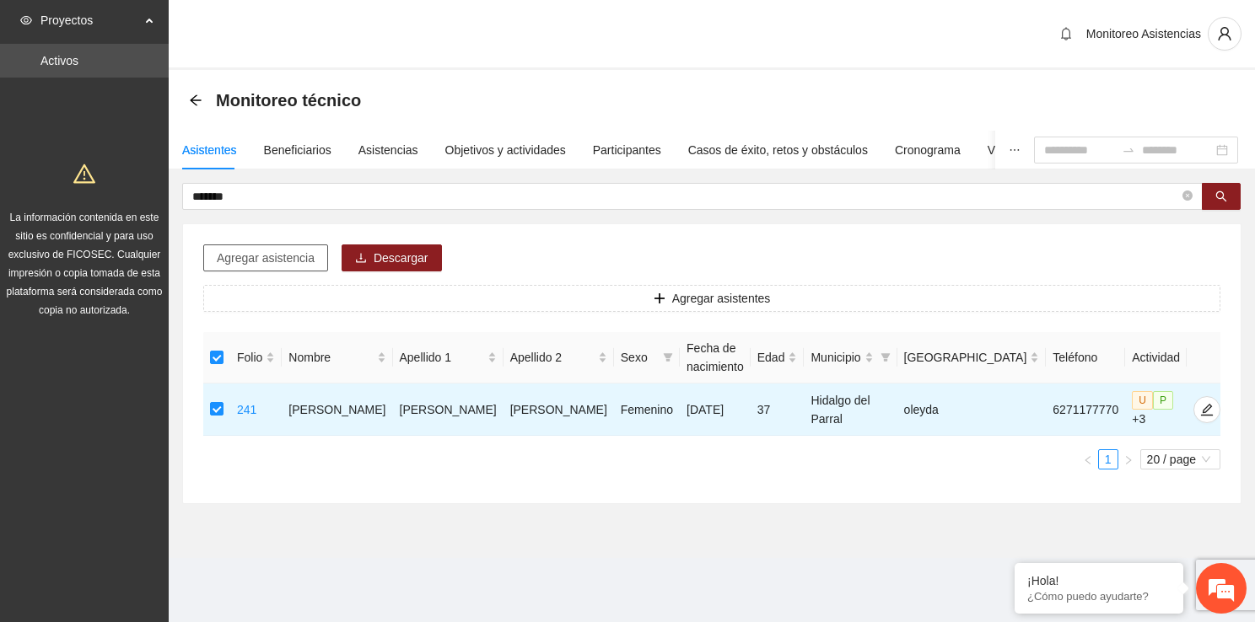
click at [277, 257] on span "Agregar asistencia" at bounding box center [266, 258] width 98 height 19
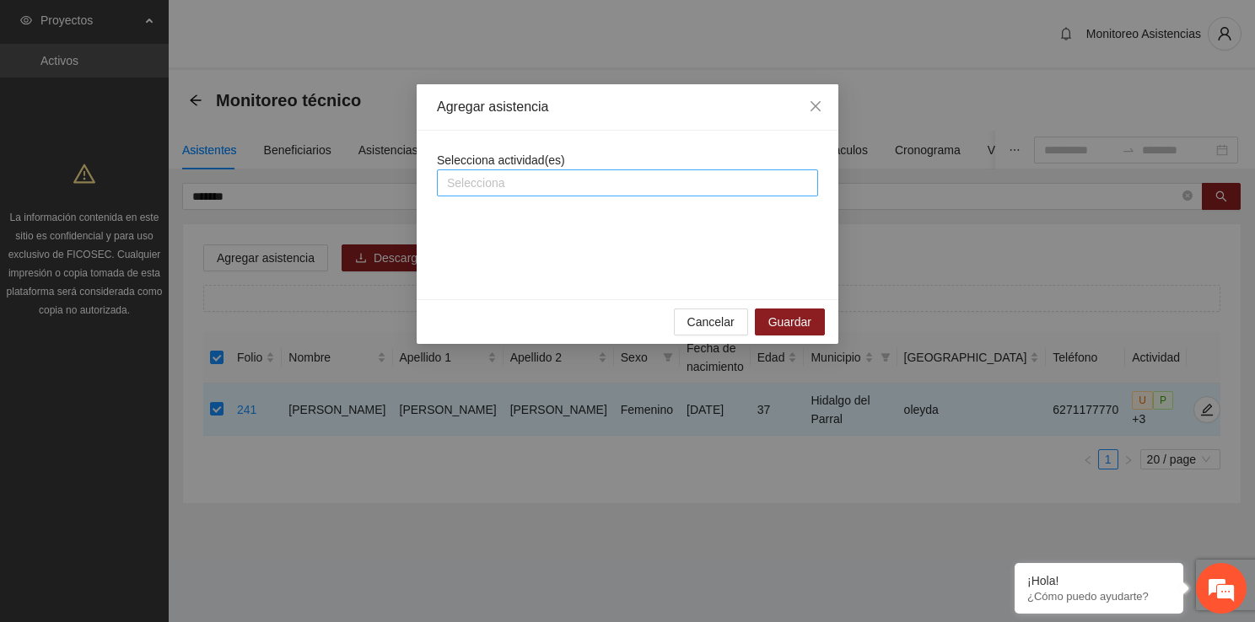
click at [493, 188] on div at bounding box center [627, 183] width 373 height 20
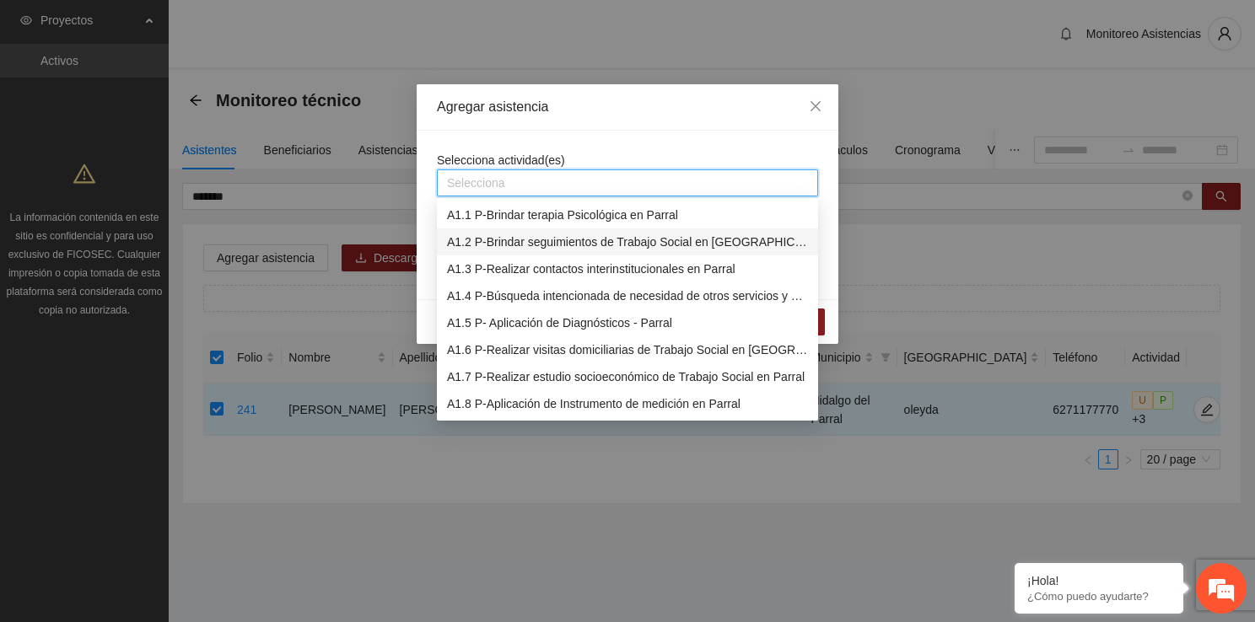
click at [523, 243] on div "A1.2 P-Brindar seguimientos de Trabajo Social en [GEOGRAPHIC_DATA]" at bounding box center [627, 242] width 361 height 19
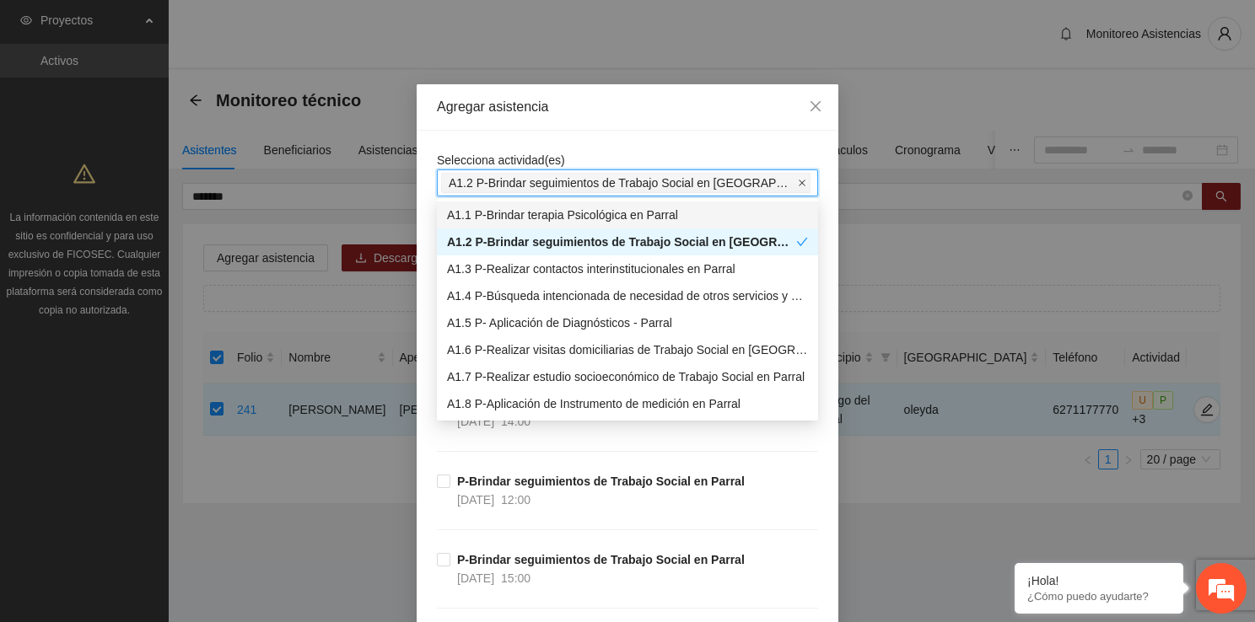
click at [798, 184] on icon "close" at bounding box center [802, 183] width 8 height 8
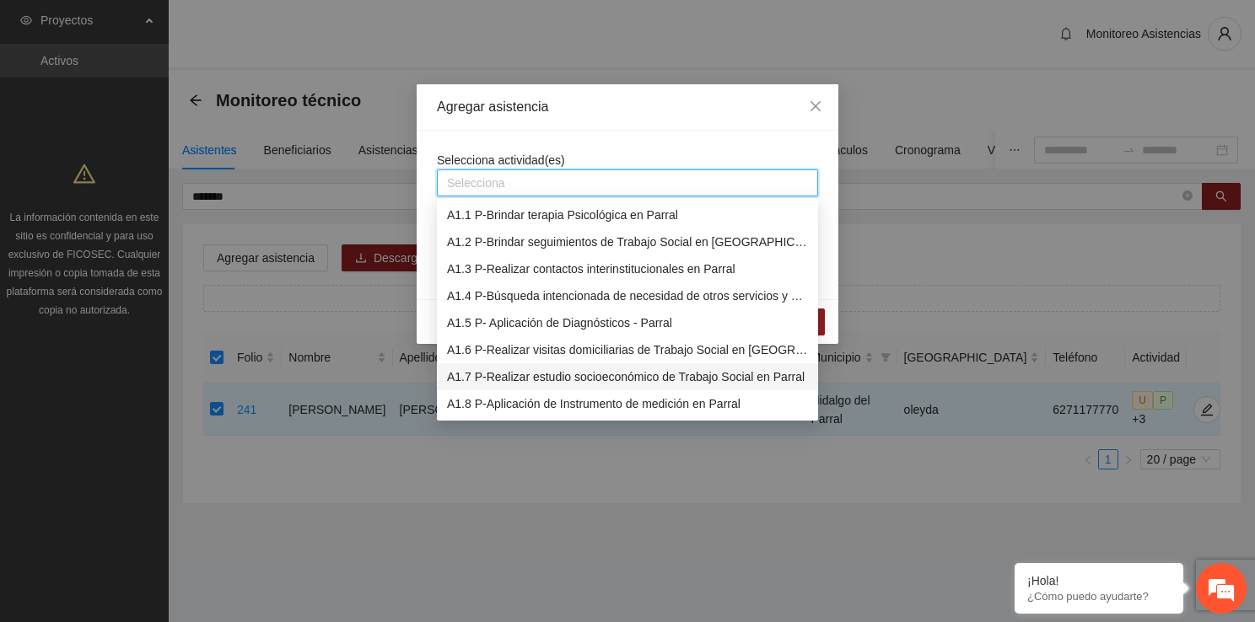
click at [621, 372] on div "A1.7 P-Realizar estudio socioeconómico de Trabajo Social en Parral" at bounding box center [627, 377] width 361 height 19
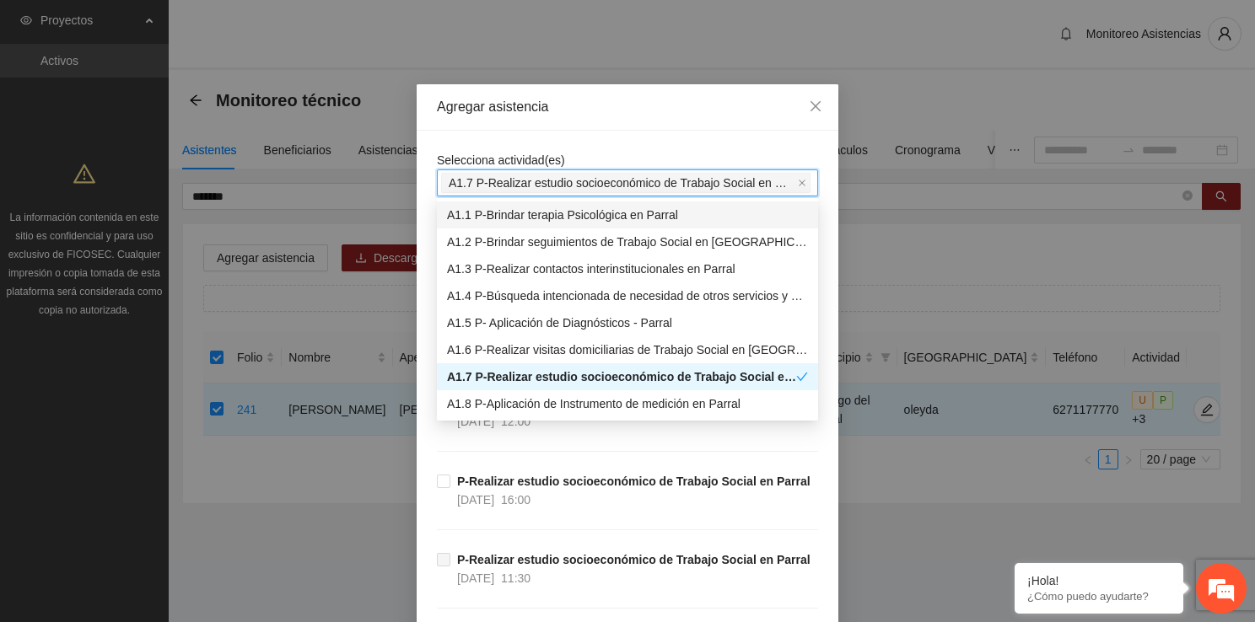
click at [647, 126] on div "Agregar asistencia" at bounding box center [628, 107] width 422 height 46
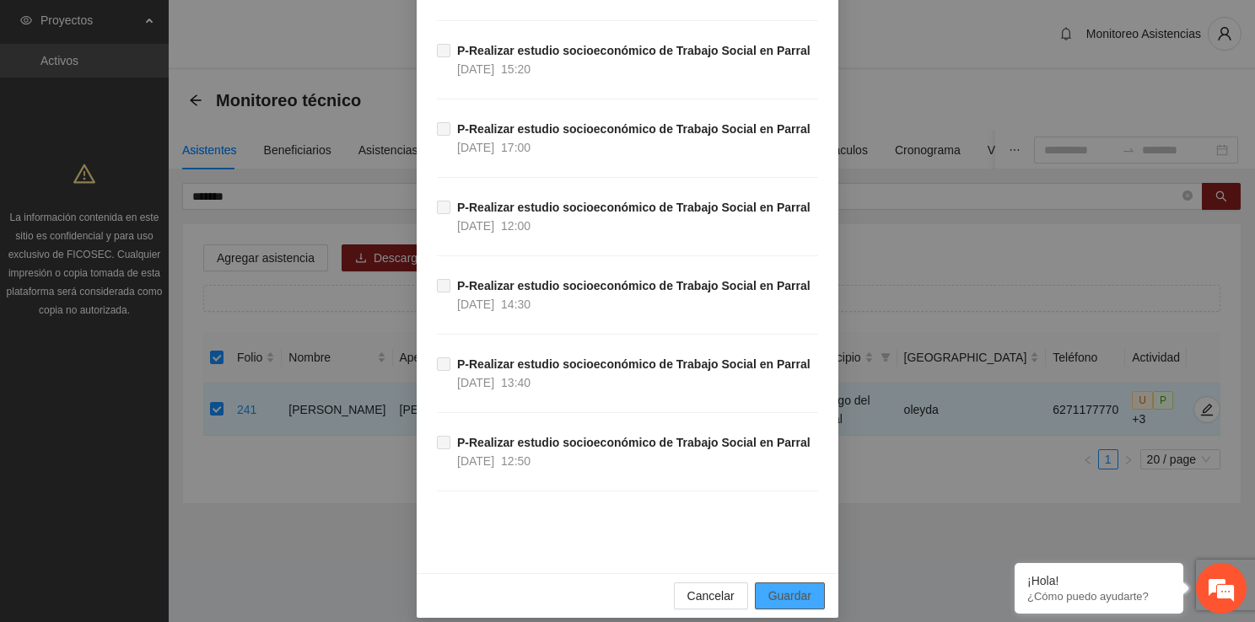
click at [768, 583] on button "Guardar" at bounding box center [790, 596] width 70 height 27
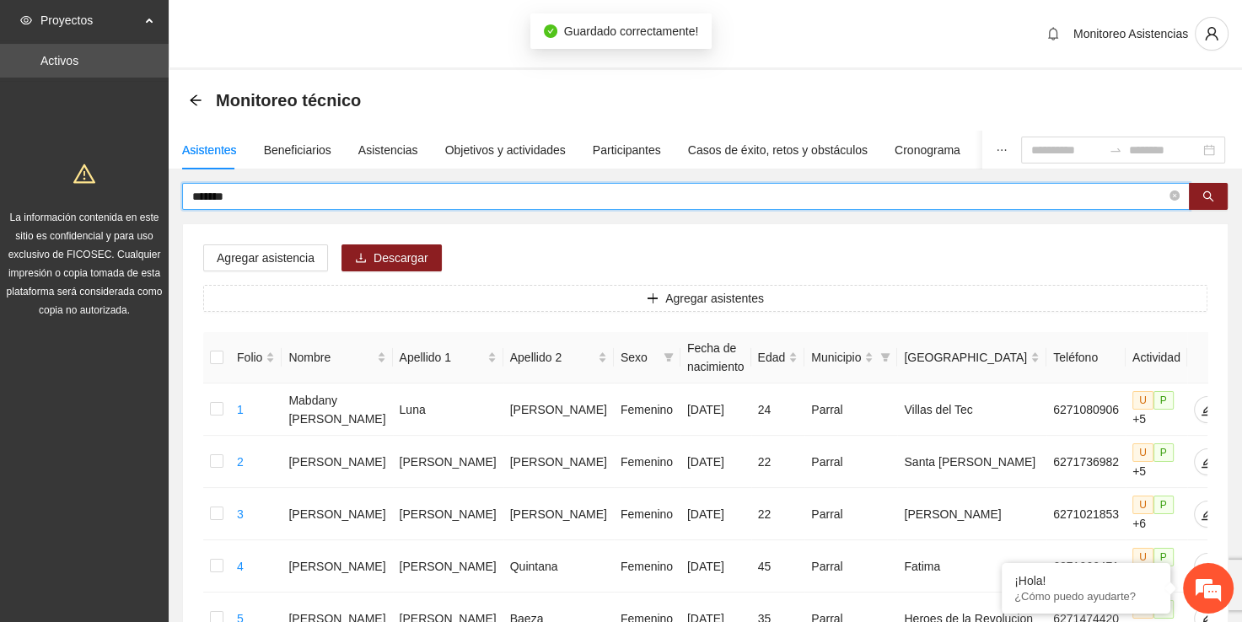
click at [460, 187] on input "*******" at bounding box center [679, 196] width 974 height 19
type input "*"
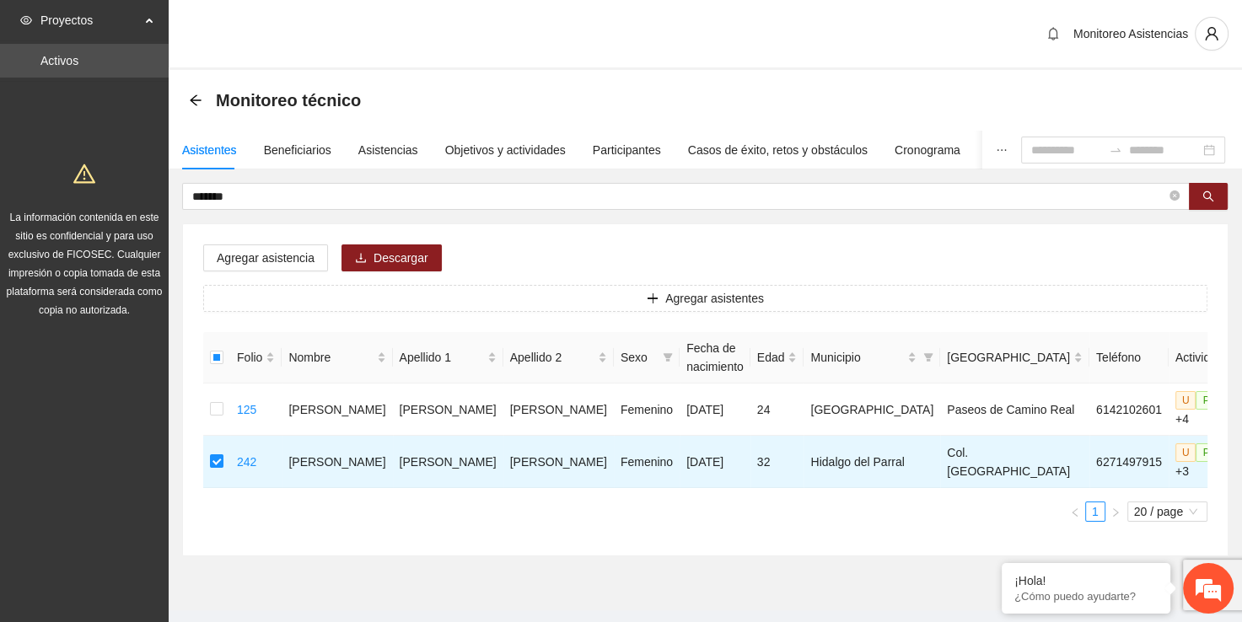
click at [253, 238] on div "Agregar asistencia Descargar Agregar asistentes Folio Nombre Apellido 1 Apellid…" at bounding box center [705, 389] width 1045 height 331
click at [269, 278] on div "Agregar asistencia Descargar Agregar asistentes Folio Nombre Apellido 1 Apellid…" at bounding box center [705, 389] width 1045 height 331
click at [266, 268] on button "Agregar asistencia" at bounding box center [265, 258] width 125 height 27
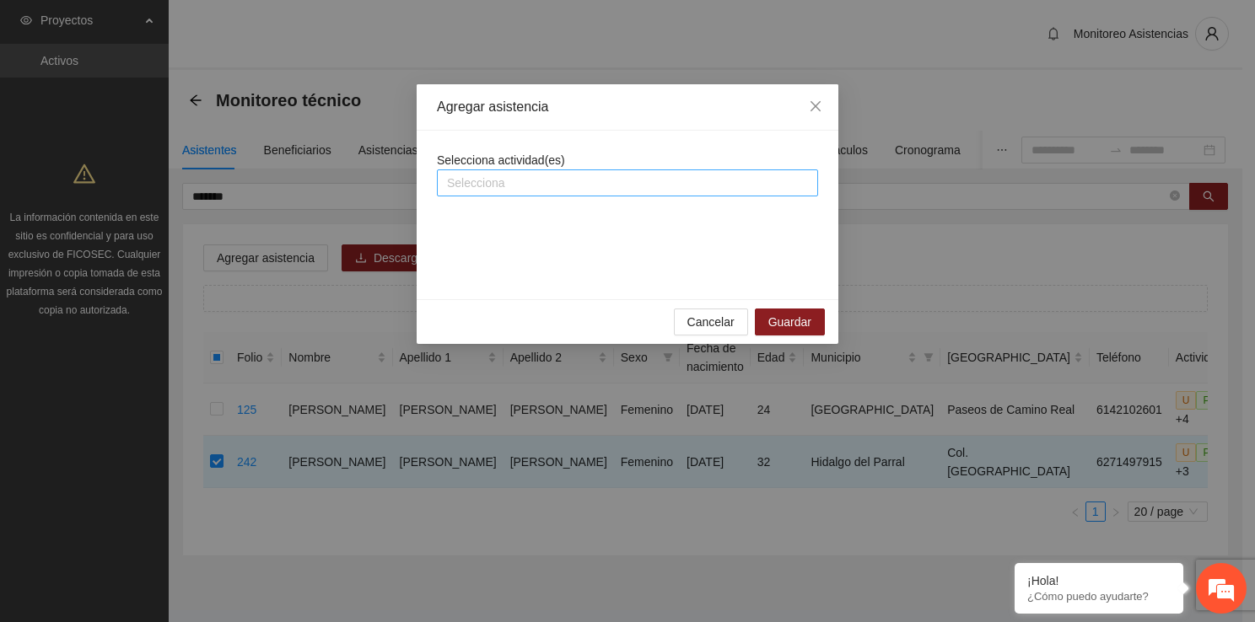
click at [559, 174] on div at bounding box center [627, 183] width 373 height 20
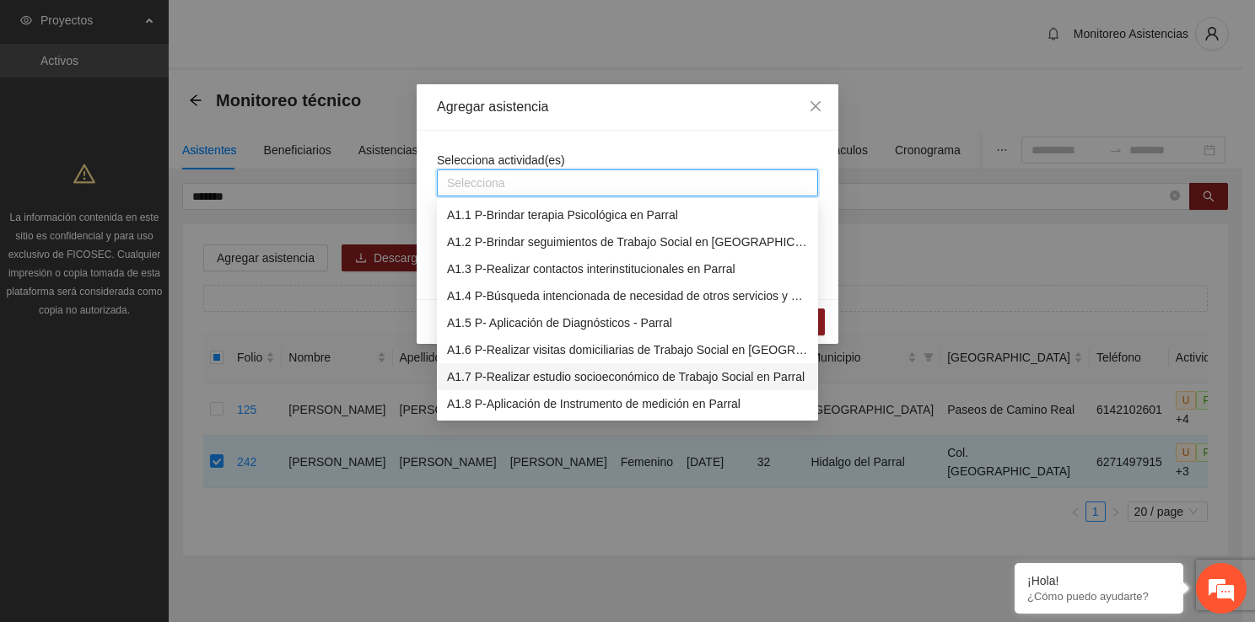
click at [578, 379] on div "A1.7 P-Realizar estudio socioeconómico de Trabajo Social en Parral" at bounding box center [627, 377] width 361 height 19
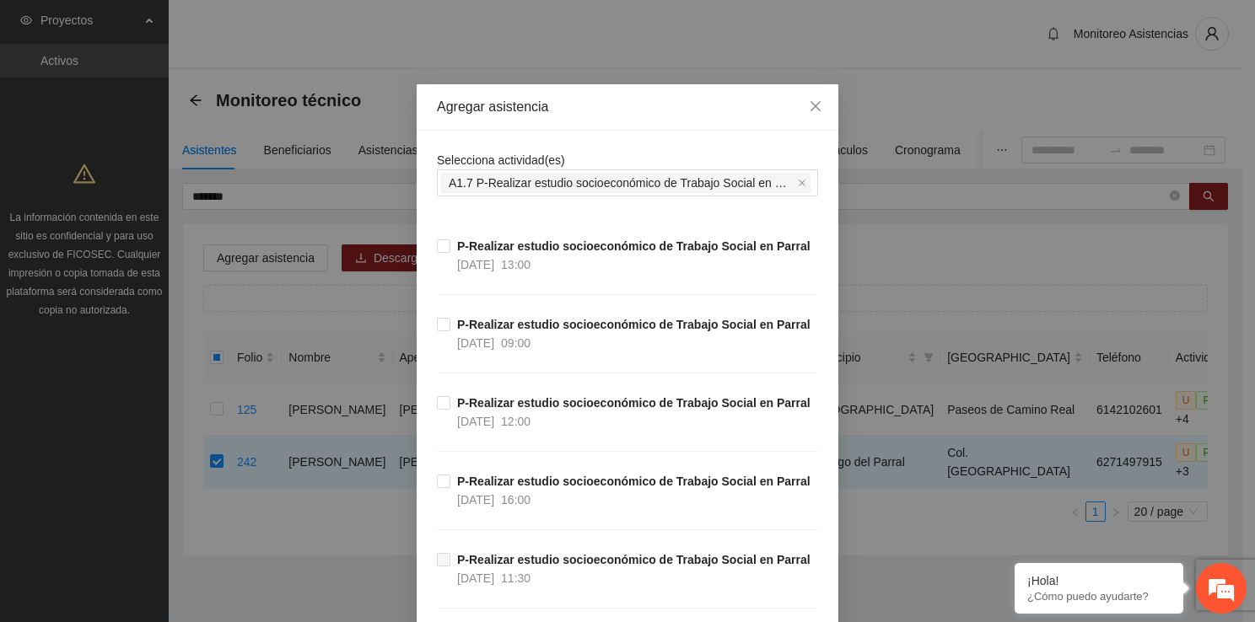
click at [604, 159] on div "Selecciona actividad(es) A1.7 P-Realizar estudio socioeconómico de Trabajo Soci…" at bounding box center [627, 174] width 381 height 46
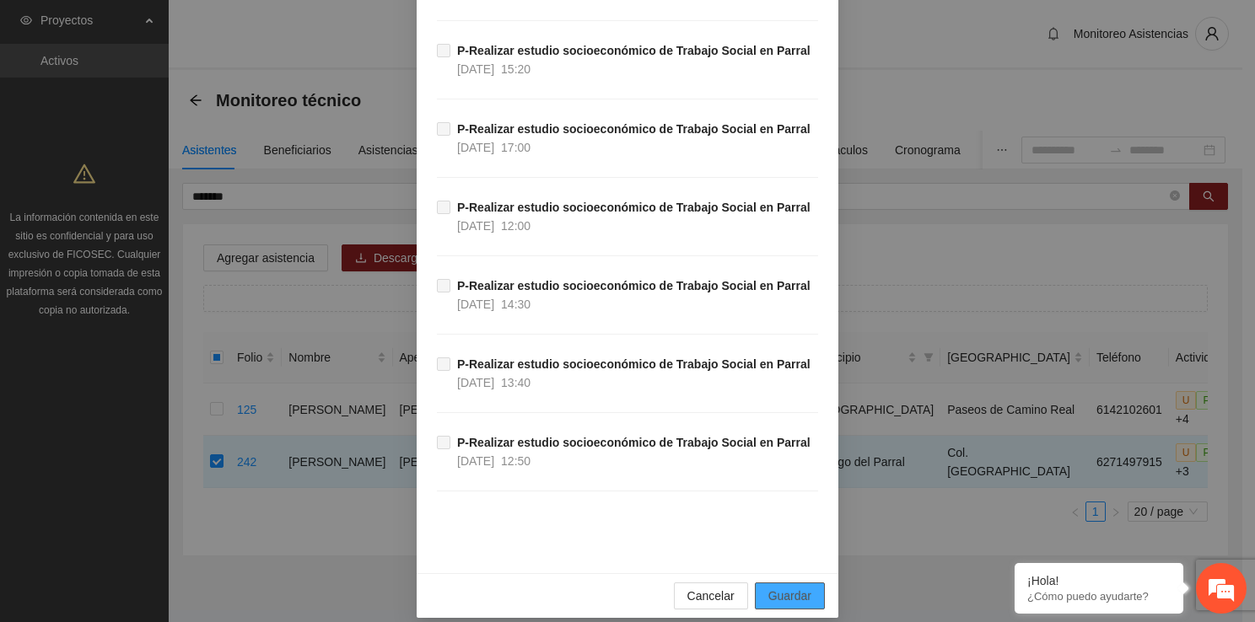
click at [807, 590] on button "Guardar" at bounding box center [790, 596] width 70 height 27
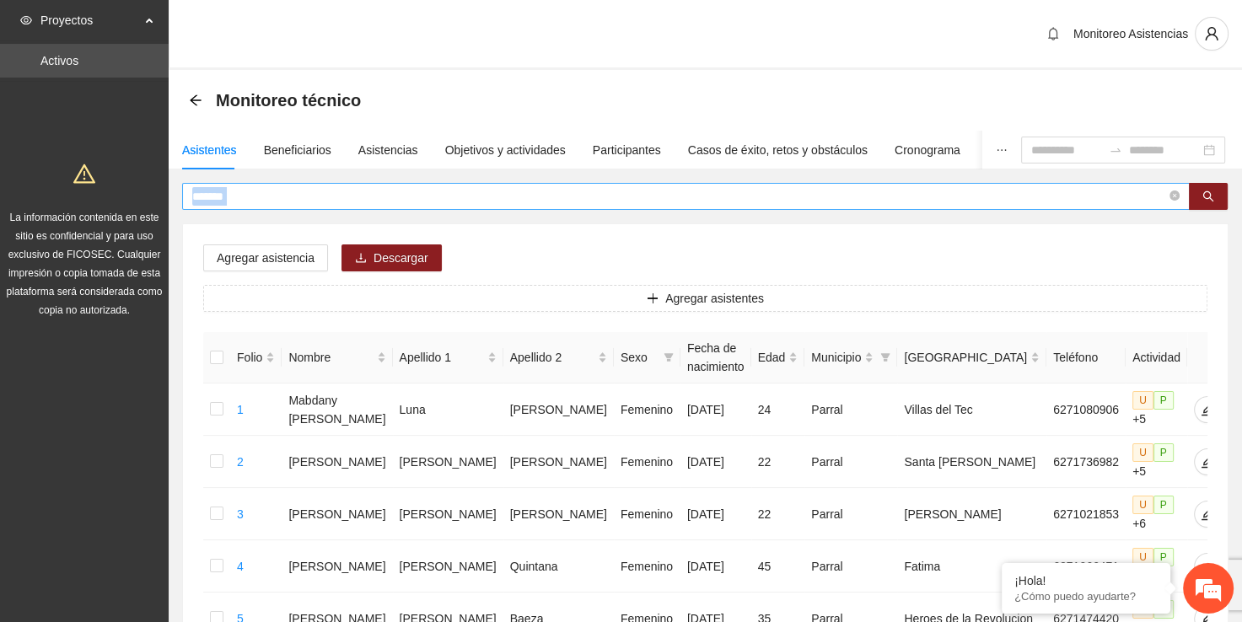
drag, startPoint x: 715, startPoint y: 210, endPoint x: 708, endPoint y: 194, distance: 17.4
click at [708, 194] on input "*******" at bounding box center [679, 196] width 974 height 19
type input "*"
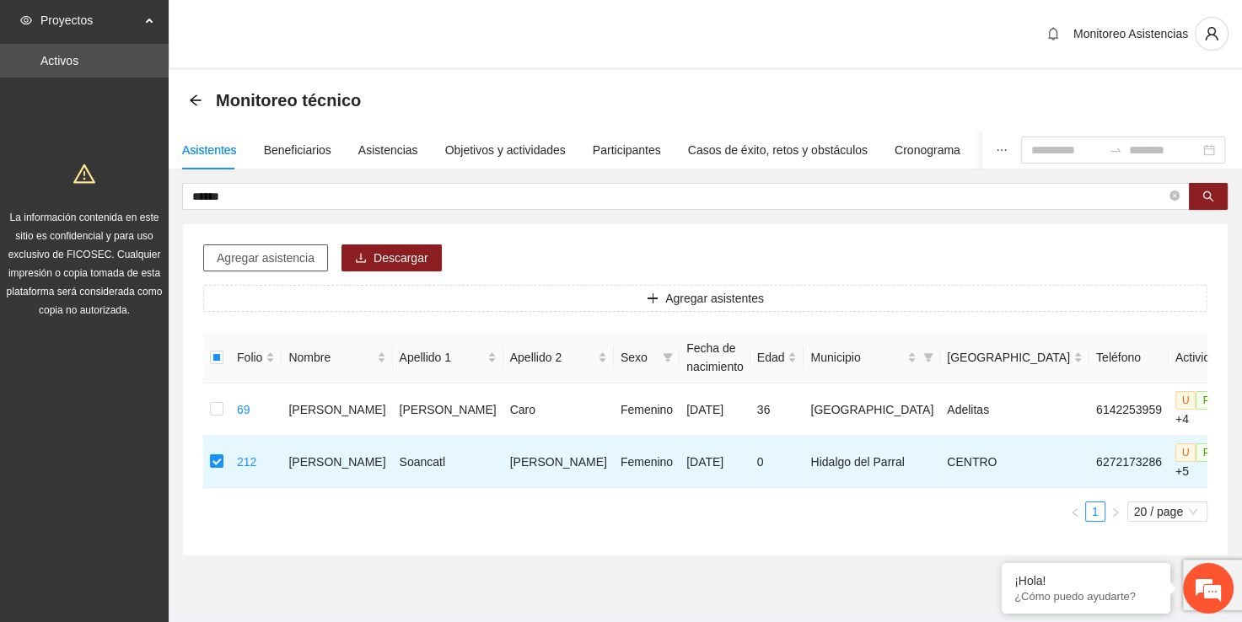
click at [253, 251] on span "Agregar asistencia" at bounding box center [266, 258] width 98 height 19
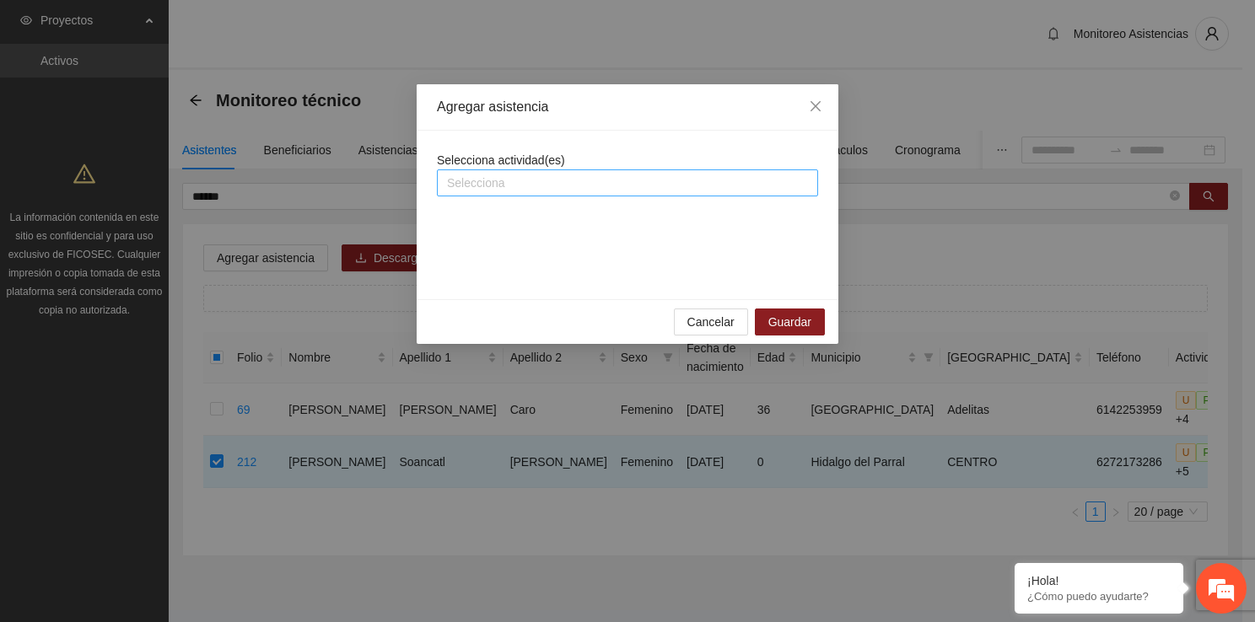
click at [539, 181] on div at bounding box center [627, 183] width 373 height 20
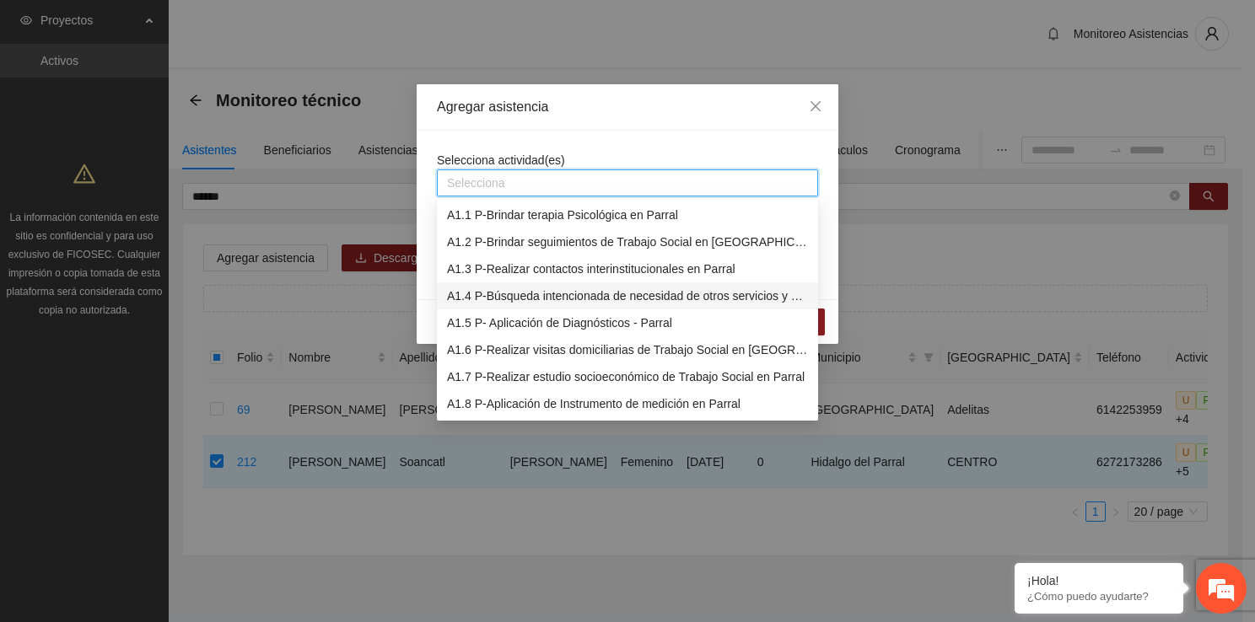
click at [547, 292] on div "A1.4 P-Búsqueda intencionada de necesidad de otros servicios y canalización a l…" at bounding box center [627, 296] width 361 height 19
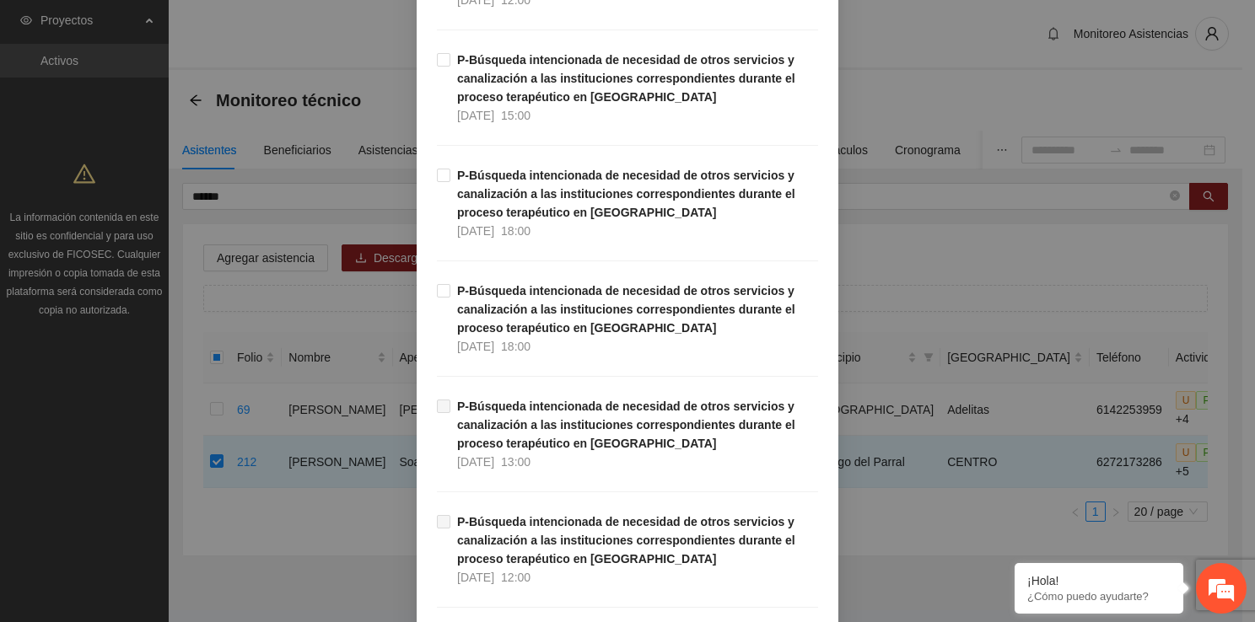
scroll to position [675, 0]
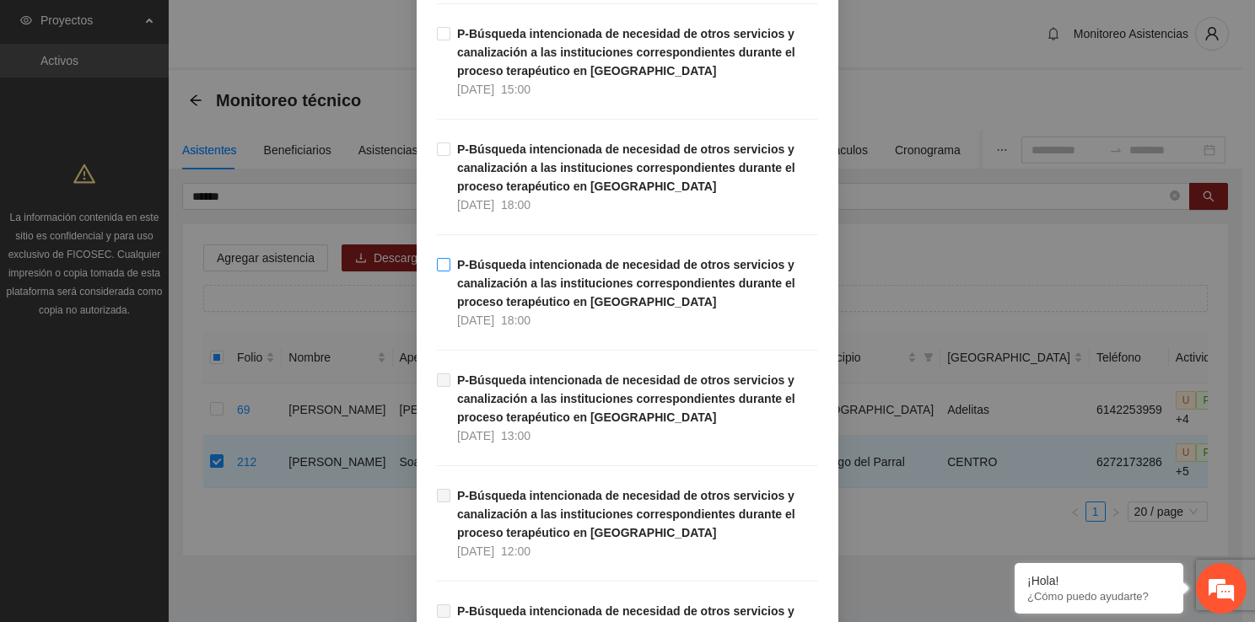
click at [450, 272] on span "P-Búsqueda intencionada de necesidad de otros servicios y canalización a las in…" at bounding box center [634, 292] width 368 height 74
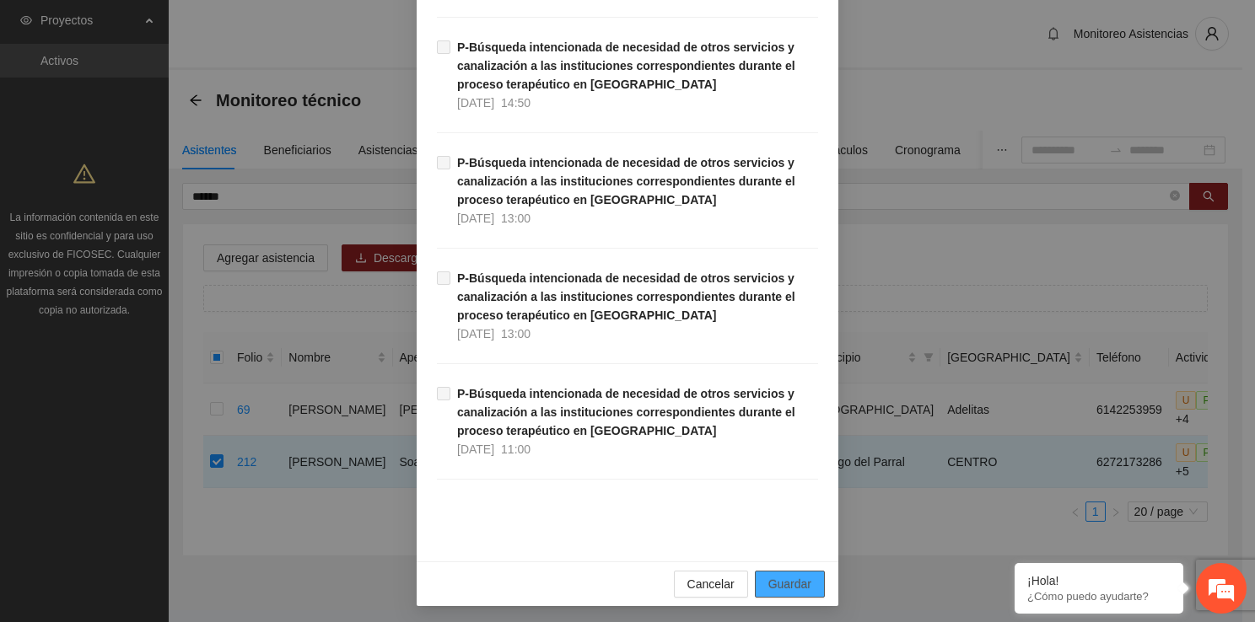
click at [774, 578] on span "Guardar" at bounding box center [789, 584] width 43 height 19
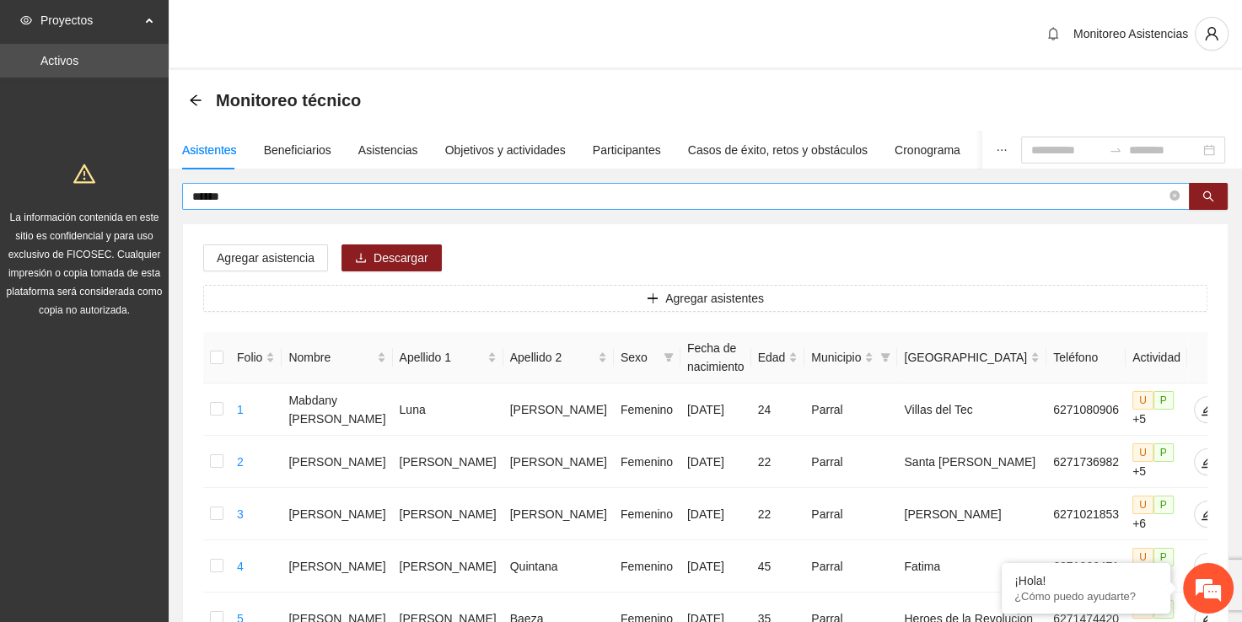
click at [475, 189] on span "******" at bounding box center [686, 196] width 1008 height 27
click at [475, 189] on input "******" at bounding box center [679, 196] width 974 height 19
type input "*"
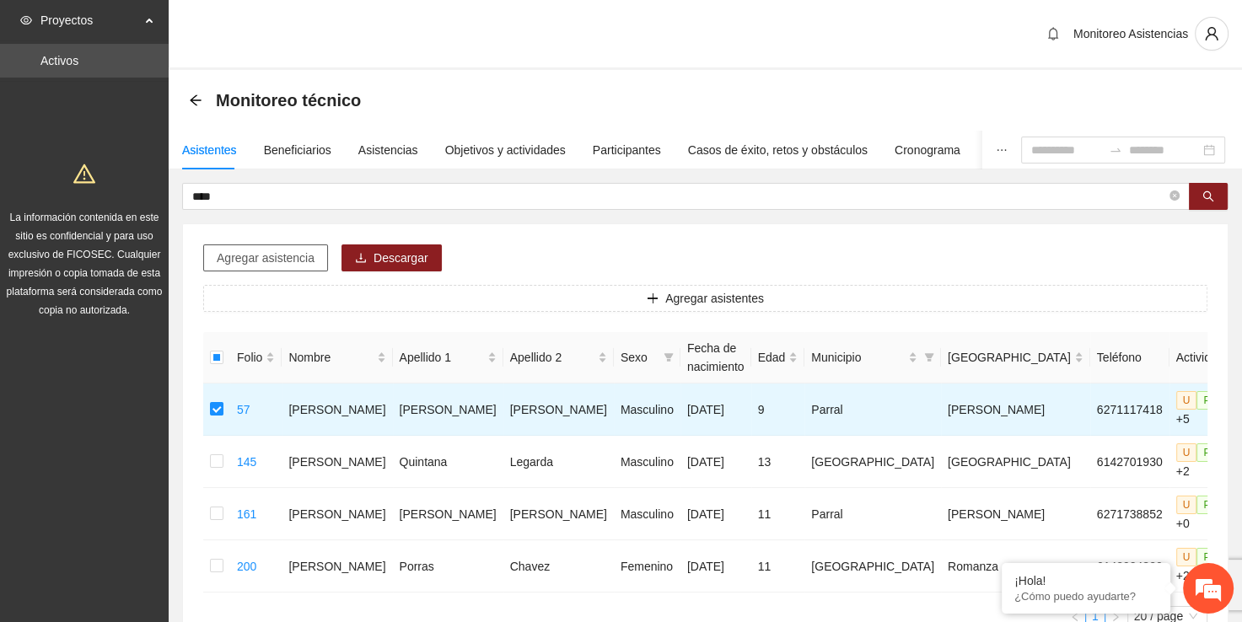
click at [276, 261] on span "Agregar asistencia" at bounding box center [266, 258] width 98 height 19
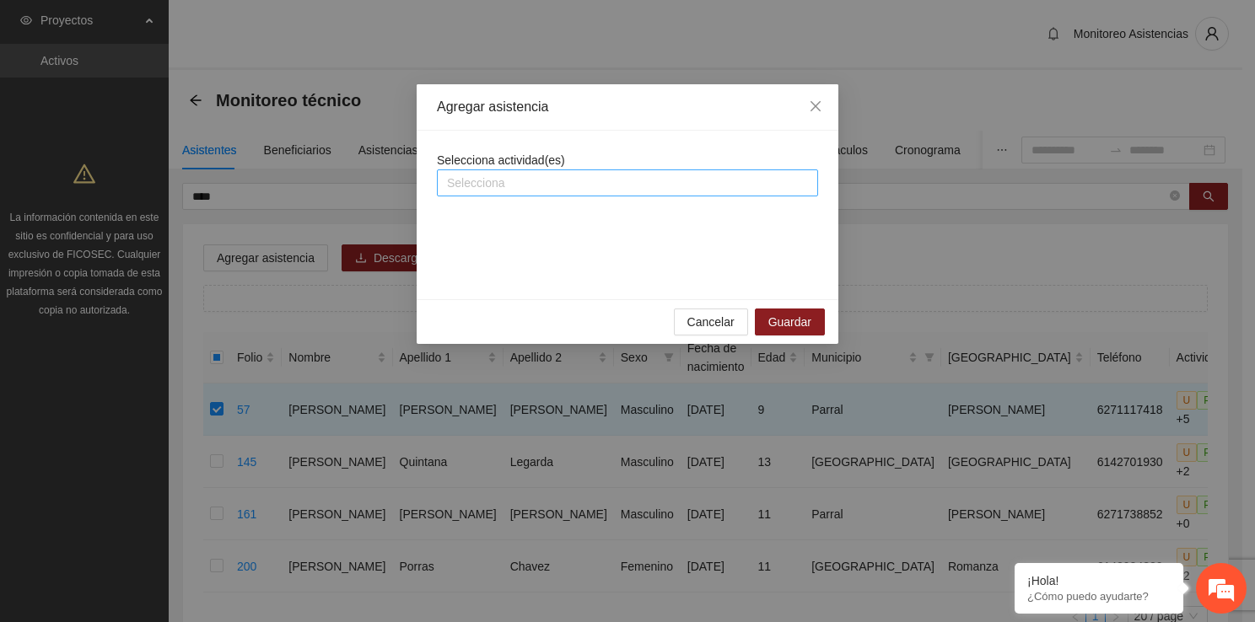
click at [561, 178] on div at bounding box center [627, 183] width 373 height 20
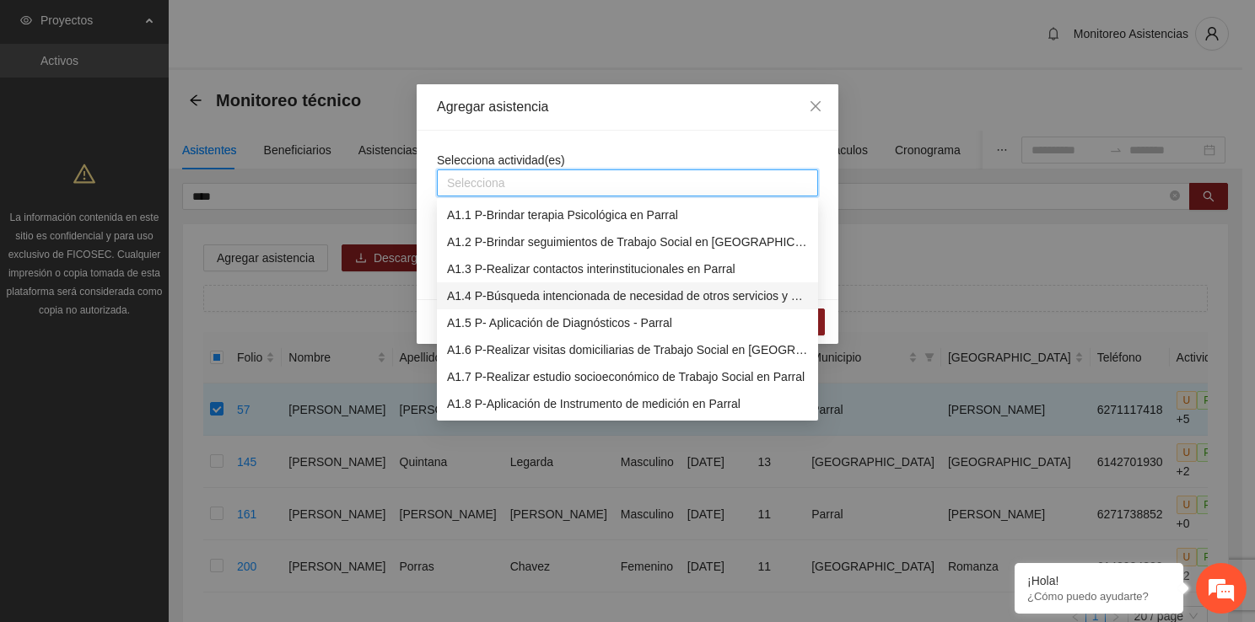
click at [594, 299] on div "A1.4 P-Búsqueda intencionada de necesidad de otros servicios y canalización a l…" at bounding box center [627, 296] width 361 height 19
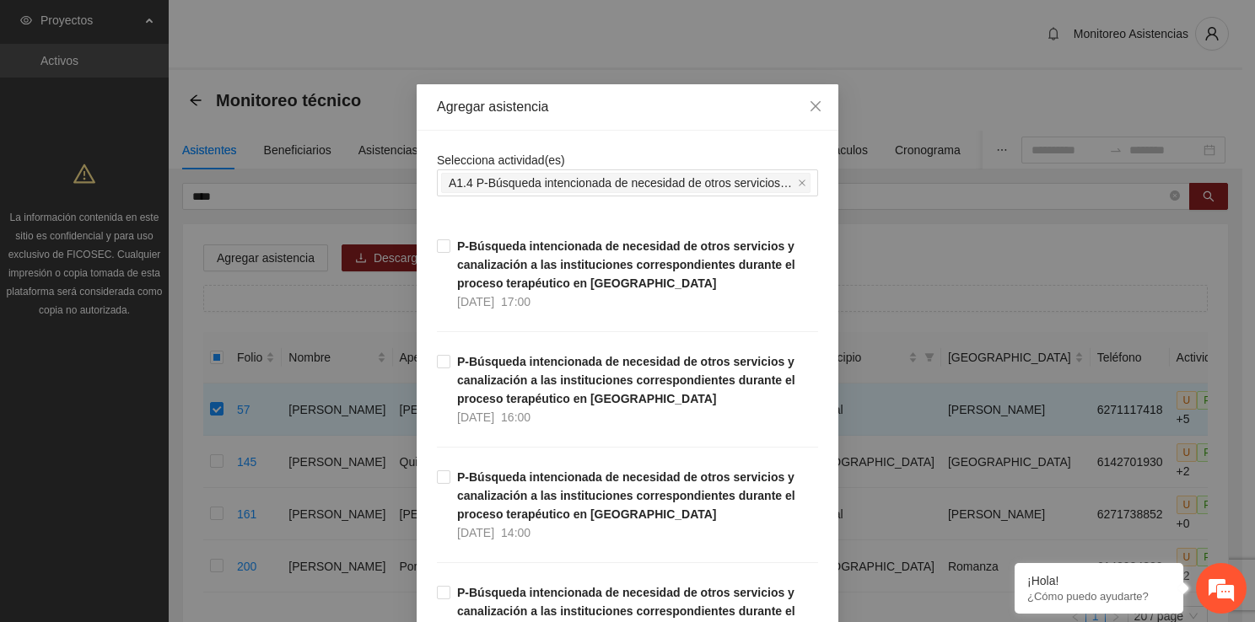
click at [664, 126] on div "Agregar asistencia" at bounding box center [628, 107] width 422 height 46
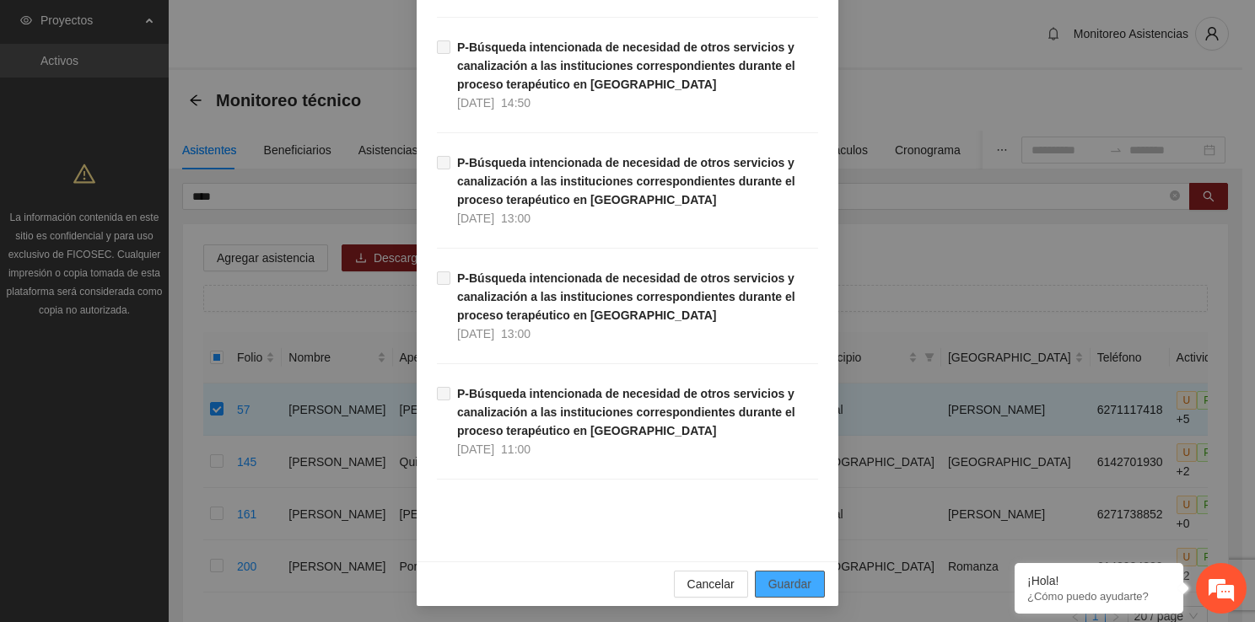
click at [803, 578] on span "Guardar" at bounding box center [789, 584] width 43 height 19
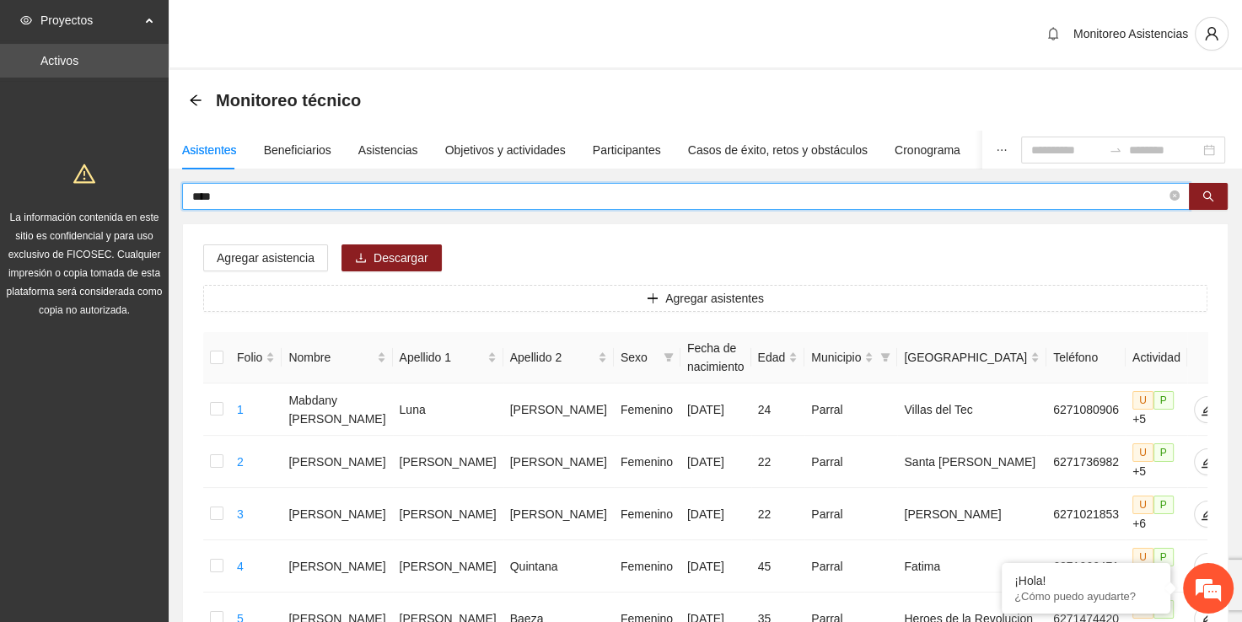
click at [526, 197] on input "****" at bounding box center [679, 196] width 974 height 19
type input "*"
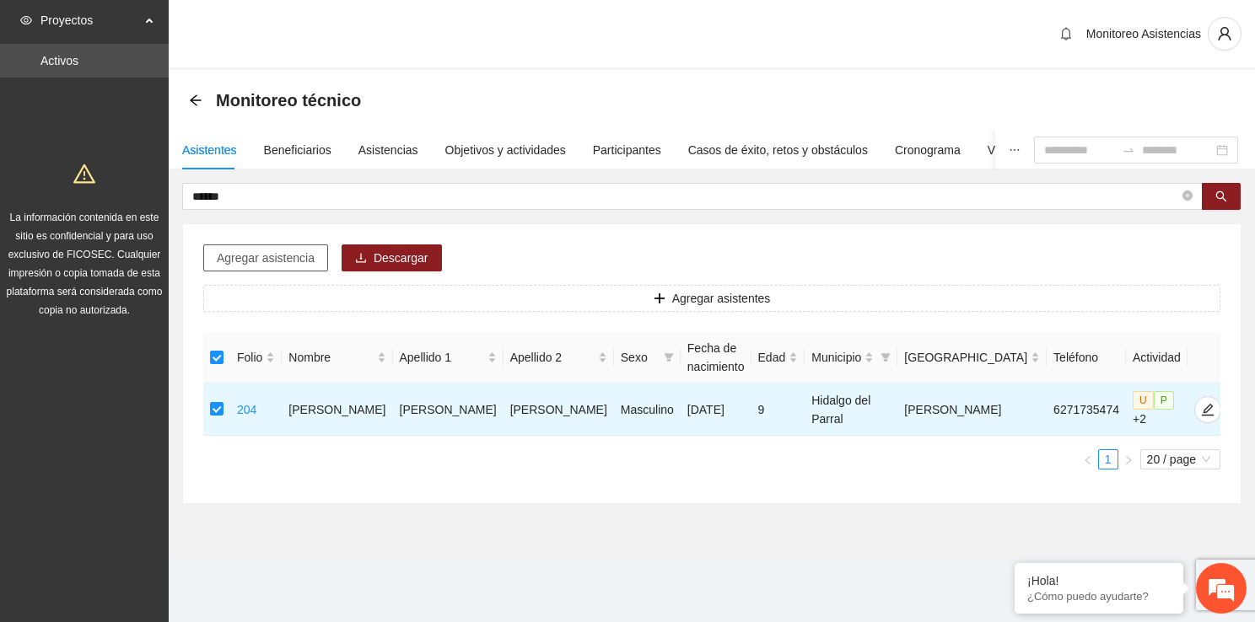
click at [268, 261] on span "Agregar asistencia" at bounding box center [266, 258] width 98 height 19
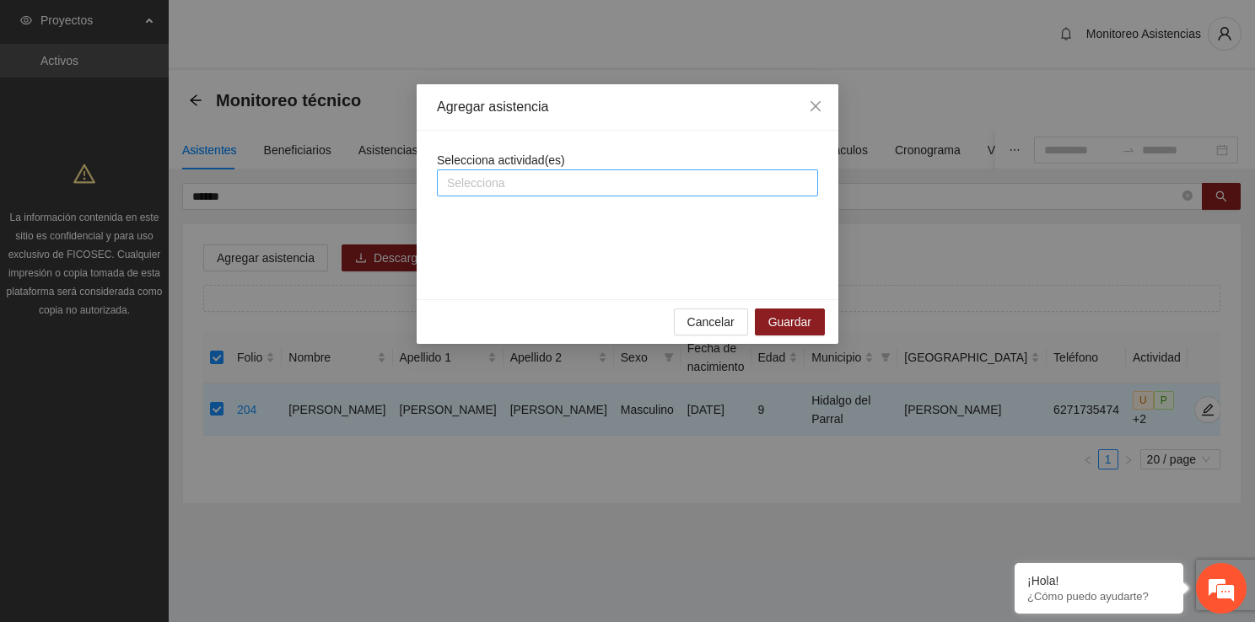
click at [593, 184] on div at bounding box center [627, 183] width 373 height 20
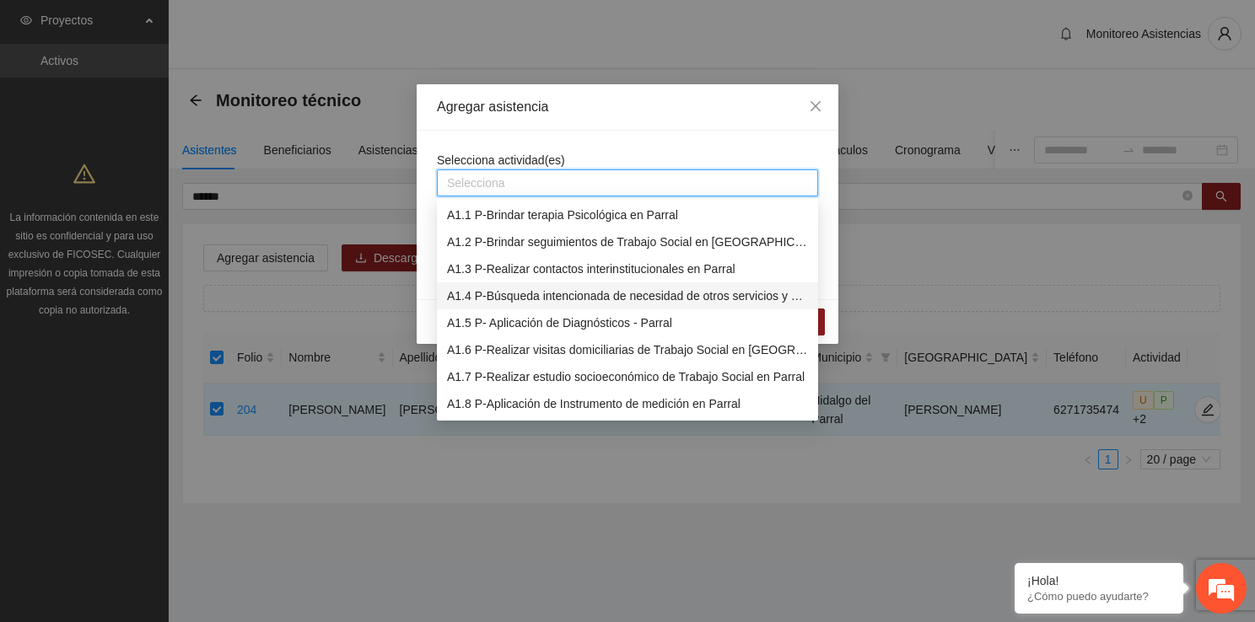
click at [600, 296] on div "A1.4 P-Búsqueda intencionada de necesidad de otros servicios y canalización a l…" at bounding box center [627, 296] width 361 height 19
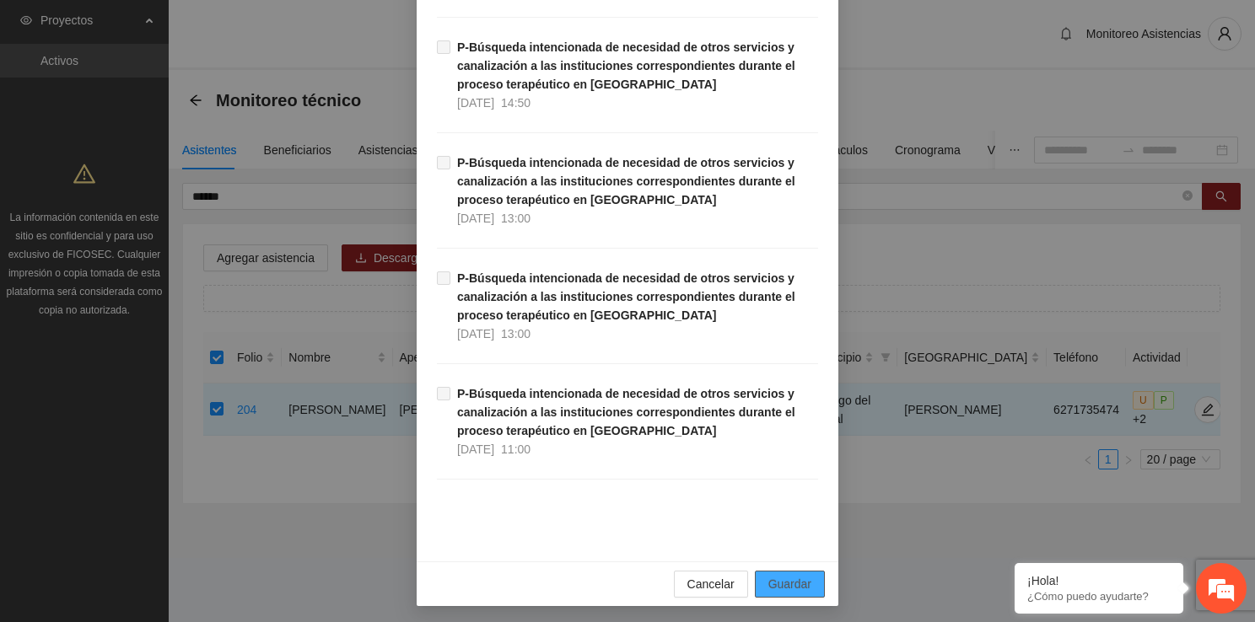
click at [793, 575] on span "Guardar" at bounding box center [789, 584] width 43 height 19
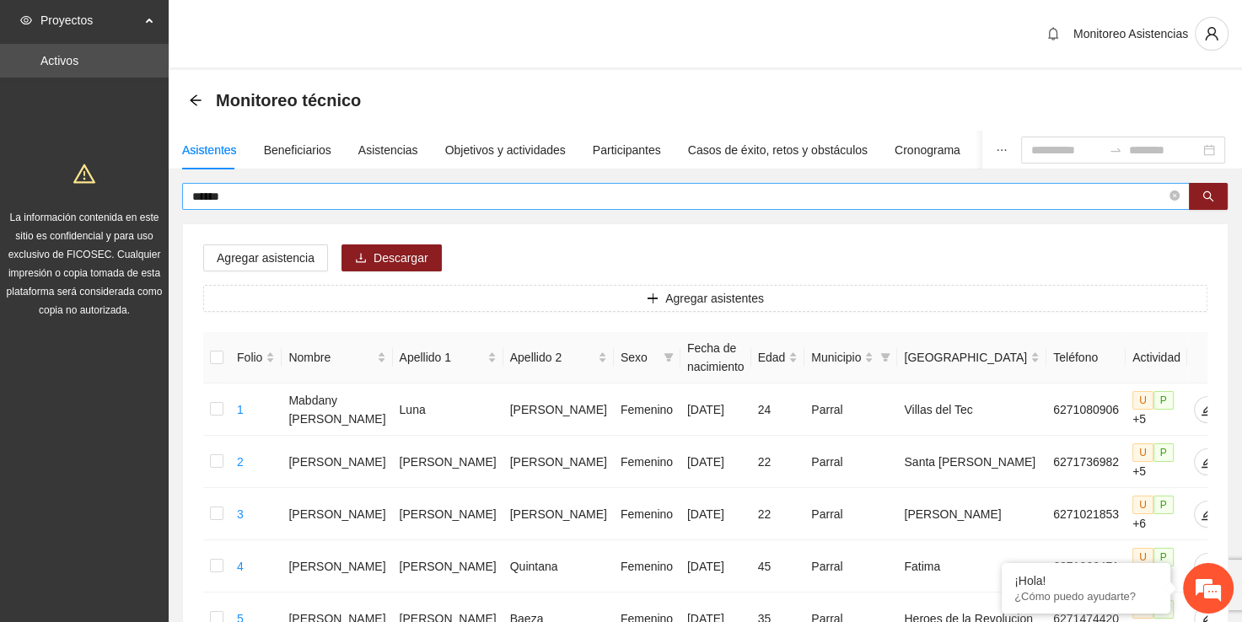
click at [512, 196] on input "******" at bounding box center [679, 196] width 974 height 19
type input "*"
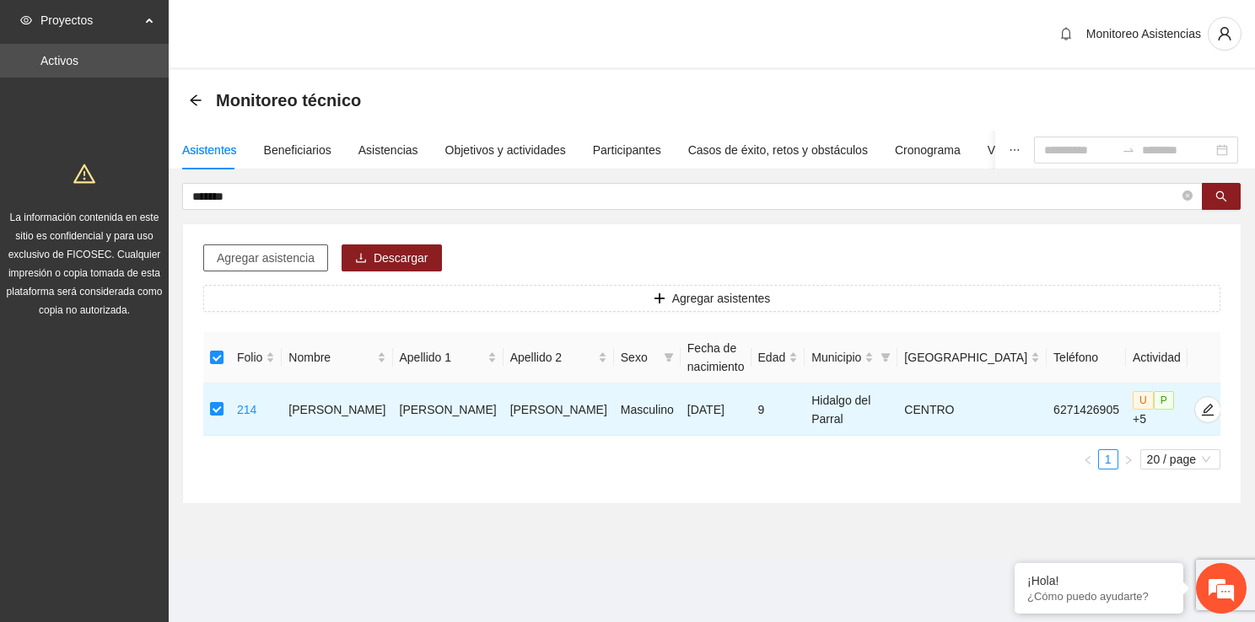
click at [273, 257] on span "Agregar asistencia" at bounding box center [266, 258] width 98 height 19
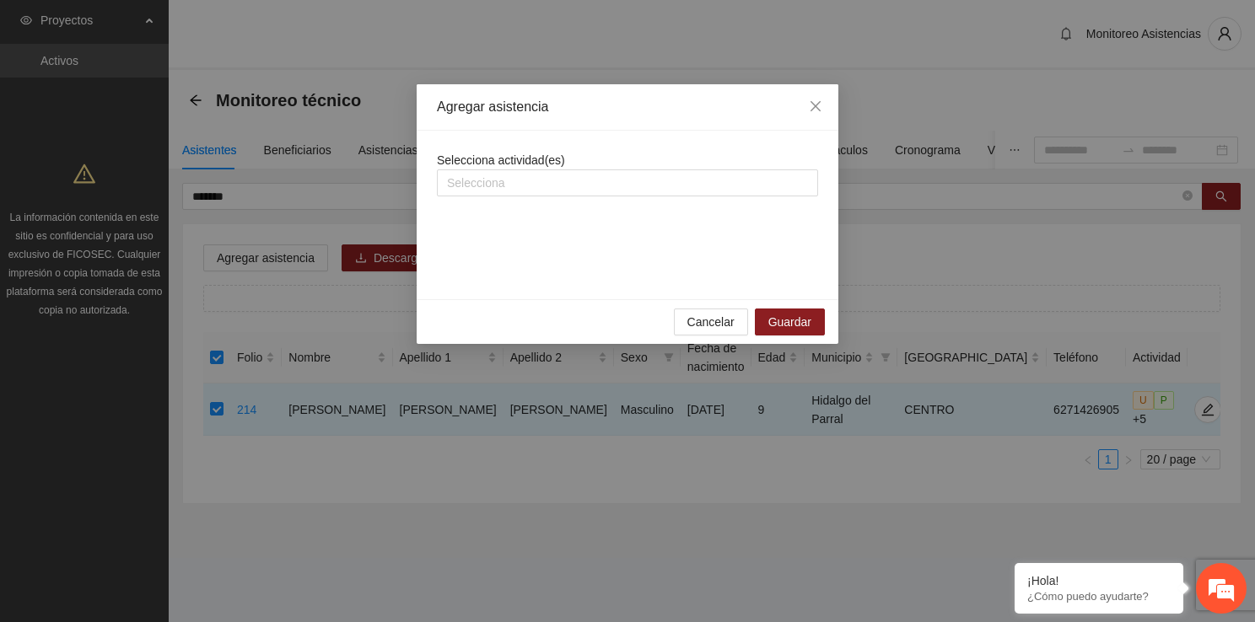
click at [499, 196] on div "Selecciona actividad(es) Selecciona" at bounding box center [627, 215] width 381 height 128
click at [499, 186] on div at bounding box center [627, 183] width 373 height 20
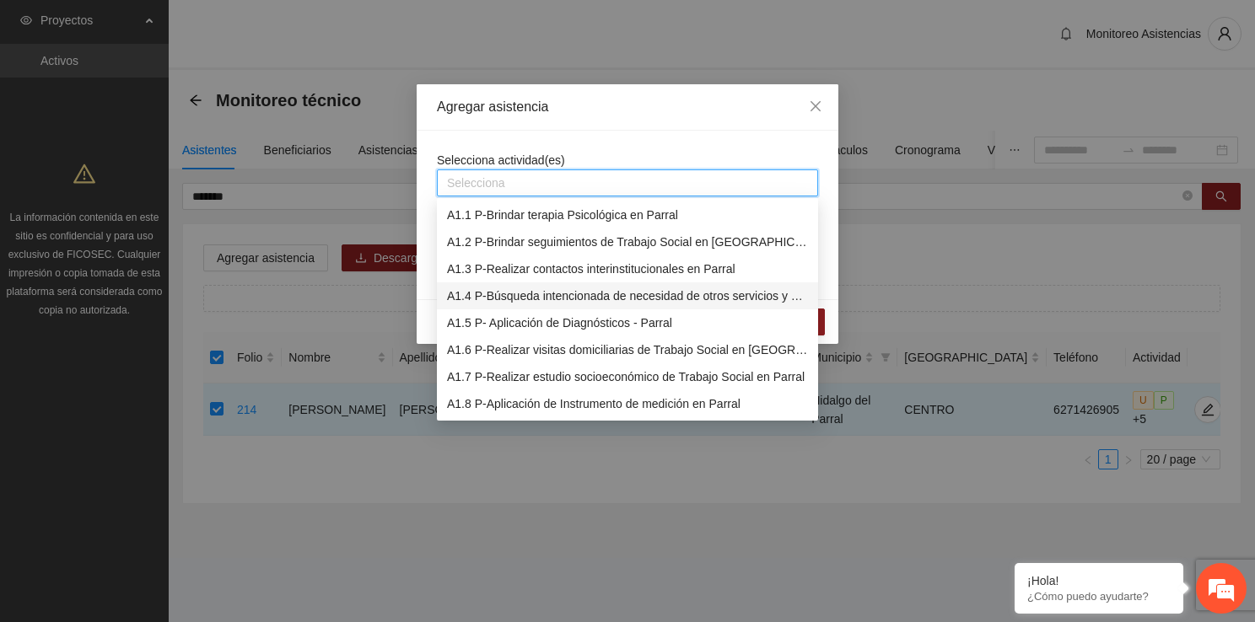
click at [540, 292] on div "A1.4 P-Búsqueda intencionada de necesidad de otros servicios y canalización a l…" at bounding box center [627, 296] width 361 height 19
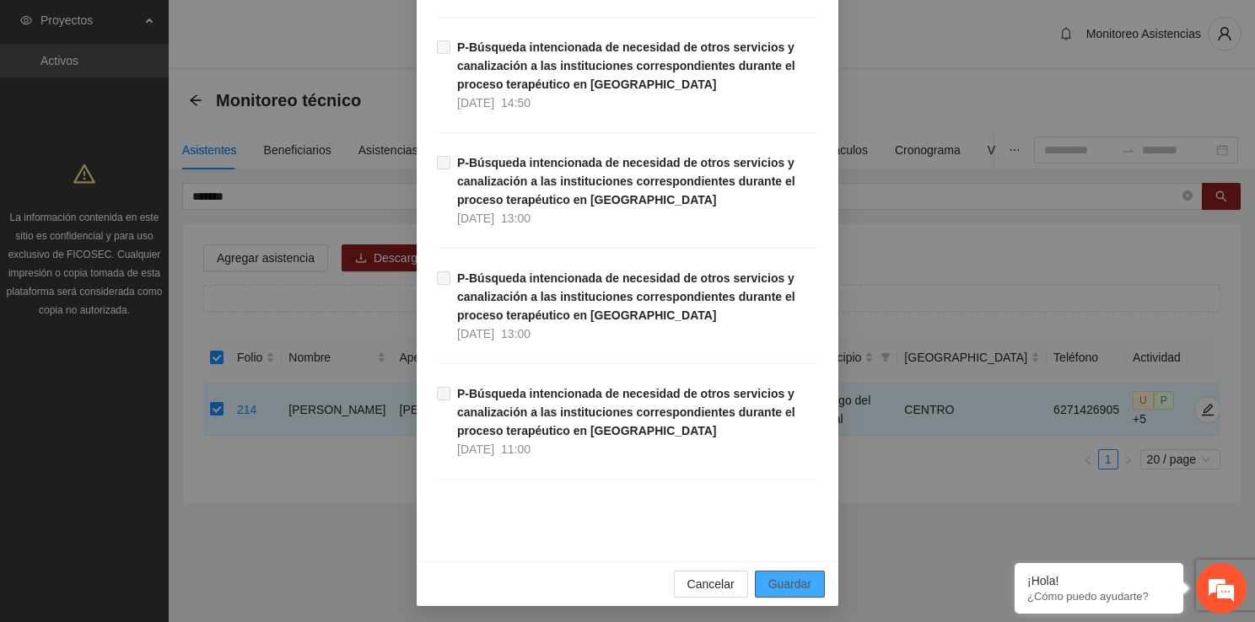
click at [803, 571] on button "Guardar" at bounding box center [790, 584] width 70 height 27
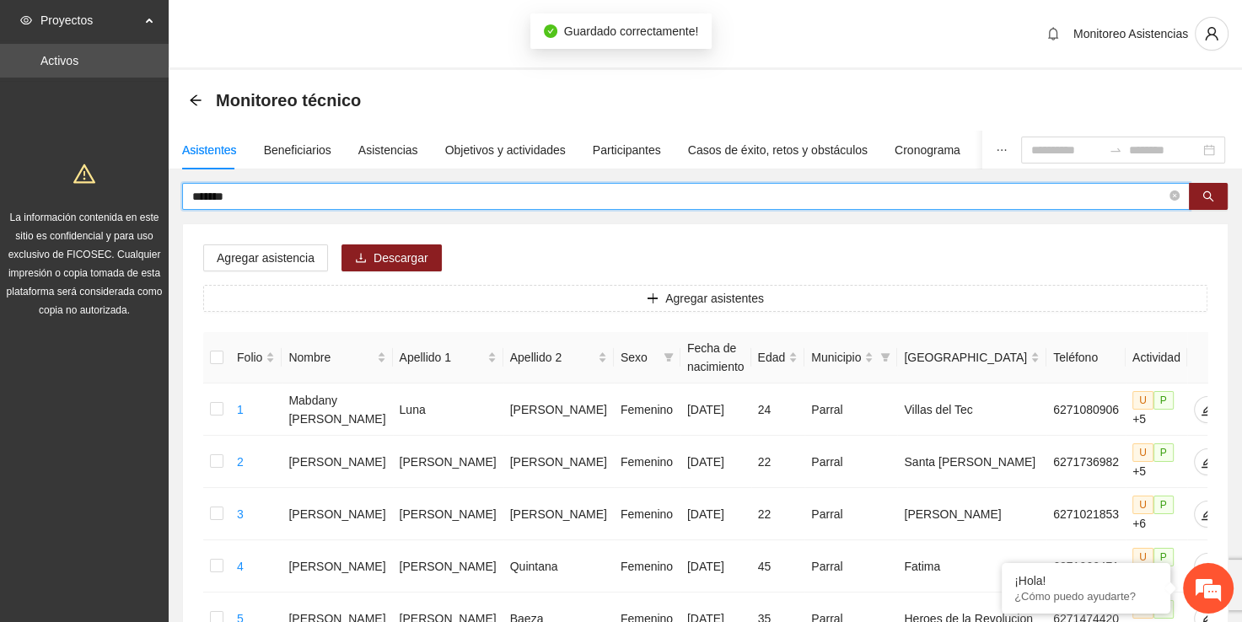
click at [327, 200] on input "*******" at bounding box center [679, 196] width 974 height 19
type input "*"
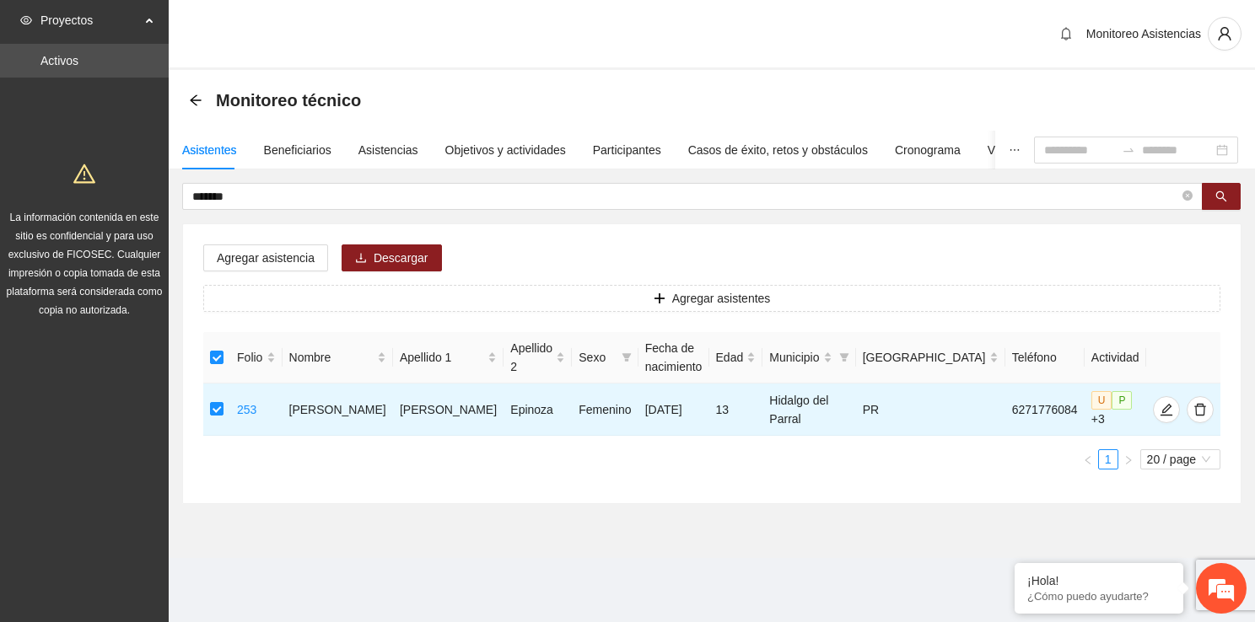
click at [283, 240] on div "Agregar asistencia Descargar Agregar asistentes Folio Nombre Apellido 1 Apellid…" at bounding box center [711, 363] width 1057 height 279
click at [283, 250] on span "Agregar asistencia" at bounding box center [266, 258] width 98 height 19
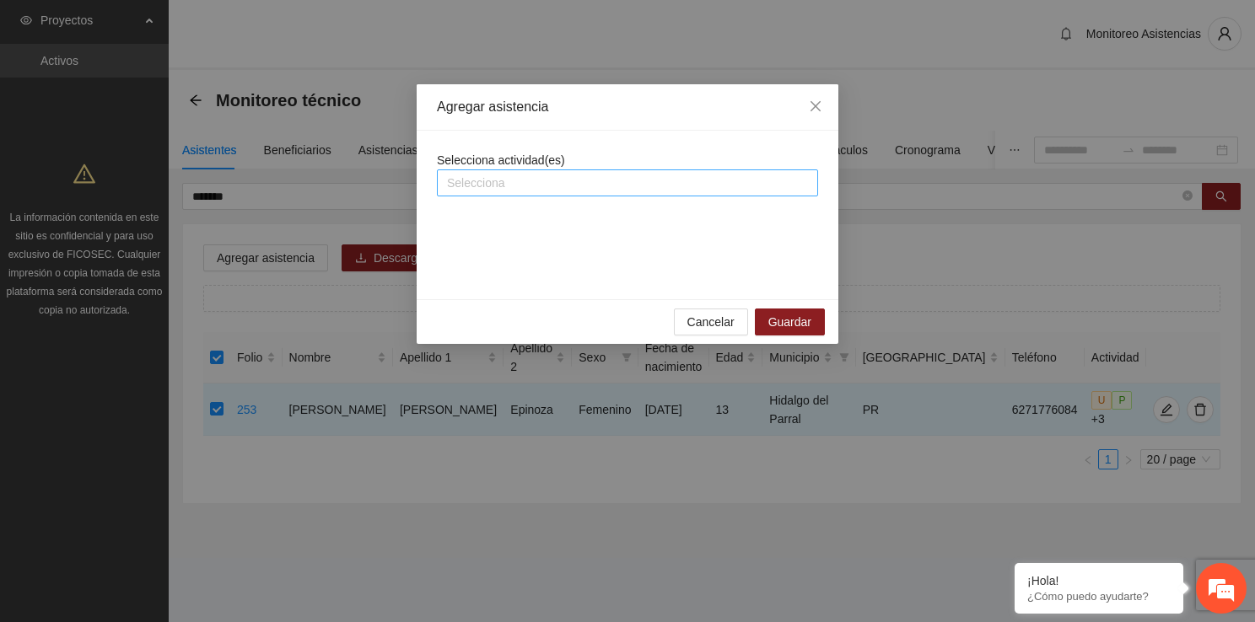
click at [496, 184] on div at bounding box center [627, 183] width 373 height 20
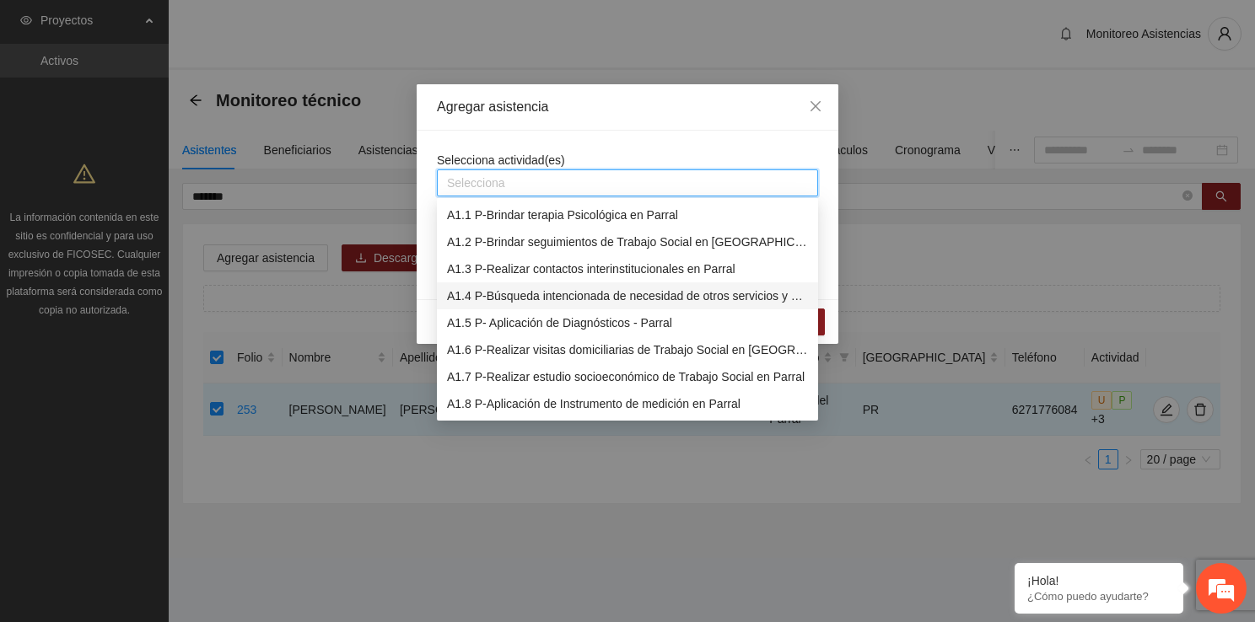
click at [540, 294] on div "A1.4 P-Búsqueda intencionada de necesidad de otros servicios y canalización a l…" at bounding box center [627, 296] width 361 height 19
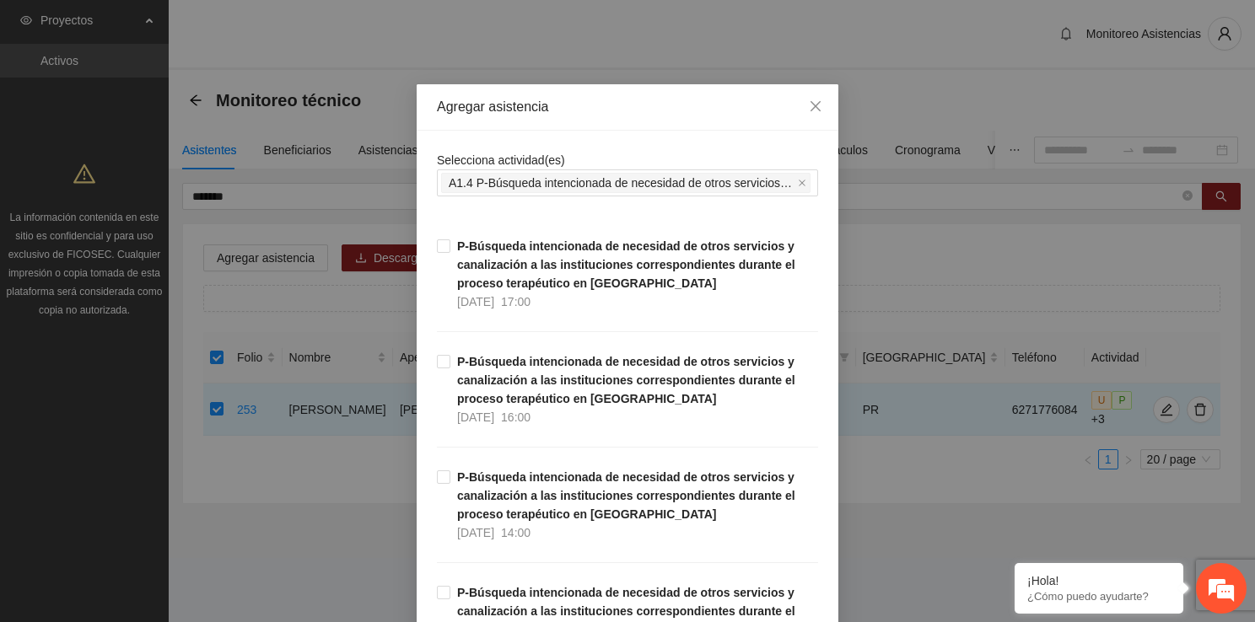
click at [621, 108] on div "Agregar asistencia" at bounding box center [627, 107] width 381 height 19
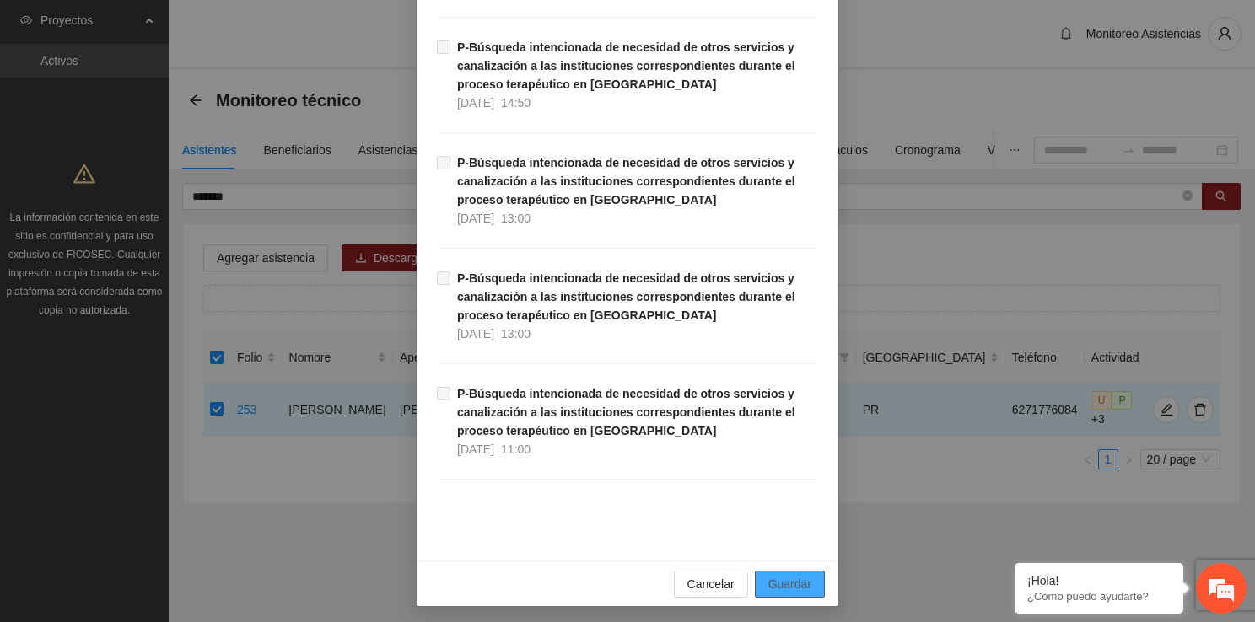
click at [772, 575] on span "Guardar" at bounding box center [789, 584] width 43 height 19
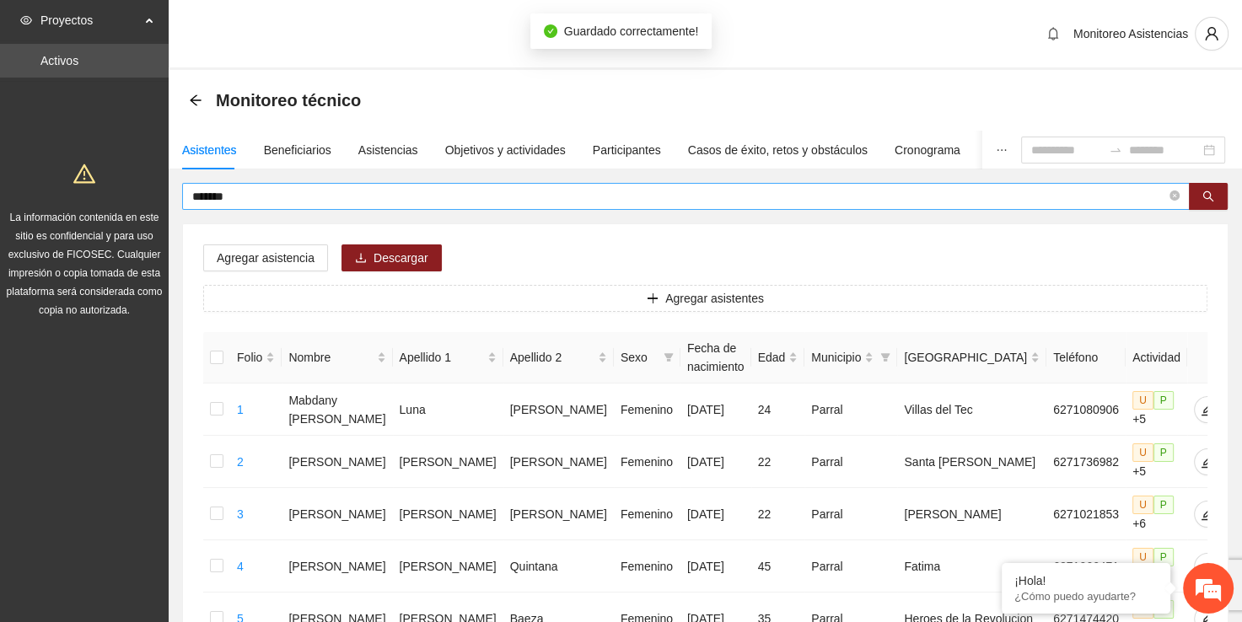
click at [465, 186] on span "*******" at bounding box center [686, 196] width 1008 height 27
type input "*"
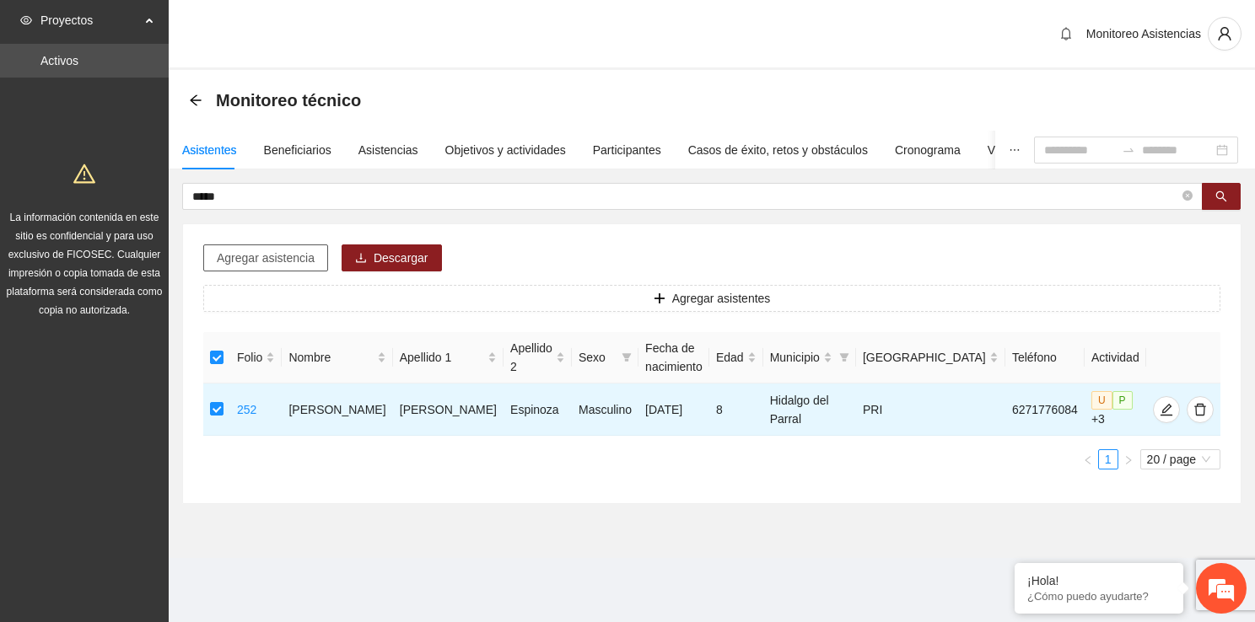
click at [282, 262] on span "Agregar asistencia" at bounding box center [266, 258] width 98 height 19
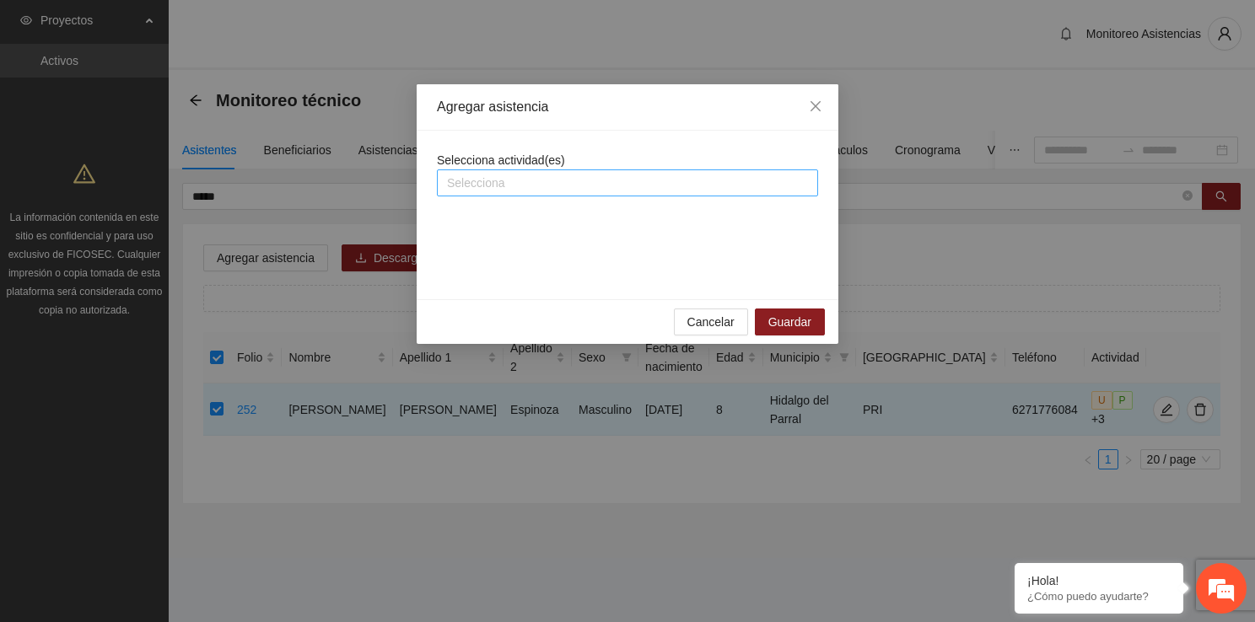
click at [570, 184] on div at bounding box center [627, 183] width 373 height 20
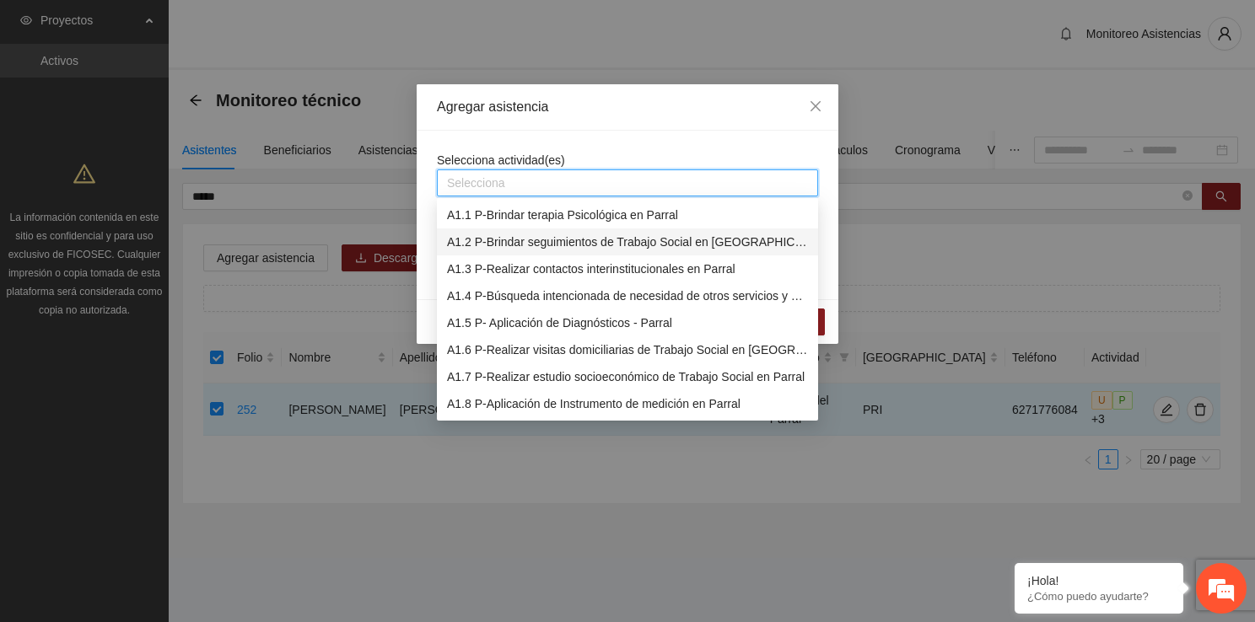
click at [589, 234] on div "A1.2 P-Brindar seguimientos de Trabajo Social en [GEOGRAPHIC_DATA]" at bounding box center [627, 242] width 361 height 19
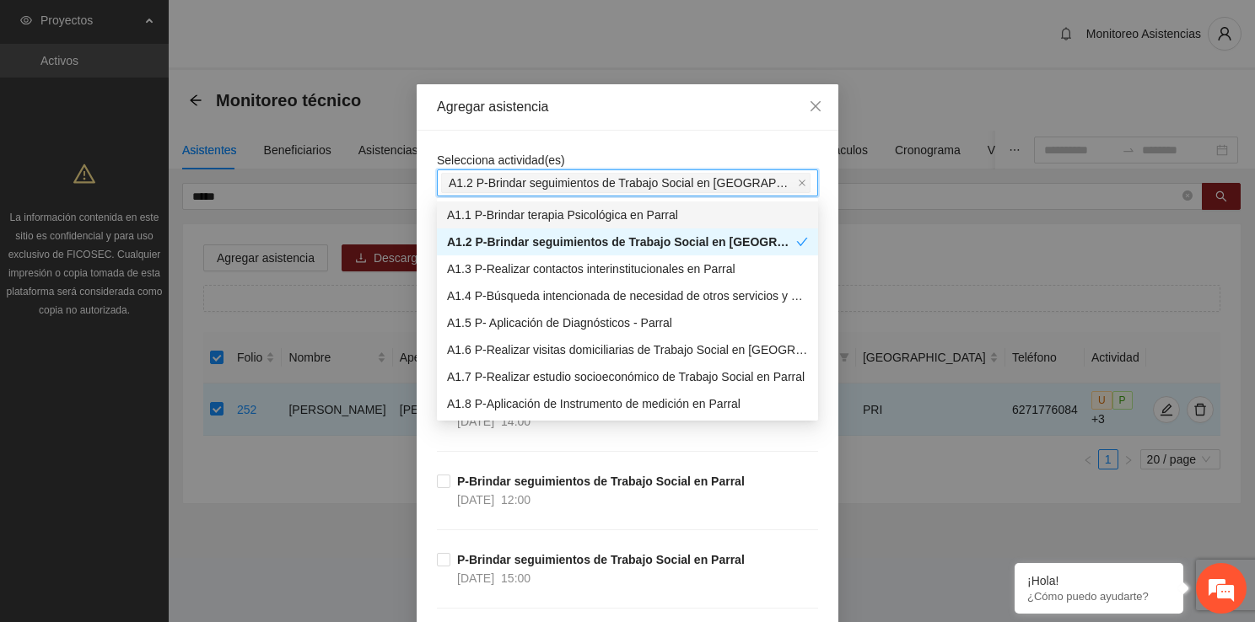
click at [798, 175] on span at bounding box center [802, 183] width 8 height 19
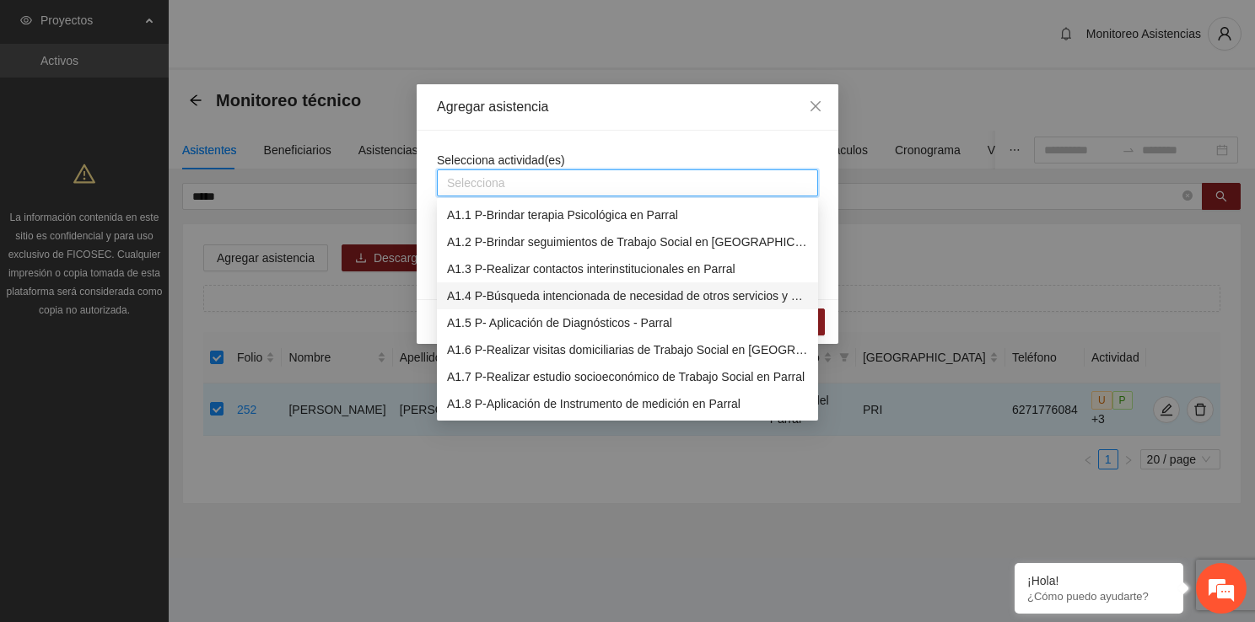
click at [595, 297] on div "A1.4 P-Búsqueda intencionada de necesidad de otros servicios y canalización a l…" at bounding box center [627, 296] width 361 height 19
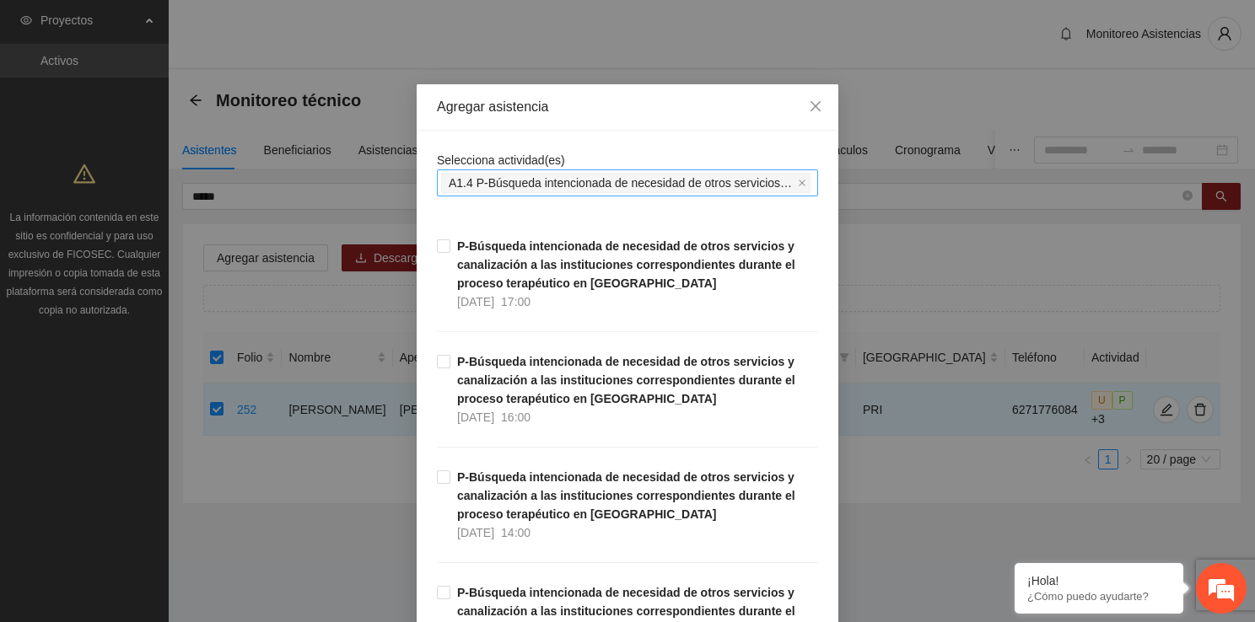
click at [437, 368] on label "P-Búsqueda intencionada de necesidad de otros servicios y canalización a las in…" at bounding box center [627, 389] width 381 height 74
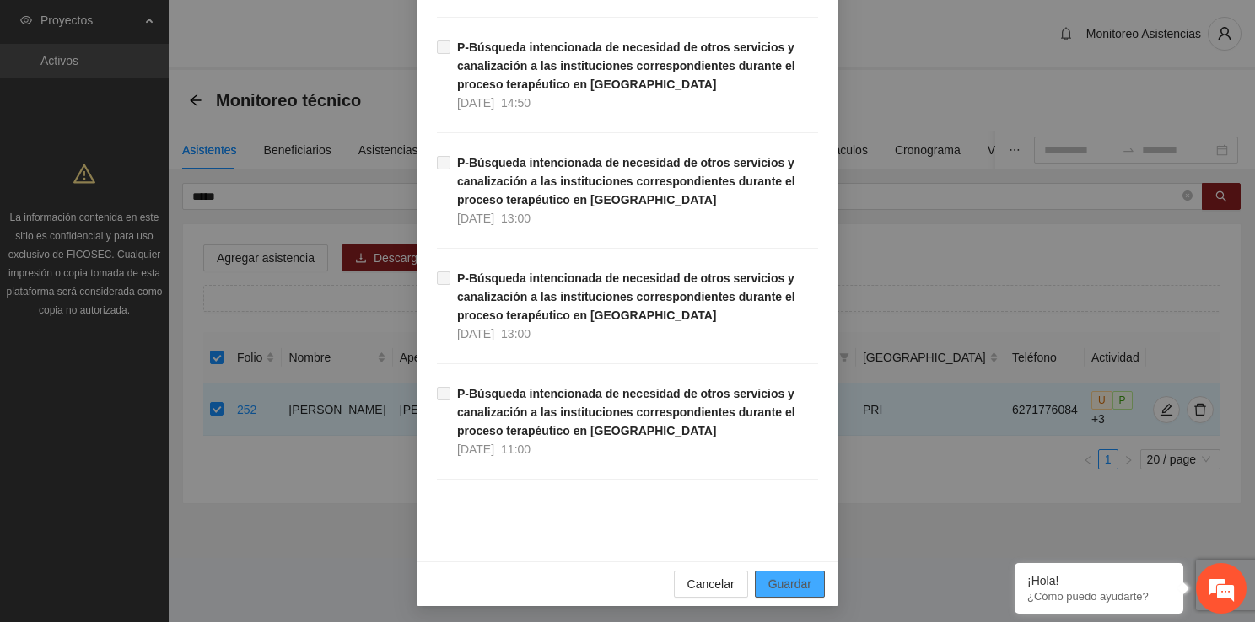
click at [777, 571] on button "Guardar" at bounding box center [790, 584] width 70 height 27
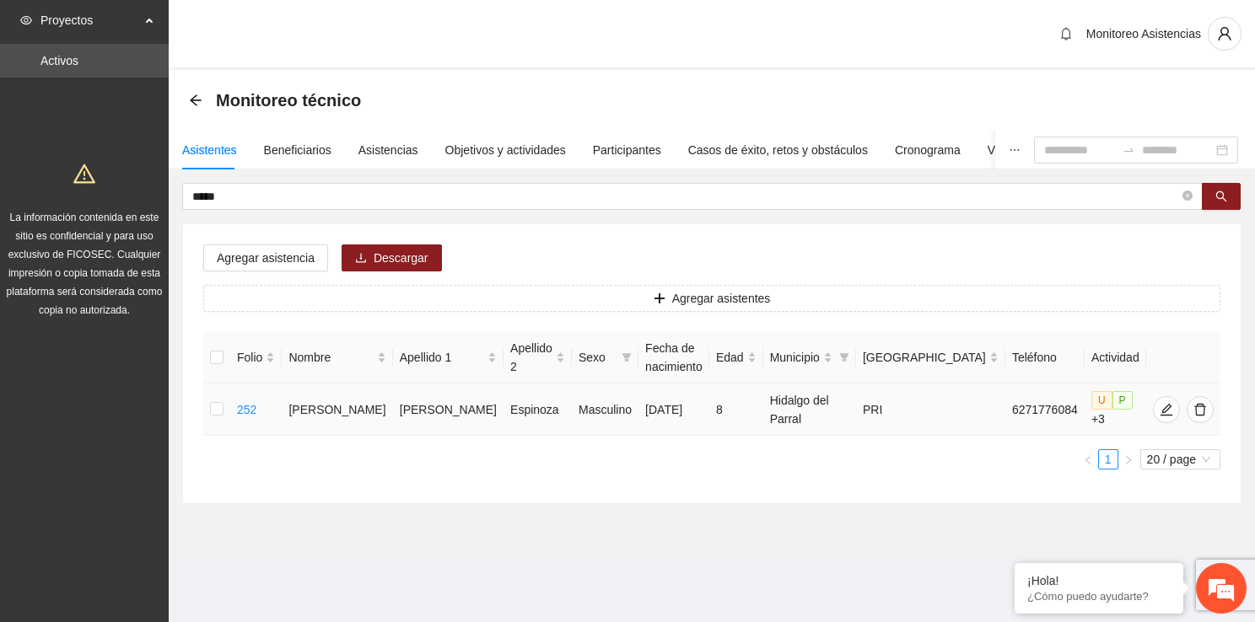
click at [209, 401] on td at bounding box center [216, 410] width 27 height 52
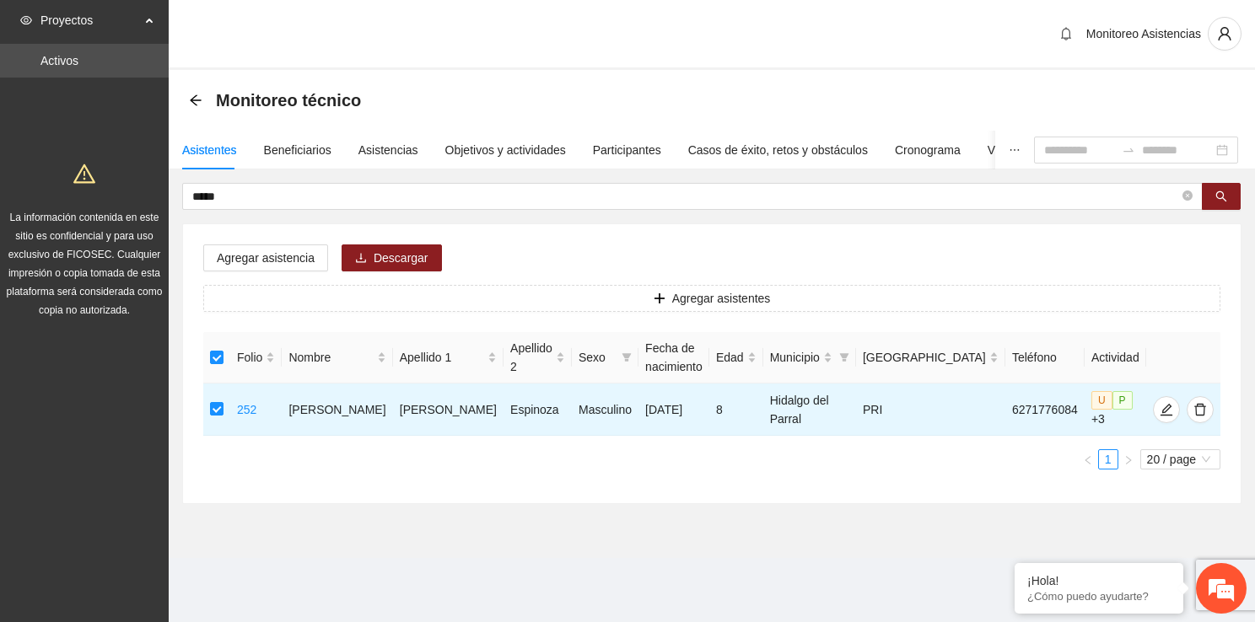
click at [248, 277] on div "Agregar asistencia Descargar Agregar asistentes Folio Nombre Apellido 1 Apellid…" at bounding box center [711, 363] width 1057 height 279
click at [250, 266] on button "Agregar asistencia" at bounding box center [265, 258] width 125 height 27
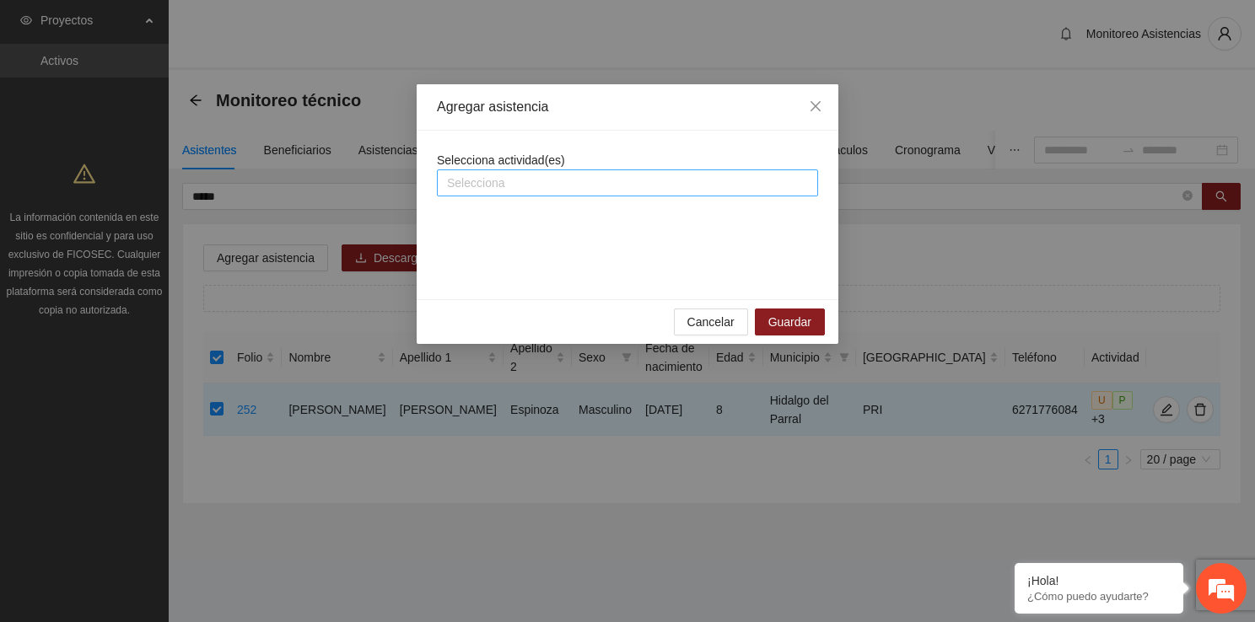
click at [536, 179] on div at bounding box center [627, 183] width 373 height 20
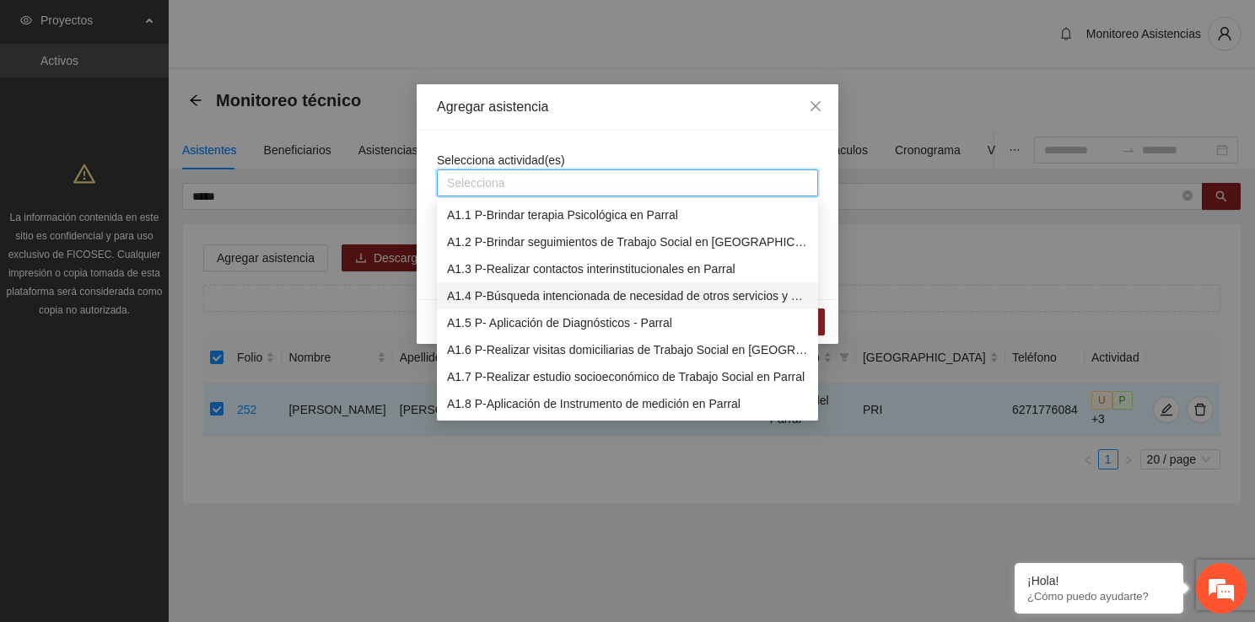
click at [575, 285] on div "A1.4 P-Búsqueda intencionada de necesidad de otros servicios y canalización a l…" at bounding box center [627, 295] width 381 height 27
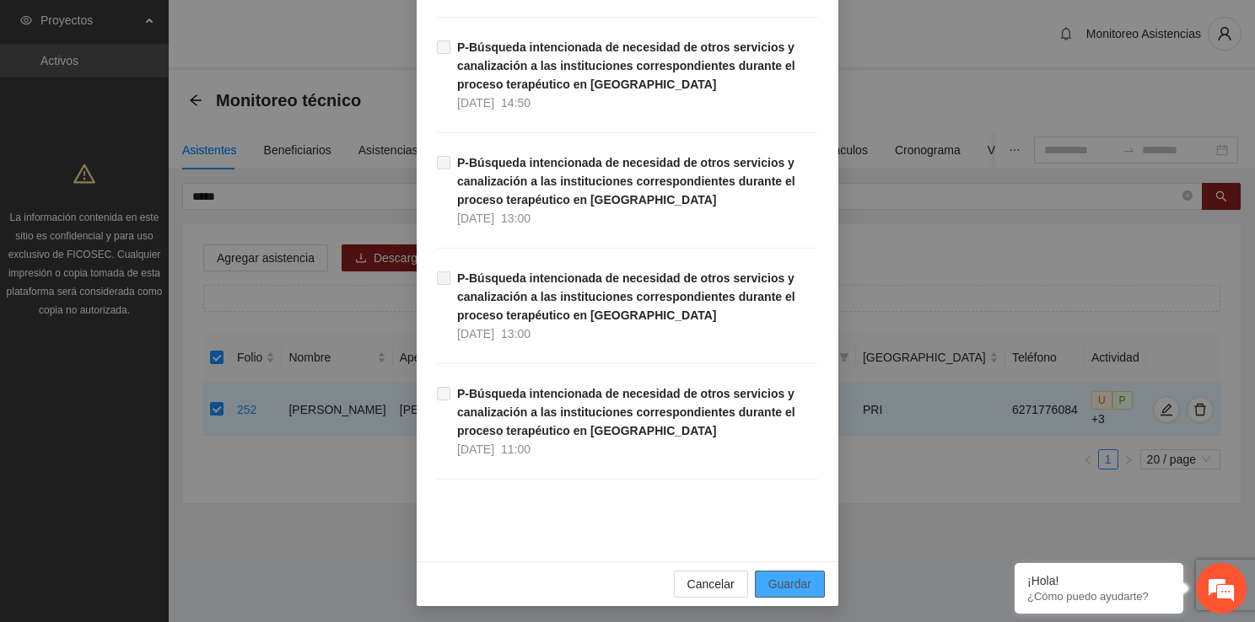
click at [791, 582] on span "Guardar" at bounding box center [789, 584] width 43 height 19
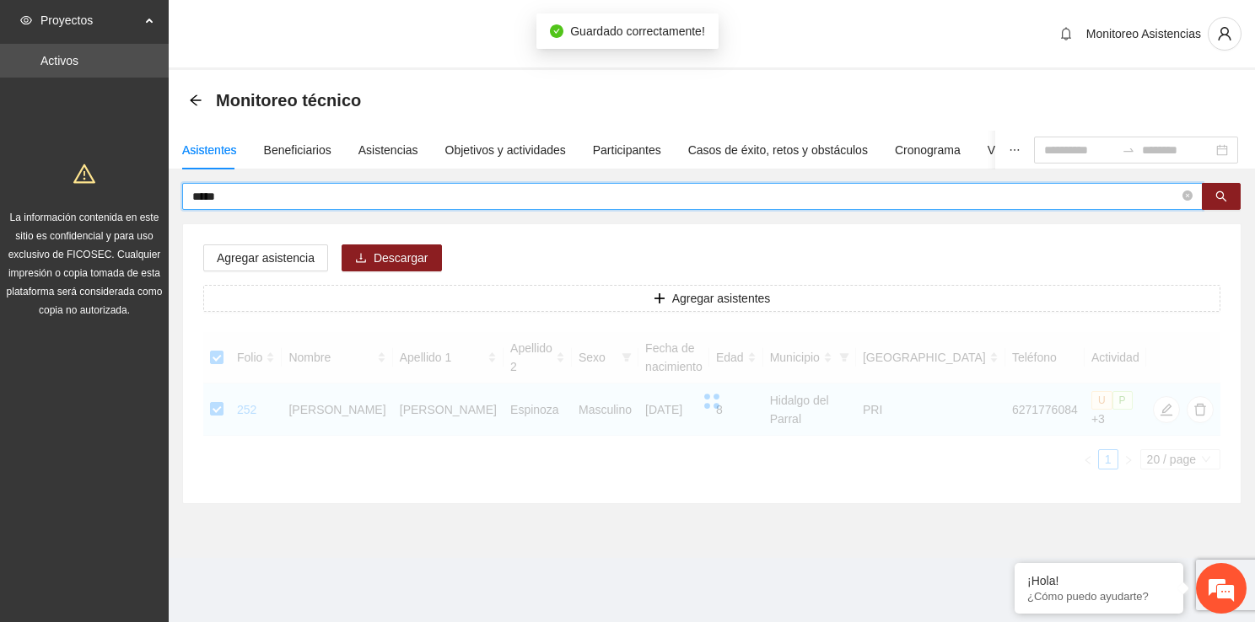
click at [460, 202] on input "*****" at bounding box center [685, 196] width 987 height 19
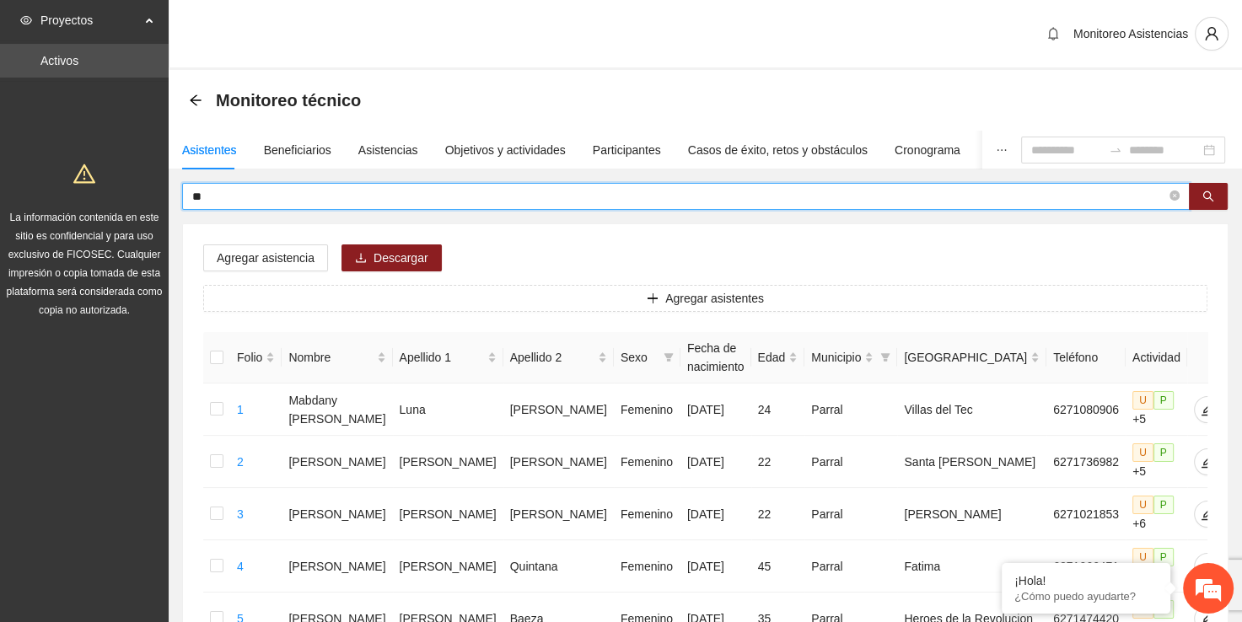
type input "*"
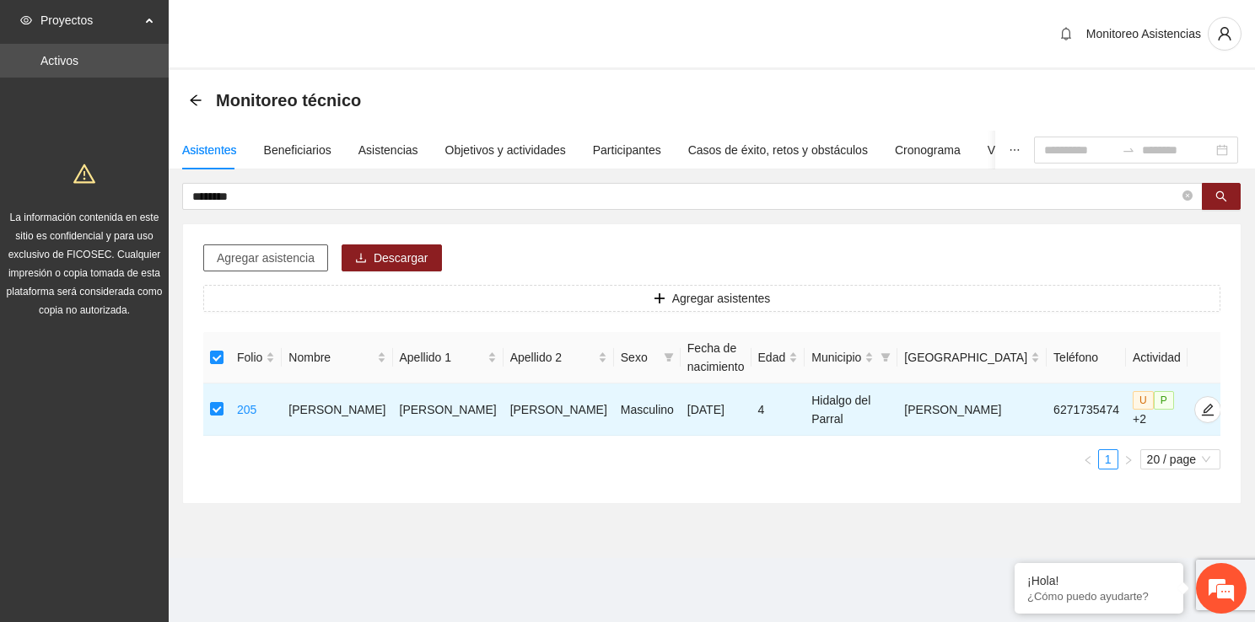
click at [273, 255] on span "Agregar asistencia" at bounding box center [266, 258] width 98 height 19
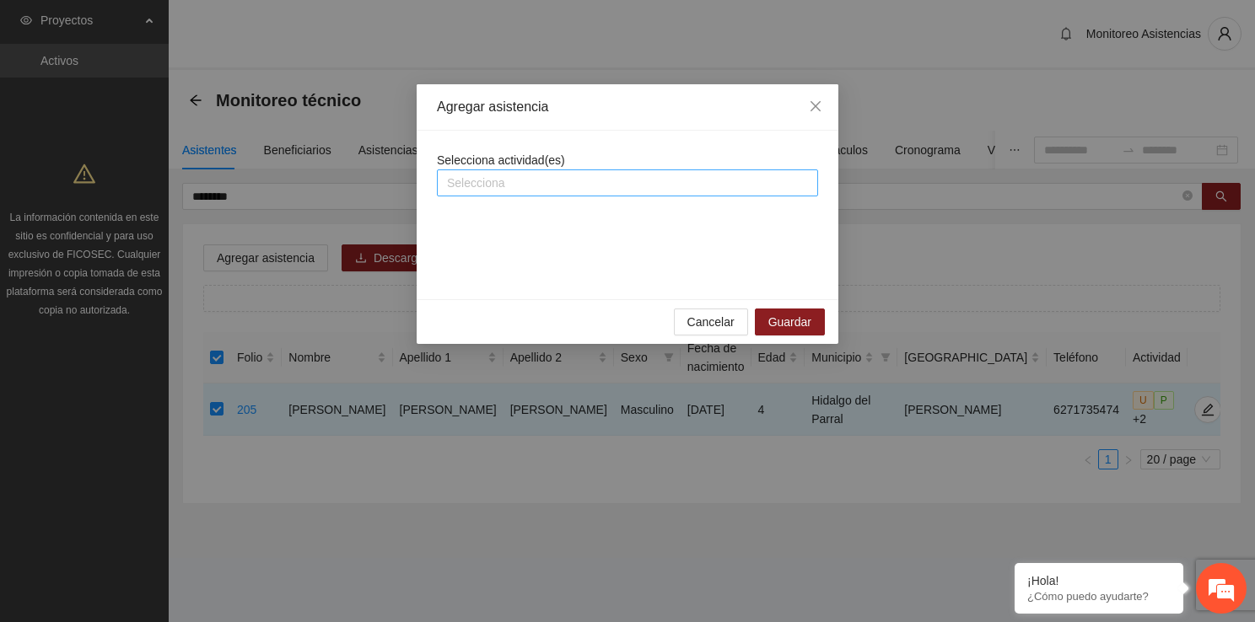
click at [502, 180] on div at bounding box center [627, 183] width 373 height 20
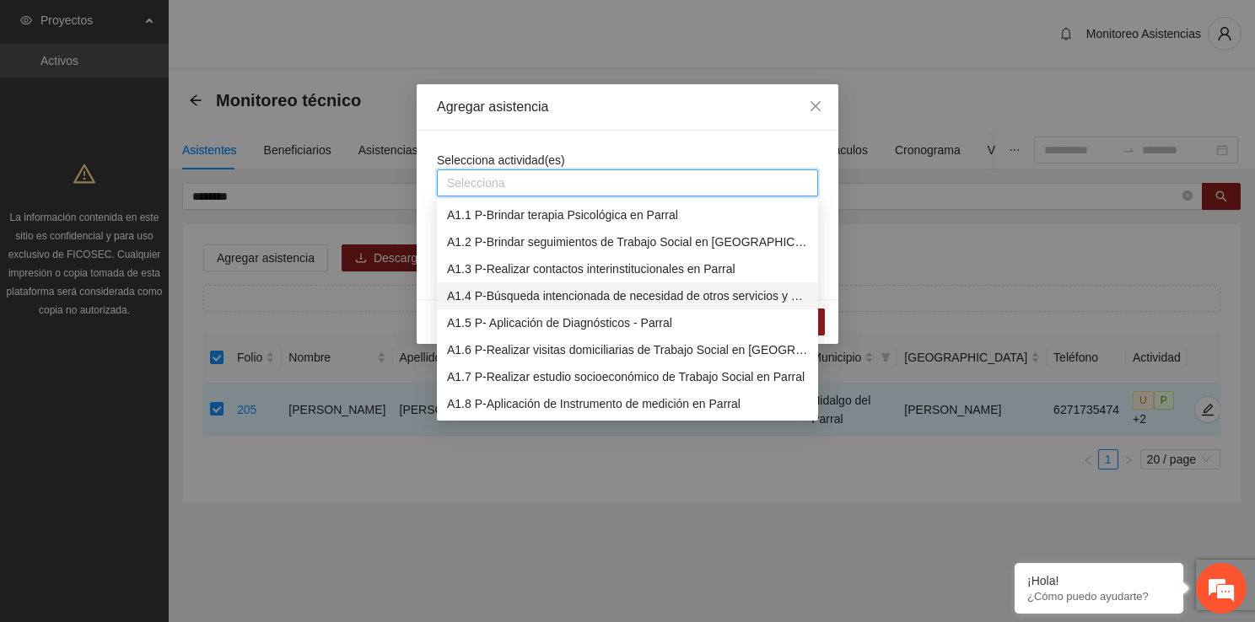
click at [536, 303] on div "A1.4 P-Búsqueda intencionada de necesidad de otros servicios y canalización a l…" at bounding box center [627, 296] width 361 height 19
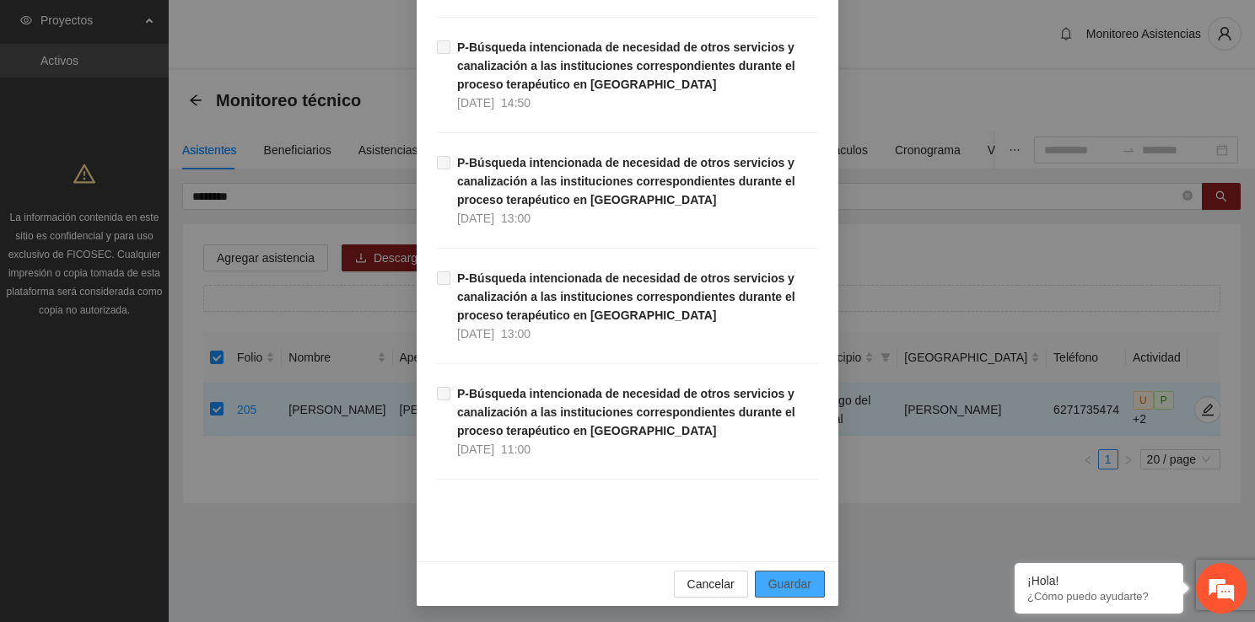
click at [792, 575] on span "Guardar" at bounding box center [789, 584] width 43 height 19
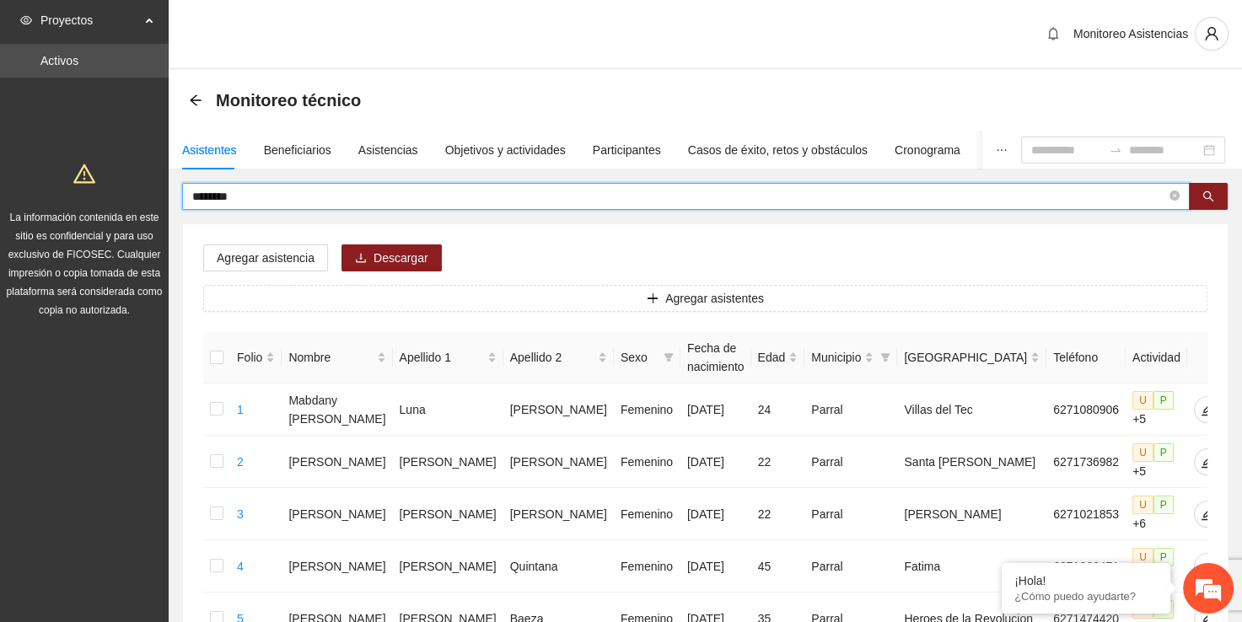
click at [618, 191] on input "********" at bounding box center [679, 196] width 974 height 19
type input "*"
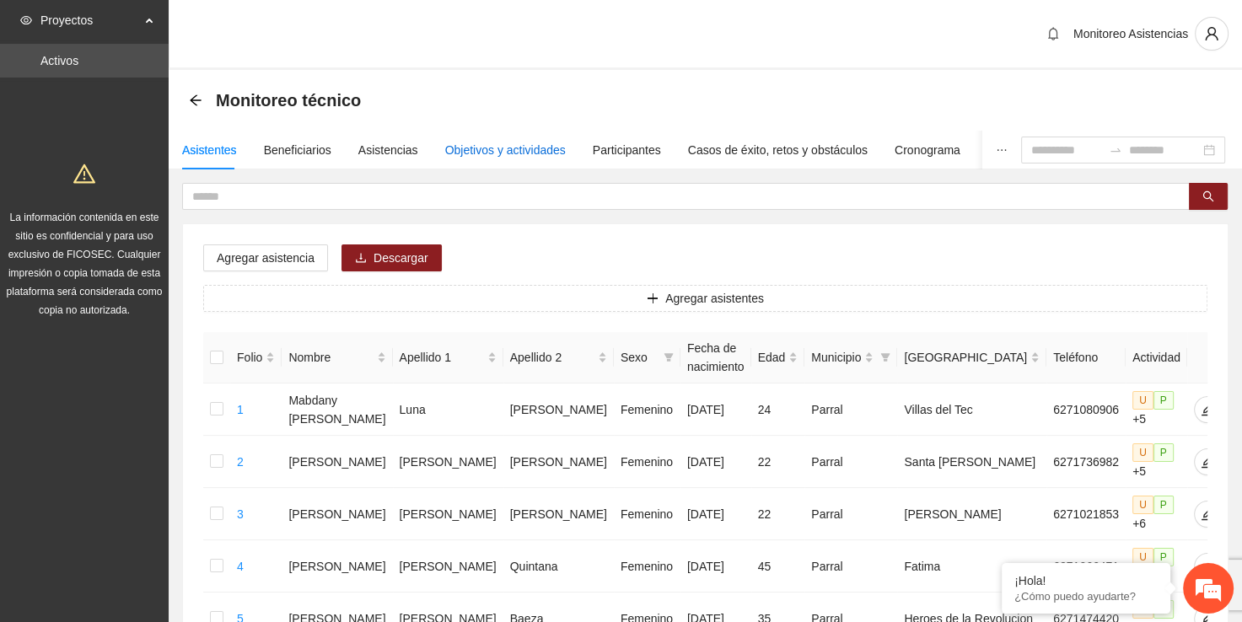
click at [516, 143] on div "Objetivos y actividades" at bounding box center [505, 150] width 121 height 19
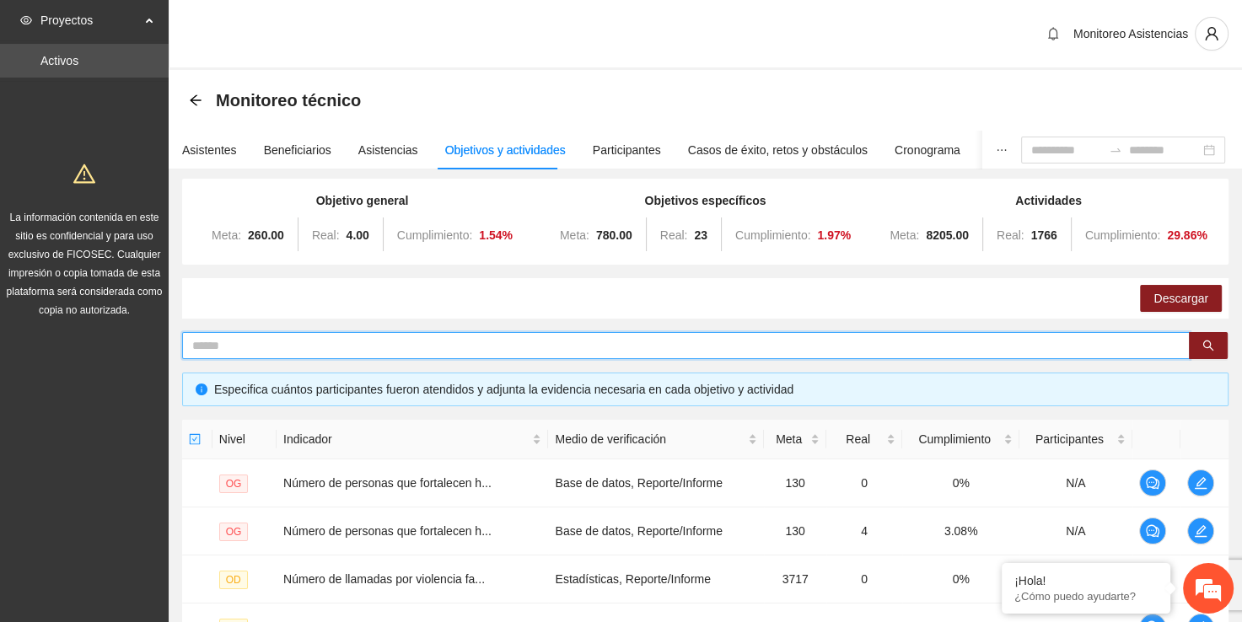
click at [406, 342] on input "text" at bounding box center [679, 345] width 974 height 19
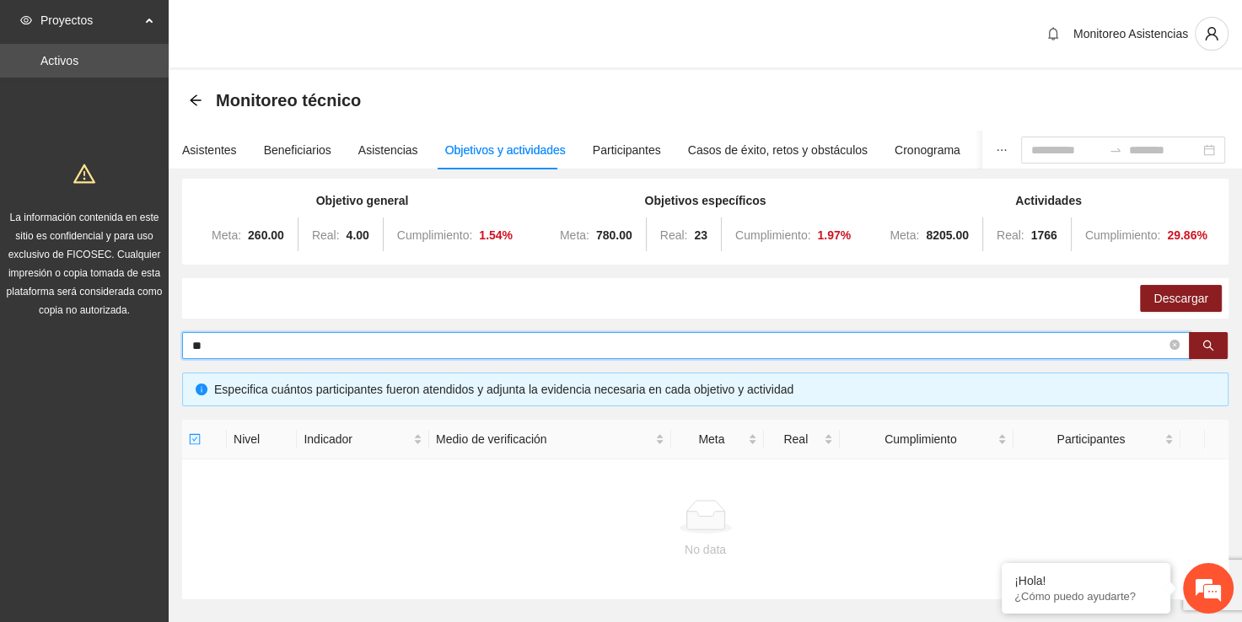
type input "*"
click at [199, 143] on div "Asistentes" at bounding box center [209, 150] width 55 height 19
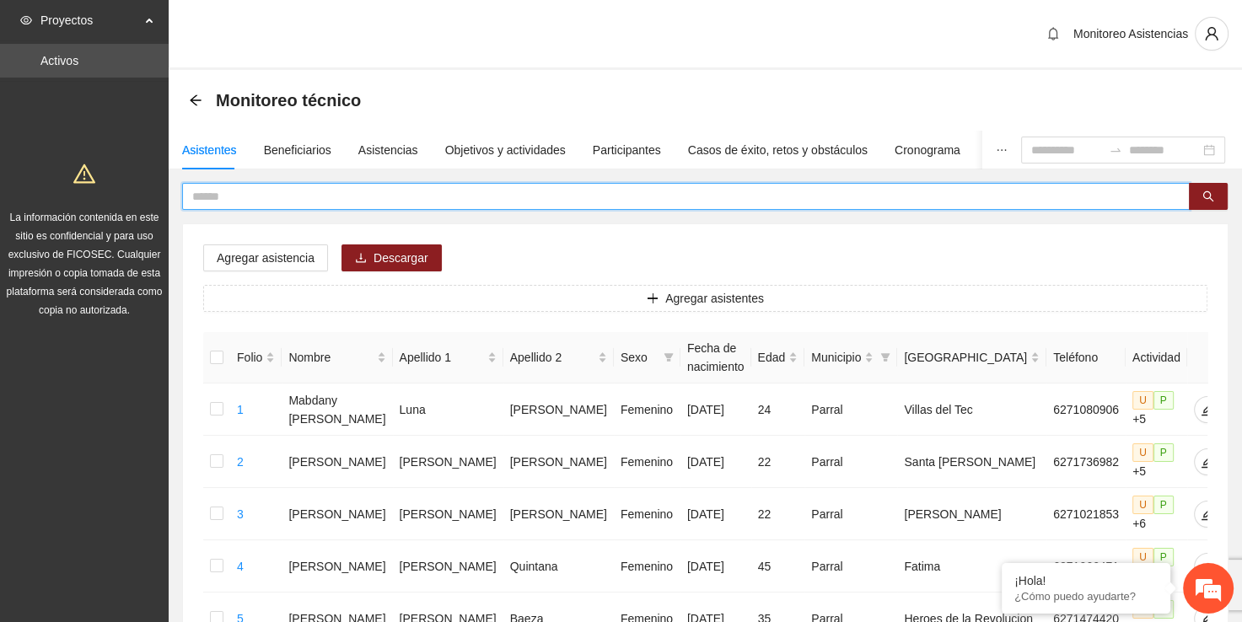
click at [417, 194] on input "text" at bounding box center [679, 196] width 974 height 19
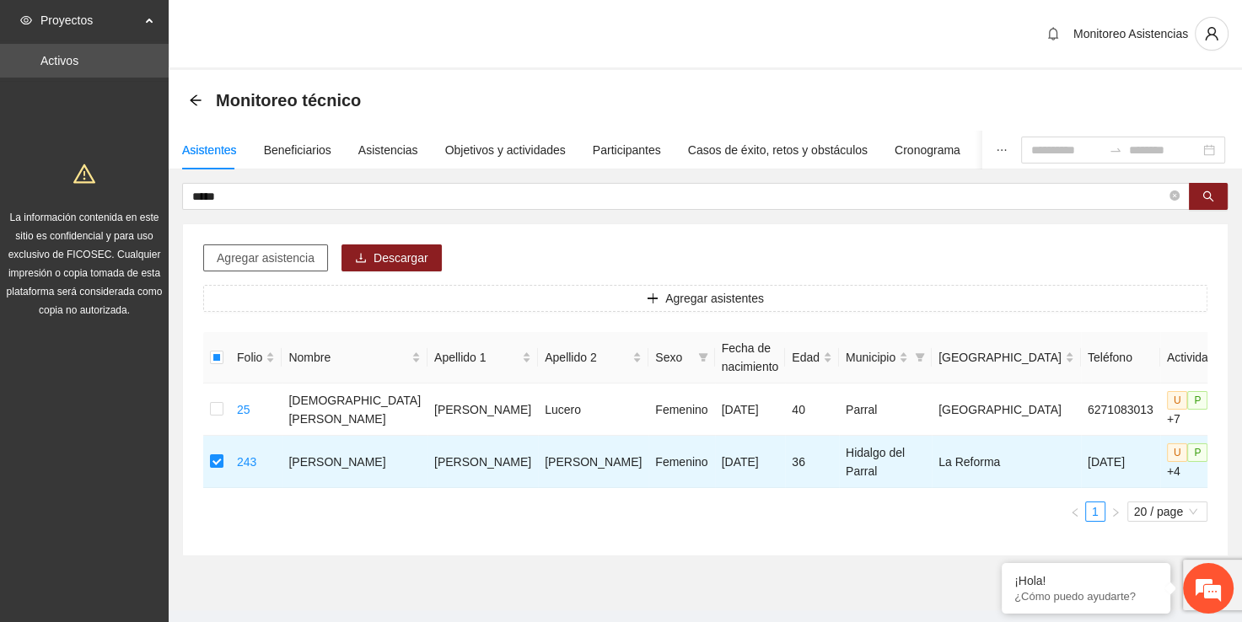
click at [297, 259] on span "Agregar asistencia" at bounding box center [266, 258] width 98 height 19
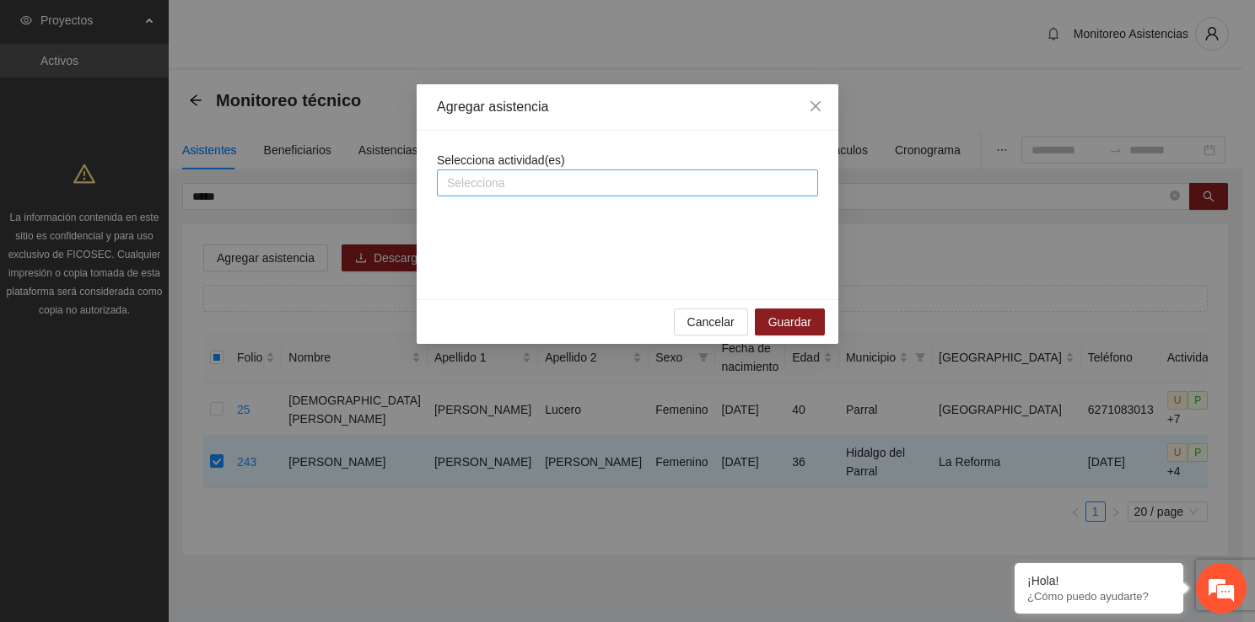
click at [501, 184] on div at bounding box center [627, 183] width 373 height 20
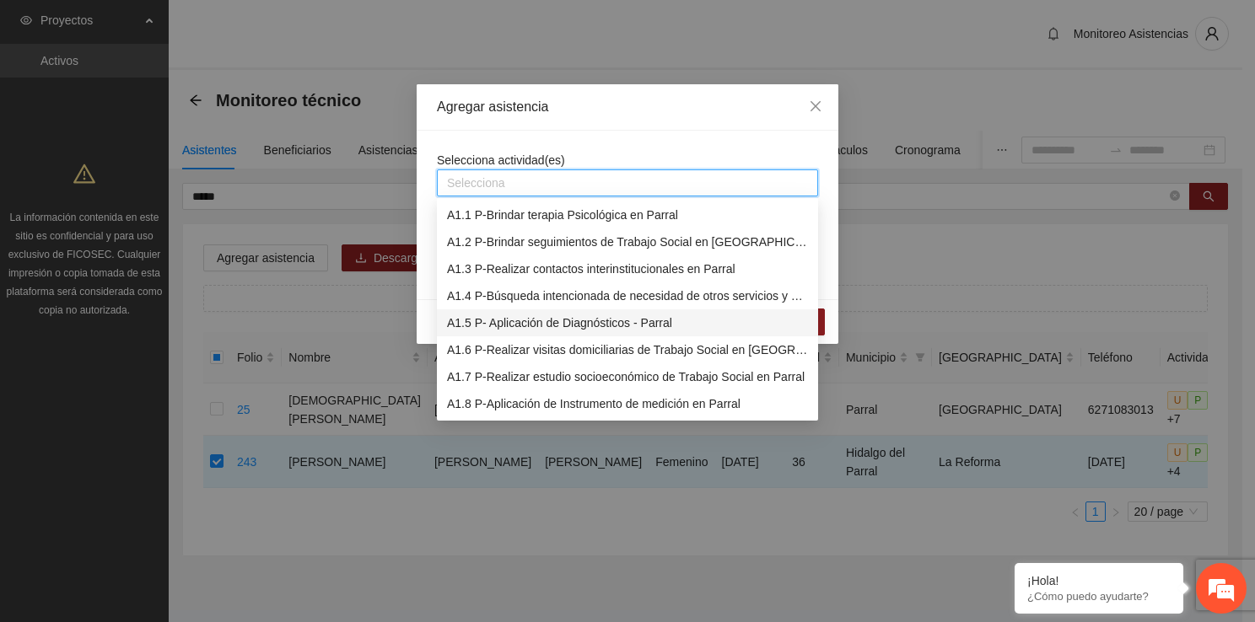
click at [526, 329] on div "A1.5 P- Aplicación de Diagnósticos - Parral" at bounding box center [627, 323] width 361 height 19
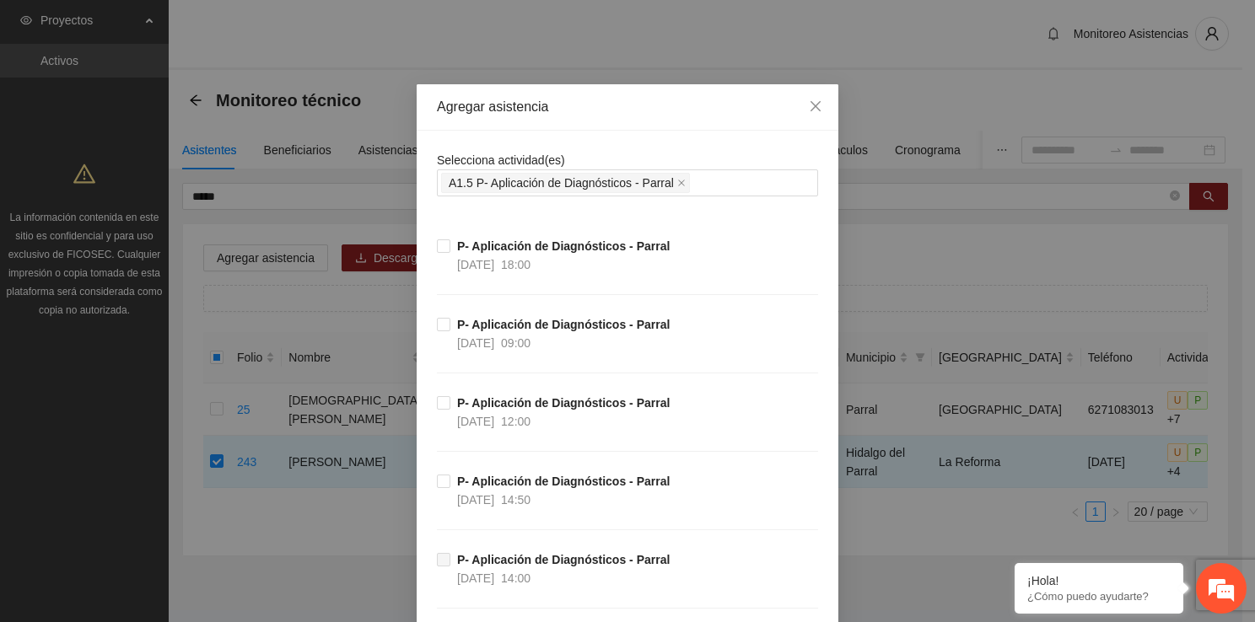
click at [437, 487] on label "P- Aplicación de Diagnósticos - Parral [DATE] 14:50" at bounding box center [556, 490] width 239 height 37
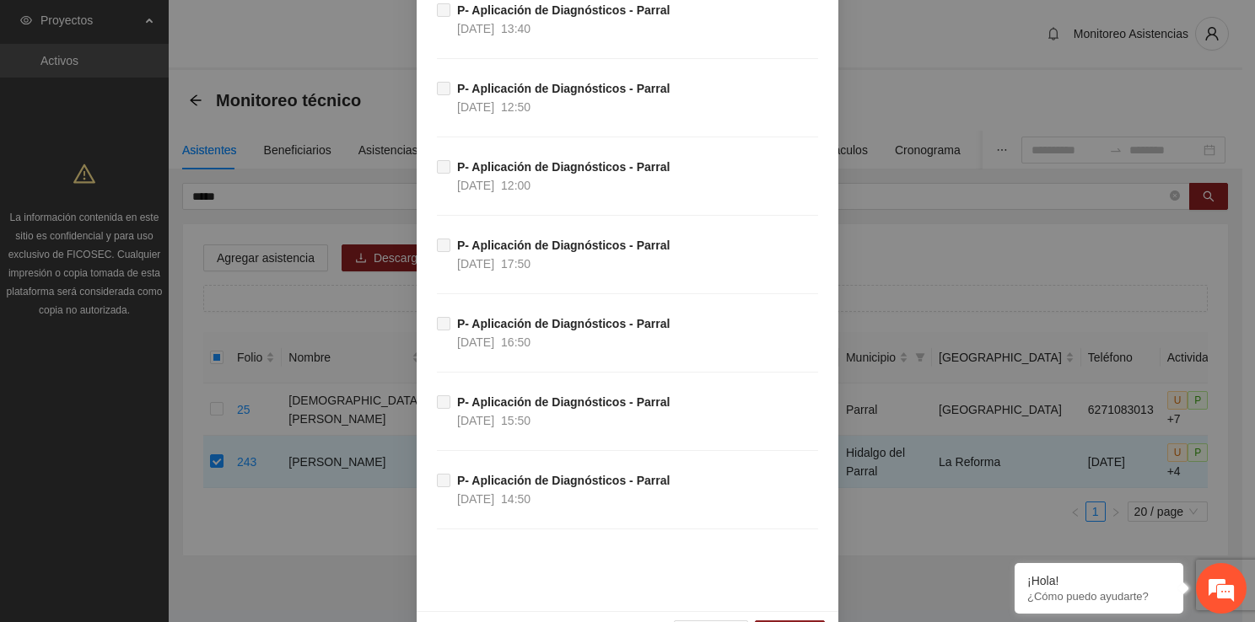
scroll to position [3105, 0]
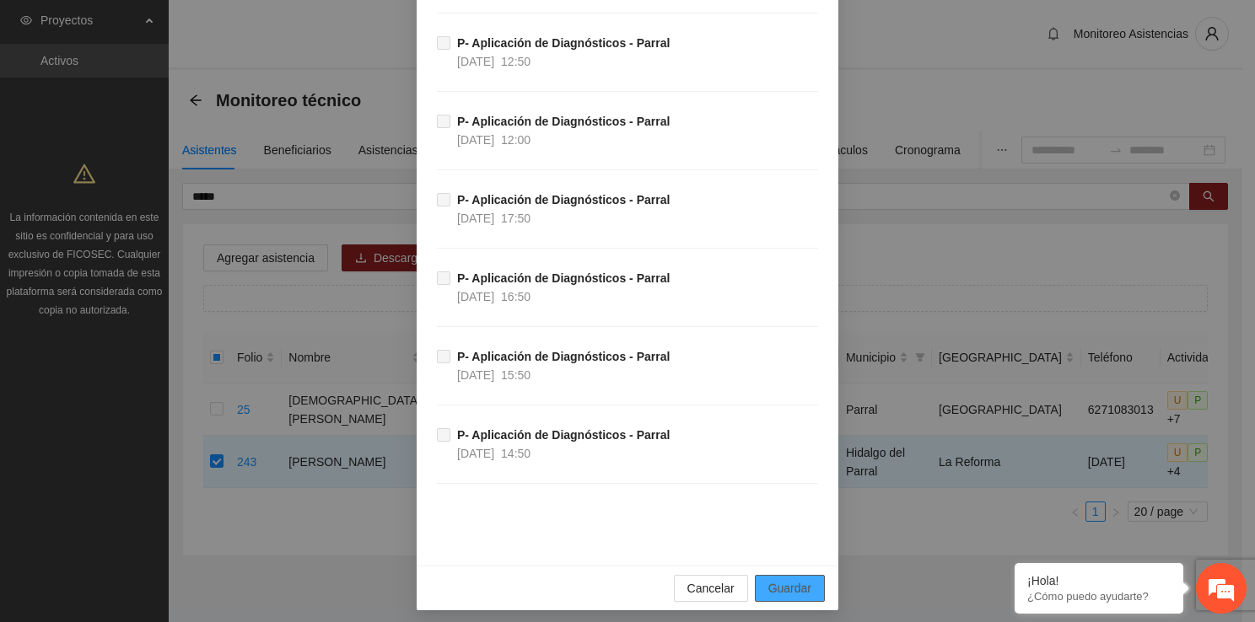
click at [777, 579] on span "Guardar" at bounding box center [789, 588] width 43 height 19
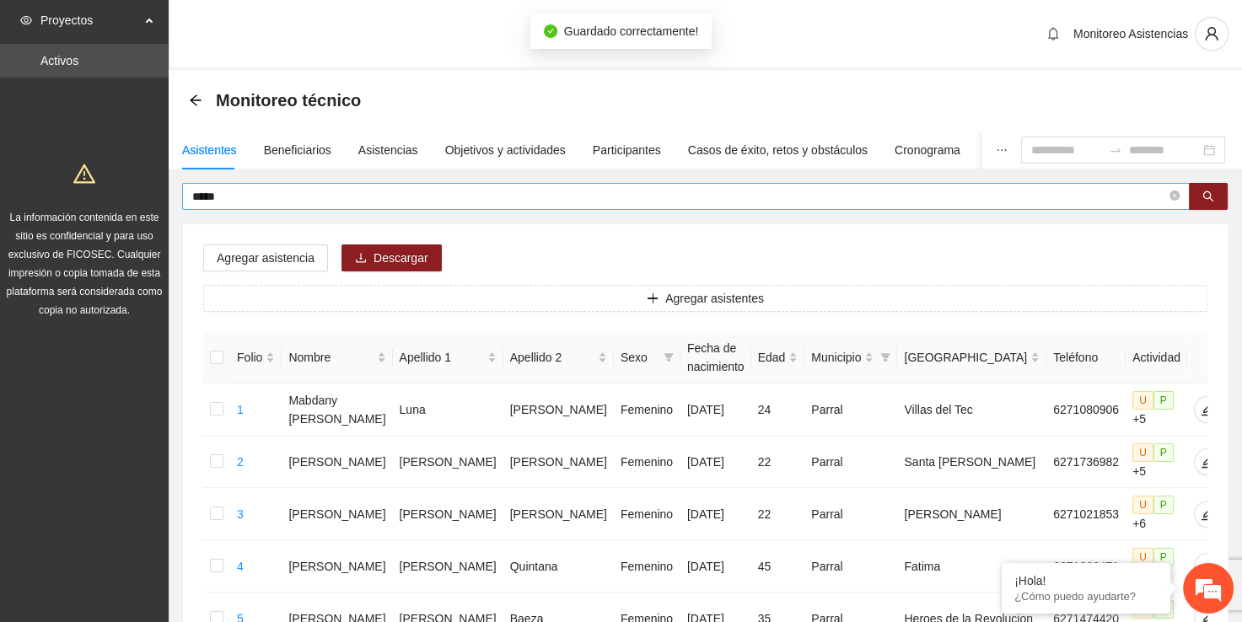
click at [563, 208] on span "*****" at bounding box center [686, 196] width 1008 height 27
type input "*"
type input "*********"
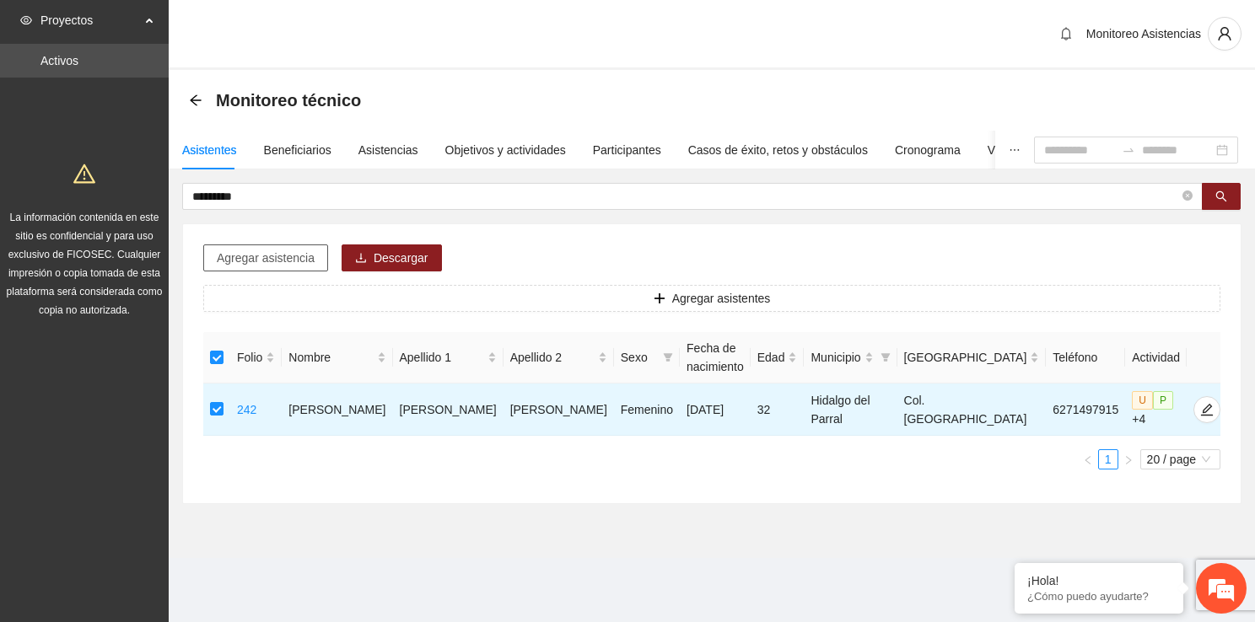
click at [275, 263] on span "Agregar asistencia" at bounding box center [266, 258] width 98 height 19
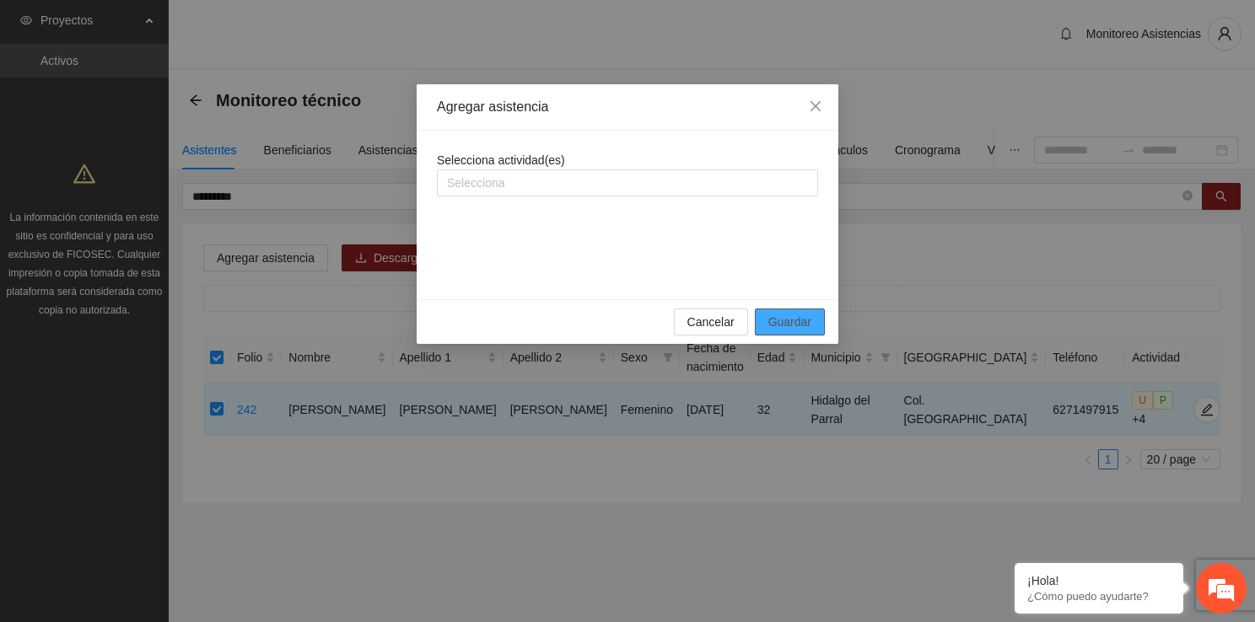
click at [799, 317] on span "Guardar" at bounding box center [789, 322] width 43 height 19
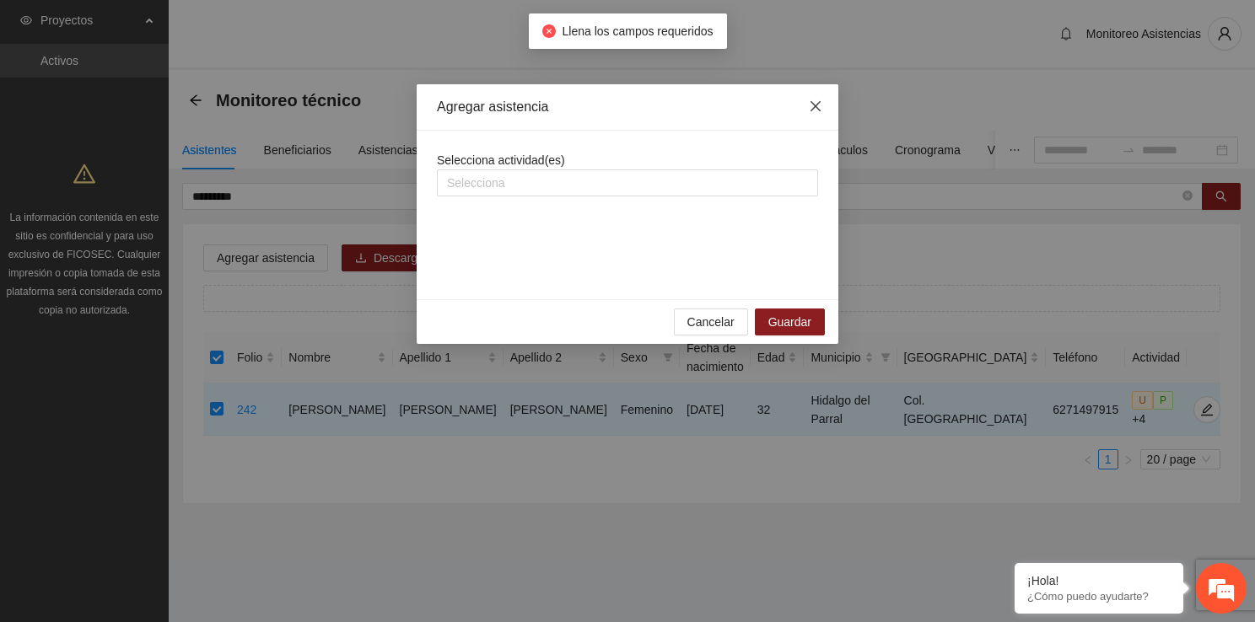
click at [816, 104] on icon "close" at bounding box center [815, 106] width 13 height 13
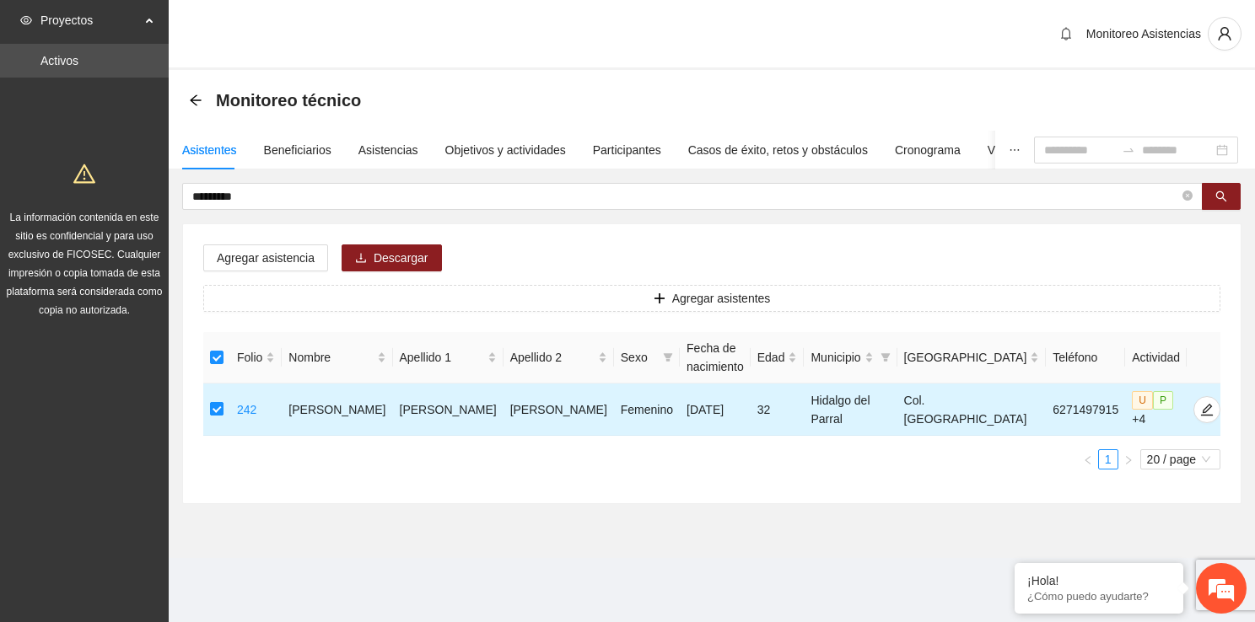
click at [218, 401] on label at bounding box center [216, 410] width 13 height 19
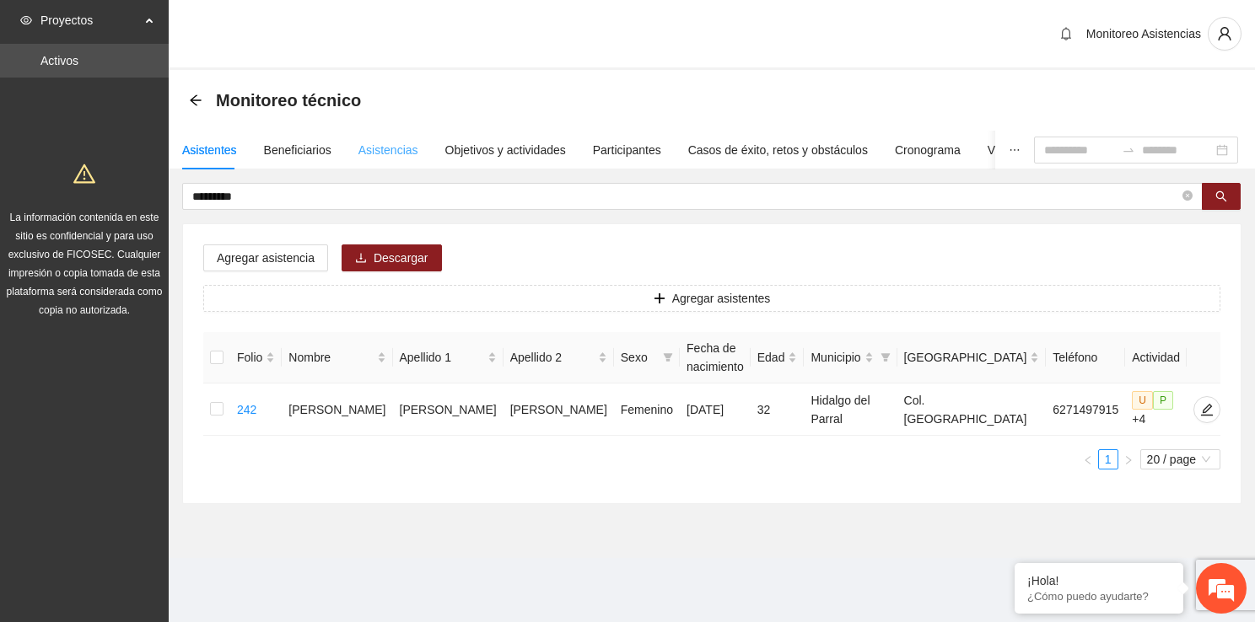
click at [376, 160] on div "Asistencias" at bounding box center [388, 150] width 60 height 39
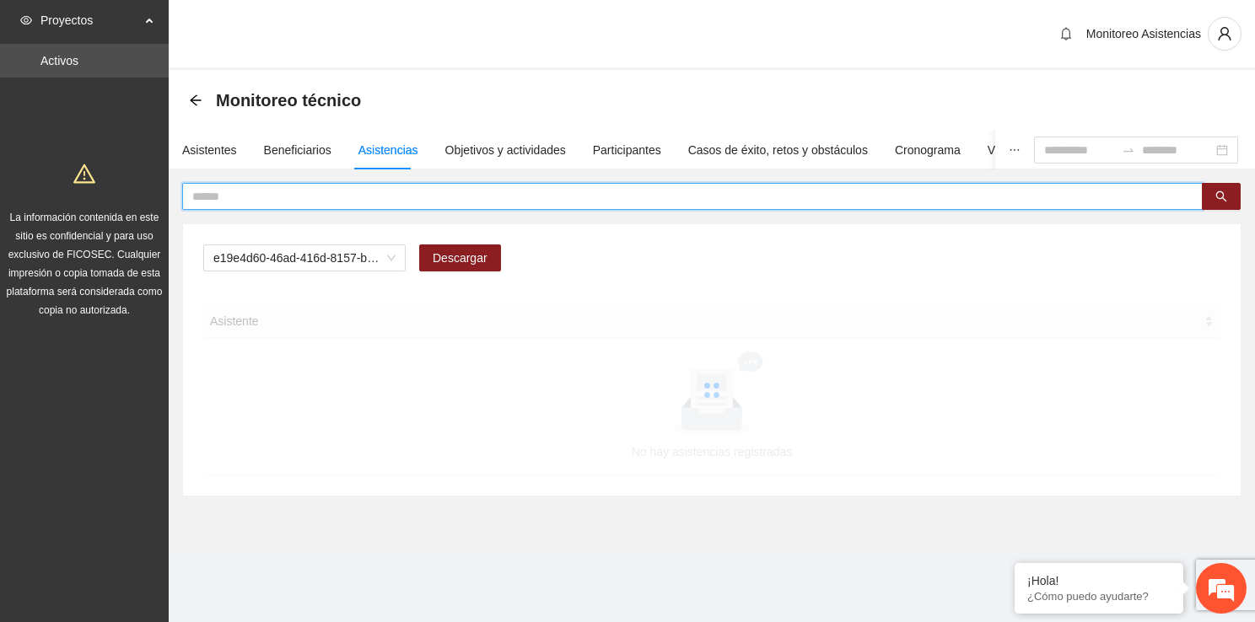
click at [377, 189] on input "text" at bounding box center [685, 196] width 987 height 19
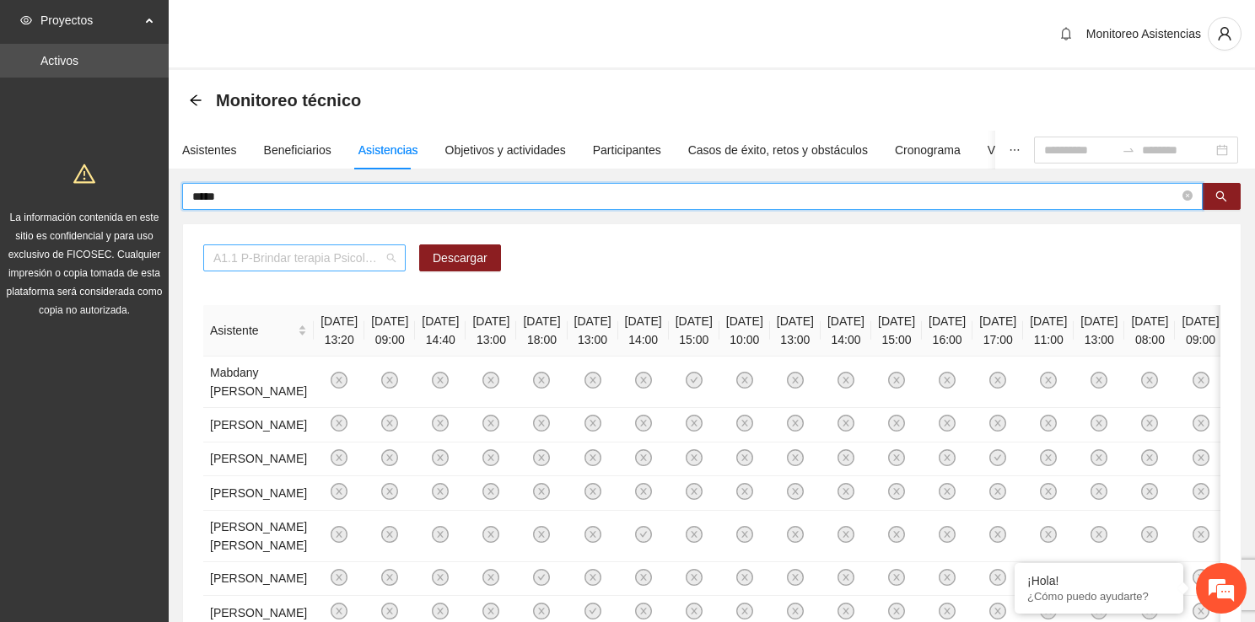
click at [393, 254] on span "A1.1 P-Brindar terapia Psicológica en Parral" at bounding box center [304, 257] width 182 height 25
type input "*****"
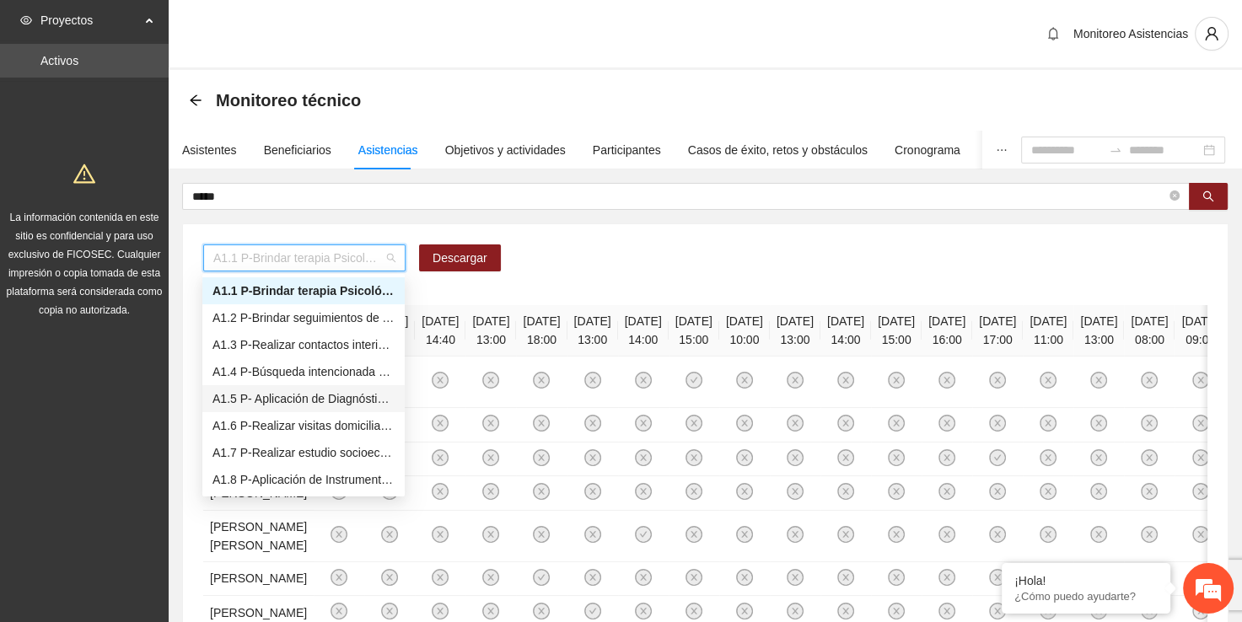
click at [358, 394] on div "A1.5 P- Aplicación de Diagnósticos - Parral" at bounding box center [303, 399] width 182 height 19
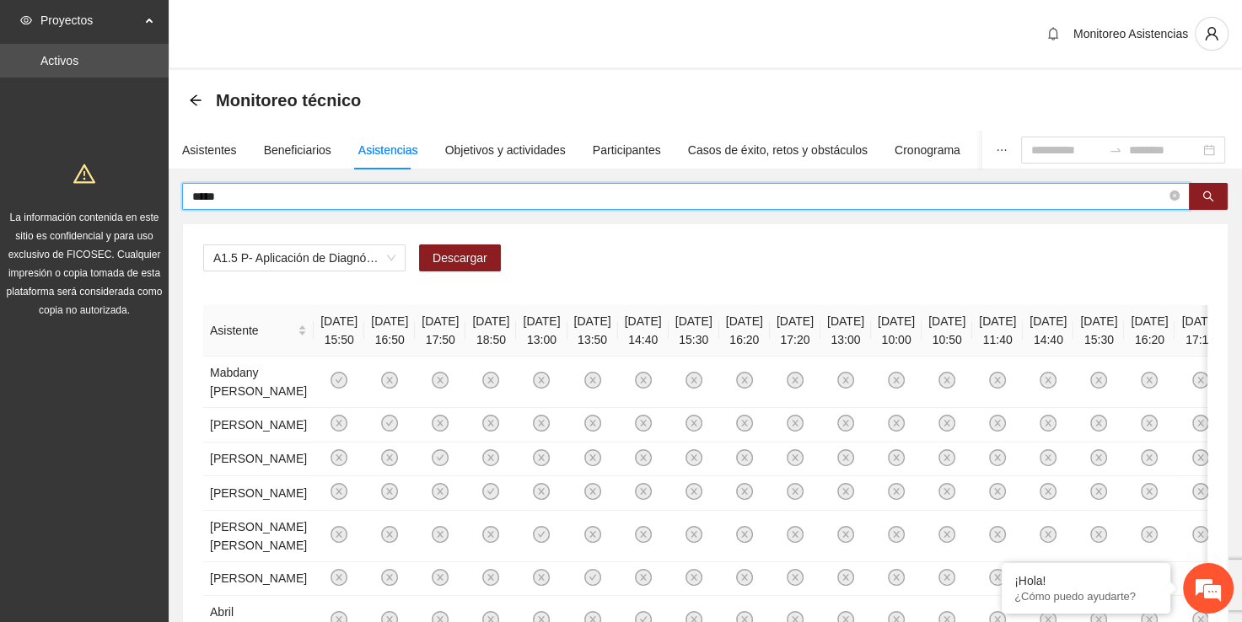
click at [292, 204] on input "*****" at bounding box center [679, 196] width 974 height 19
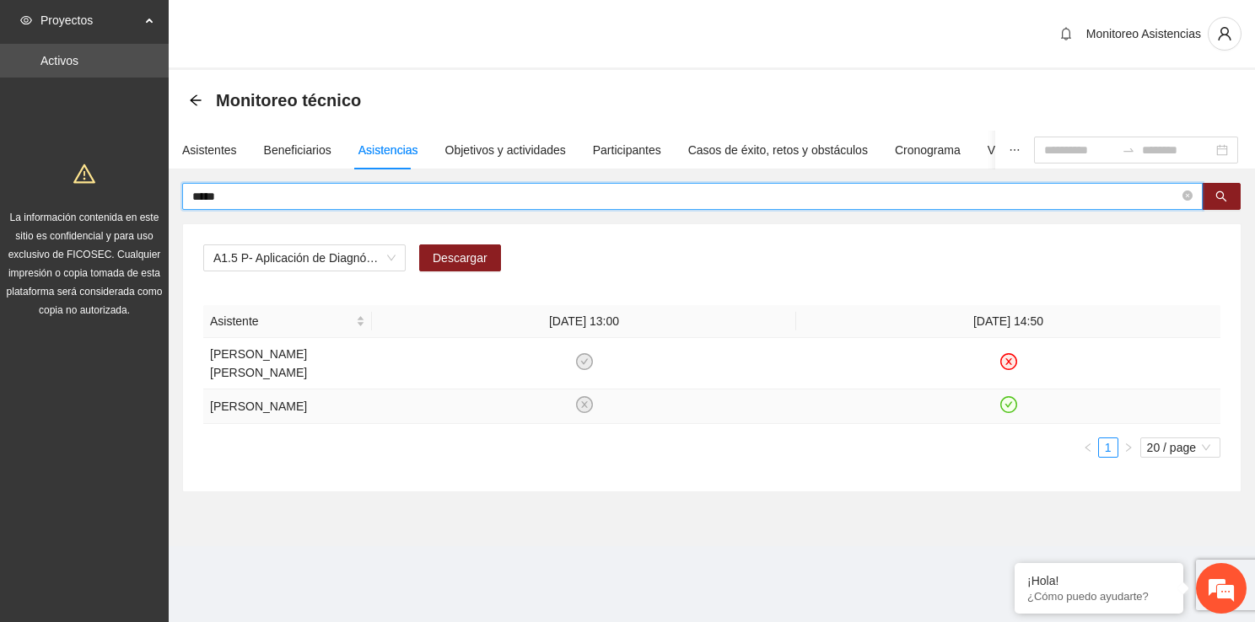
click at [1013, 410] on icon "check-circle" at bounding box center [1008, 404] width 17 height 17
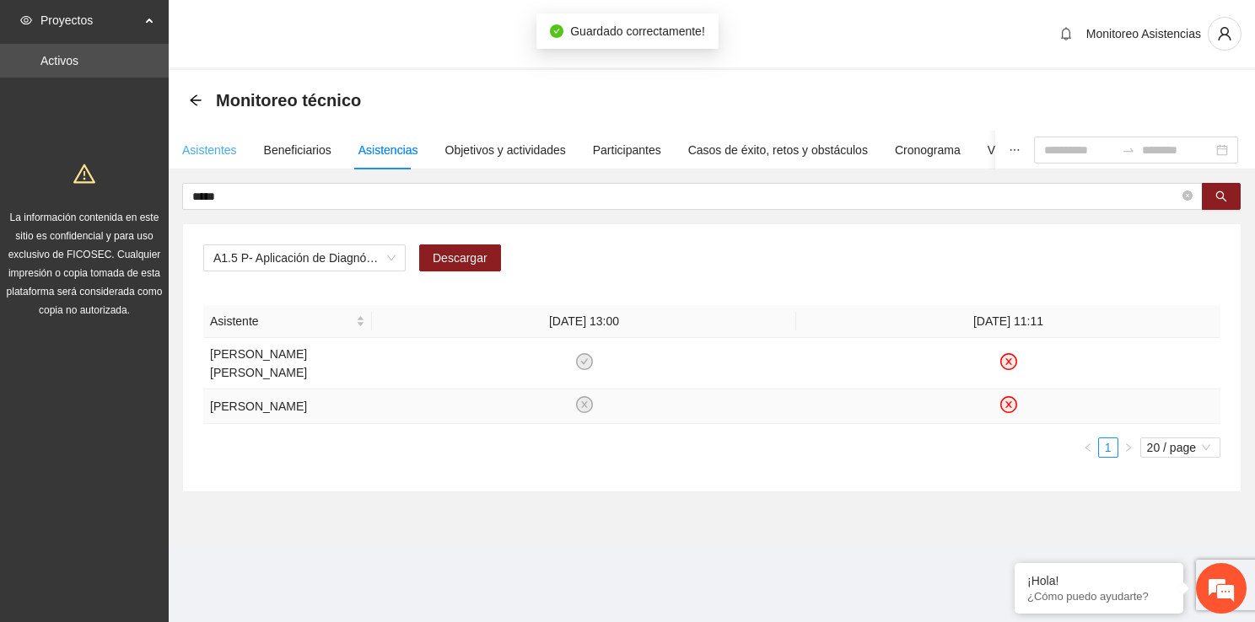
click at [229, 159] on div "Asistentes" at bounding box center [209, 150] width 55 height 39
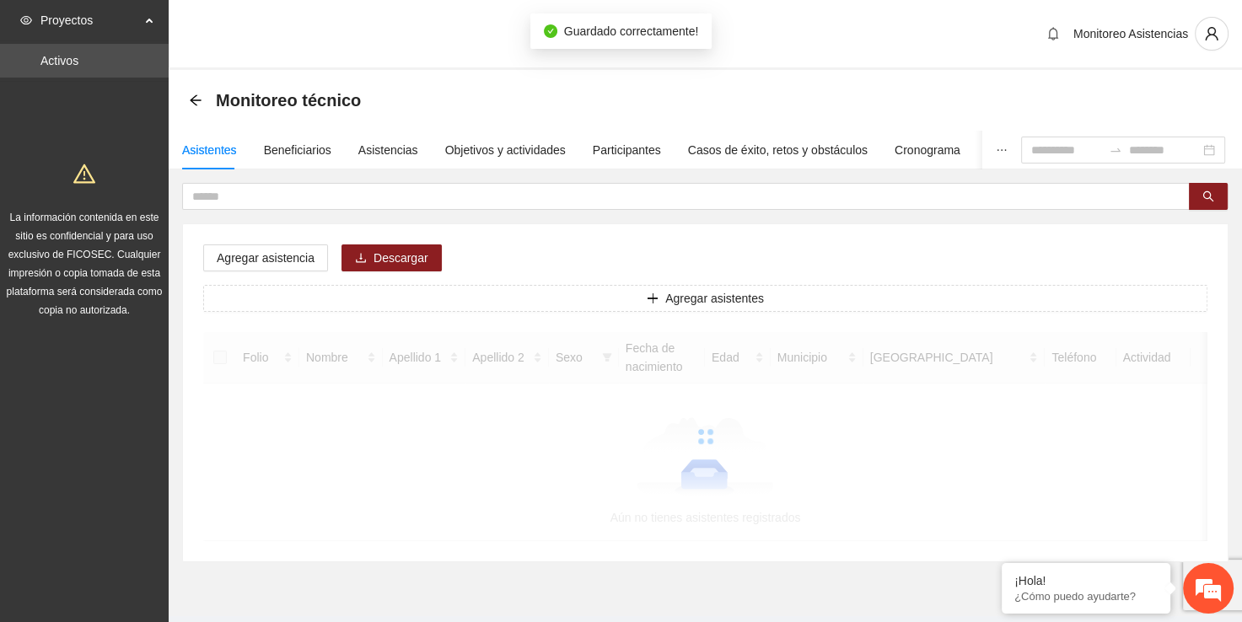
click at [254, 177] on div "Asistentes Beneficiarios Asistencias Objetivos y actividades Participantes Caso…" at bounding box center [705, 347] width 1073 height 432
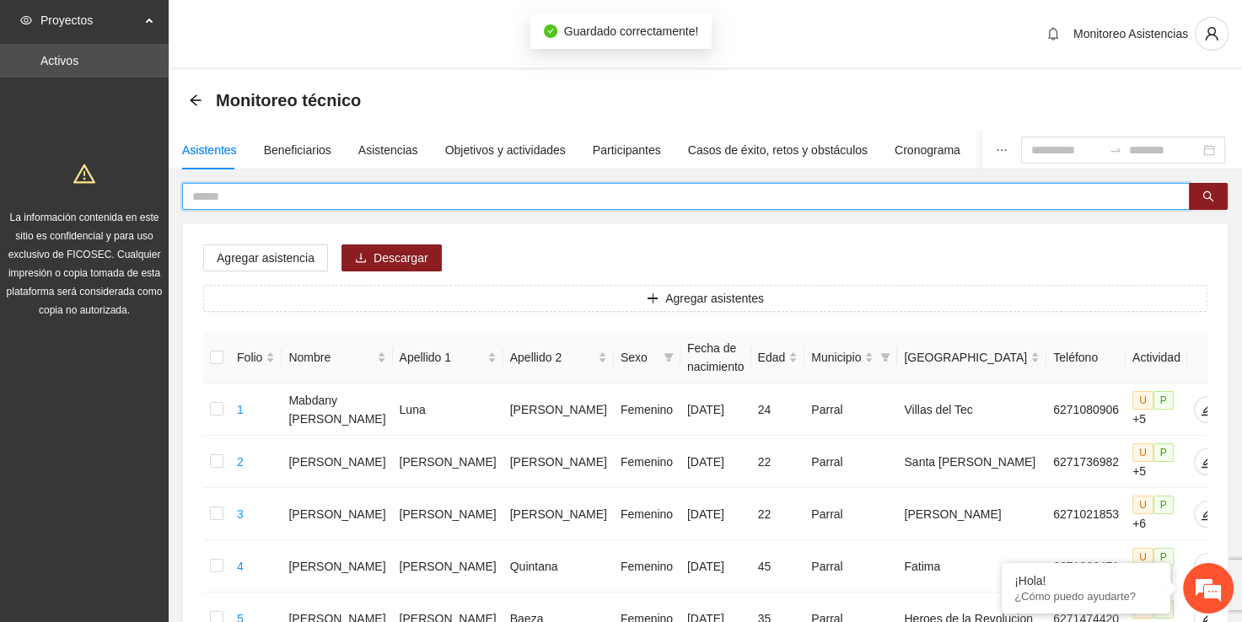
click at [257, 187] on input "text" at bounding box center [679, 196] width 974 height 19
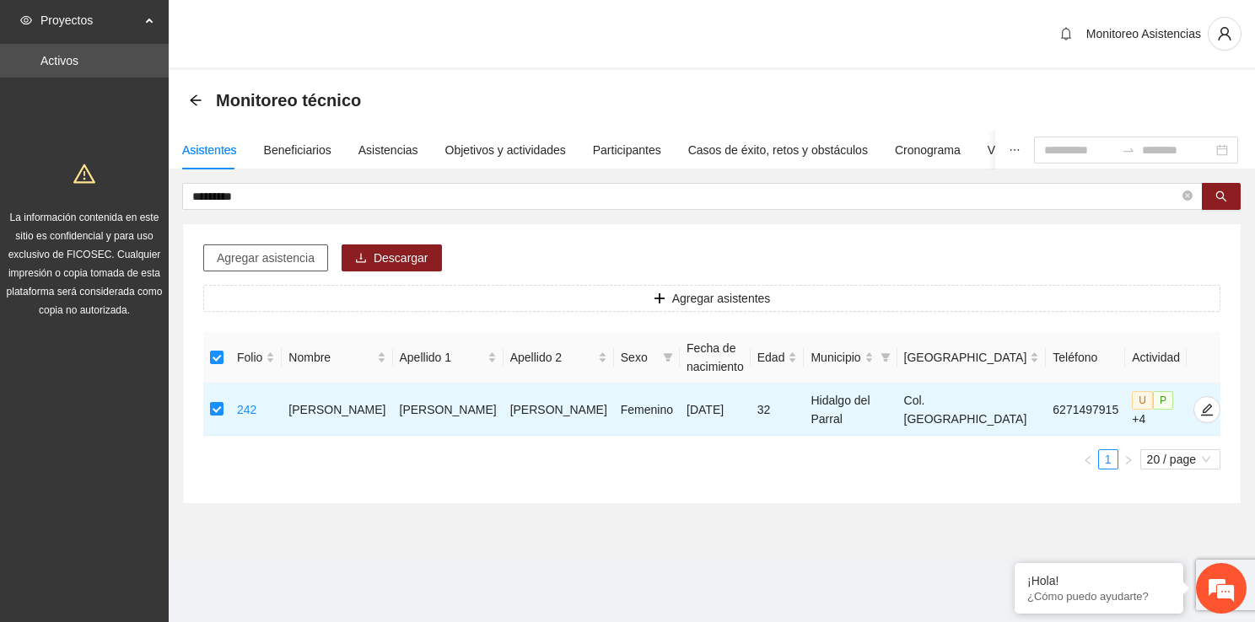
click at [276, 250] on span "Agregar asistencia" at bounding box center [266, 258] width 98 height 19
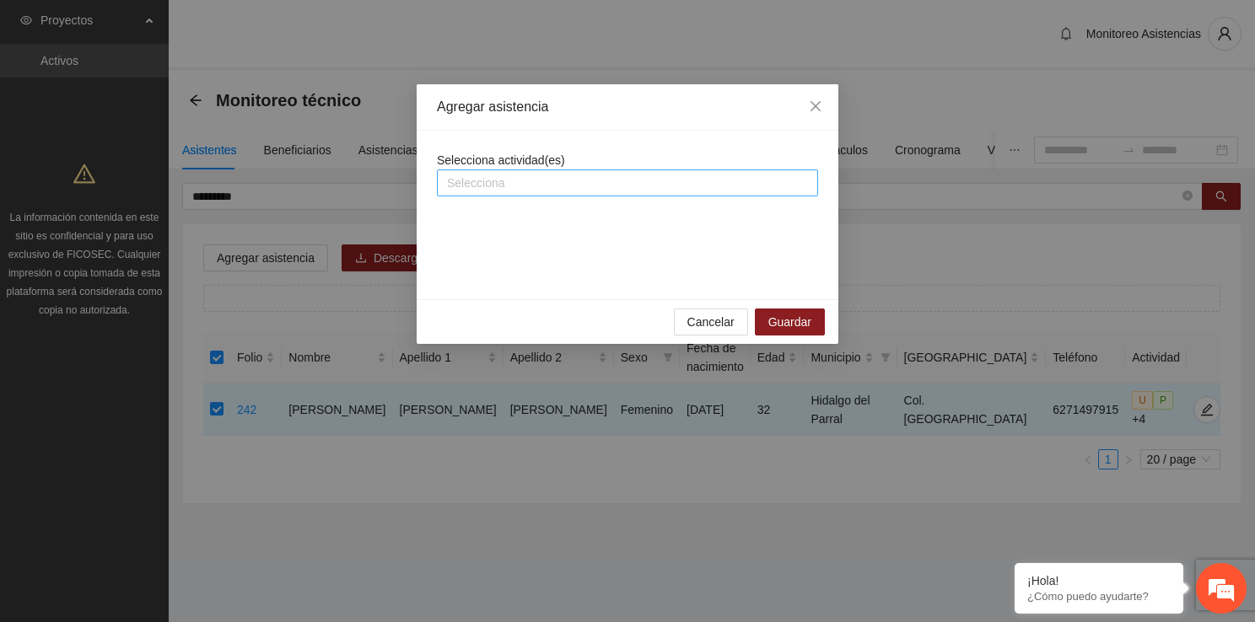
click at [577, 174] on div at bounding box center [627, 183] width 373 height 20
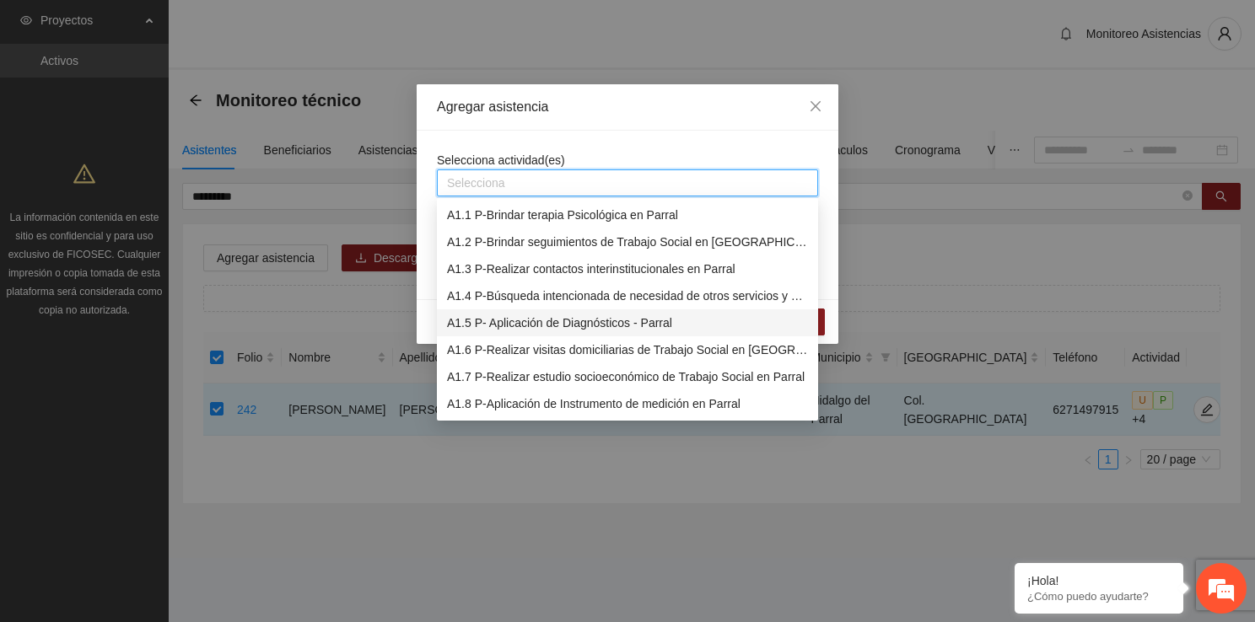
click at [592, 317] on div "A1.5 P- Aplicación de Diagnósticos - Parral" at bounding box center [627, 323] width 361 height 19
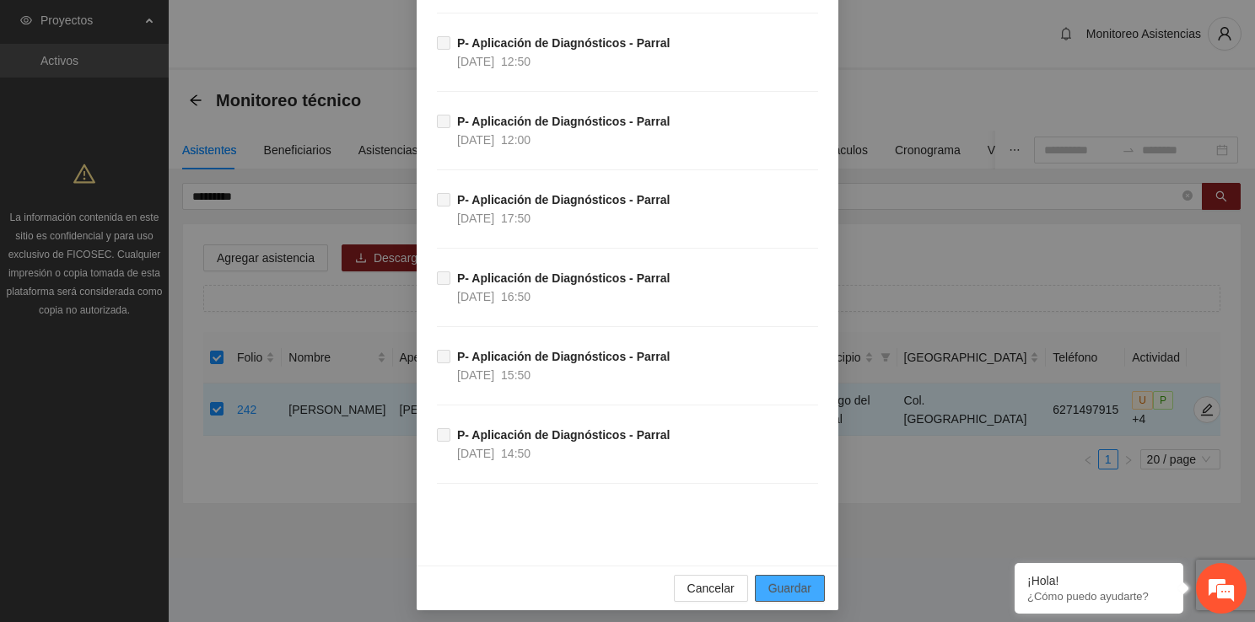
click at [804, 590] on button "Guardar" at bounding box center [790, 588] width 70 height 27
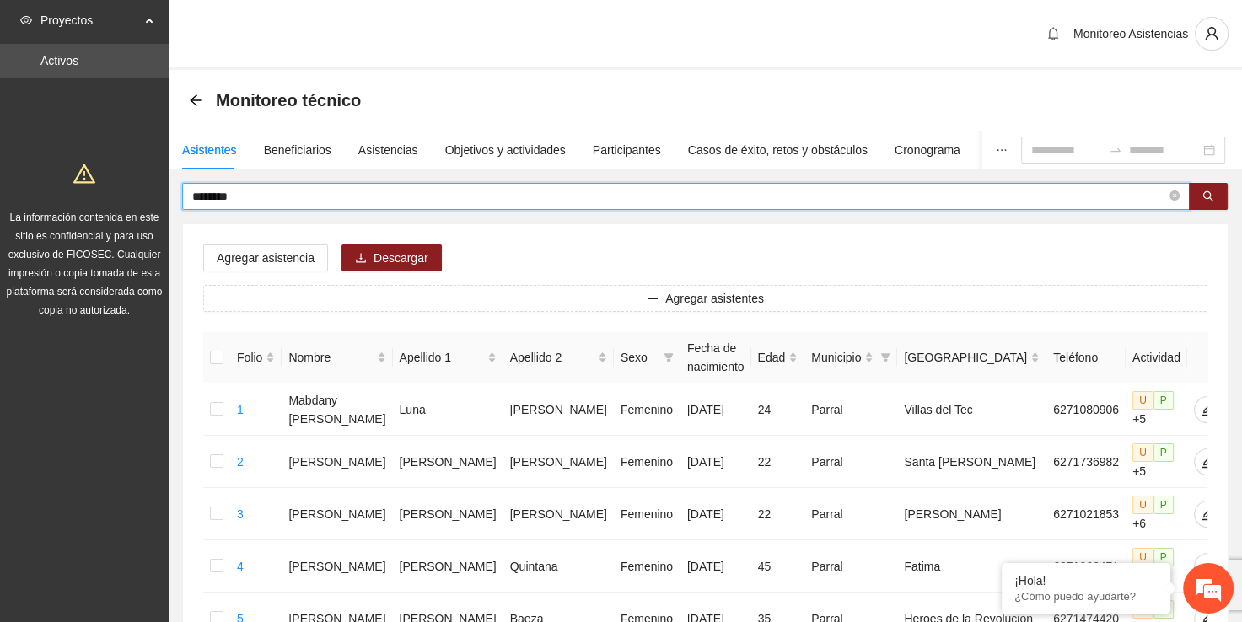
click at [607, 189] on input "********" at bounding box center [679, 196] width 974 height 19
type input "*"
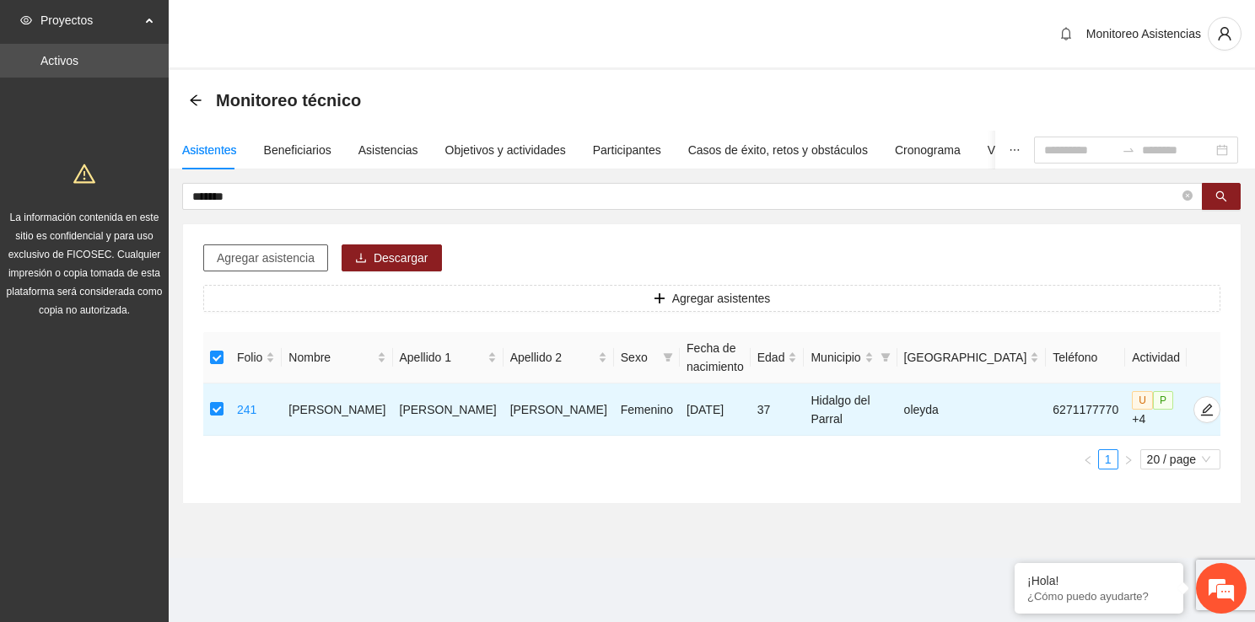
click at [293, 262] on span "Agregar asistencia" at bounding box center [266, 258] width 98 height 19
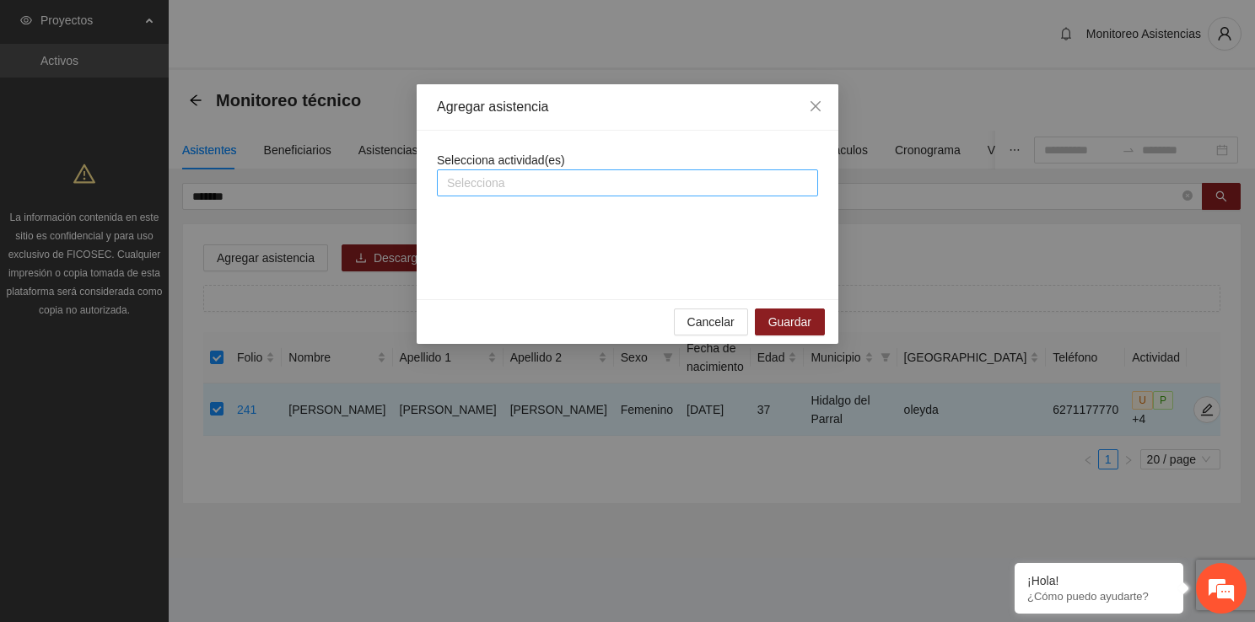
click at [597, 184] on div at bounding box center [627, 183] width 373 height 20
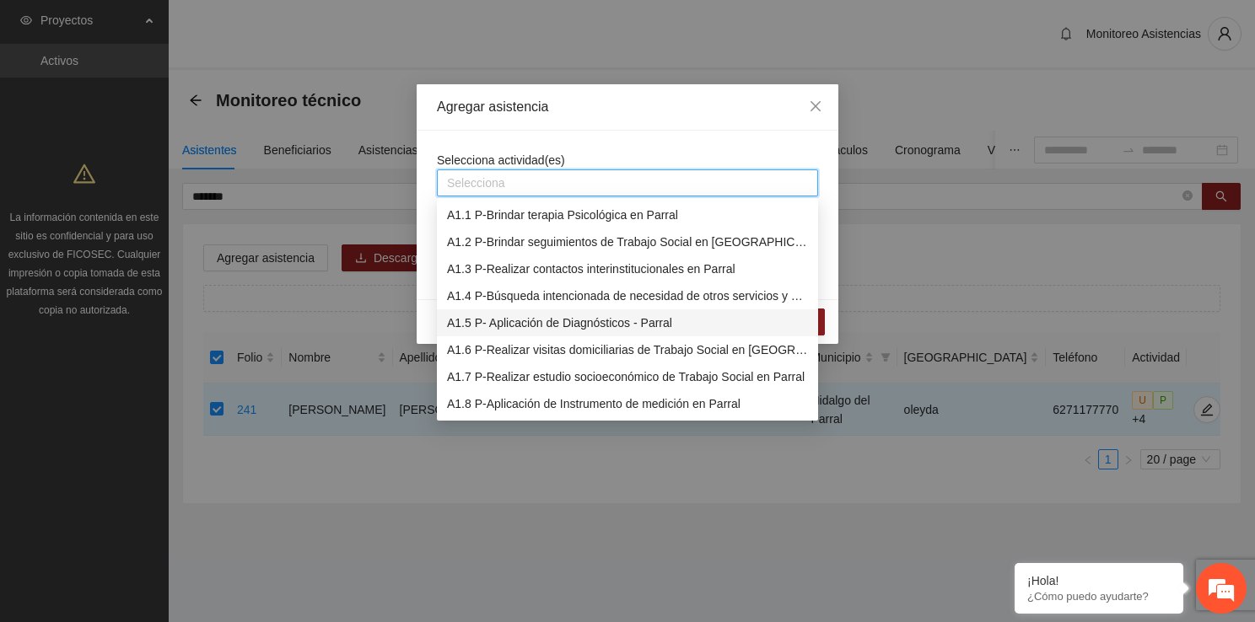
click at [623, 320] on div "A1.5 P- Aplicación de Diagnósticos - Parral" at bounding box center [627, 323] width 361 height 19
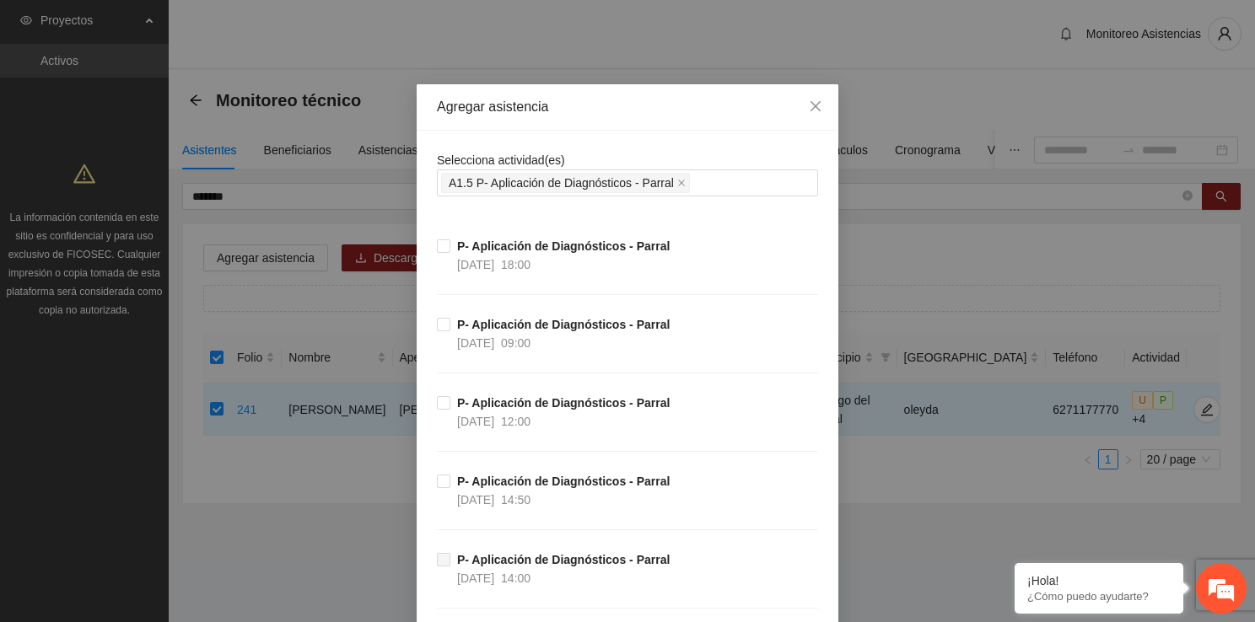
click at [450, 403] on span "P- Aplicación de Diagnósticos - Parral [DATE] 12:00" at bounding box center [563, 412] width 226 height 37
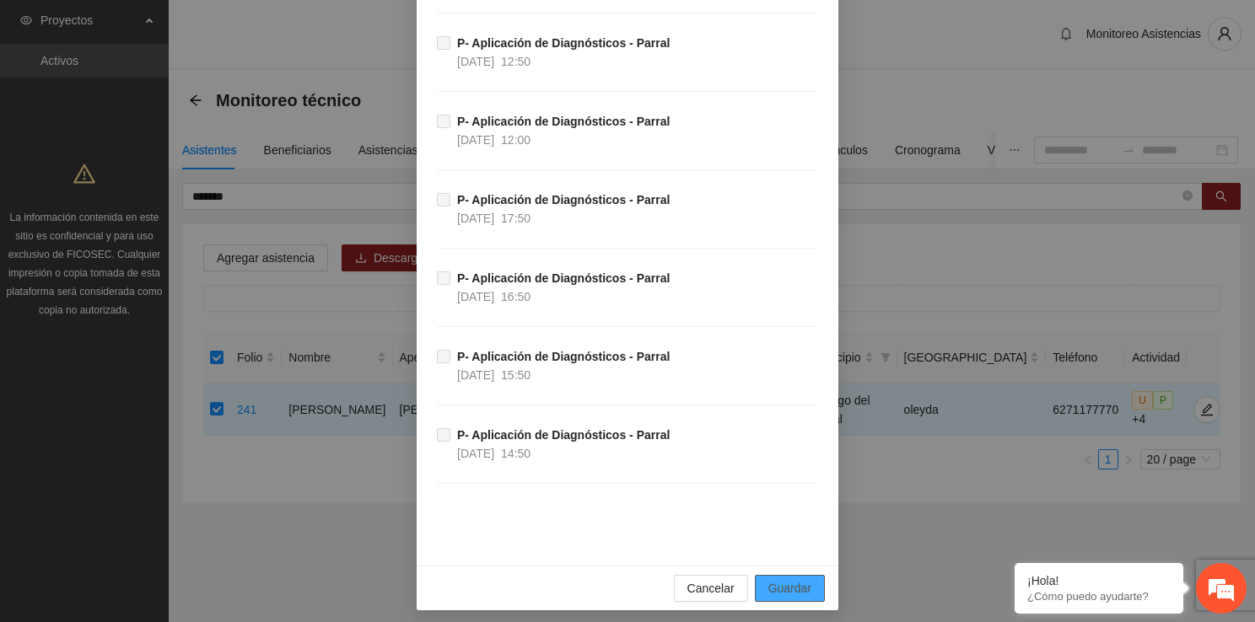
click at [772, 589] on span "Guardar" at bounding box center [789, 588] width 43 height 19
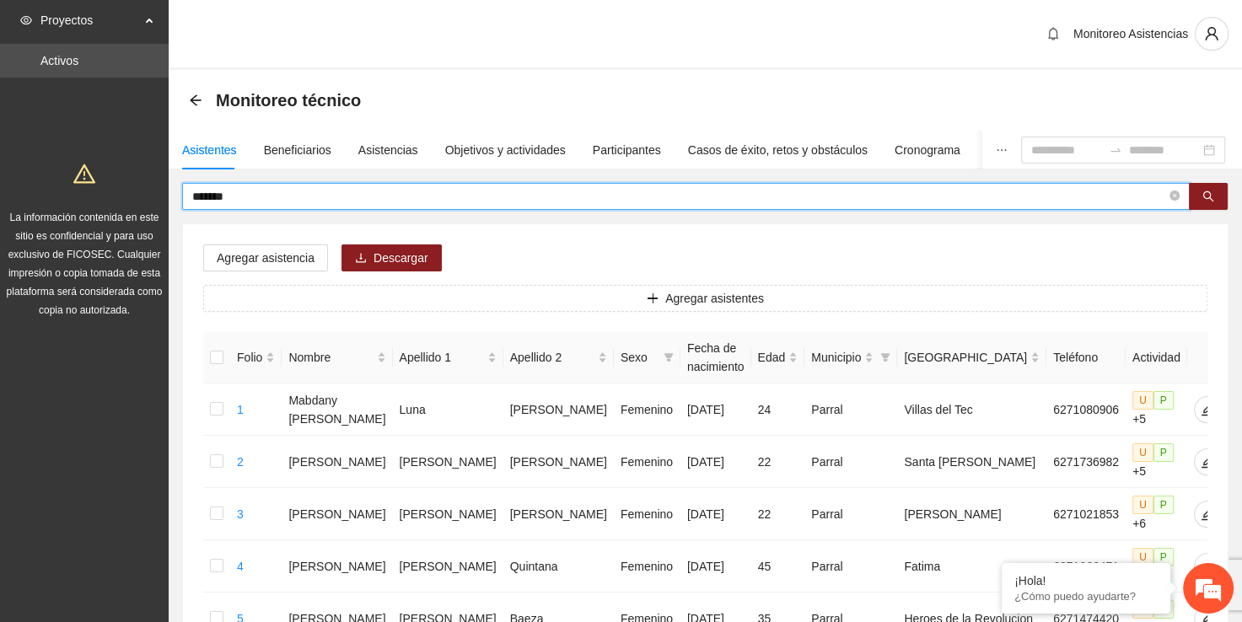
click at [589, 193] on input "*******" at bounding box center [679, 196] width 974 height 19
type input "*"
type input "*****"
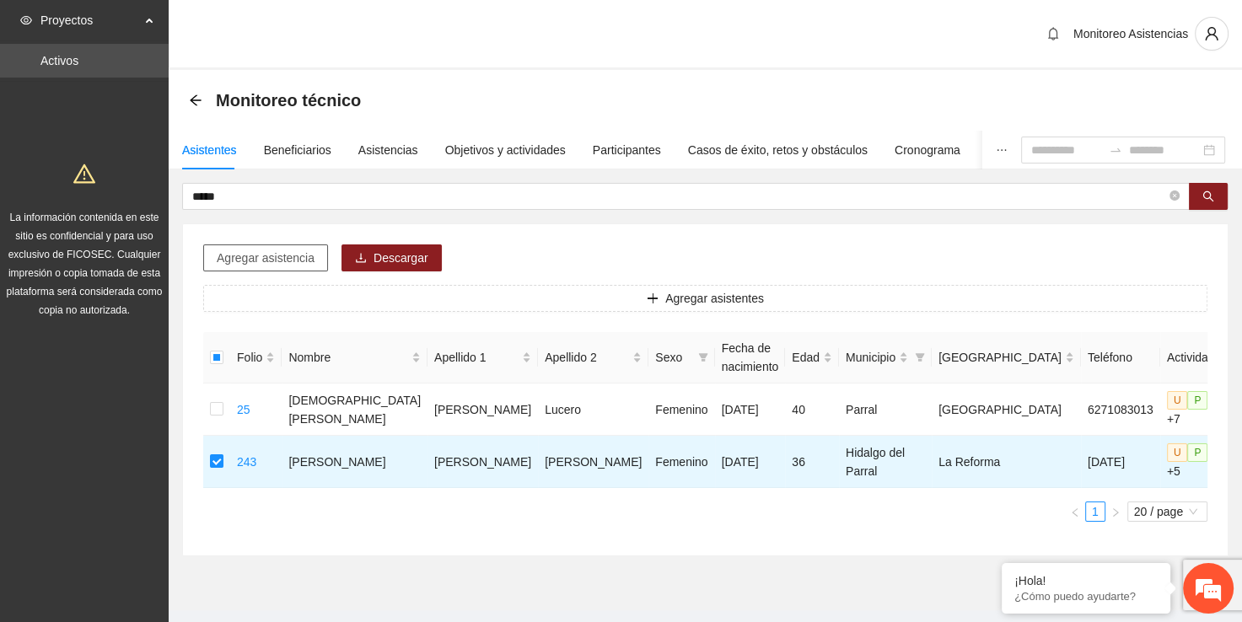
click at [302, 261] on span "Agregar asistencia" at bounding box center [266, 258] width 98 height 19
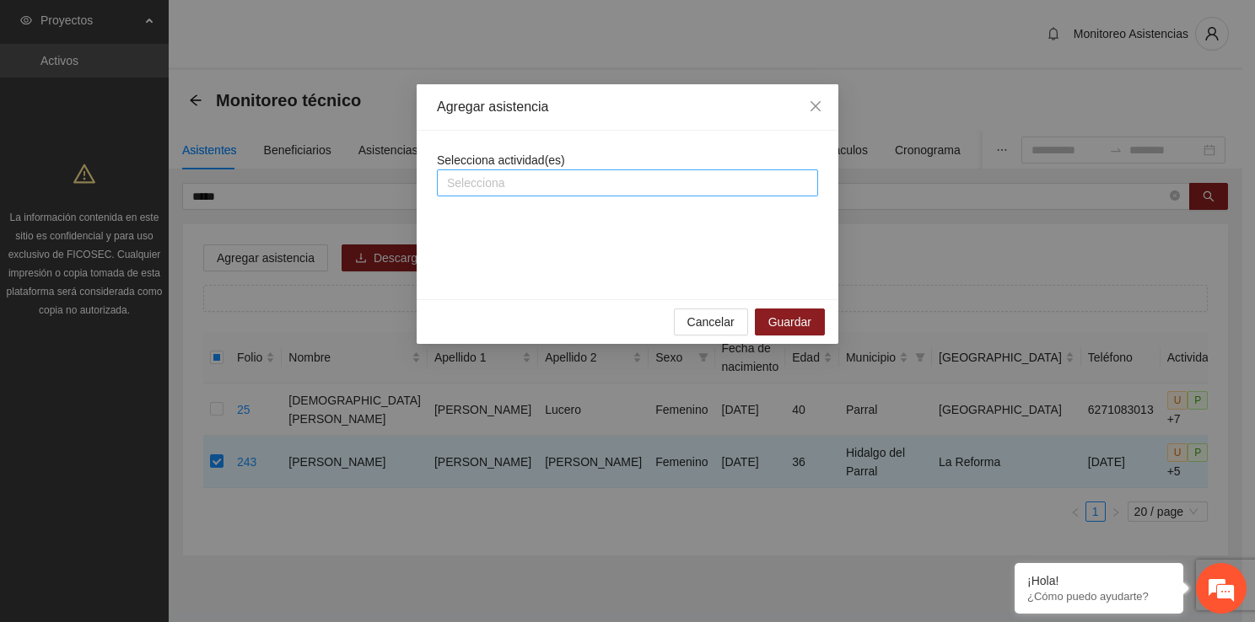
click at [470, 175] on div at bounding box center [627, 183] width 373 height 20
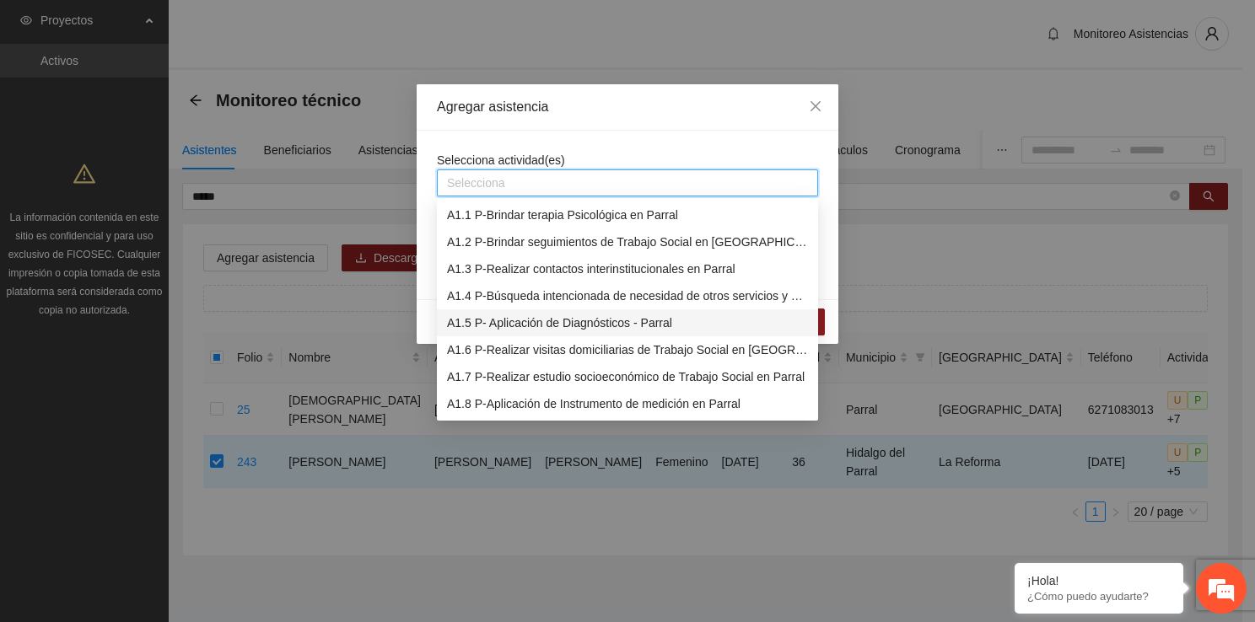
click at [519, 314] on div "A1.5 P- Aplicación de Diagnósticos - Parral" at bounding box center [627, 323] width 361 height 19
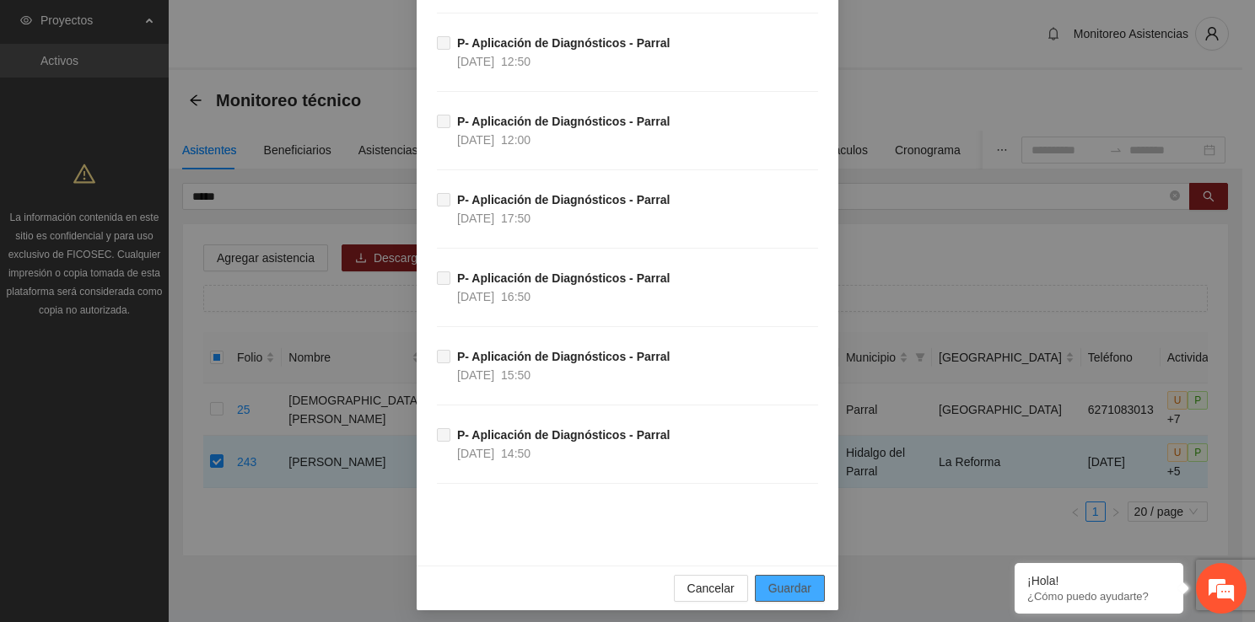
click at [780, 579] on span "Guardar" at bounding box center [789, 588] width 43 height 19
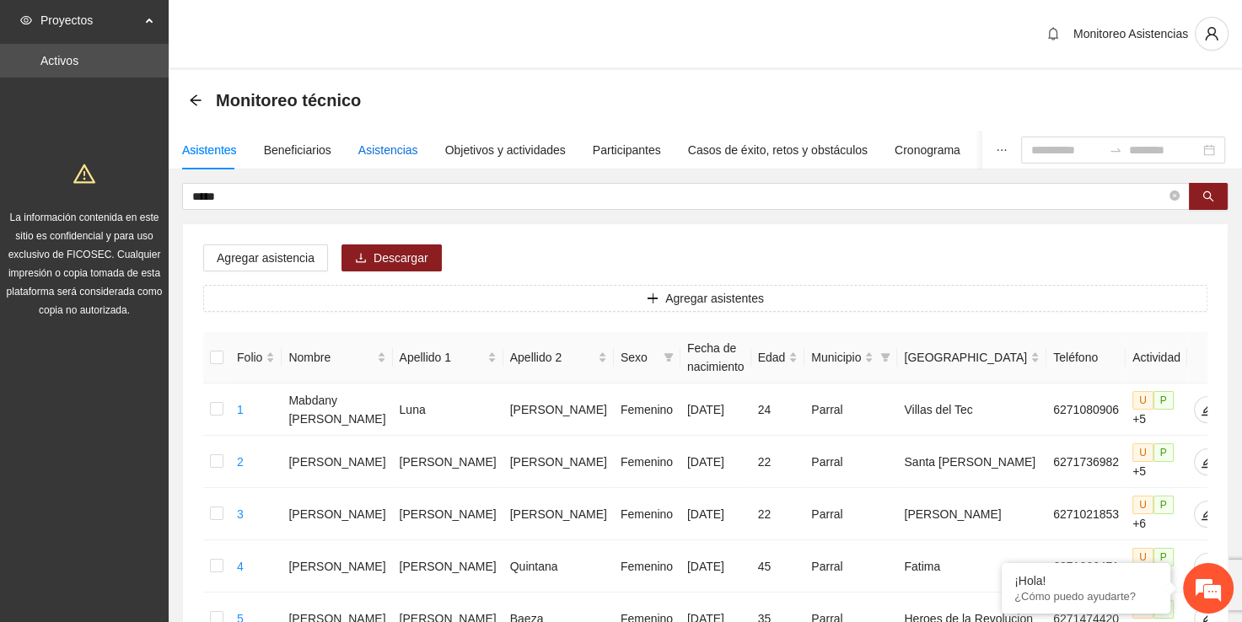
click at [388, 143] on div "Asistencias" at bounding box center [388, 150] width 60 height 19
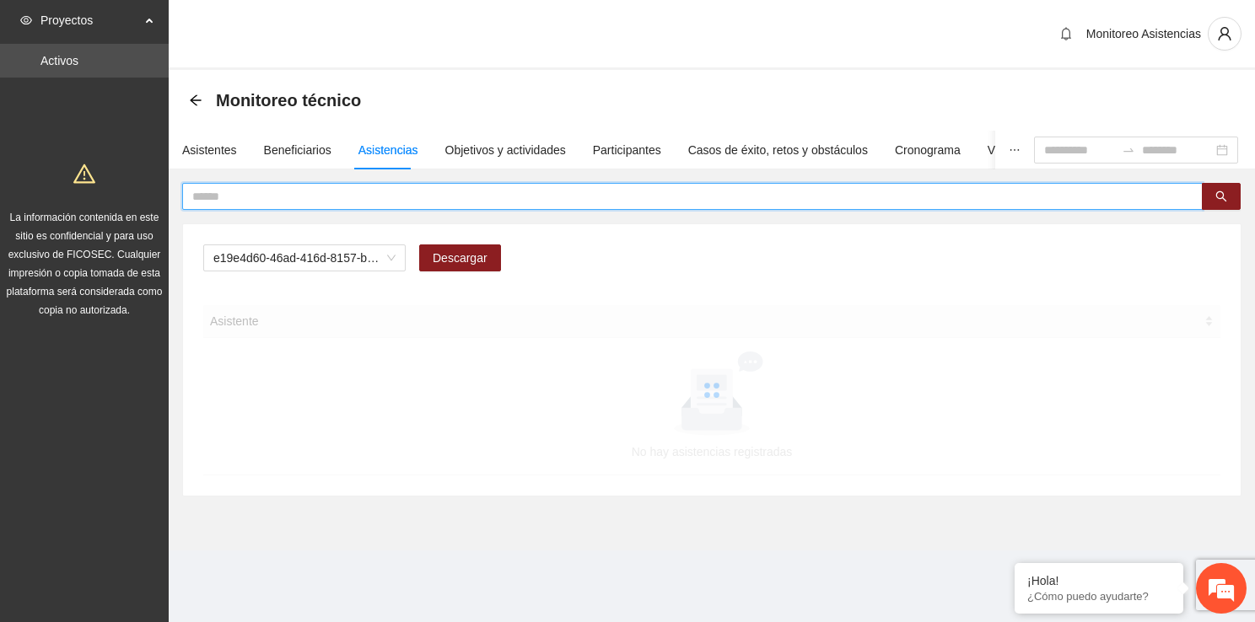
click at [411, 191] on input "text" at bounding box center [685, 196] width 987 height 19
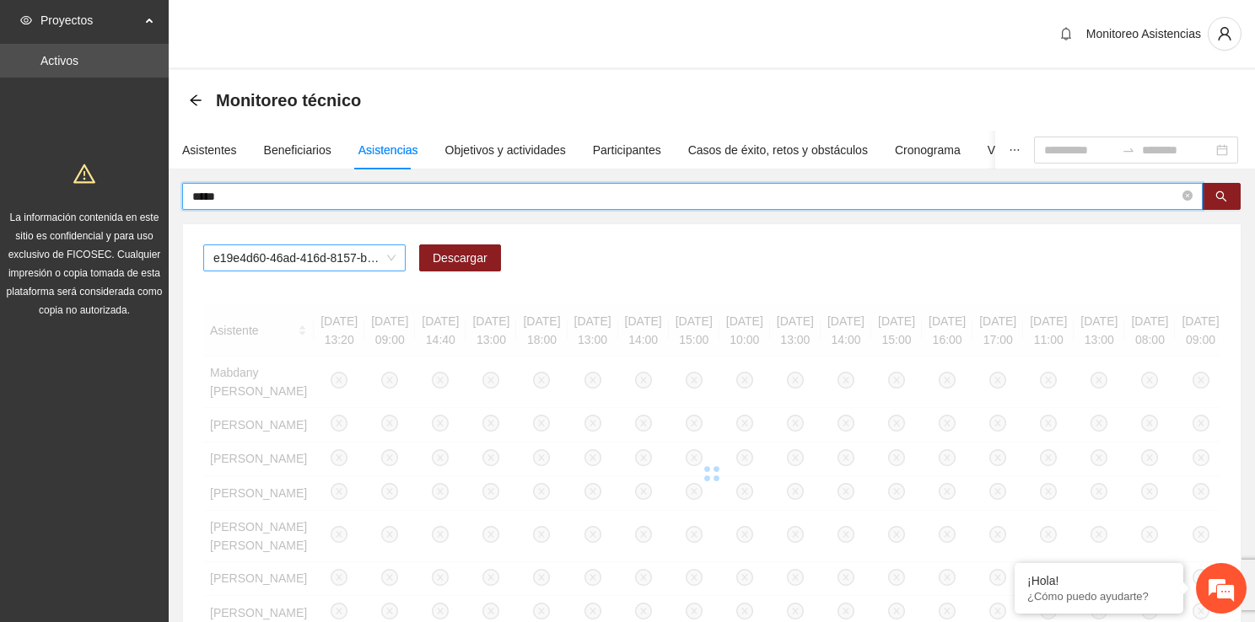
click at [381, 259] on span "e19e4d60-46ad-416d-8157-b1d80b8172e2" at bounding box center [304, 257] width 182 height 25
type input "*****"
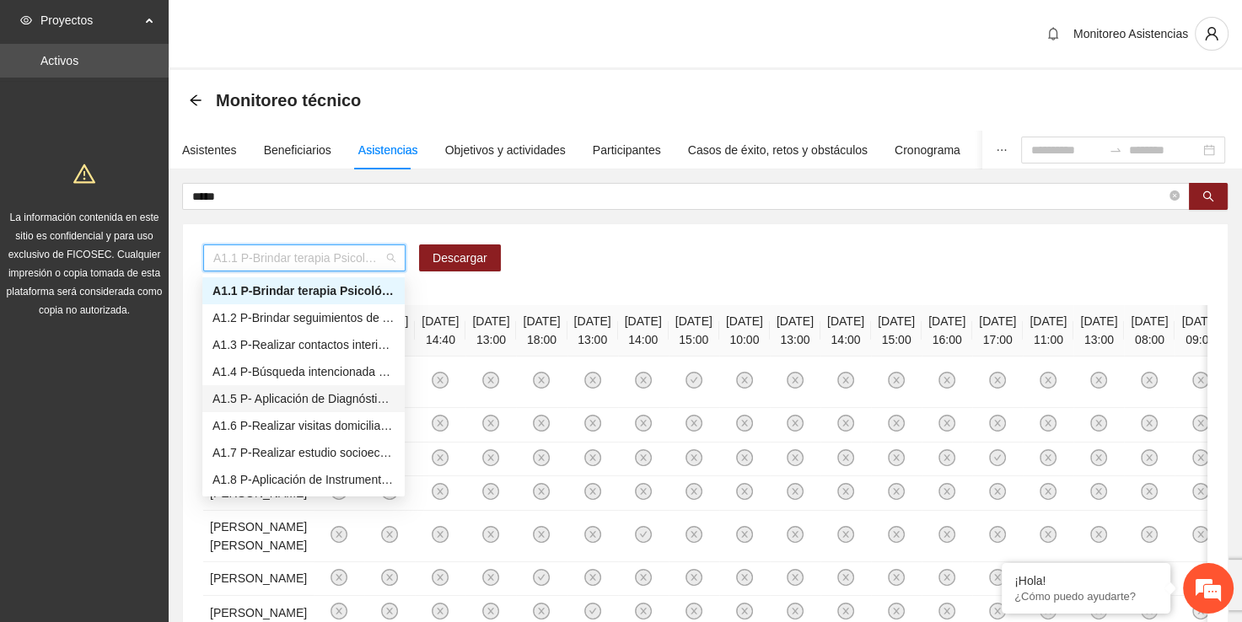
click at [347, 396] on div "A1.5 P- Aplicación de Diagnósticos - Parral" at bounding box center [303, 399] width 182 height 19
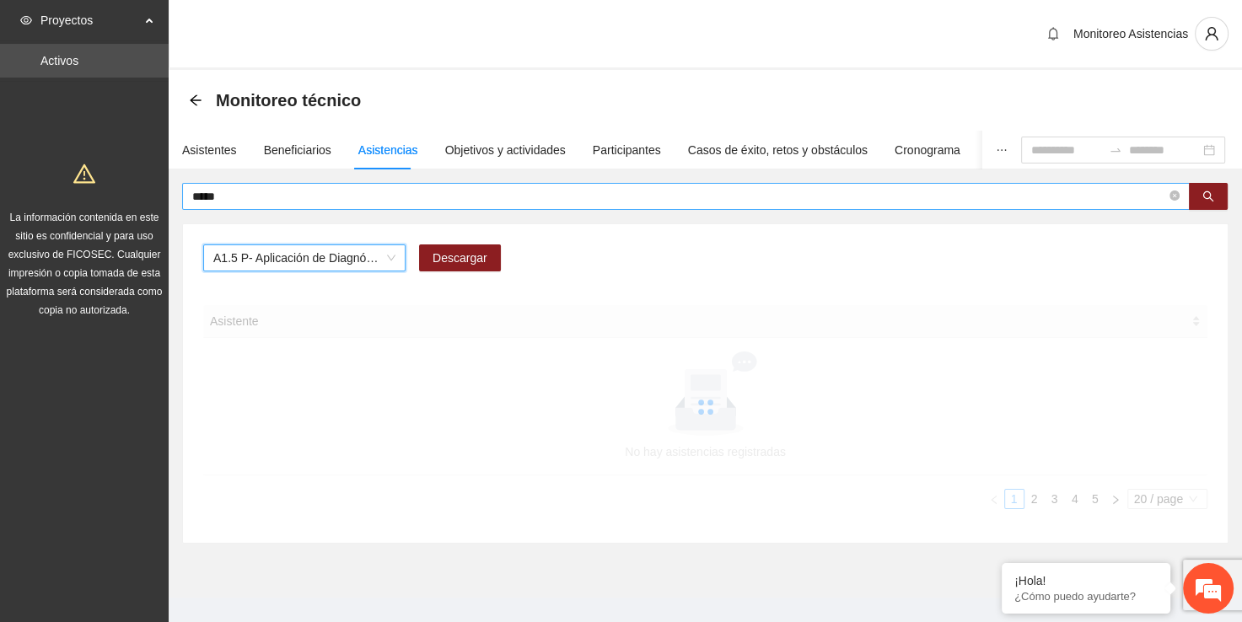
click at [277, 191] on input "*****" at bounding box center [679, 196] width 974 height 19
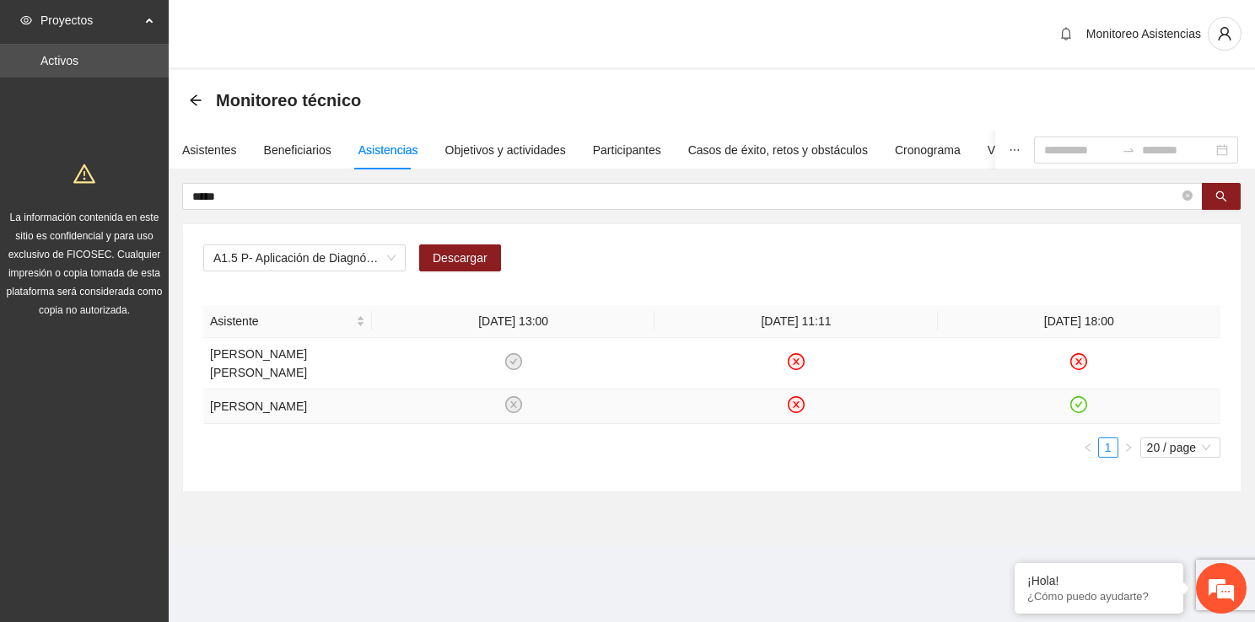
click at [1080, 406] on icon "check-circle" at bounding box center [1079, 405] width 14 height 14
click at [187, 147] on div "Asistentes" at bounding box center [209, 150] width 55 height 19
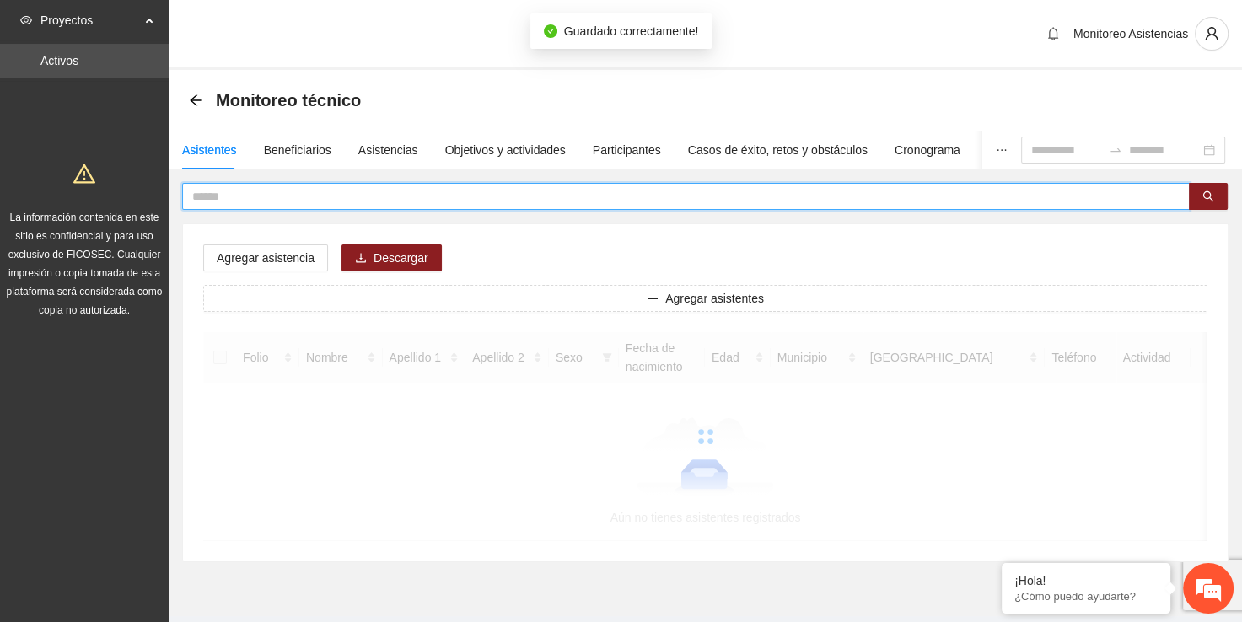
click at [327, 197] on input "text" at bounding box center [679, 196] width 974 height 19
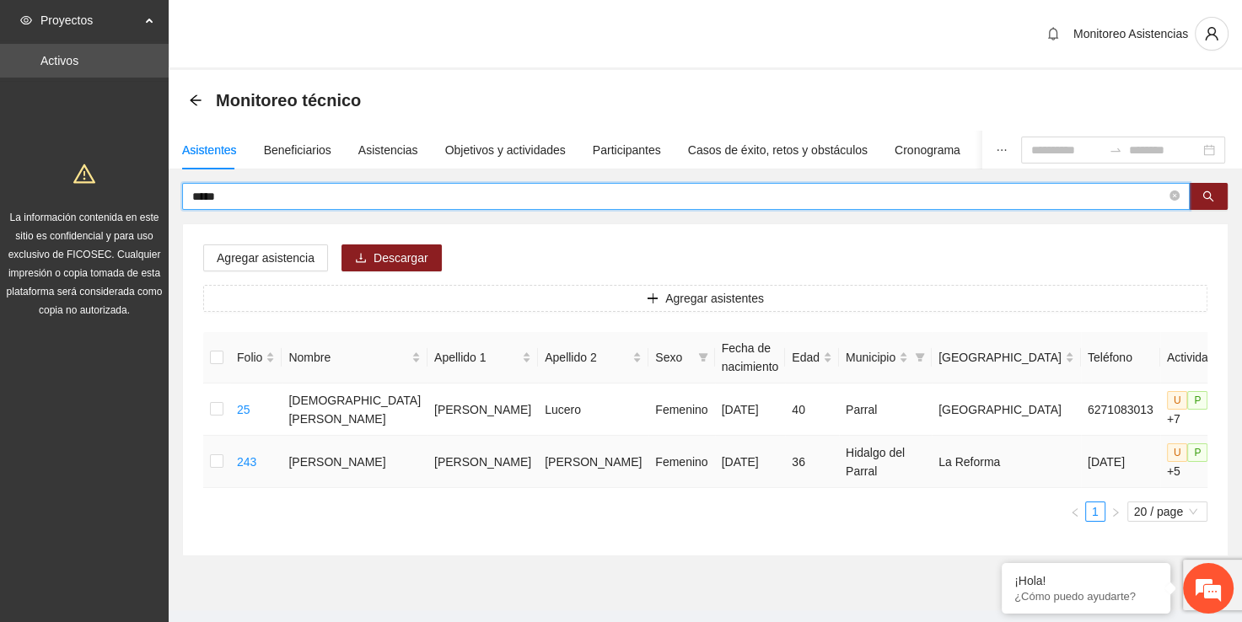
click at [210, 454] on td at bounding box center [216, 462] width 27 height 52
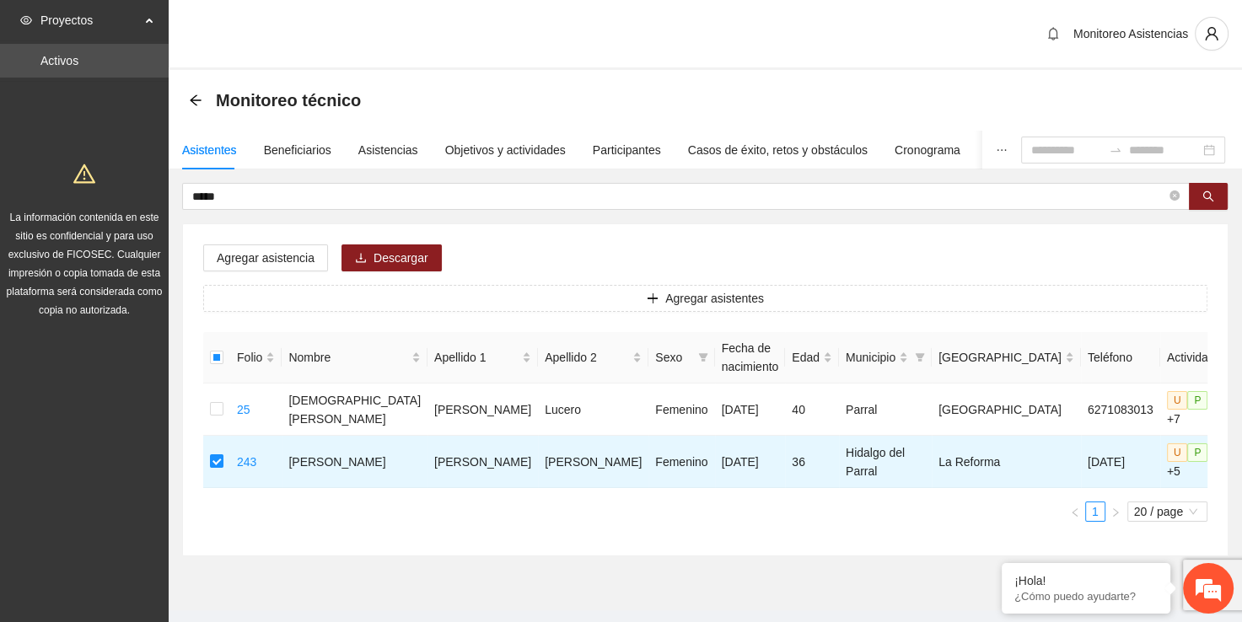
click at [285, 241] on div "Agregar asistencia Descargar Agregar asistentes Folio Nombre Apellido 1 Apellid…" at bounding box center [705, 389] width 1045 height 331
click at [288, 257] on span "Agregar asistencia" at bounding box center [266, 258] width 98 height 19
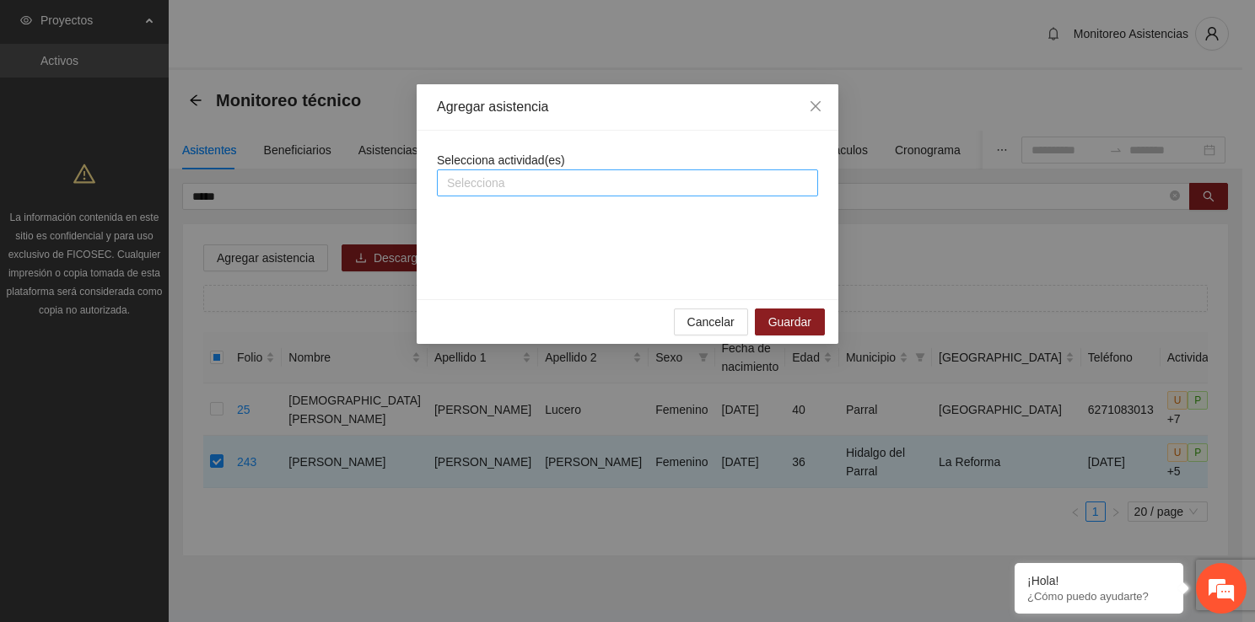
click at [507, 190] on div at bounding box center [627, 183] width 373 height 20
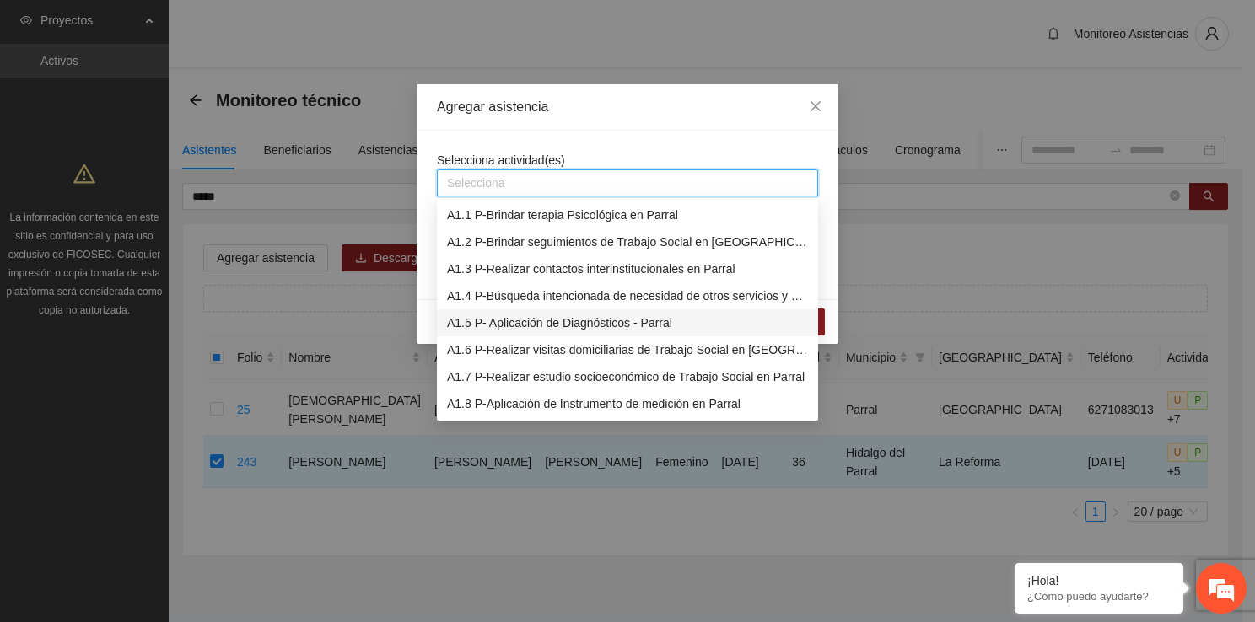
click at [542, 319] on div "A1.5 P- Aplicación de Diagnósticos - Parral" at bounding box center [627, 323] width 361 height 19
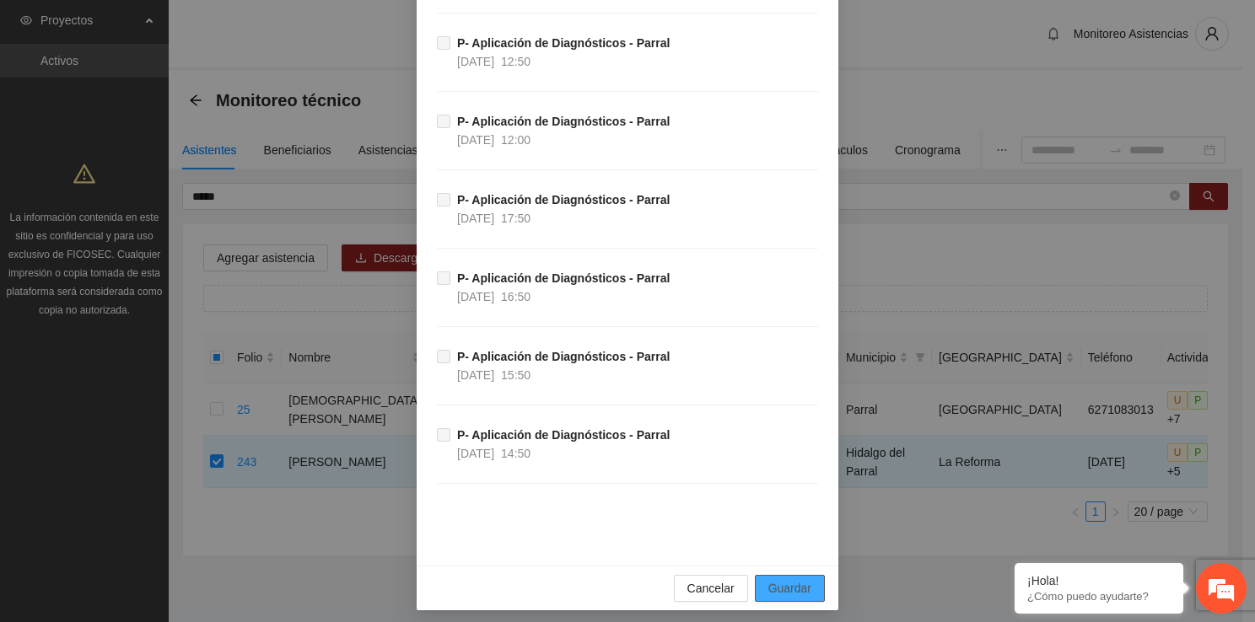
click at [786, 583] on span "Guardar" at bounding box center [789, 588] width 43 height 19
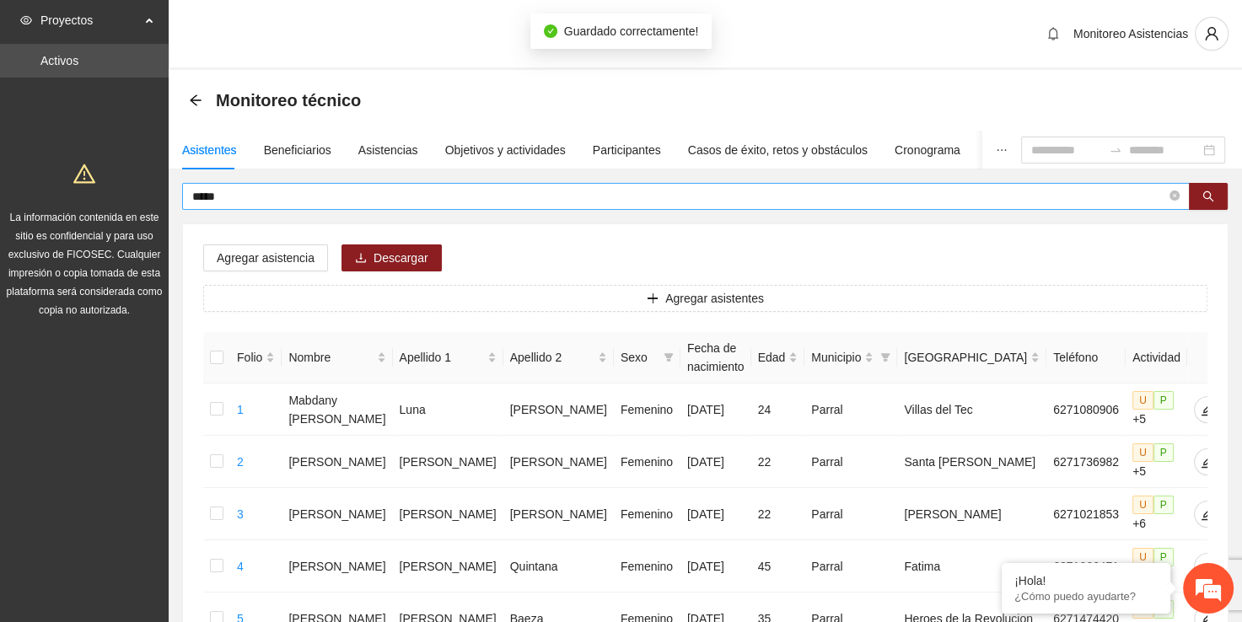
click at [525, 205] on span "*****" at bounding box center [686, 196] width 1008 height 27
type input "*"
type input "*******"
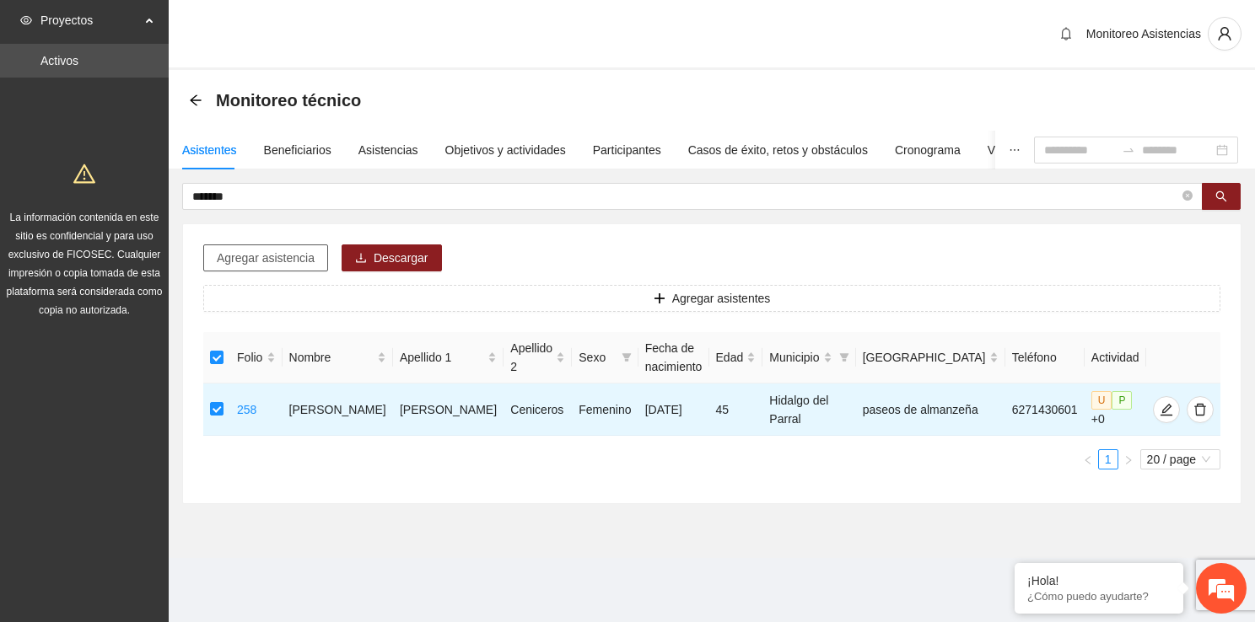
click at [247, 270] on button "Agregar asistencia" at bounding box center [265, 258] width 125 height 27
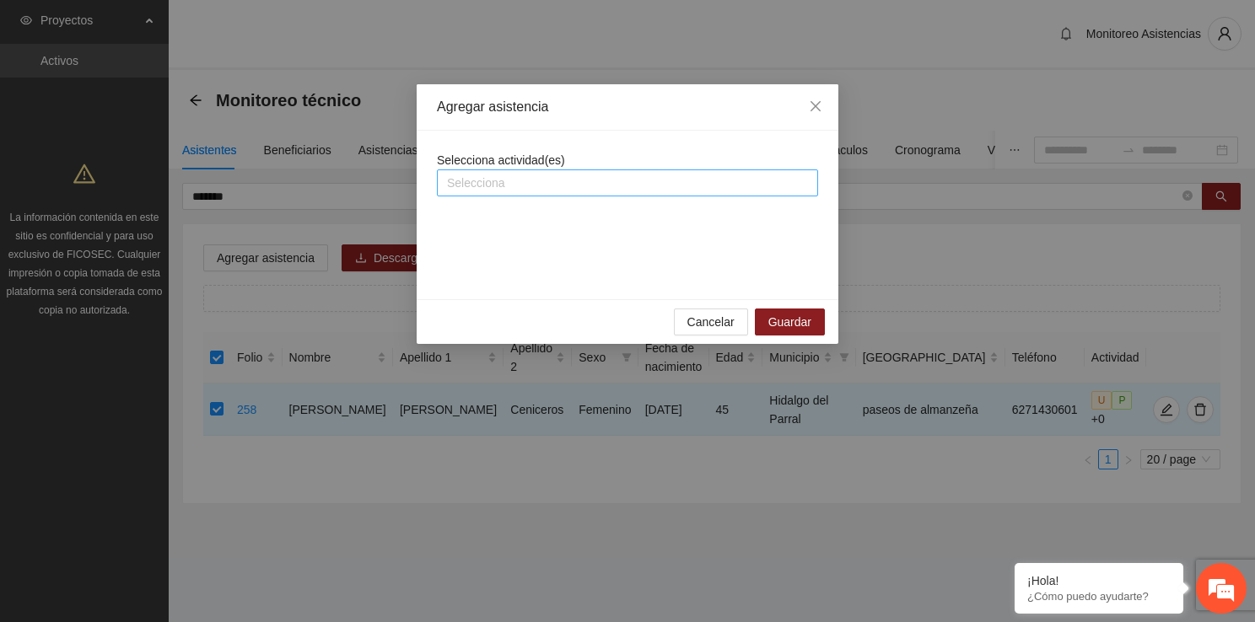
click at [637, 180] on div at bounding box center [627, 183] width 373 height 20
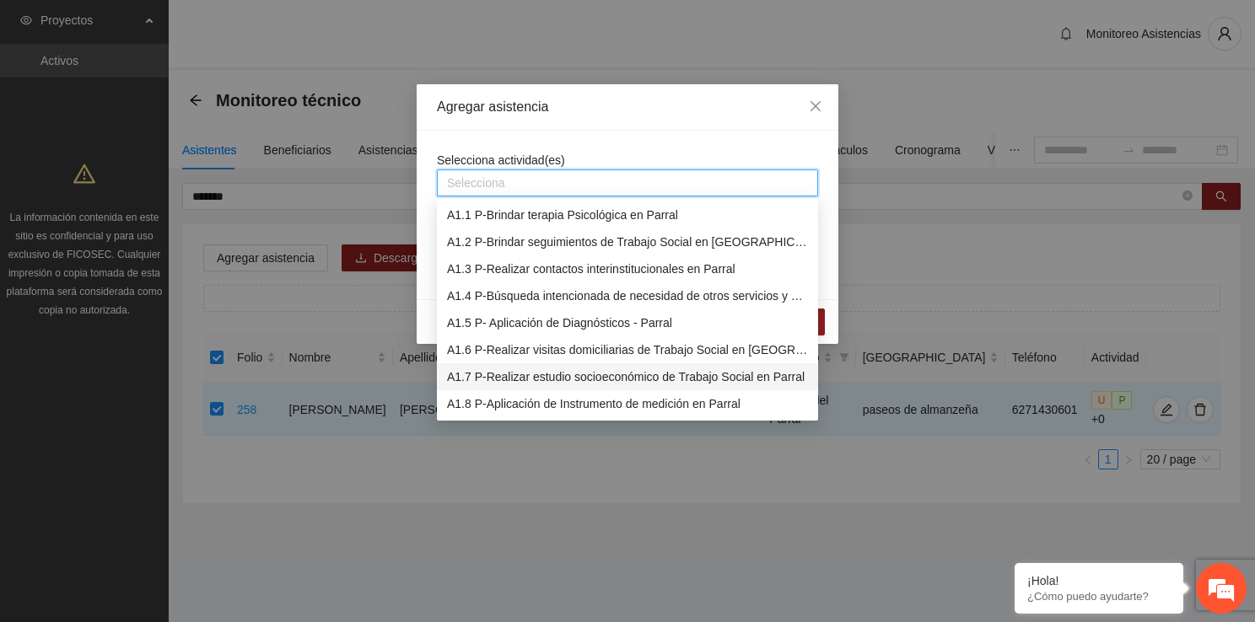
click at [635, 369] on div "A1.7 P-Realizar estudio socioeconómico de Trabajo Social en Parral" at bounding box center [627, 377] width 361 height 19
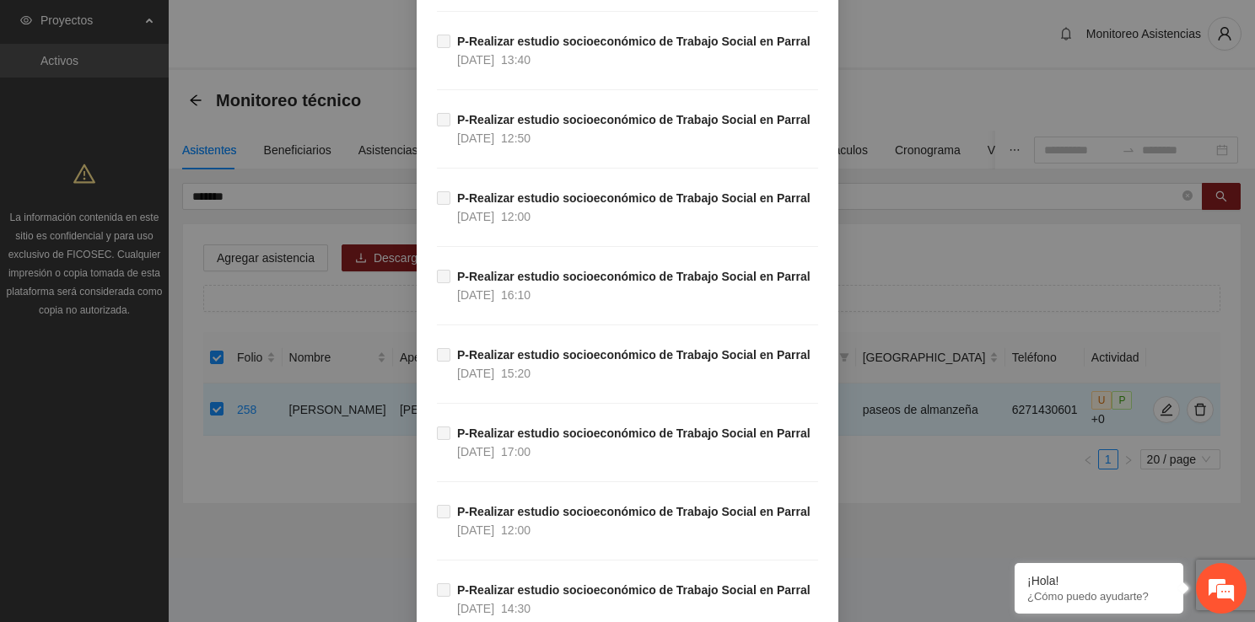
scroll to position [6783, 0]
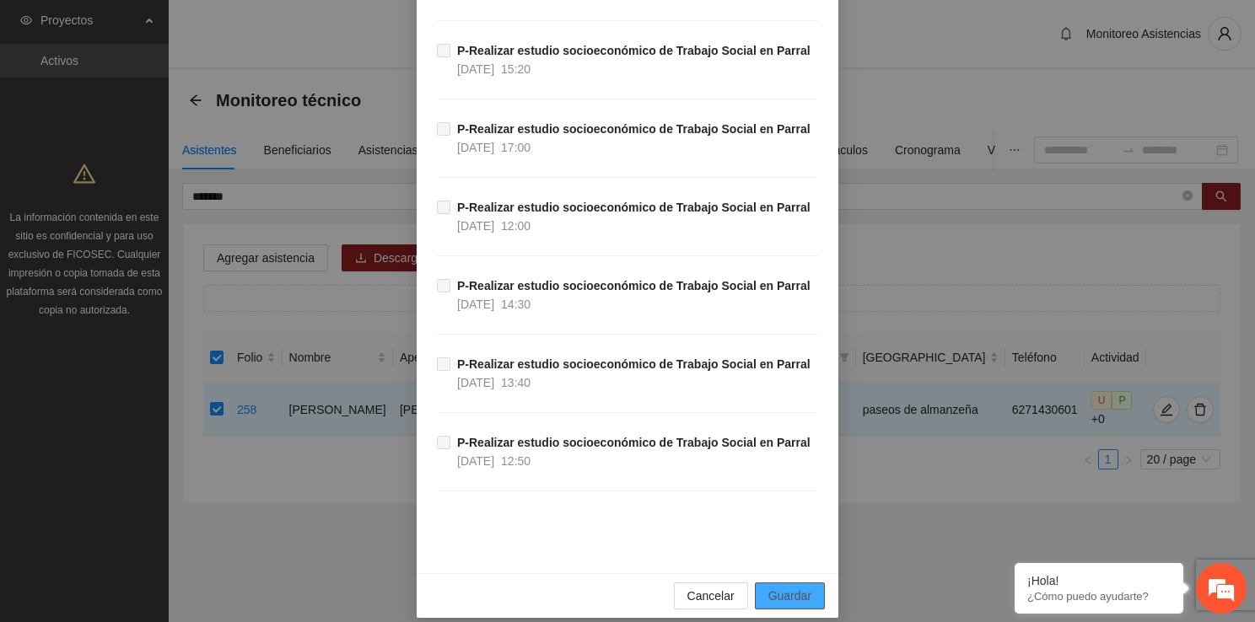
click at [791, 587] on span "Guardar" at bounding box center [789, 596] width 43 height 19
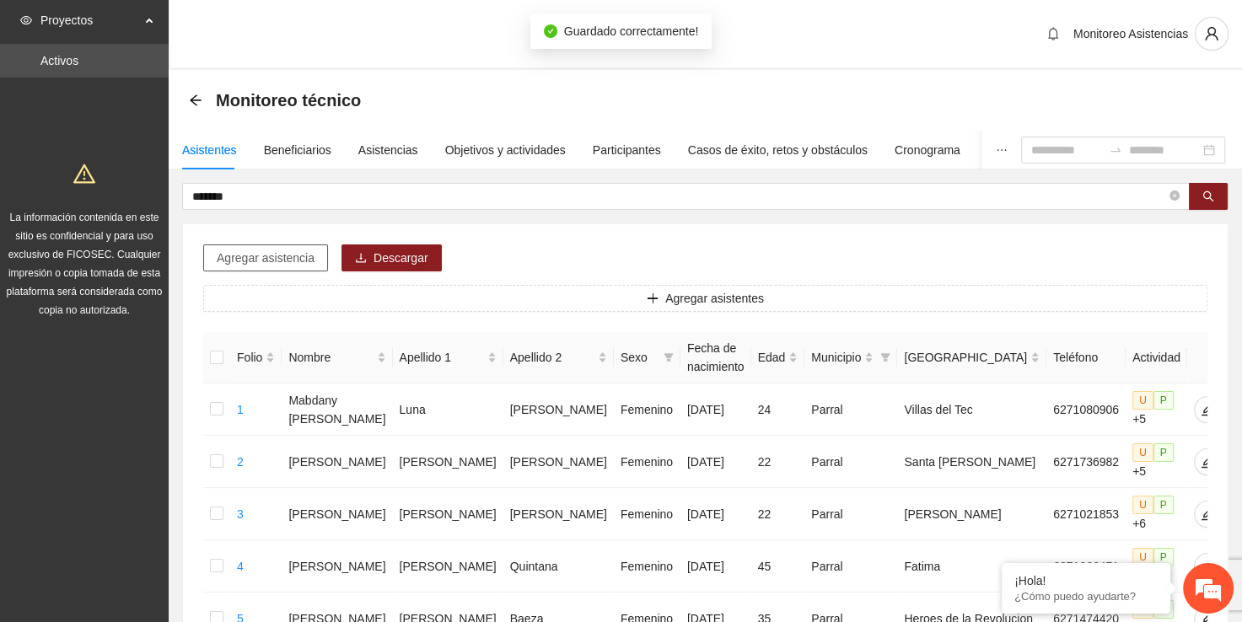
click at [260, 257] on span "Agregar asistencia" at bounding box center [266, 258] width 98 height 19
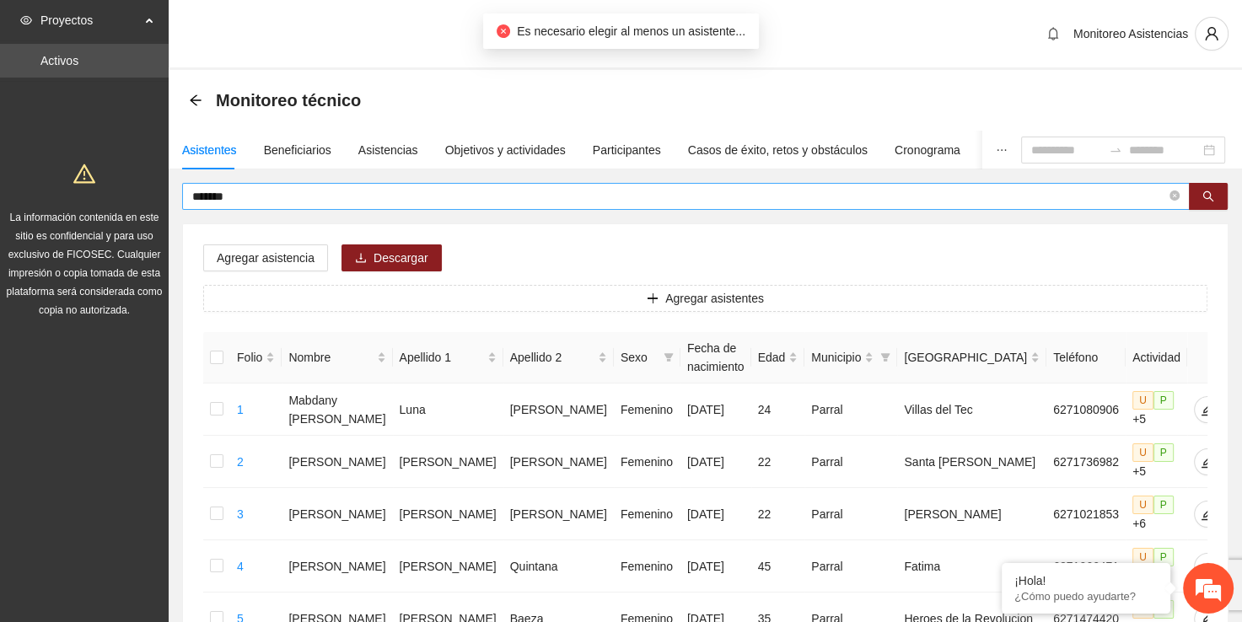
click at [418, 183] on span "*******" at bounding box center [686, 196] width 1008 height 27
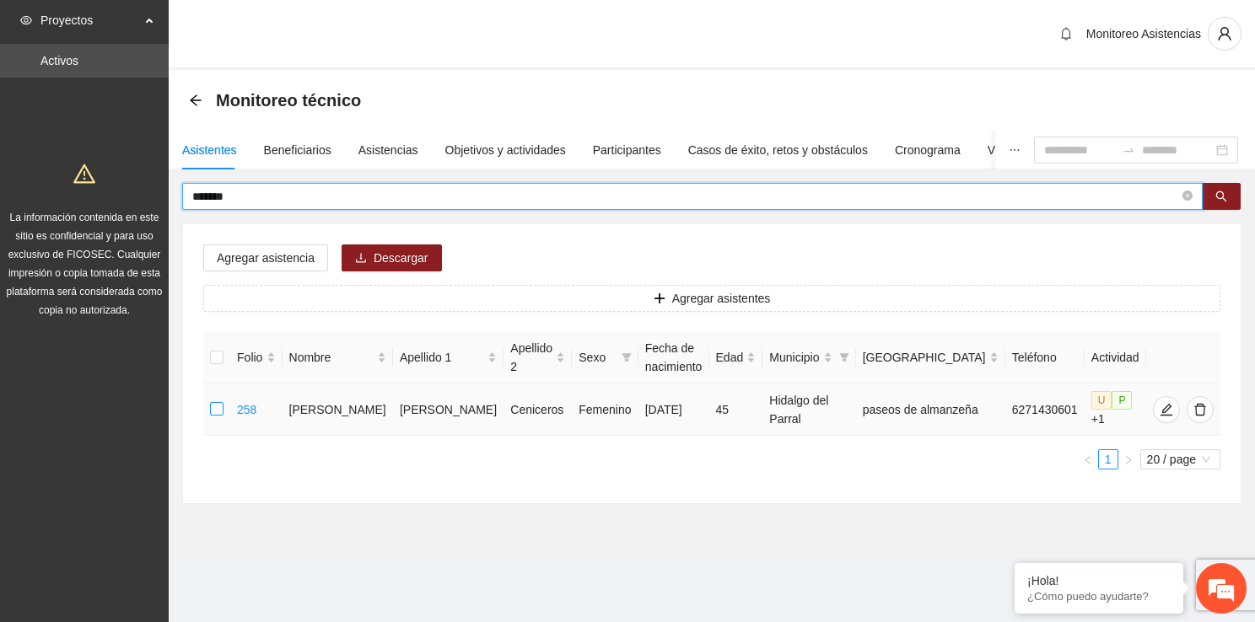
click at [212, 401] on label at bounding box center [216, 410] width 13 height 19
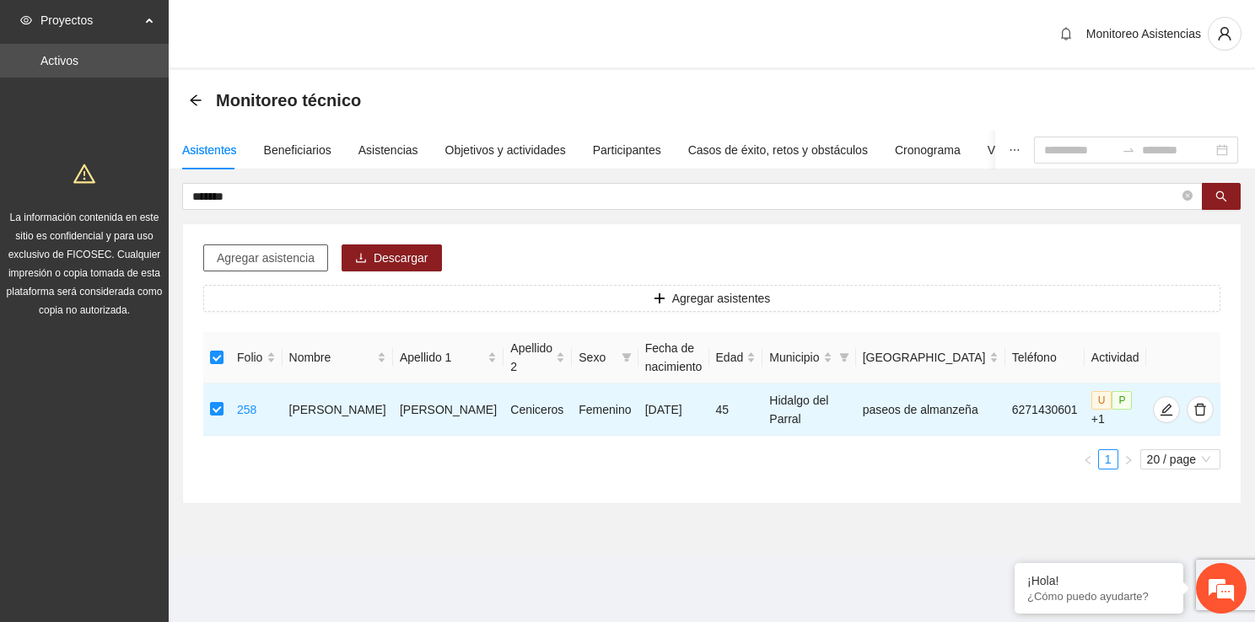
click at [245, 270] on button "Agregar asistencia" at bounding box center [265, 258] width 125 height 27
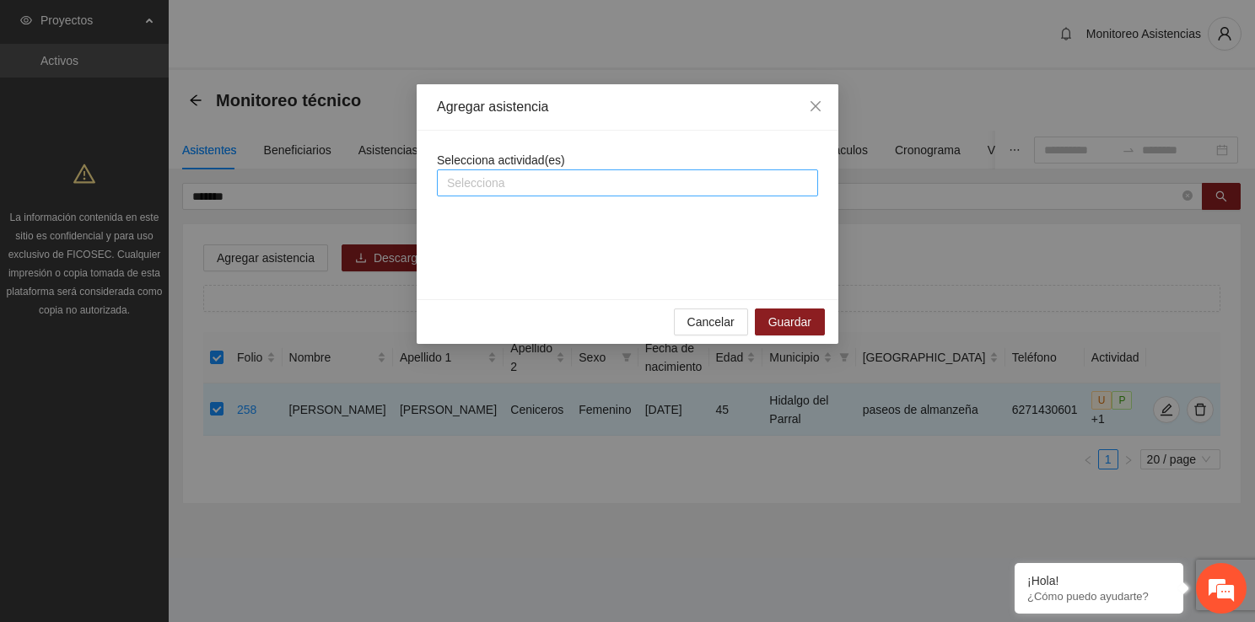
click at [461, 185] on div at bounding box center [627, 183] width 373 height 20
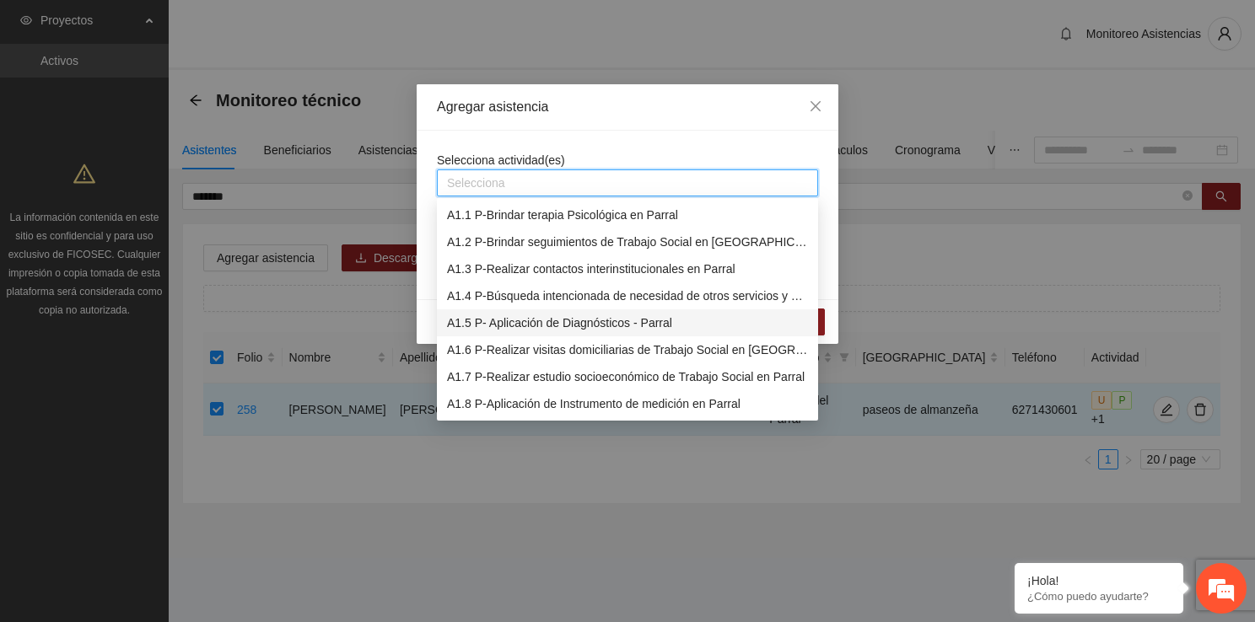
click at [515, 314] on div "A1.5 P- Aplicación de Diagnósticos - Parral" at bounding box center [627, 323] width 361 height 19
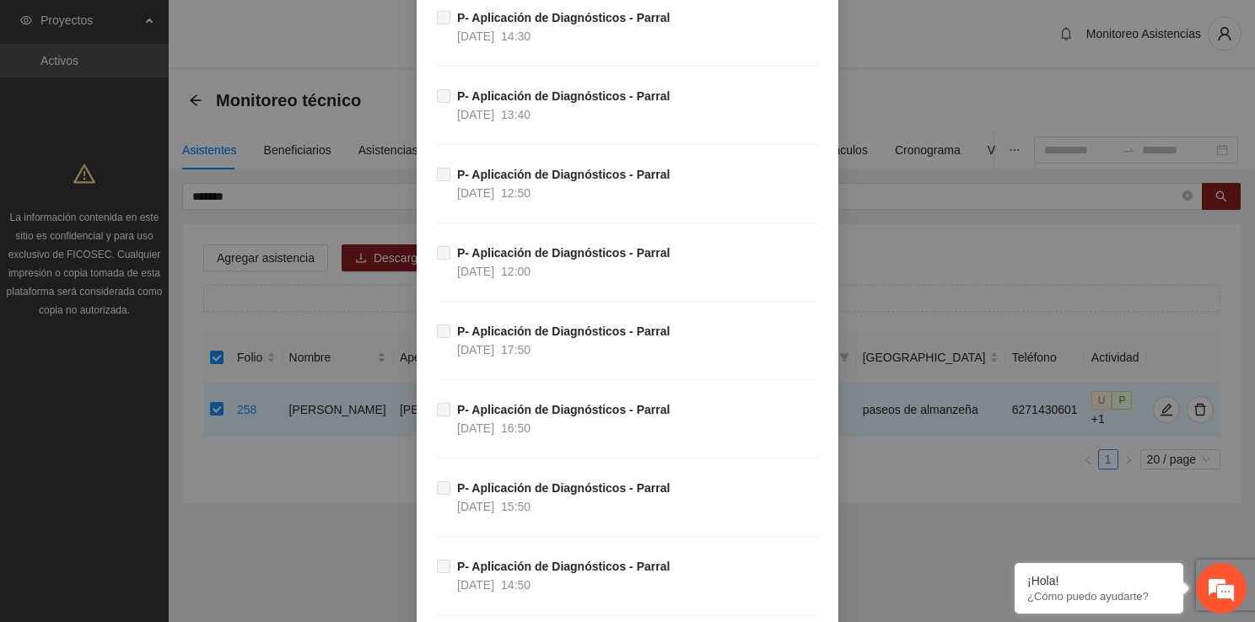
scroll to position [3105, 0]
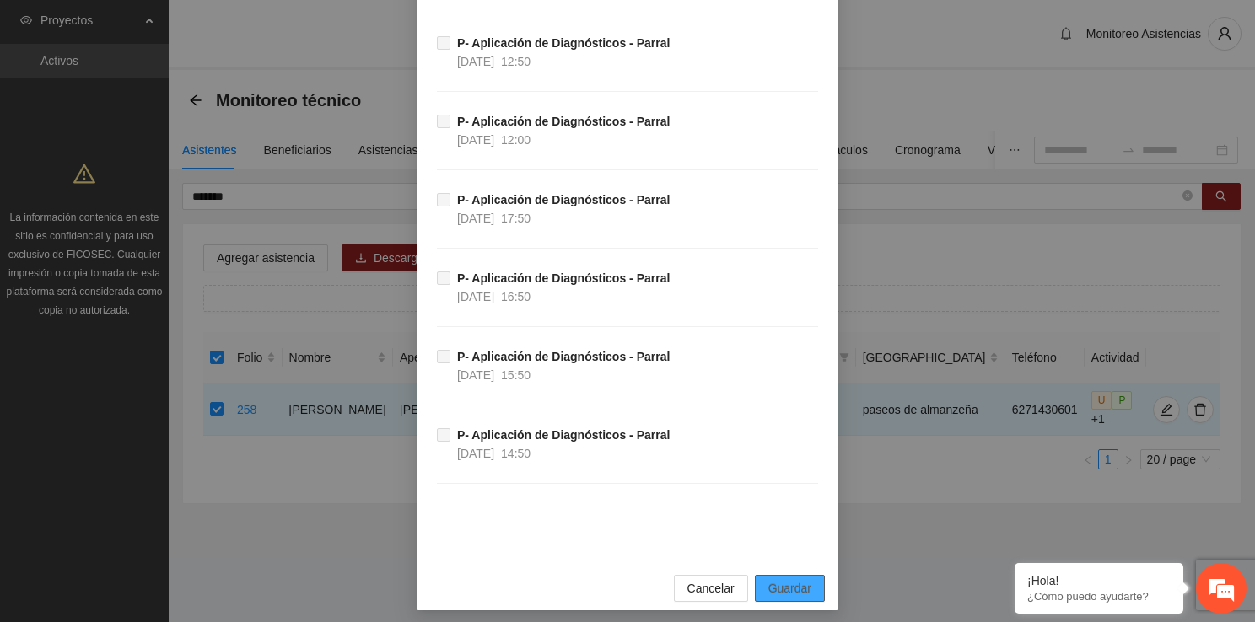
click at [788, 589] on span "Guardar" at bounding box center [789, 588] width 43 height 19
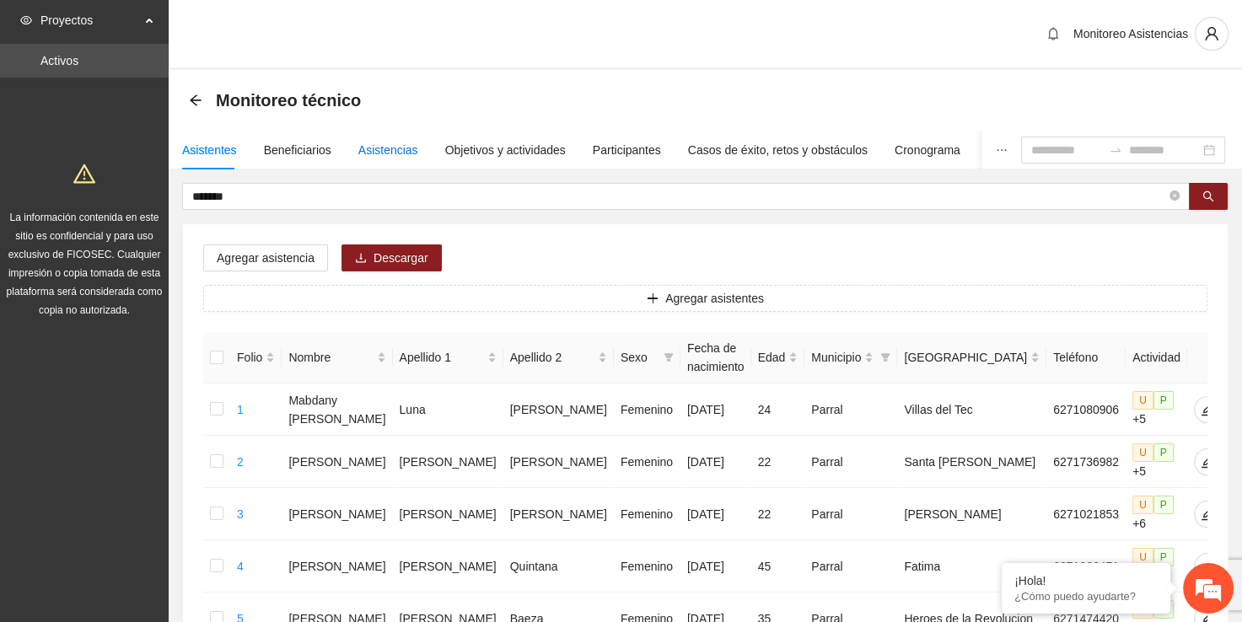
click at [368, 152] on div "Asistencias" at bounding box center [388, 150] width 60 height 19
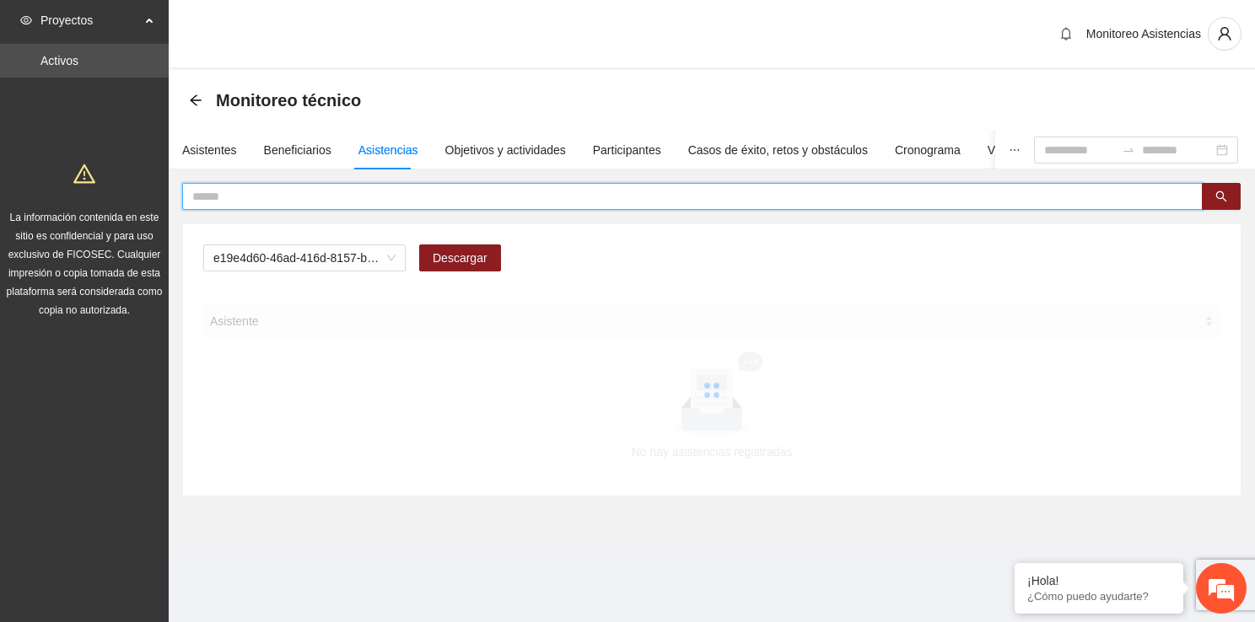
click at [411, 196] on input "text" at bounding box center [685, 196] width 987 height 19
click at [389, 261] on span "e19e4d60-46ad-416d-8157-b1d80b8172e2" at bounding box center [304, 257] width 182 height 25
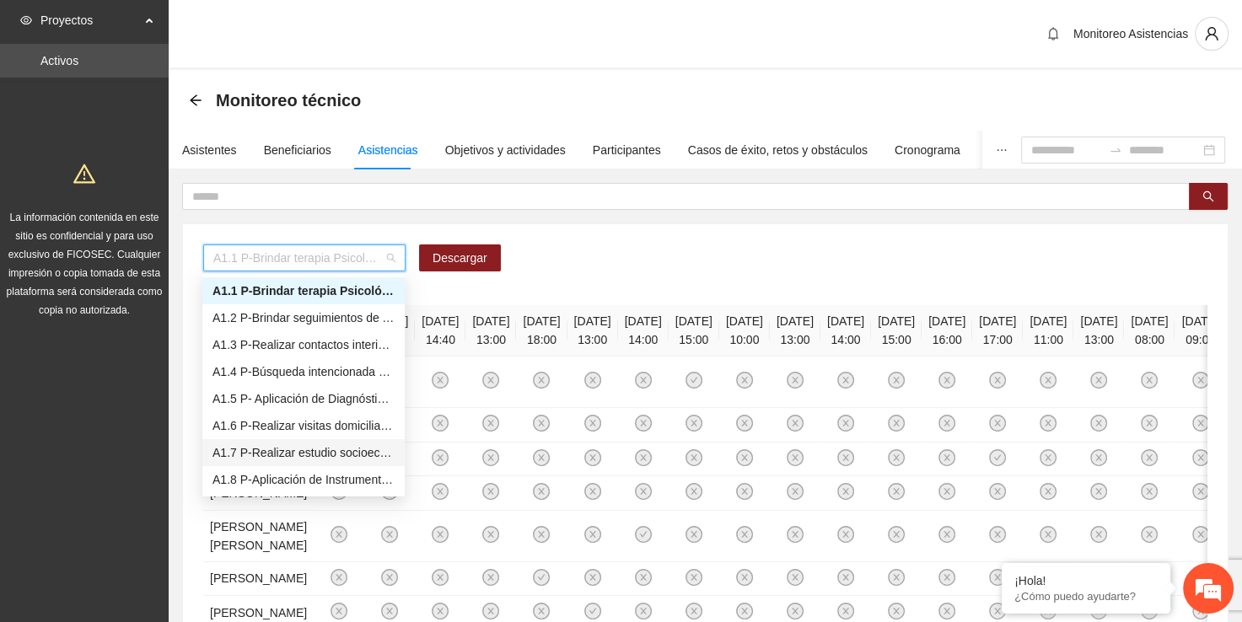
click at [335, 448] on div "A1.7 P-Realizar estudio socioeconómico de Trabajo Social en Parral" at bounding box center [303, 453] width 182 height 19
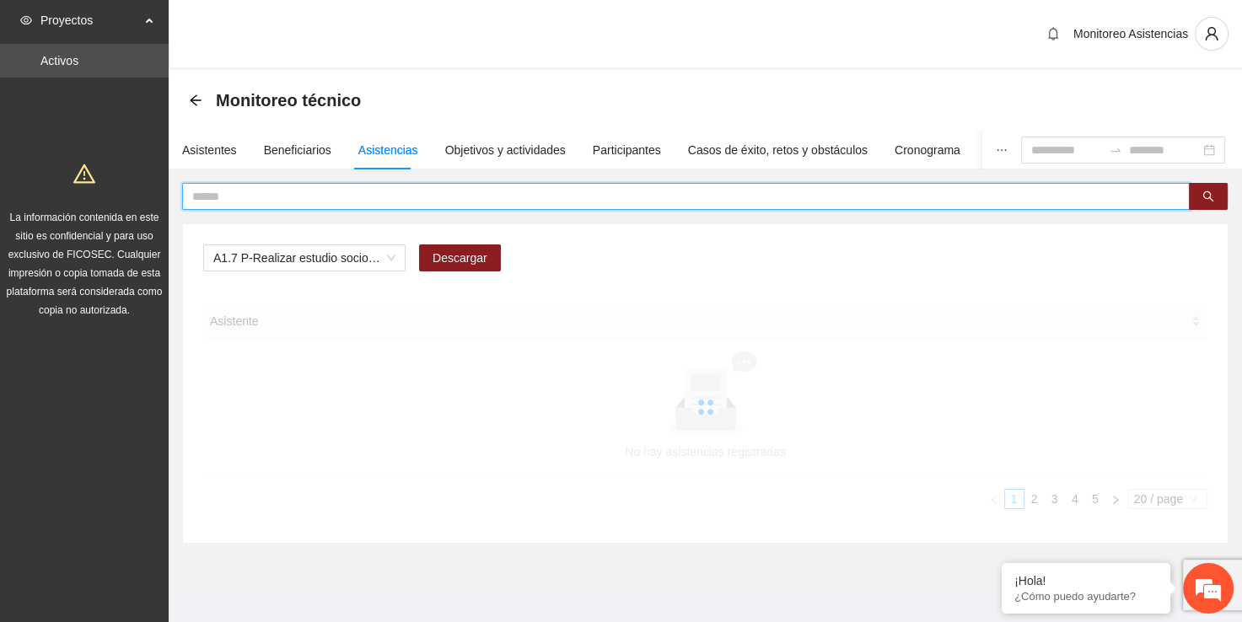
click at [337, 194] on input "text" at bounding box center [679, 196] width 974 height 19
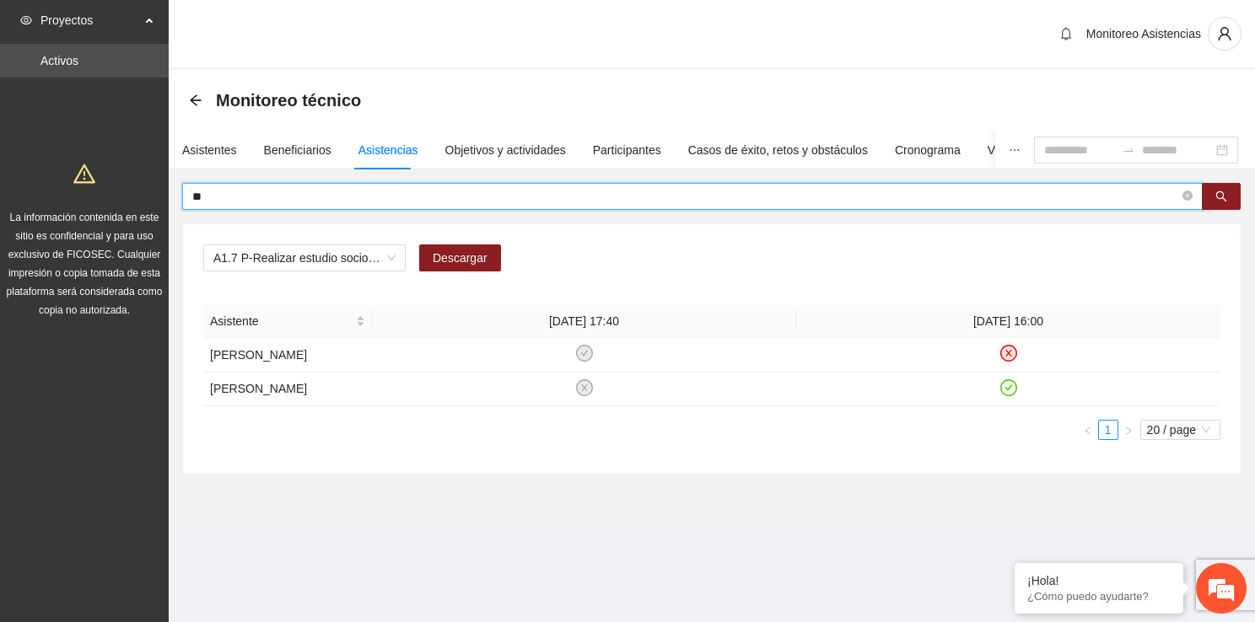
type input "*"
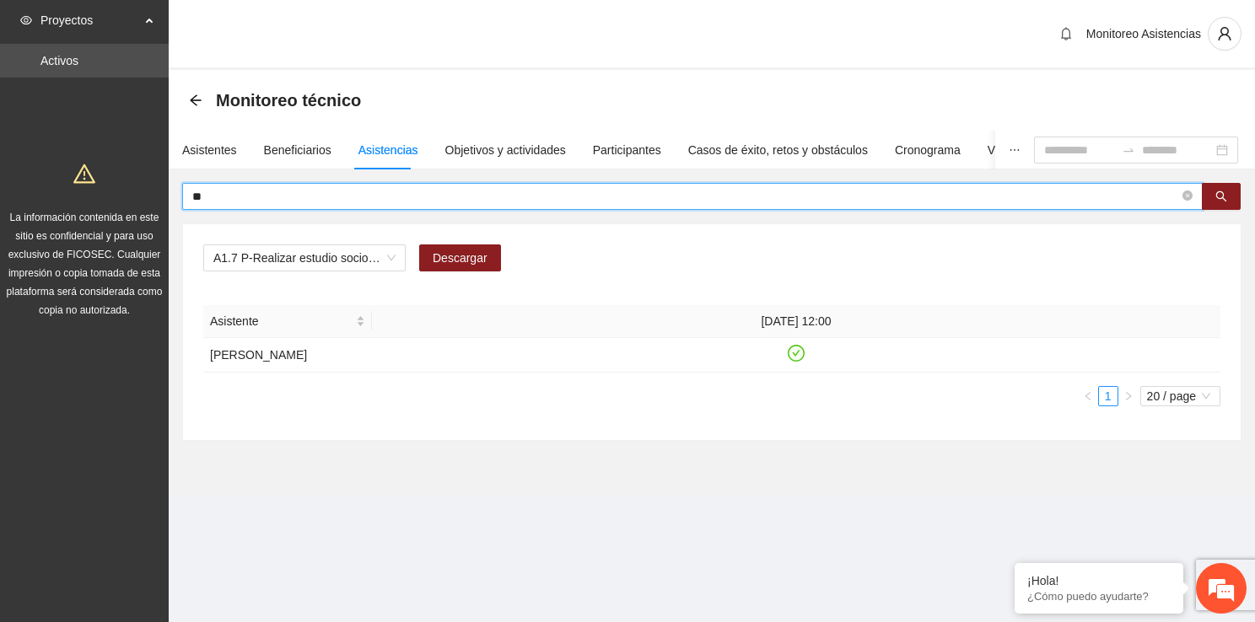
type input "*"
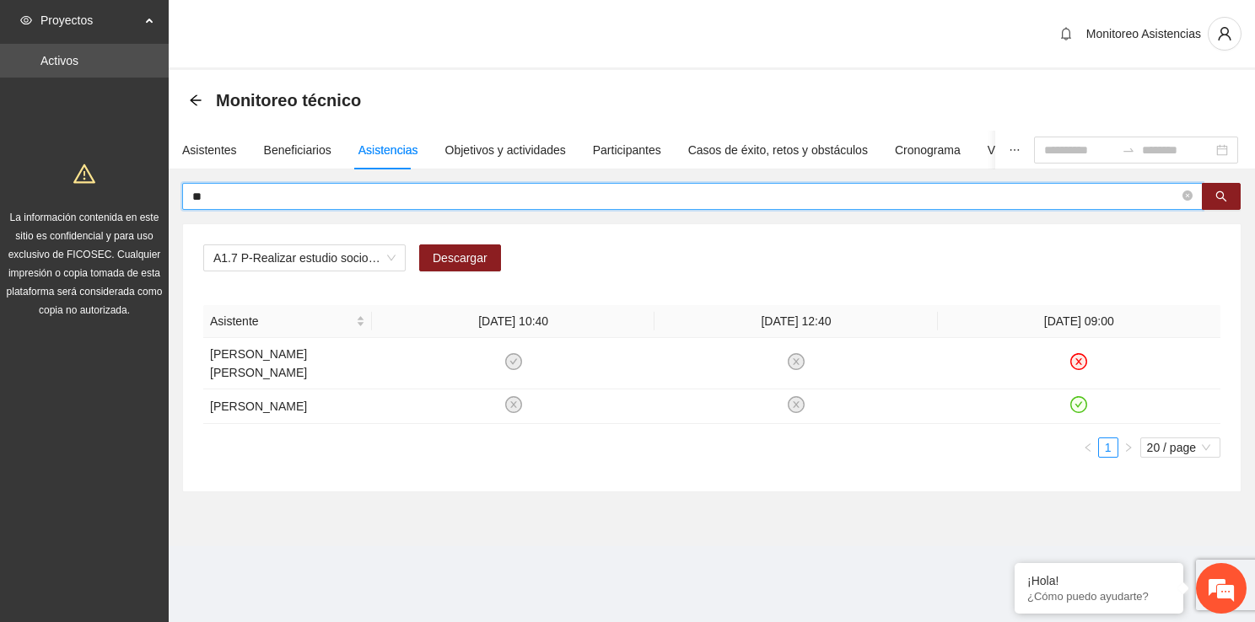
type input "*"
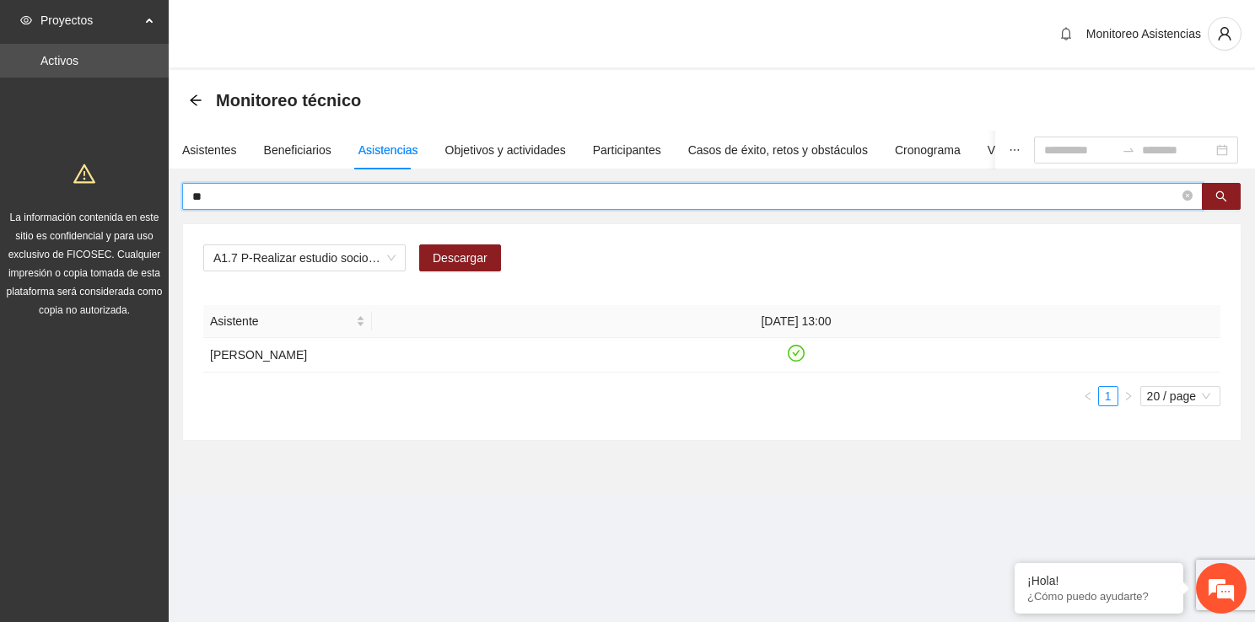
type input "*"
click at [394, 258] on span "A1.7 P-Realizar estudio socioeconómico de Trabajo Social en Parral" at bounding box center [304, 257] width 182 height 25
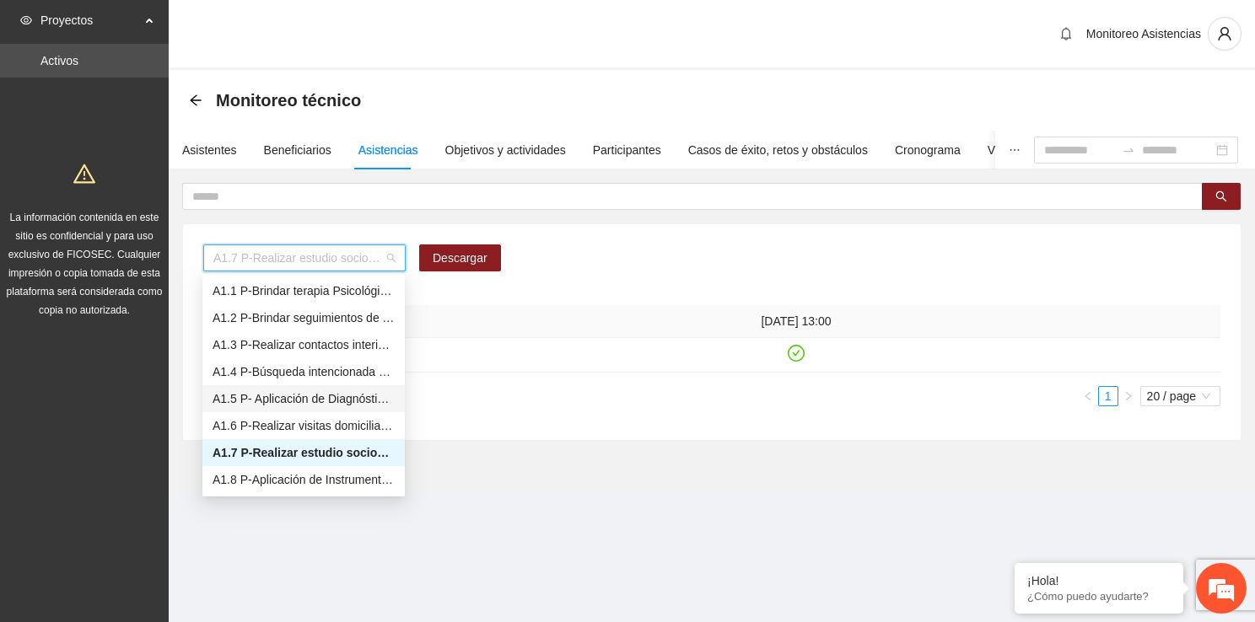
click at [318, 393] on div "A1.5 P- Aplicación de Diagnósticos - Parral" at bounding box center [303, 399] width 182 height 19
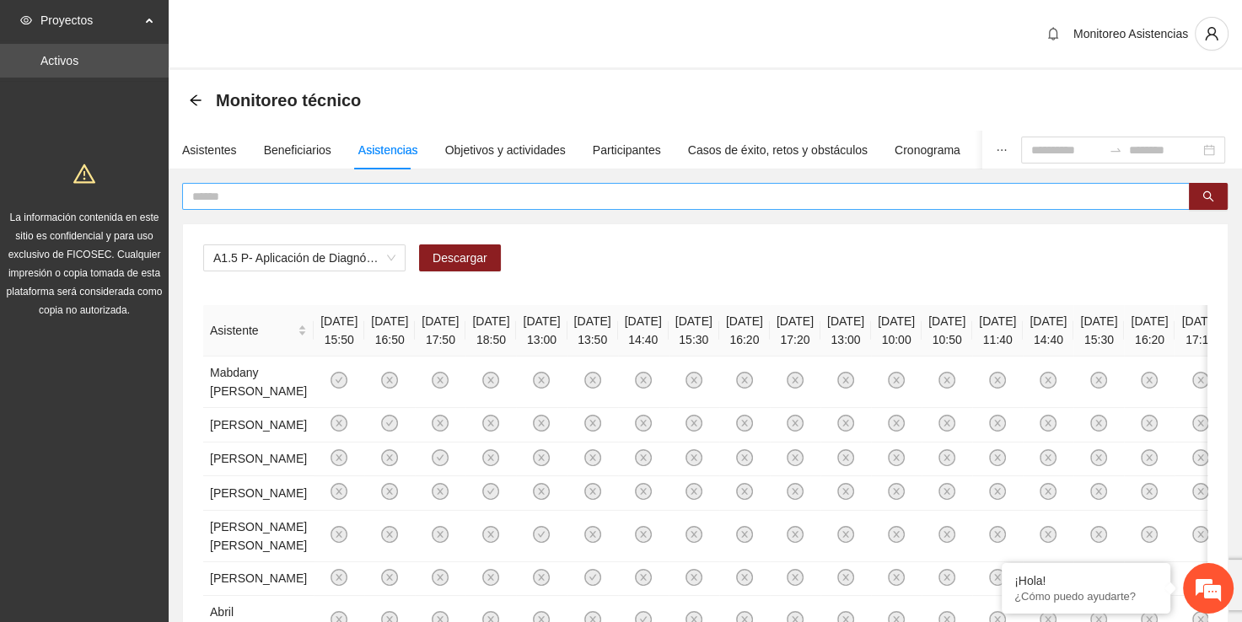
click at [353, 184] on span at bounding box center [686, 196] width 1008 height 27
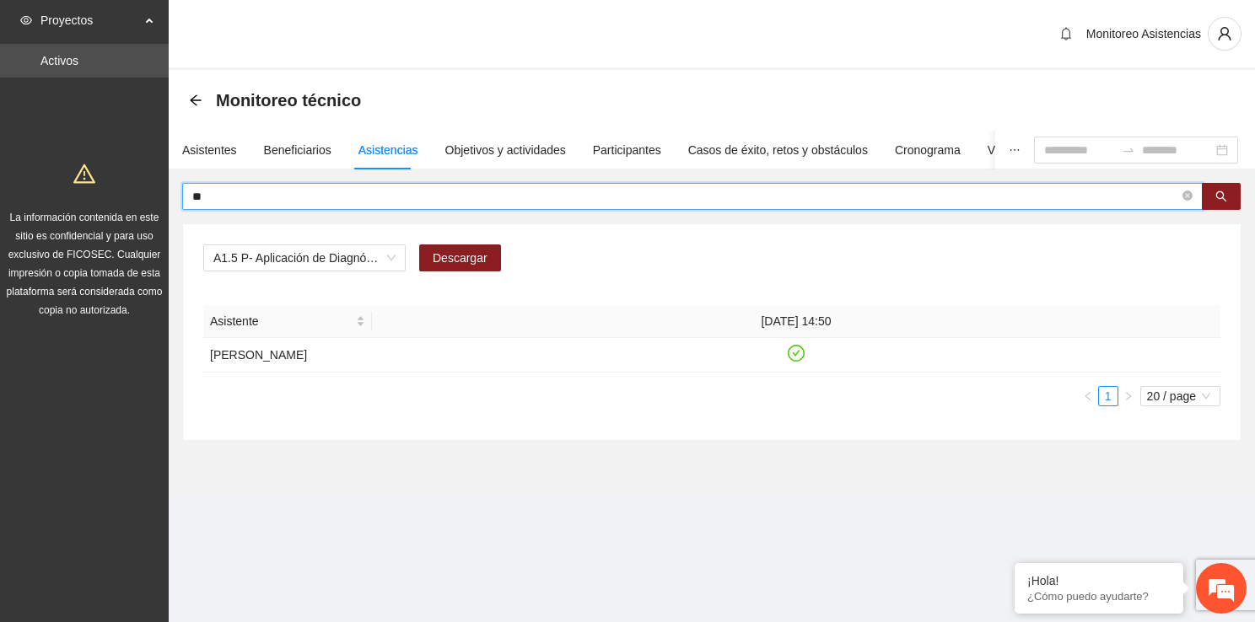
type input "*"
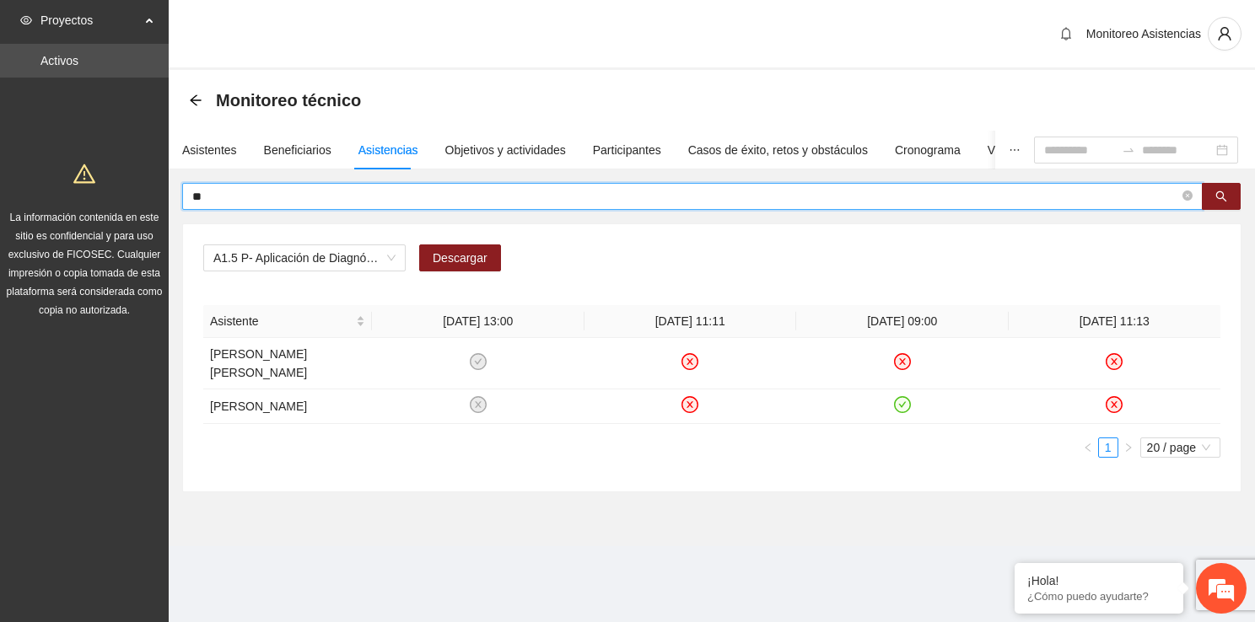
type input "*"
type input "*******"
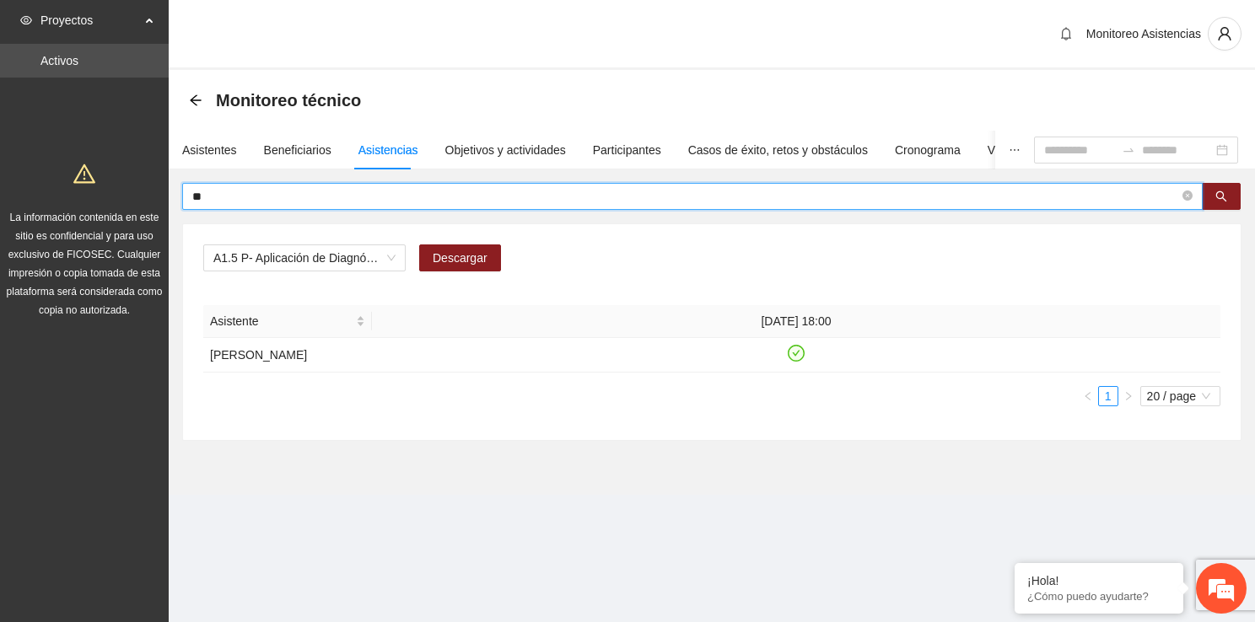
type input "*"
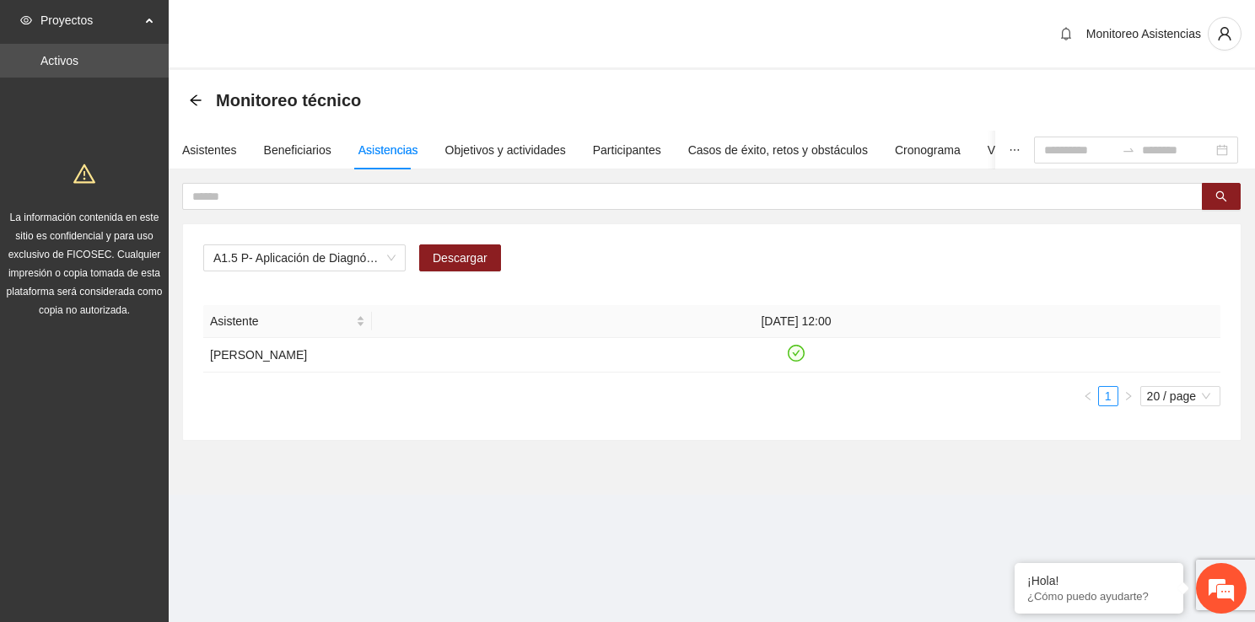
click at [193, 56] on div "Monitoreo Asistencias" at bounding box center [712, 35] width 1086 height 70
click at [210, 143] on div "Asistentes" at bounding box center [209, 150] width 55 height 19
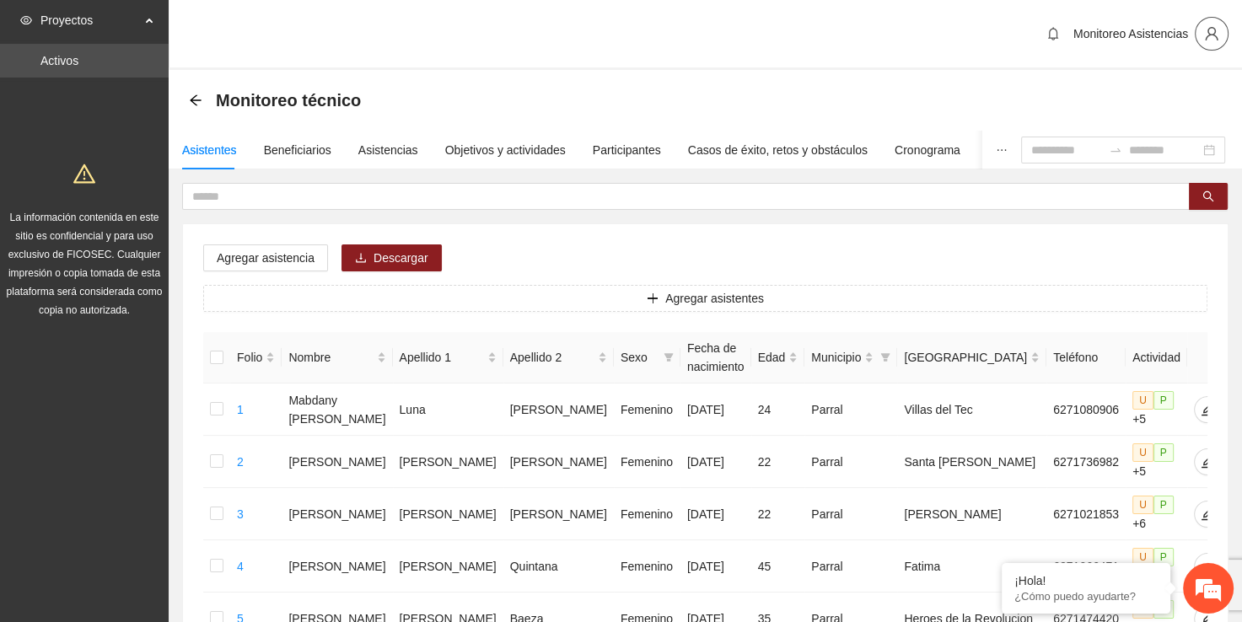
click at [1204, 31] on icon "user" at bounding box center [1211, 33] width 15 height 15
click at [1191, 90] on span "Cerrar sesión" at bounding box center [1167, 98] width 106 height 19
